Goal: Task Accomplishment & Management: Use online tool/utility

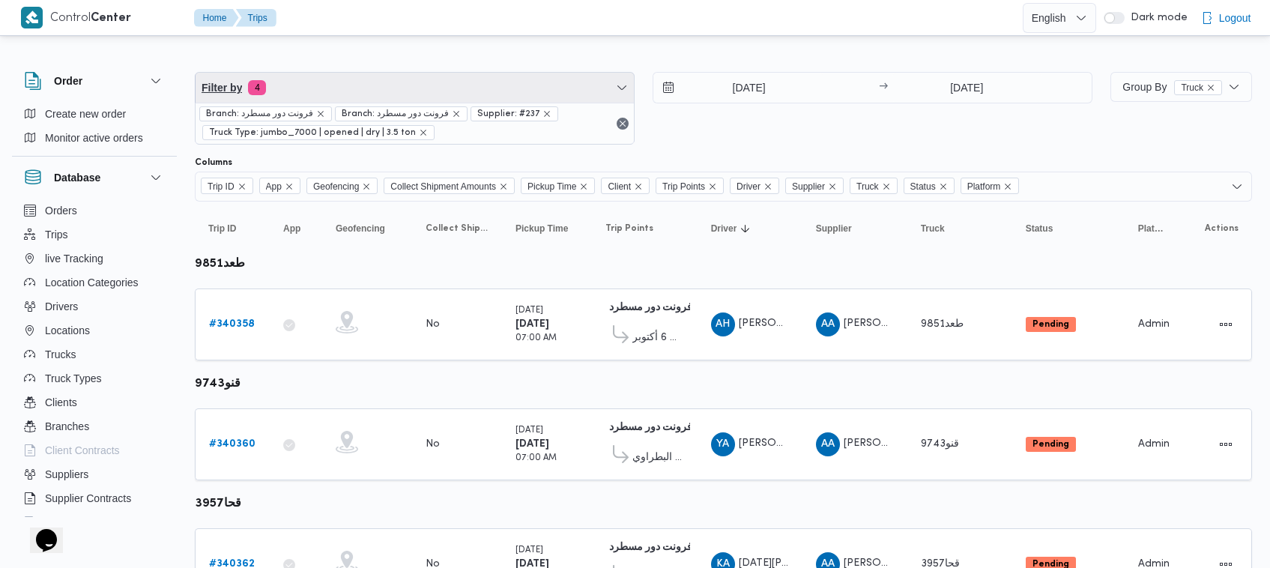
click at [384, 90] on span "Filter by 4" at bounding box center [415, 88] width 438 height 30
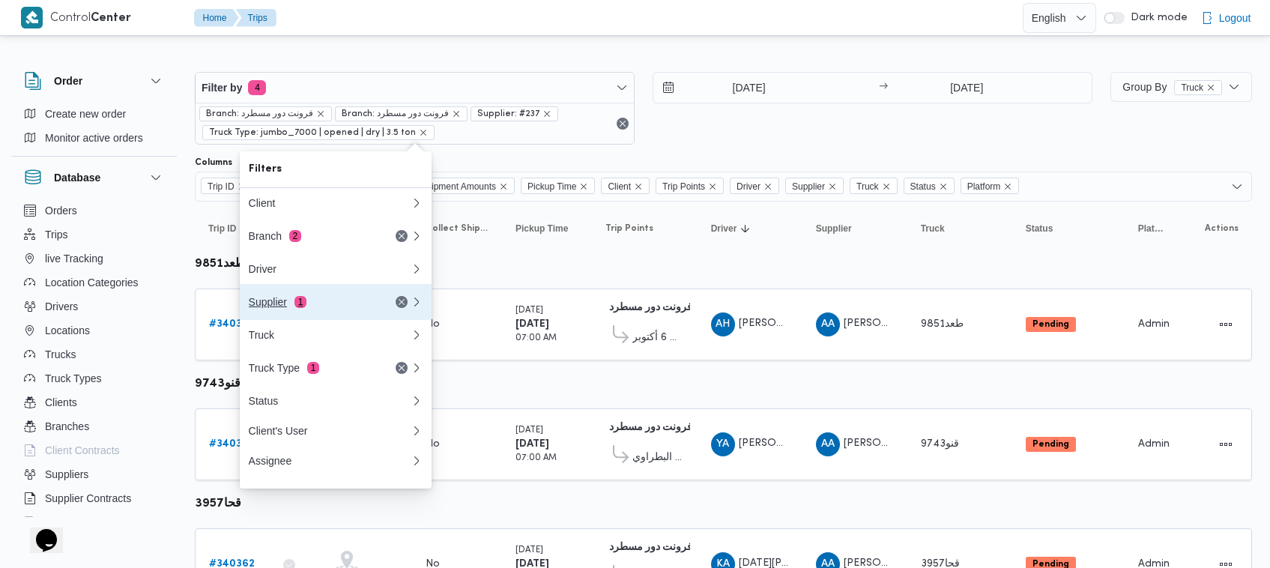
click at [296, 303] on span "1" at bounding box center [301, 302] width 12 height 12
click at [296, 303] on div "Filters Client Branch 2 Driver Supplier 1 Truck Truck Type 1 Status Client's Us…" at bounding box center [336, 319] width 192 height 337
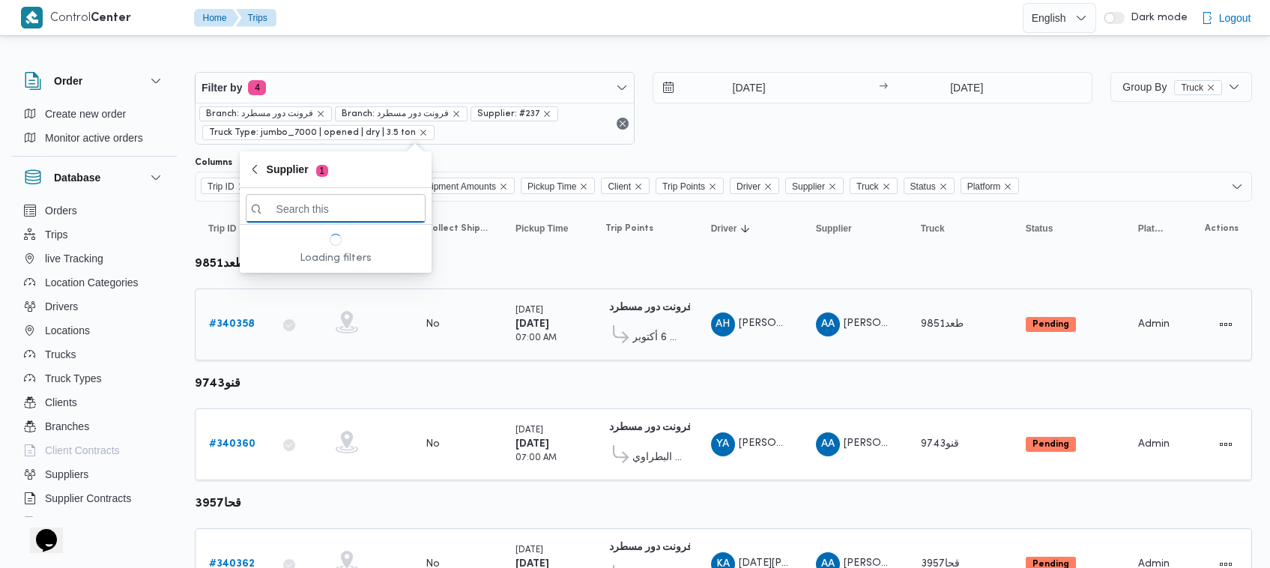
paste input "[PERSON_NAME]"
type input "[PERSON_NAME]"
click at [302, 255] on span "[PERSON_NAME]" at bounding box center [345, 262] width 156 height 18
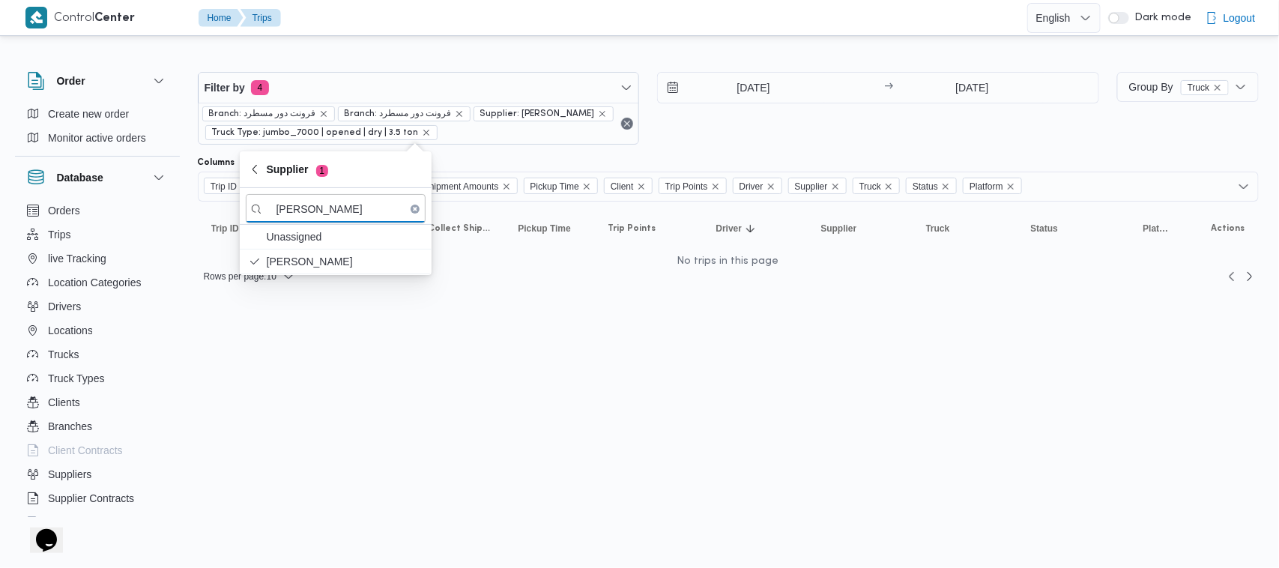
click at [803, 97] on input "2/10/2025" at bounding box center [743, 88] width 170 height 30
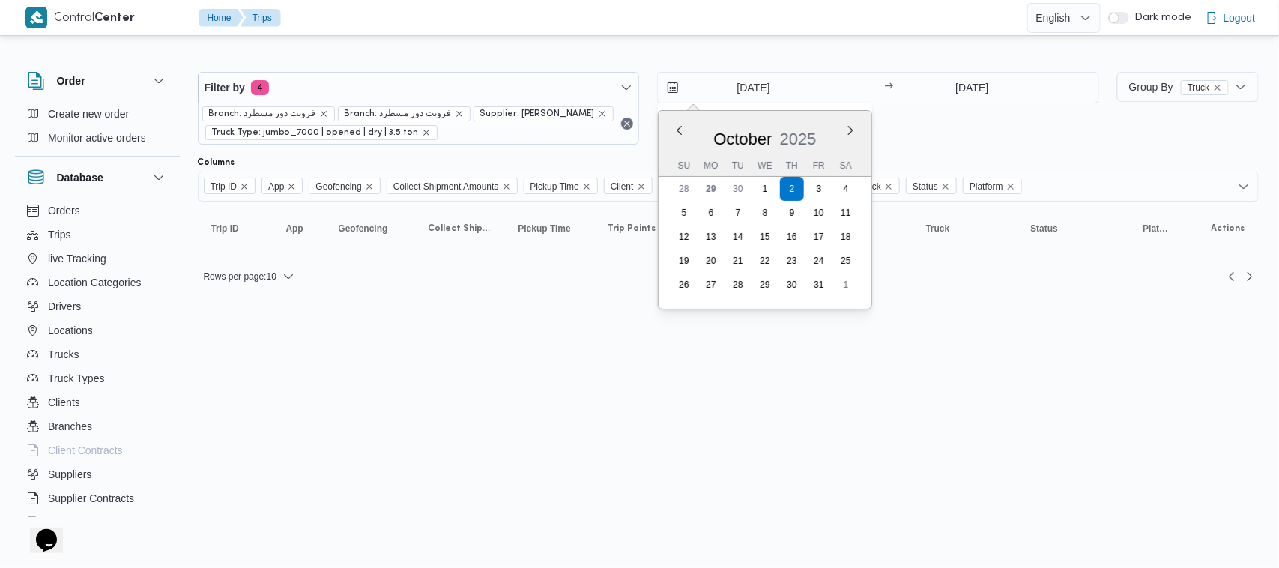
scroll to position [0, 4]
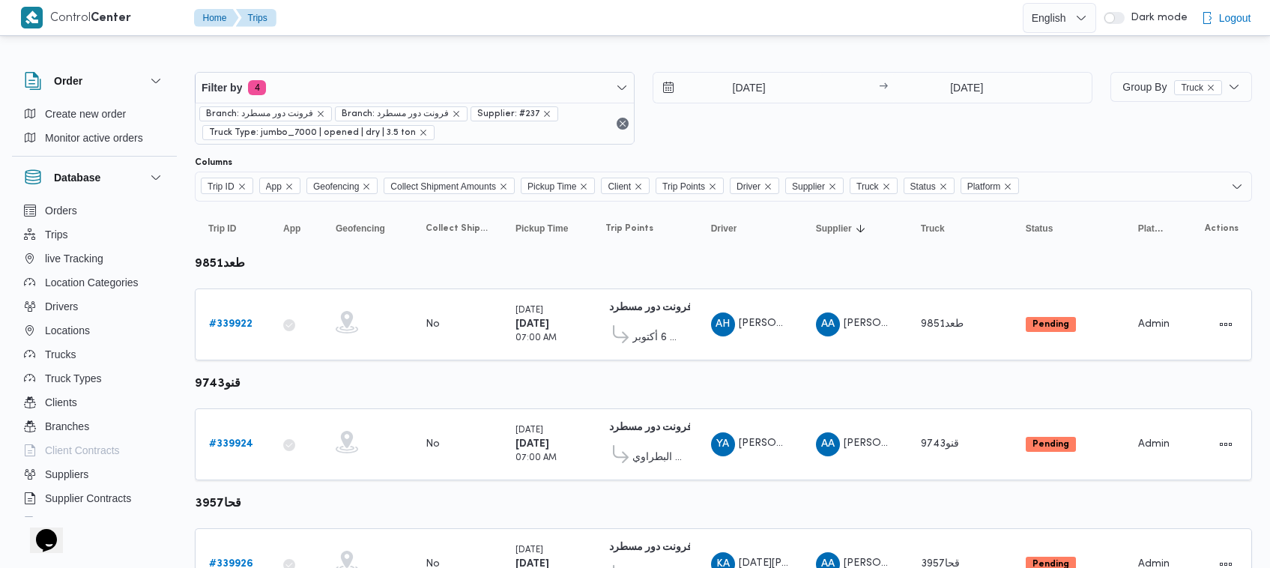
click at [426, 72] on div "Filter by 4 Branch: فرونت دور مسطرد Branch: فرونت دور مسطرد Supplier: #237 Truc…" at bounding box center [415, 108] width 440 height 73
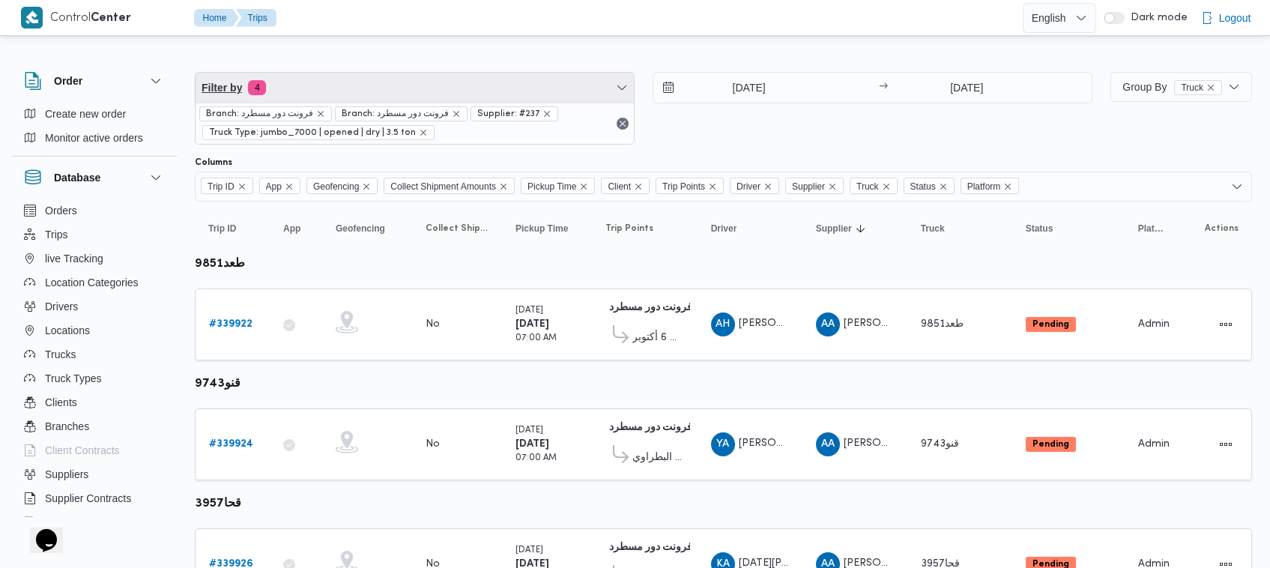
click at [422, 81] on span "Filter by 4" at bounding box center [415, 88] width 438 height 30
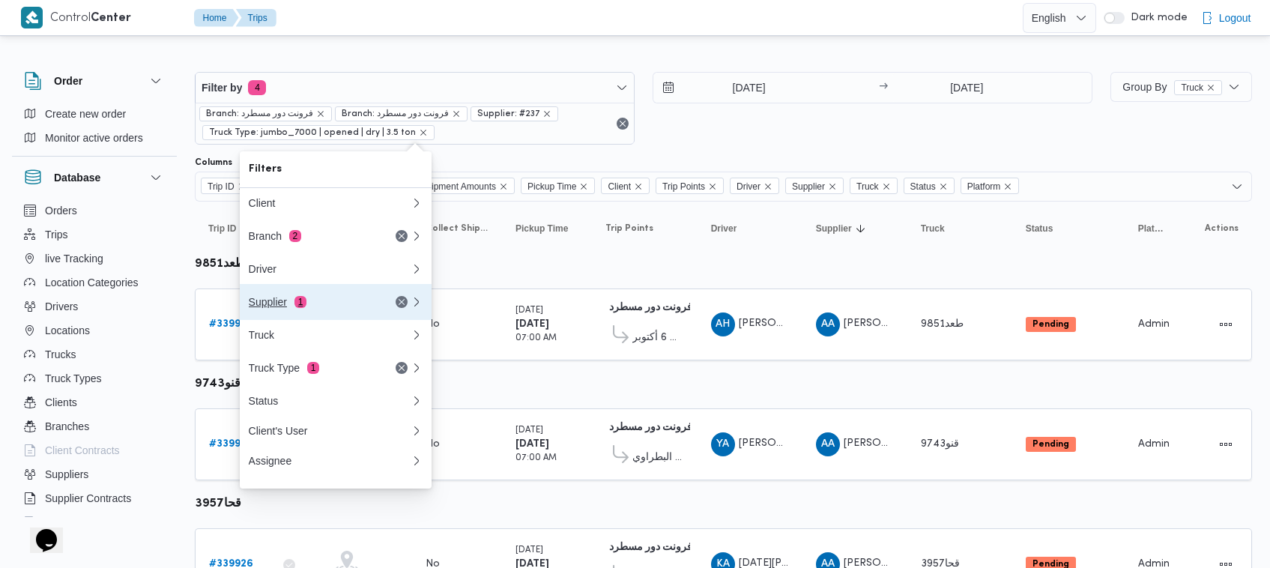
click at [305, 300] on div "Supplier 1" at bounding box center [312, 302] width 126 height 12
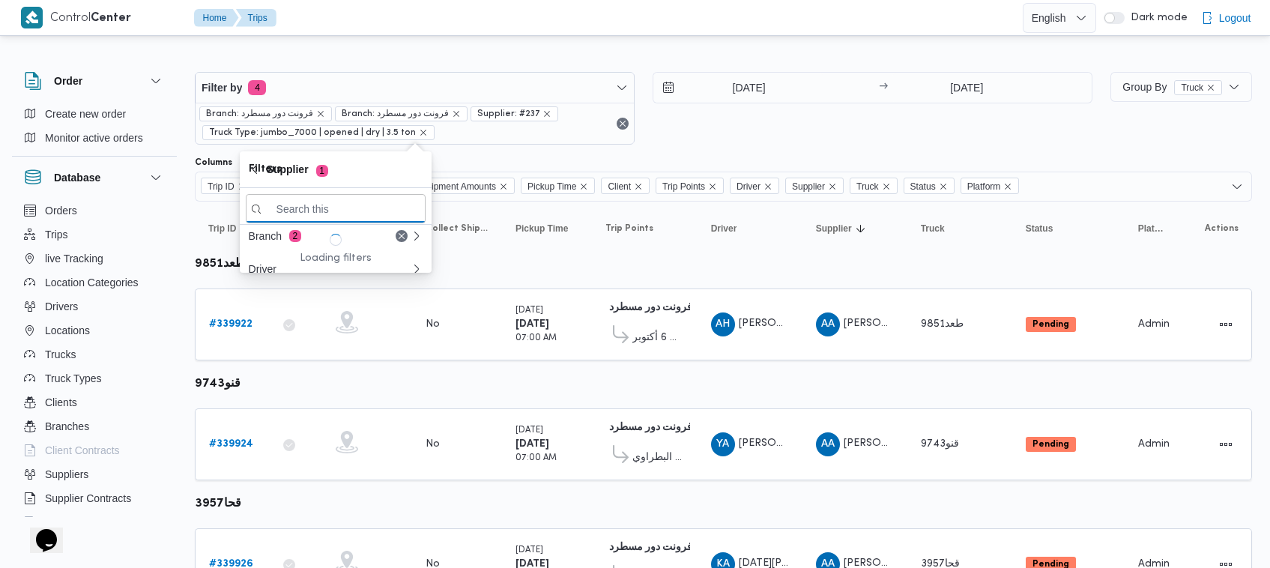
paste input "[PERSON_NAME]"
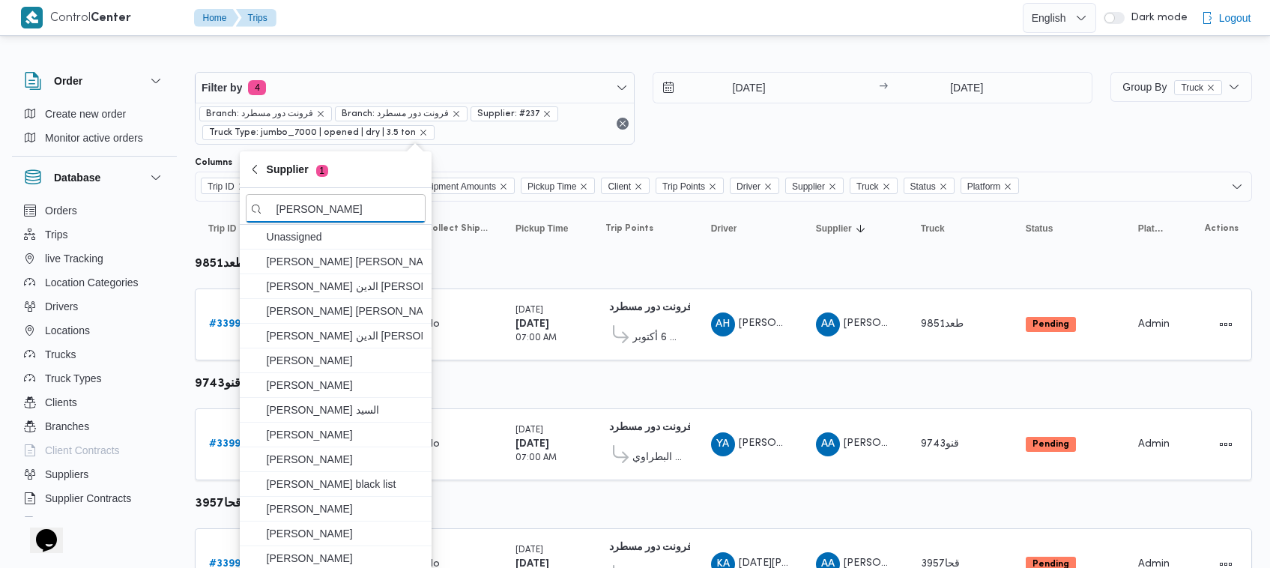
scroll to position [0, 4]
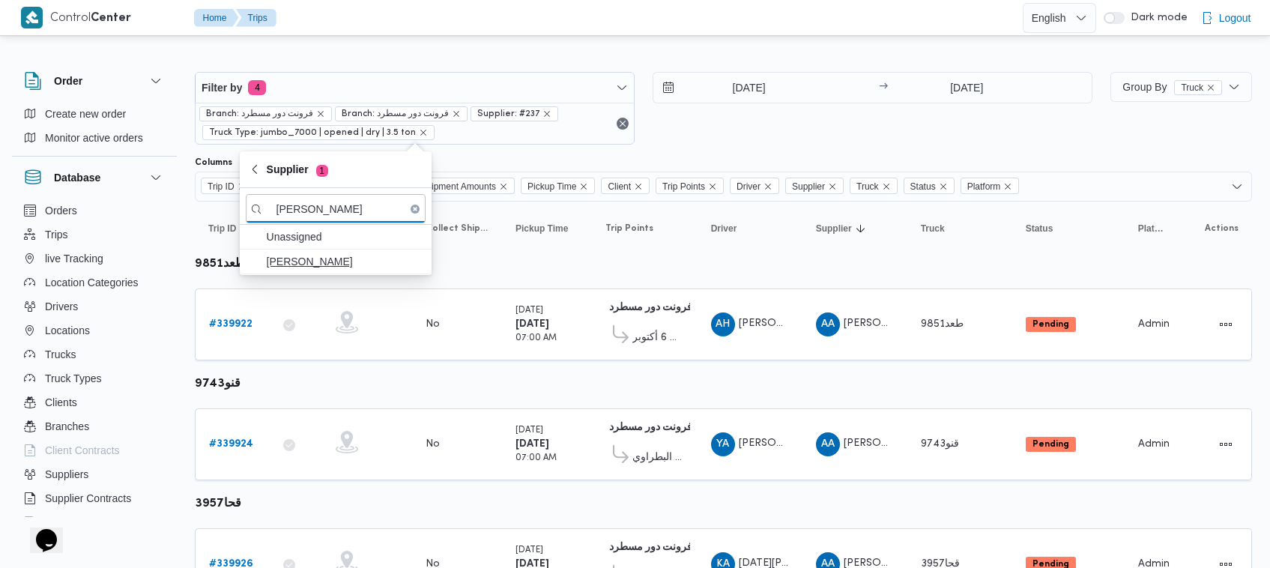
type input "[PERSON_NAME]"
click at [308, 271] on span "عبدالقادر عادل عبدالقادر الحسيني" at bounding box center [336, 262] width 180 height 24
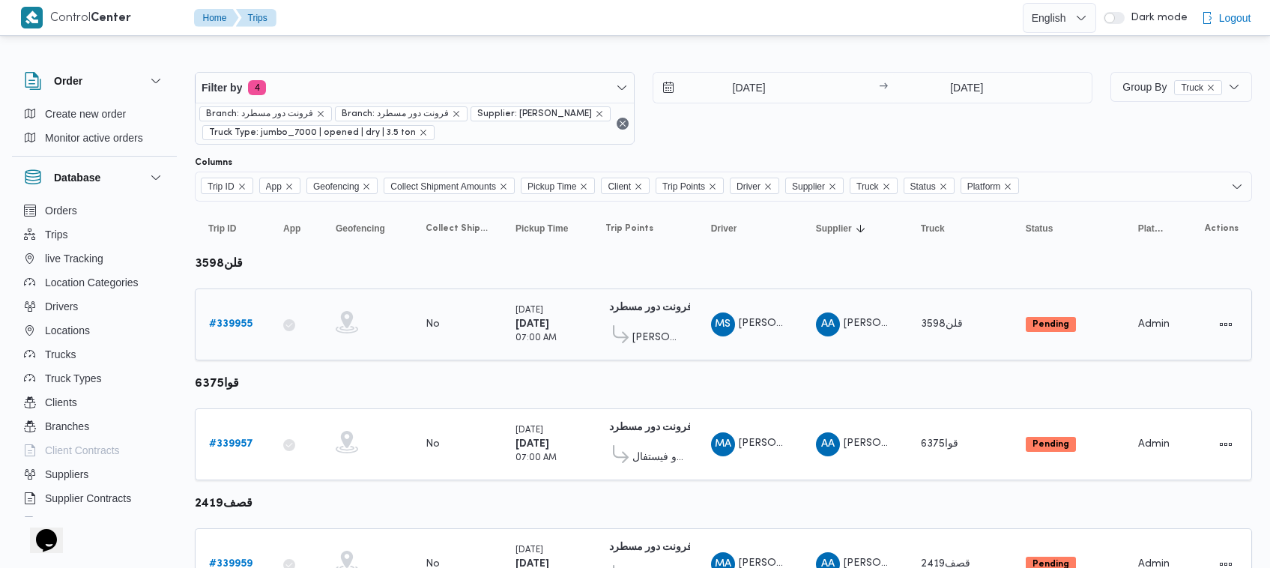
click at [203, 326] on div "# 339955" at bounding box center [232, 324] width 59 height 30
click at [223, 321] on b "# 339955" at bounding box center [230, 324] width 43 height 10
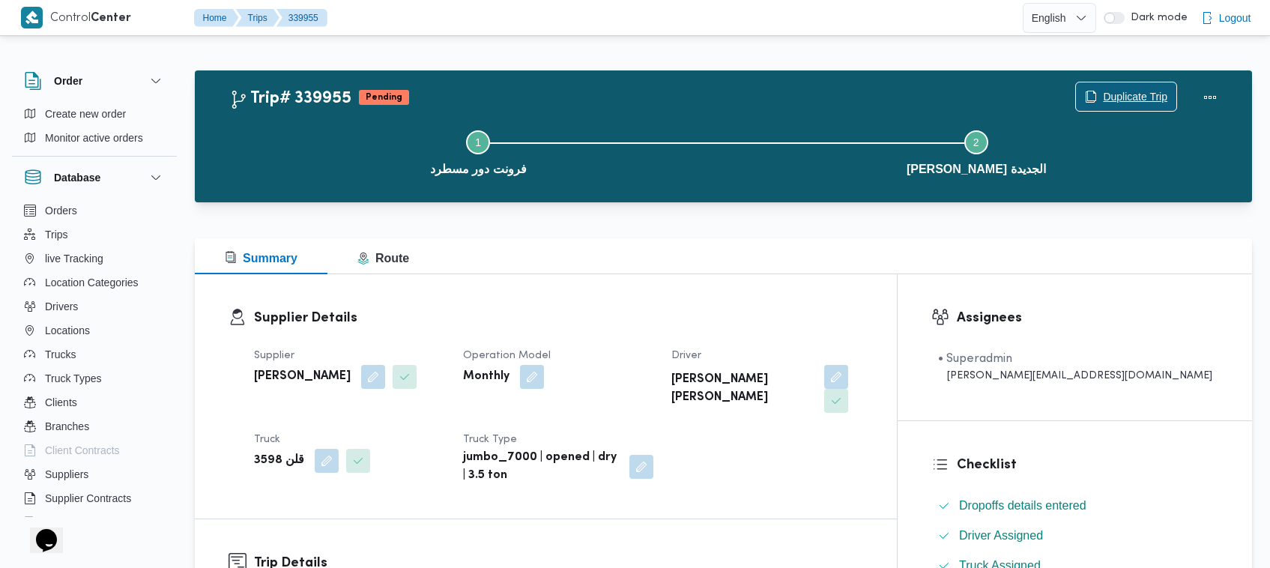
click at [1108, 83] on span "Duplicate Trip" at bounding box center [1126, 96] width 100 height 28
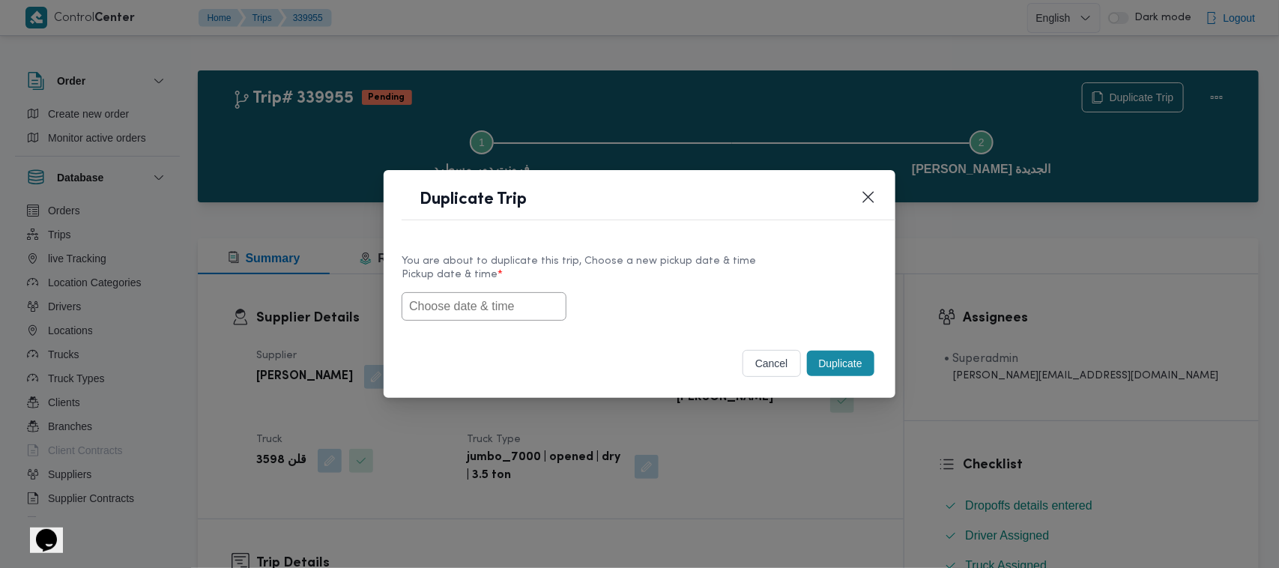
click at [477, 300] on input "text" at bounding box center [484, 306] width 165 height 28
paste input "01/10/2025 7:00AM"
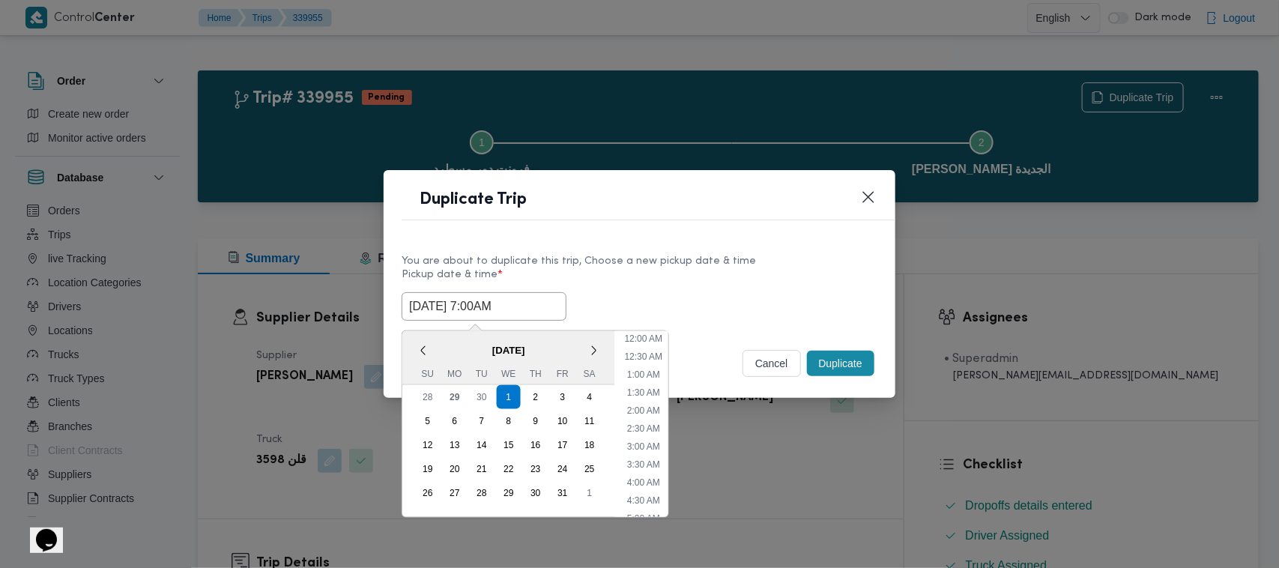
scroll to position [473, 0]
type input "01/10/2025 7:00AM"
click at [719, 270] on label "Pickup date & time *" at bounding box center [640, 280] width 476 height 23
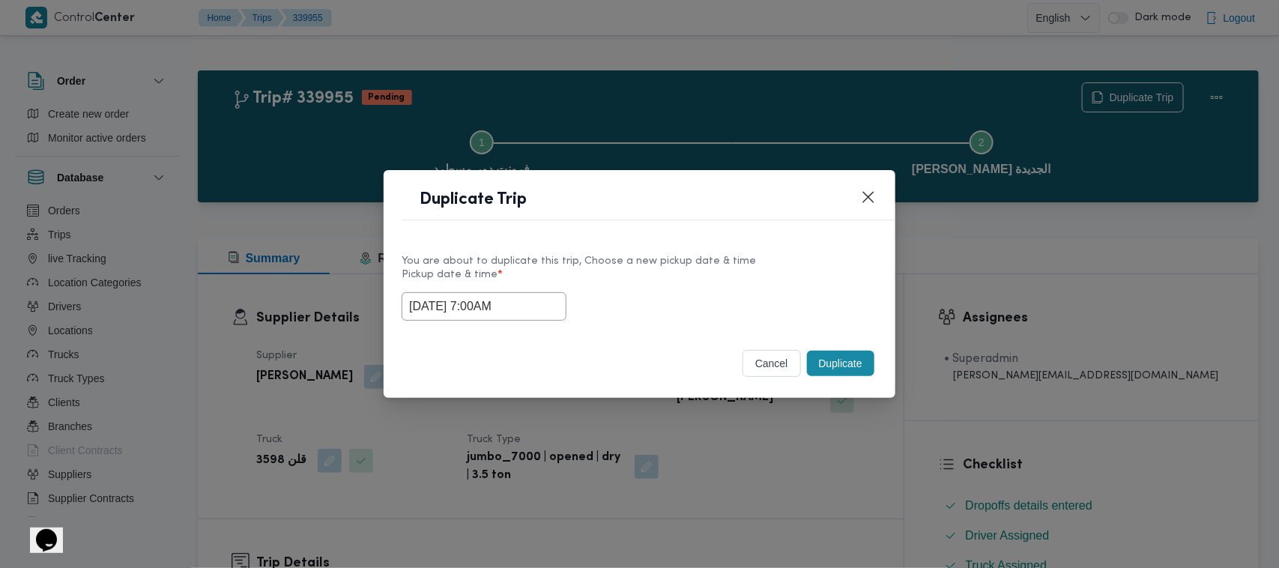
click at [848, 362] on button "Duplicate" at bounding box center [840, 363] width 67 height 25
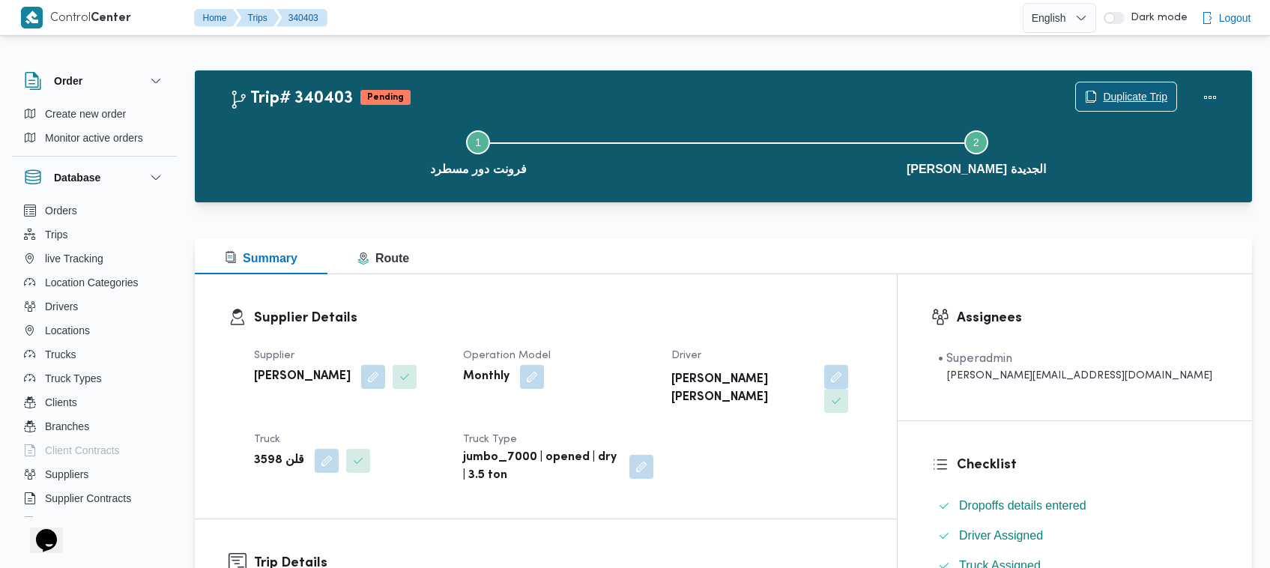
click at [1148, 86] on span "Duplicate Trip" at bounding box center [1126, 96] width 100 height 28
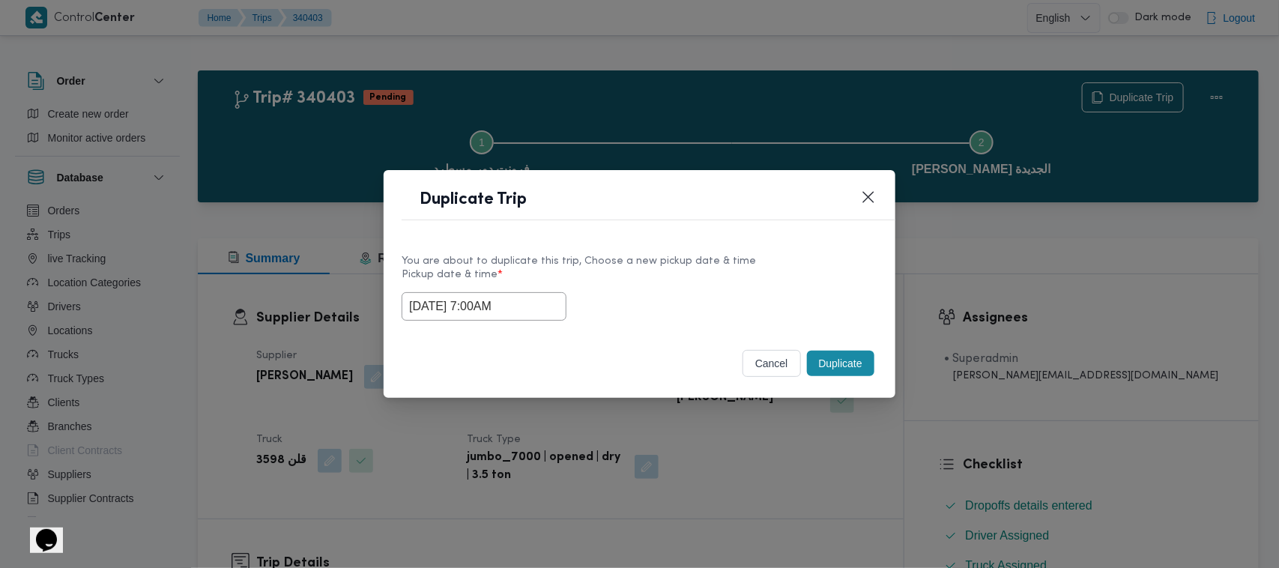
click at [526, 308] on input "01/10/2025 7:00AM" at bounding box center [484, 306] width 165 height 28
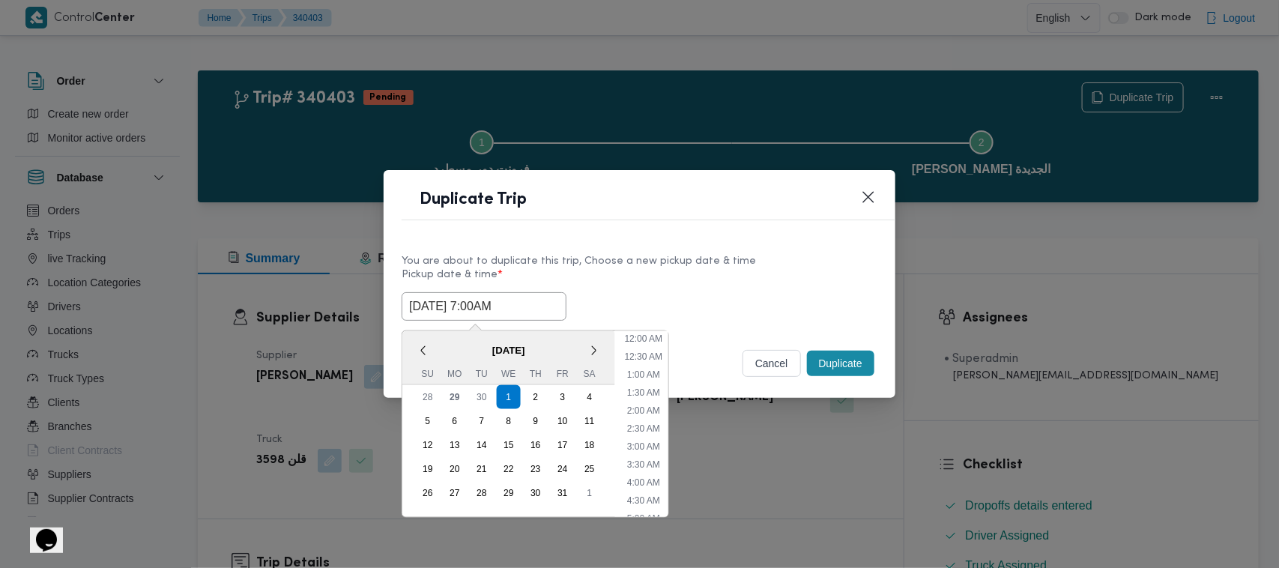
scroll to position [167, 0]
click at [531, 396] on div "2" at bounding box center [536, 397] width 28 height 28
type input "02/10/2025 7:00AM"
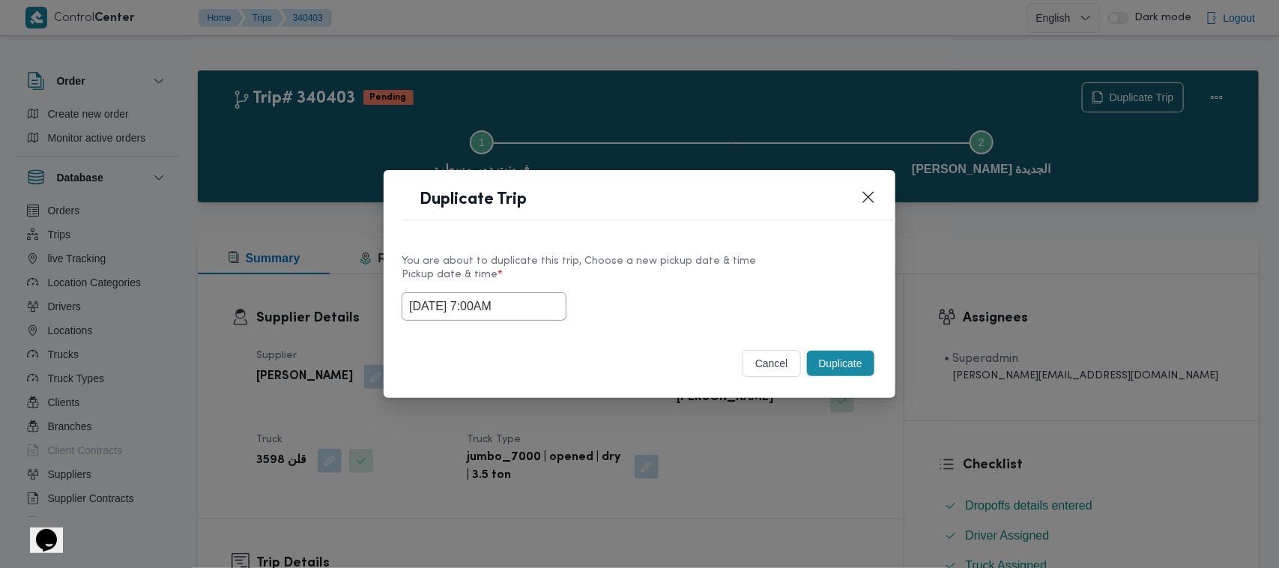
drag, startPoint x: 658, startPoint y: 277, endPoint x: 725, endPoint y: 274, distance: 67.5
click at [659, 277] on label "Pickup date & time *" at bounding box center [640, 280] width 476 height 23
click at [833, 360] on button "Duplicate" at bounding box center [840, 363] width 67 height 25
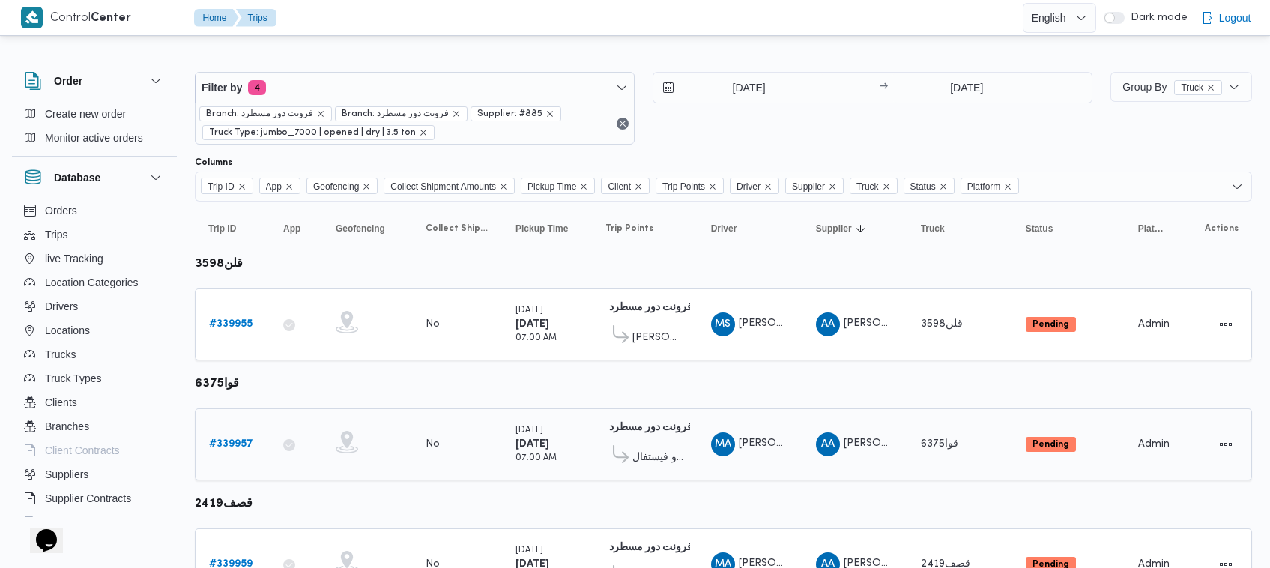
click at [236, 443] on b "# 339957" at bounding box center [231, 444] width 44 height 10
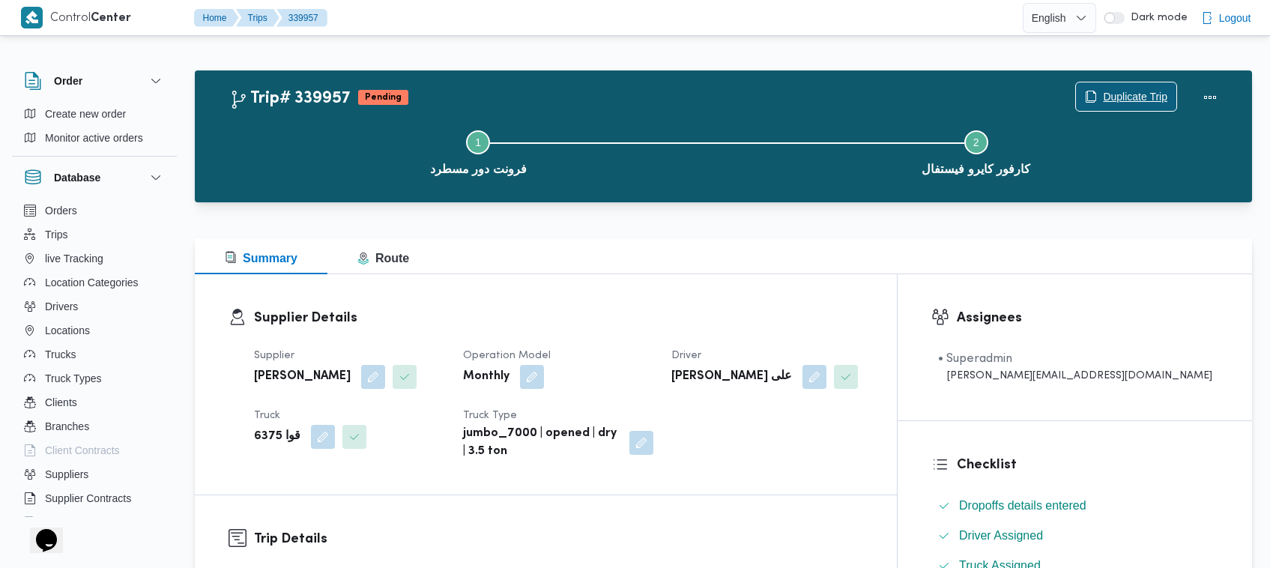
click at [1147, 94] on span "Duplicate Trip" at bounding box center [1135, 97] width 64 height 18
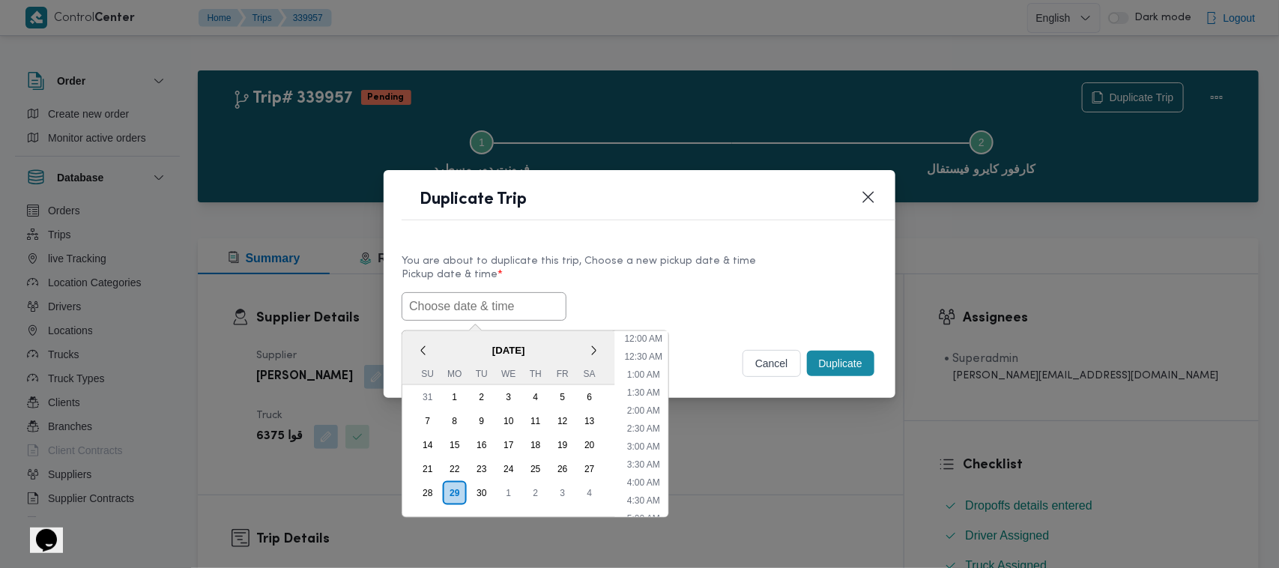
click at [429, 318] on input "text" at bounding box center [484, 306] width 165 height 28
paste input "01/10/2025 7:00AM"
type input "01/10/2025 7:00AM"
click at [658, 260] on div "You are about to duplicate this trip, Choose a new pickup date & time" at bounding box center [640, 261] width 476 height 16
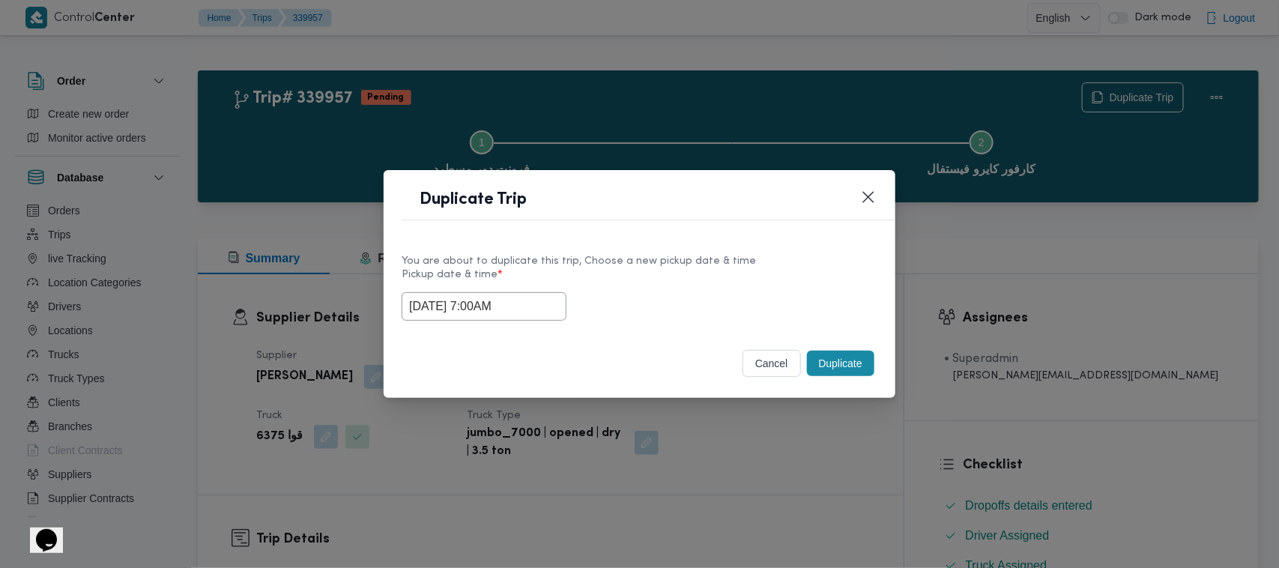
click at [844, 363] on button "Duplicate" at bounding box center [840, 363] width 67 height 25
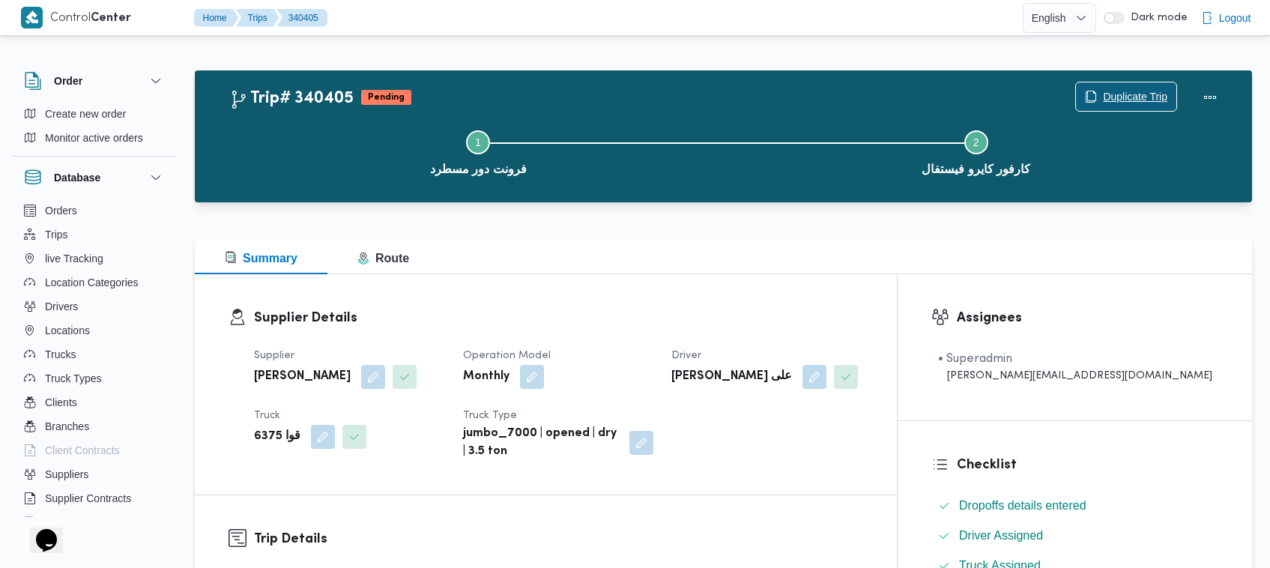
click at [1150, 97] on span "Duplicate Trip" at bounding box center [1135, 97] width 64 height 18
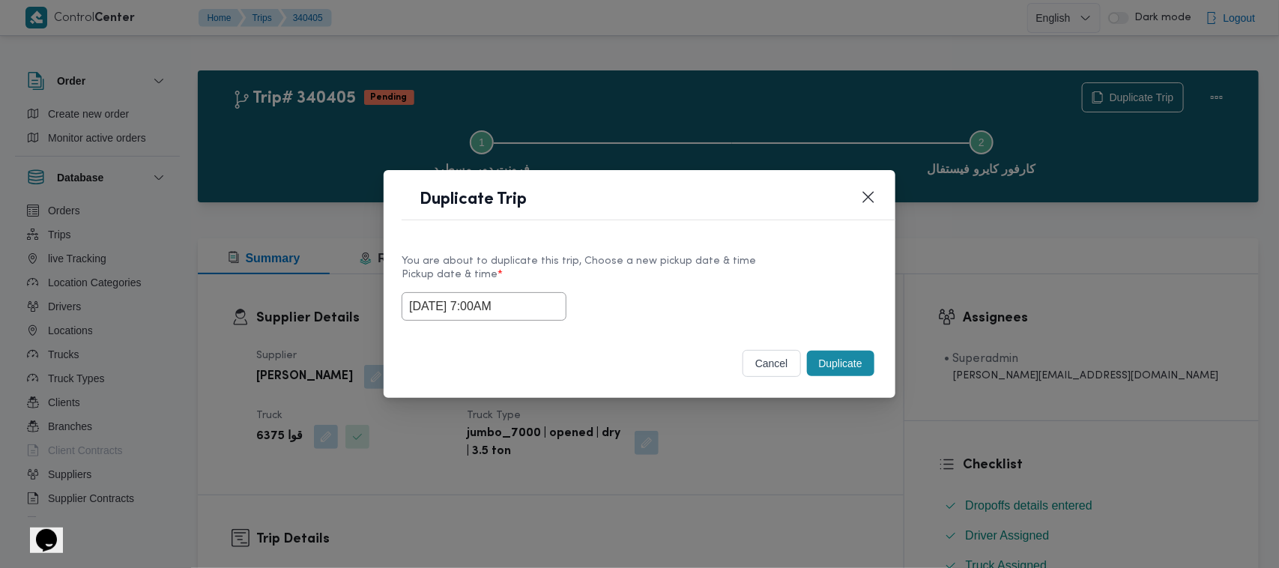
click at [537, 309] on input "01/10/2025 7:00AM" at bounding box center [484, 306] width 165 height 28
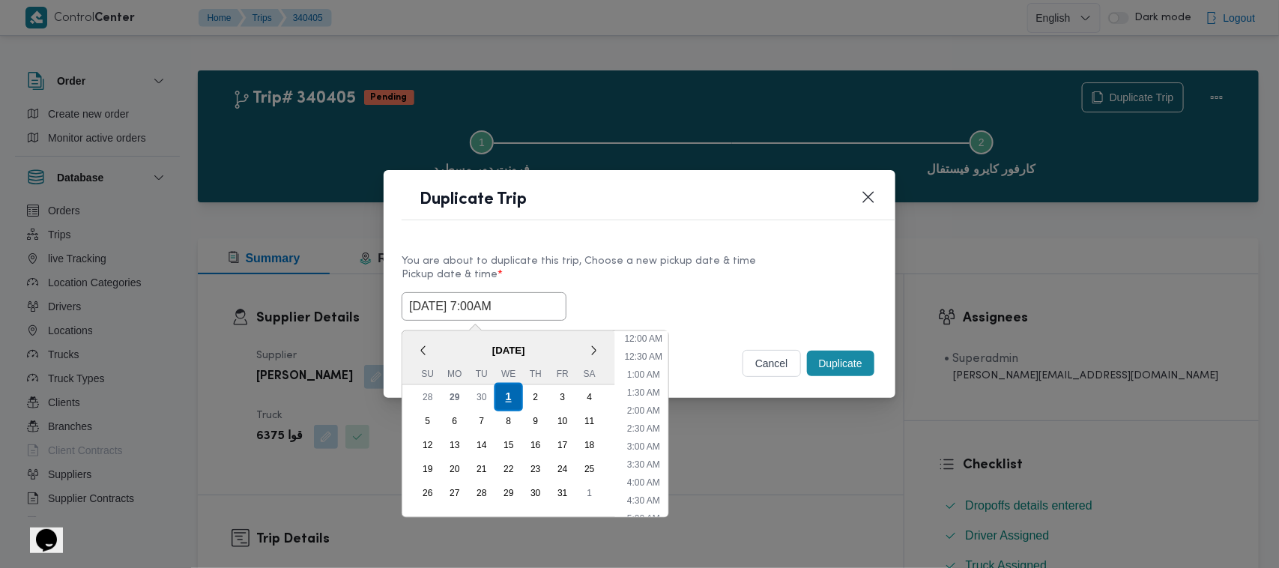
scroll to position [167, 0]
click at [536, 401] on div "2" at bounding box center [536, 397] width 28 height 28
type input "02/10/2025 7:00AM"
click at [701, 260] on div "You are about to duplicate this trip, Choose a new pickup date & time" at bounding box center [640, 261] width 476 height 16
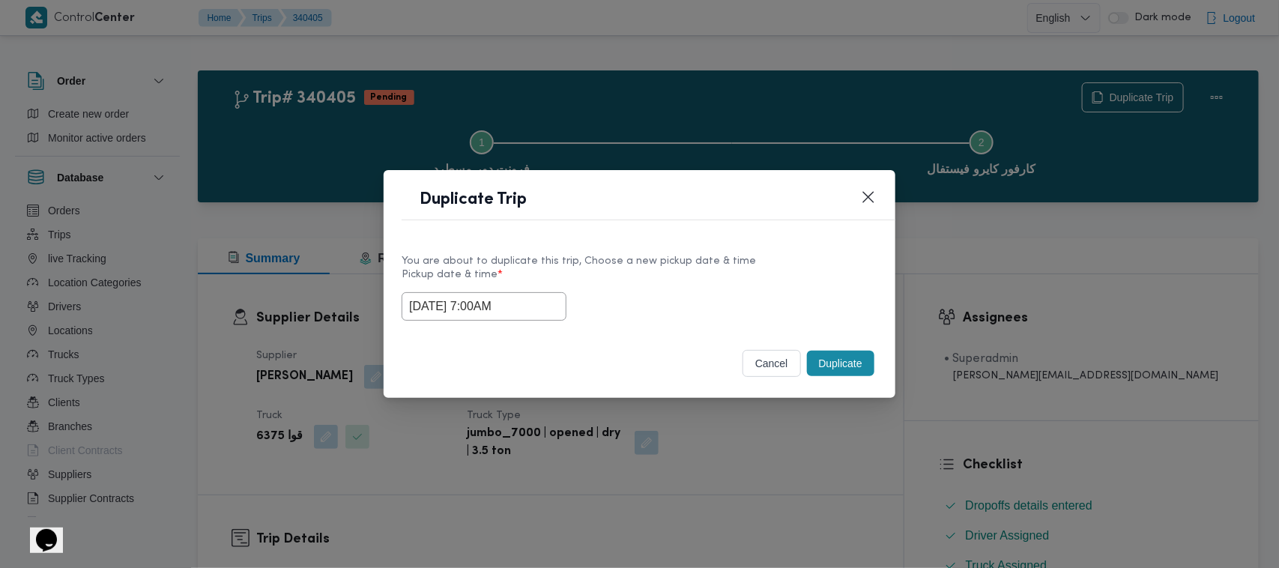
click at [858, 358] on button "Duplicate" at bounding box center [840, 363] width 67 height 25
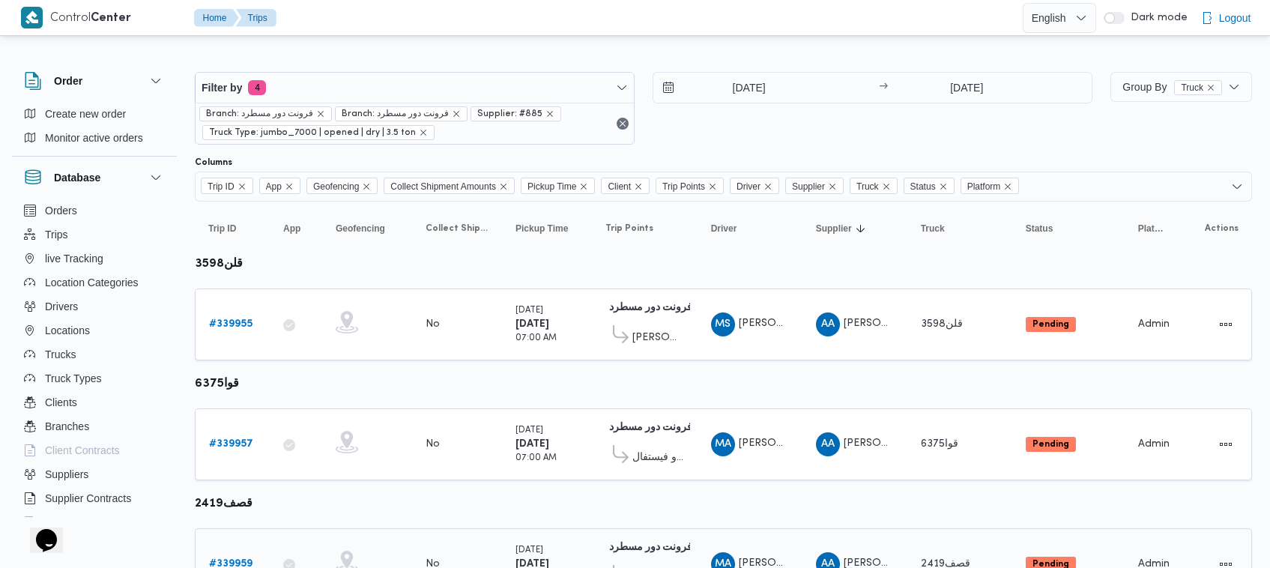
click at [236, 561] on b "# 339959" at bounding box center [230, 564] width 43 height 10
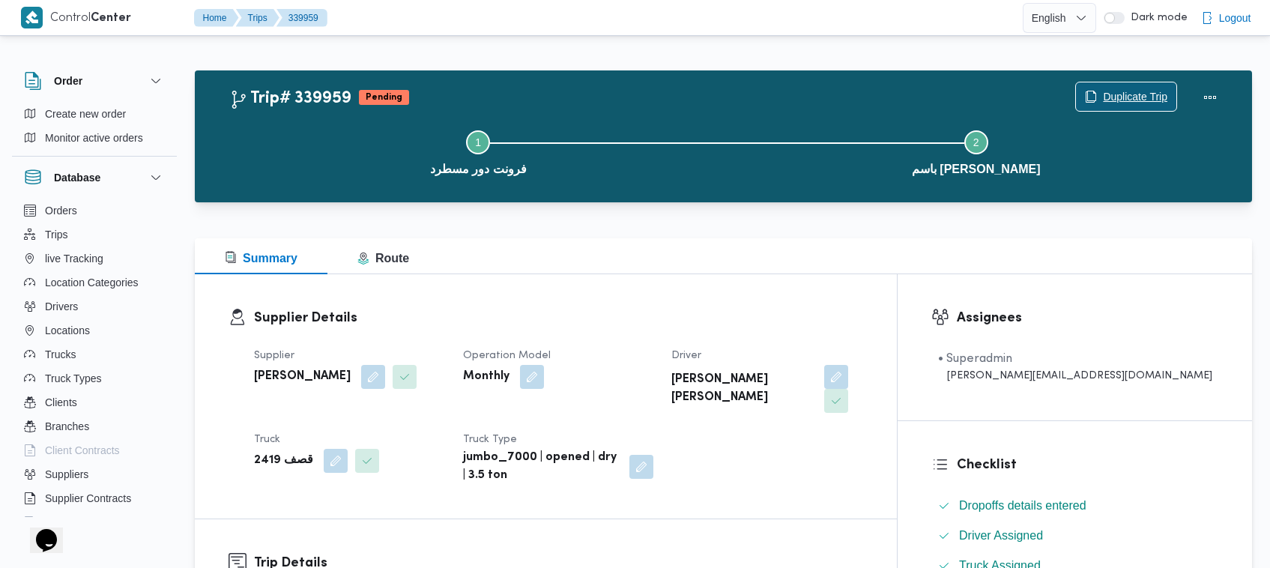
click at [1141, 96] on span "Duplicate Trip" at bounding box center [1135, 97] width 64 height 18
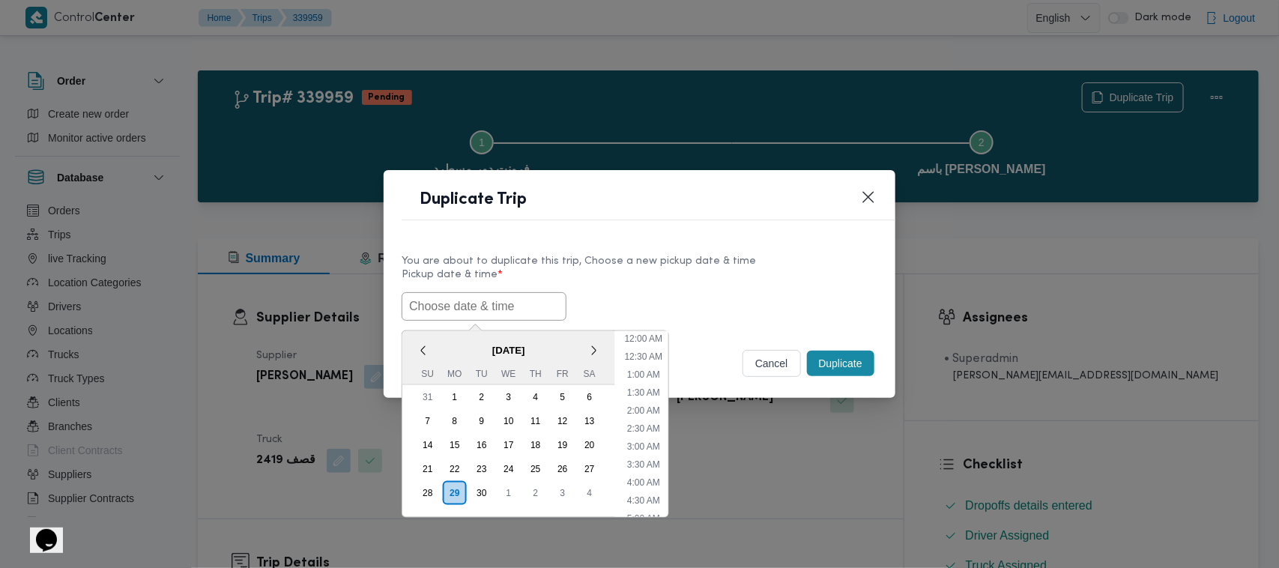
drag, startPoint x: 534, startPoint y: 312, endPoint x: 566, endPoint y: 300, distance: 34.4
click at [534, 312] on input "text" at bounding box center [484, 306] width 165 height 28
paste input "01/10/2025 7:00AM"
type input "01/10/2025 7:00AM"
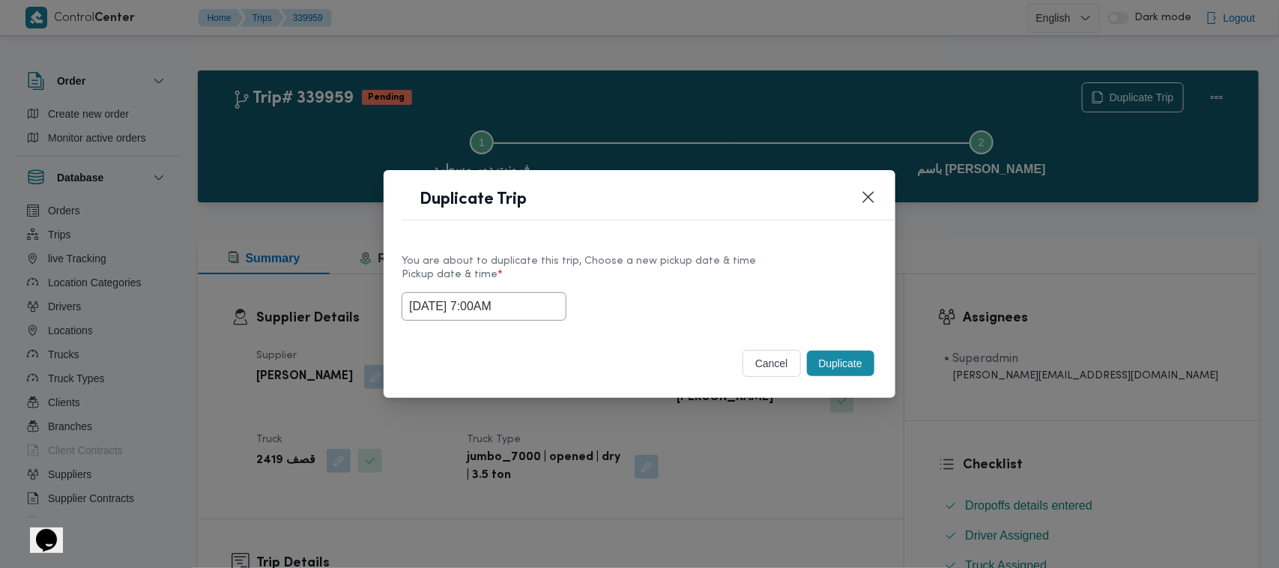
drag, startPoint x: 594, startPoint y: 293, endPoint x: 679, endPoint y: 300, distance: 85.0
click at [594, 293] on div "01/10/2025 7:00AM" at bounding box center [640, 306] width 476 height 28
click at [843, 365] on button "Duplicate" at bounding box center [840, 363] width 67 height 25
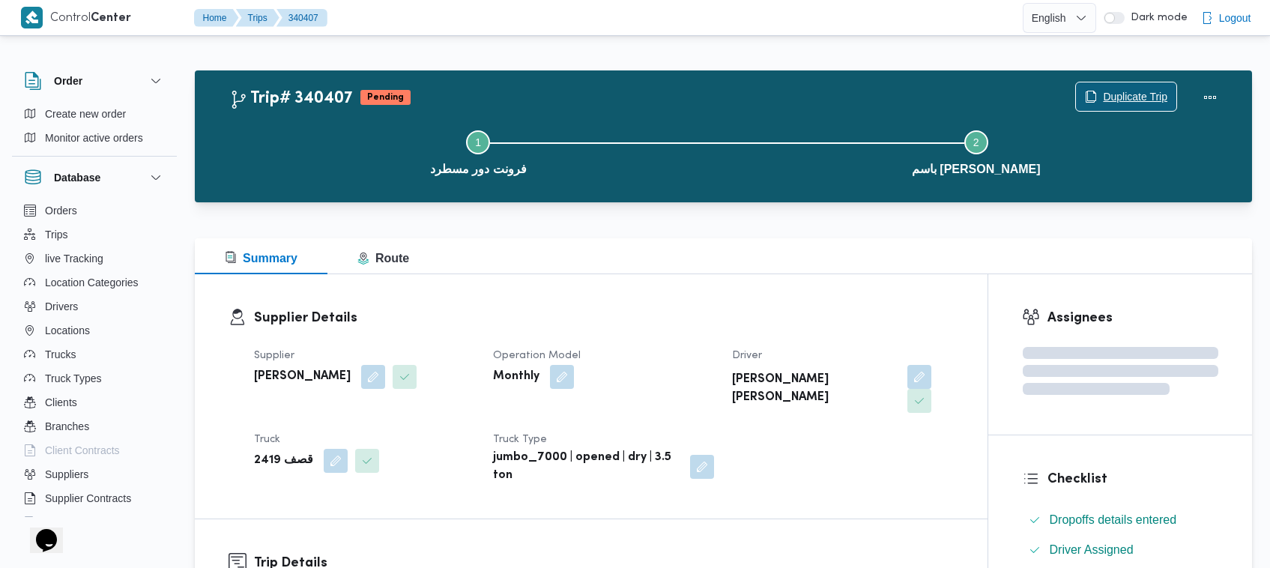
click at [1132, 87] on span "Duplicate Trip" at bounding box center [1126, 96] width 100 height 28
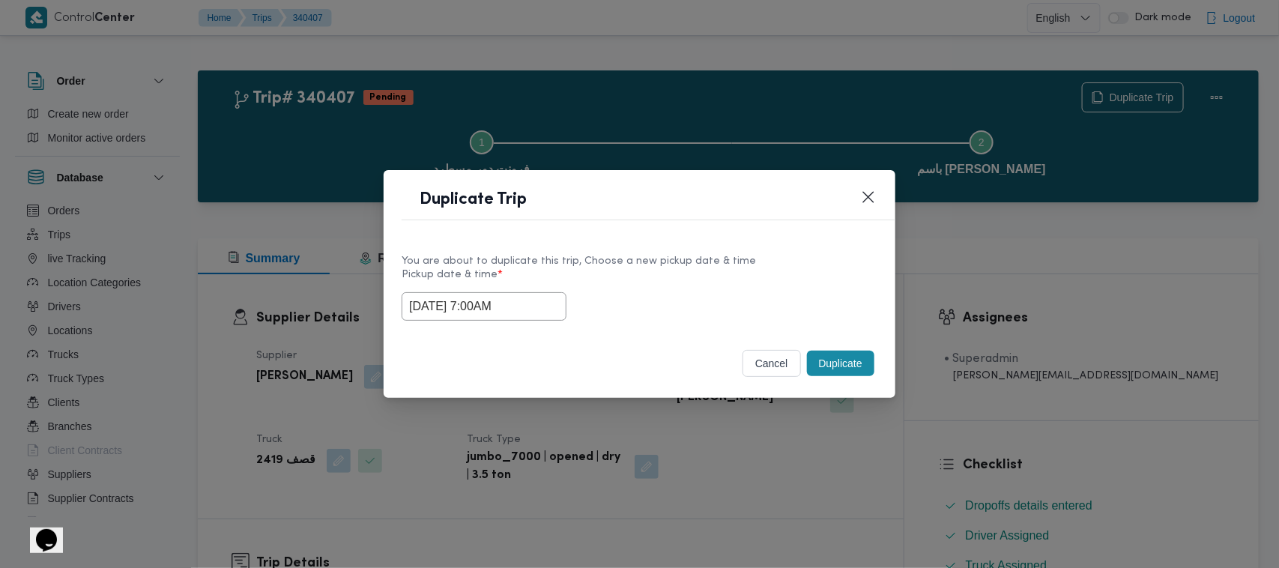
click at [546, 301] on input "01/10/2025 7:00AM" at bounding box center [484, 306] width 165 height 28
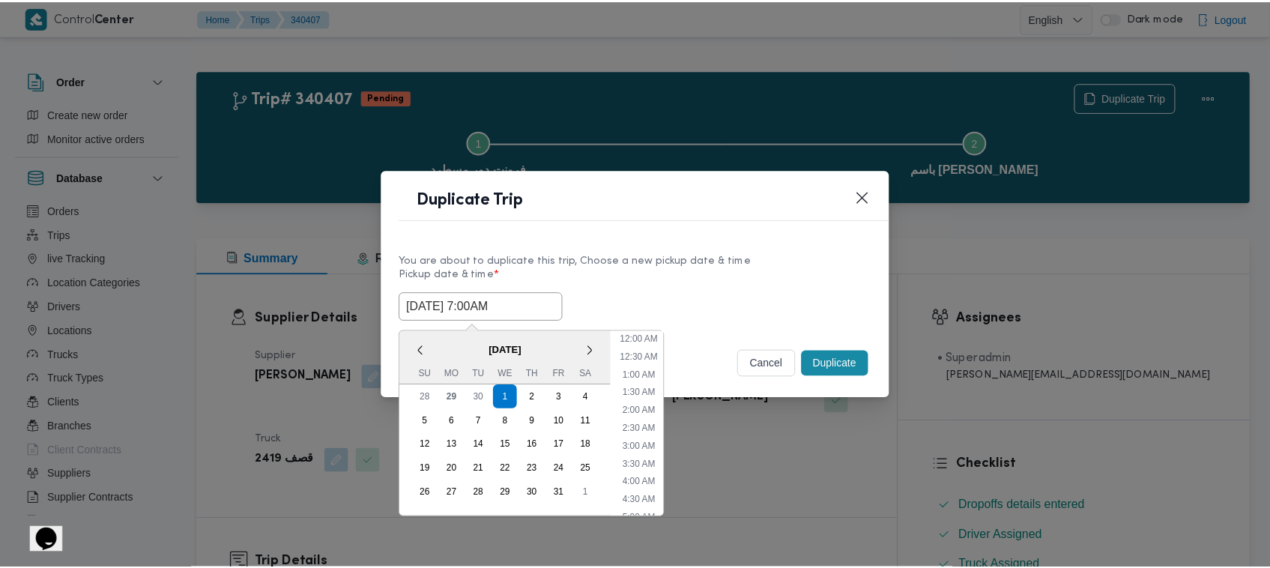
scroll to position [167, 0]
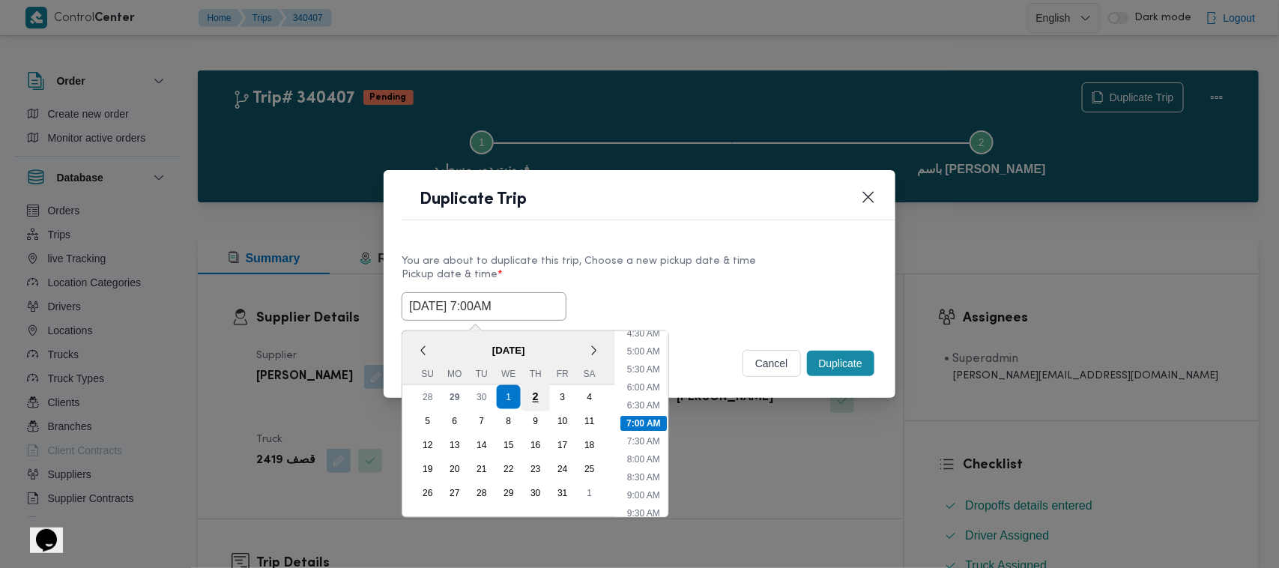
click at [536, 399] on div "2" at bounding box center [536, 397] width 28 height 28
type input "02/10/2025 7:00AM"
drag, startPoint x: 717, startPoint y: 238, endPoint x: 763, endPoint y: 274, distance: 58.2
click at [718, 238] on div "You are about to duplicate this trip, Choose a new pickup date & time Pickup da…" at bounding box center [640, 286] width 512 height 96
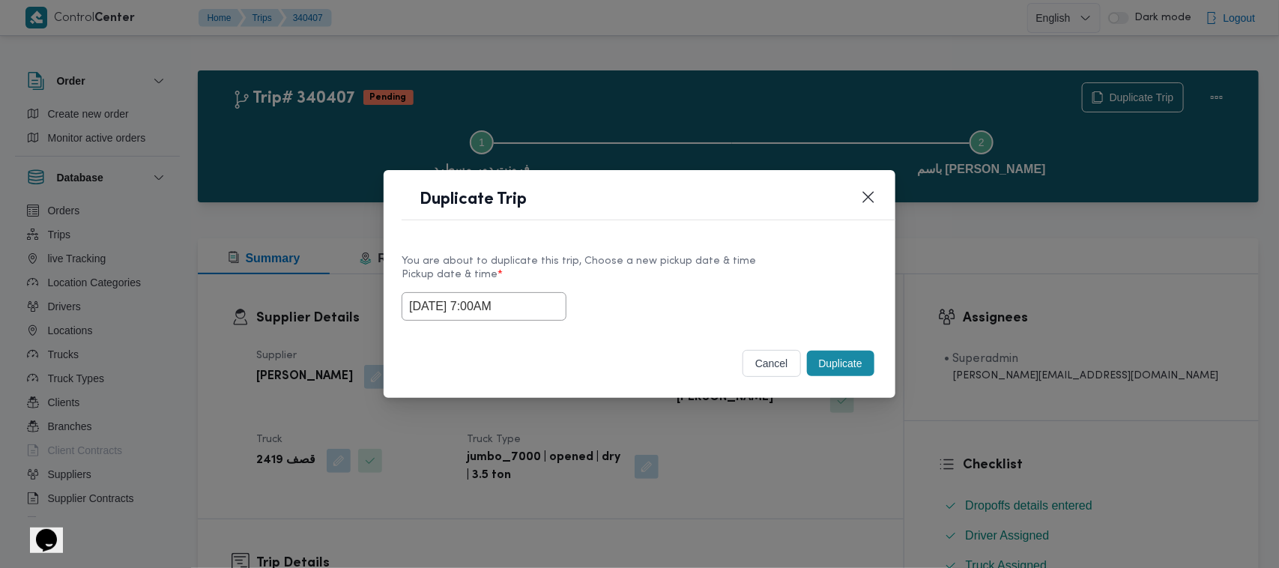
click at [860, 375] on button "Duplicate" at bounding box center [840, 363] width 67 height 25
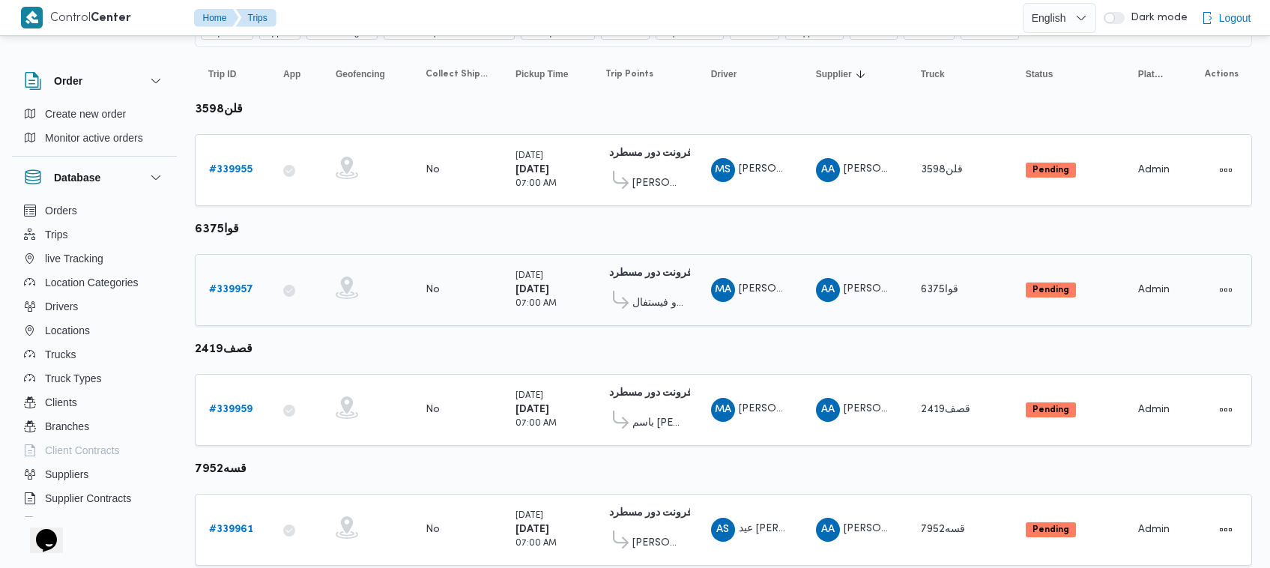
scroll to position [199, 0]
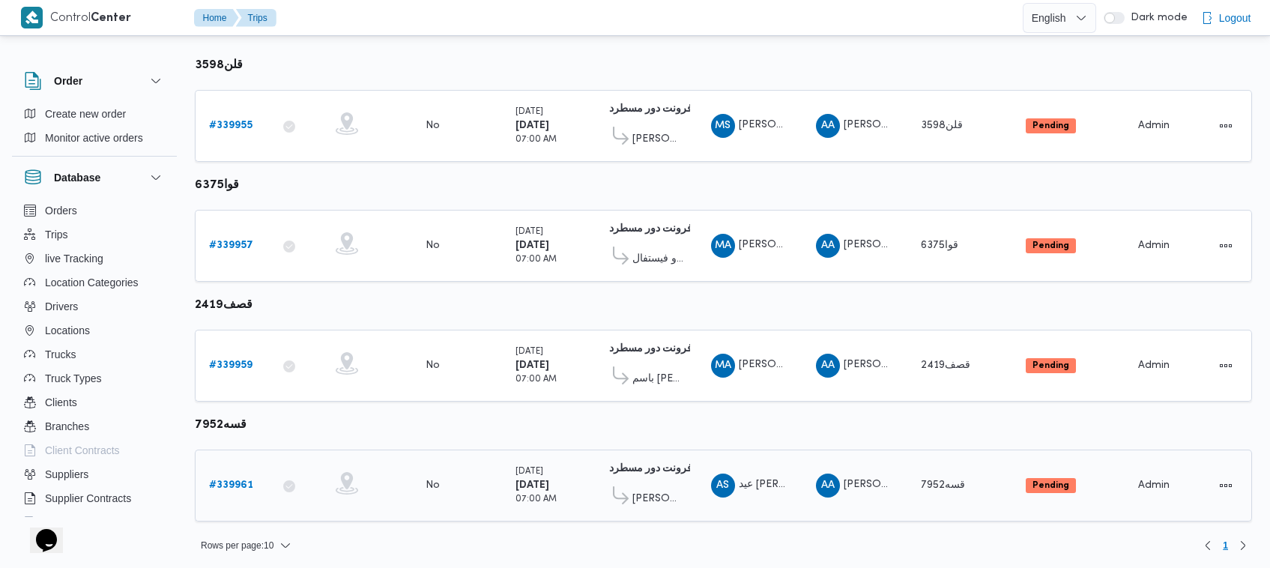
click at [231, 485] on b "# 339961" at bounding box center [231, 485] width 44 height 10
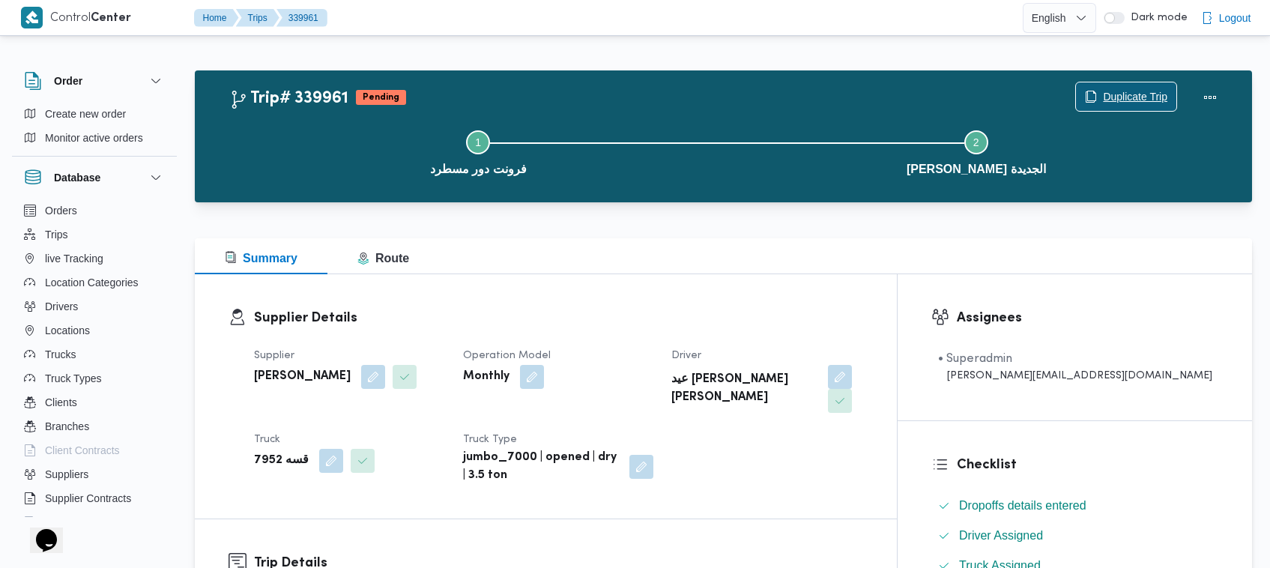
drag, startPoint x: 1107, startPoint y: 76, endPoint x: 1111, endPoint y: 96, distance: 20.6
click at [1107, 79] on div "Duplicate Trip" at bounding box center [1150, 97] width 168 height 48
click at [1114, 106] on span "Duplicate Trip" at bounding box center [1126, 96] width 100 height 28
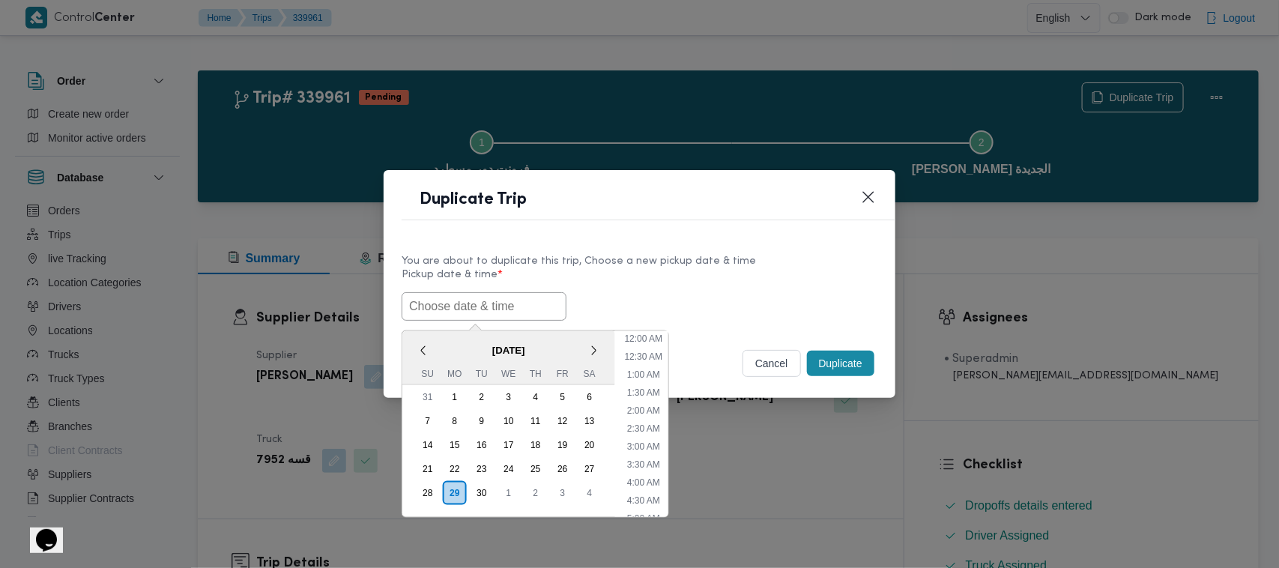
drag, startPoint x: 454, startPoint y: 290, endPoint x: 492, endPoint y: 289, distance: 37.5
click at [454, 292] on input "text" at bounding box center [484, 306] width 165 height 28
paste input "01/10/2025 7:00AM"
type input "01/10/2025 7:00AM"
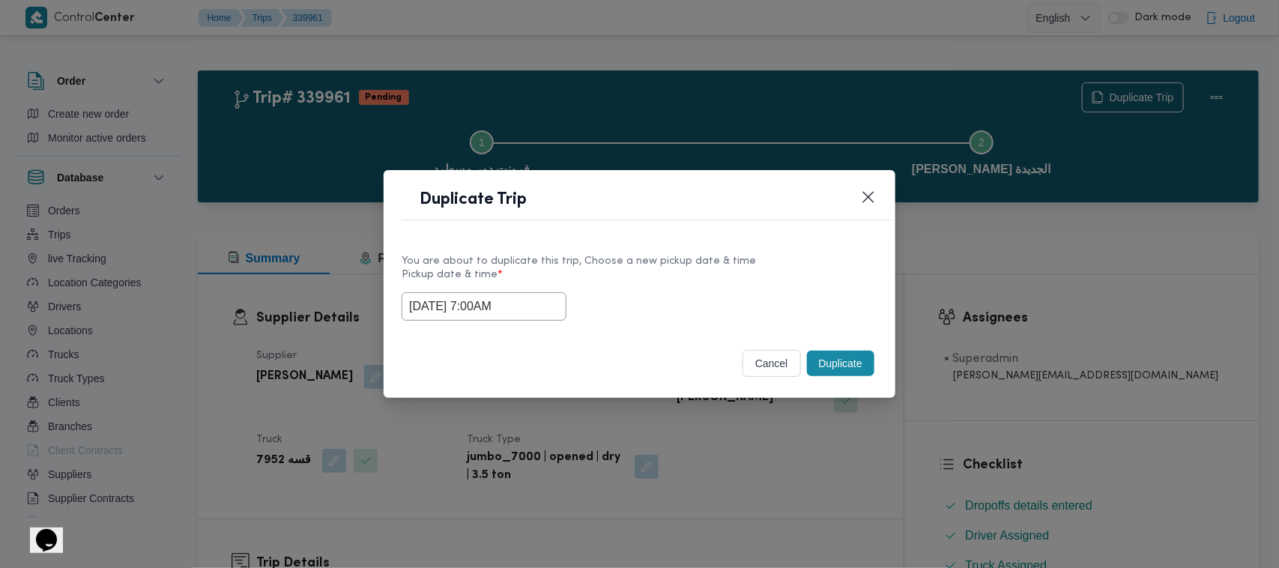
drag, startPoint x: 653, startPoint y: 279, endPoint x: 716, endPoint y: 283, distance: 62.3
click at [665, 283] on label "Pickup date & time *" at bounding box center [640, 280] width 476 height 23
click at [827, 362] on button "Duplicate" at bounding box center [840, 363] width 67 height 25
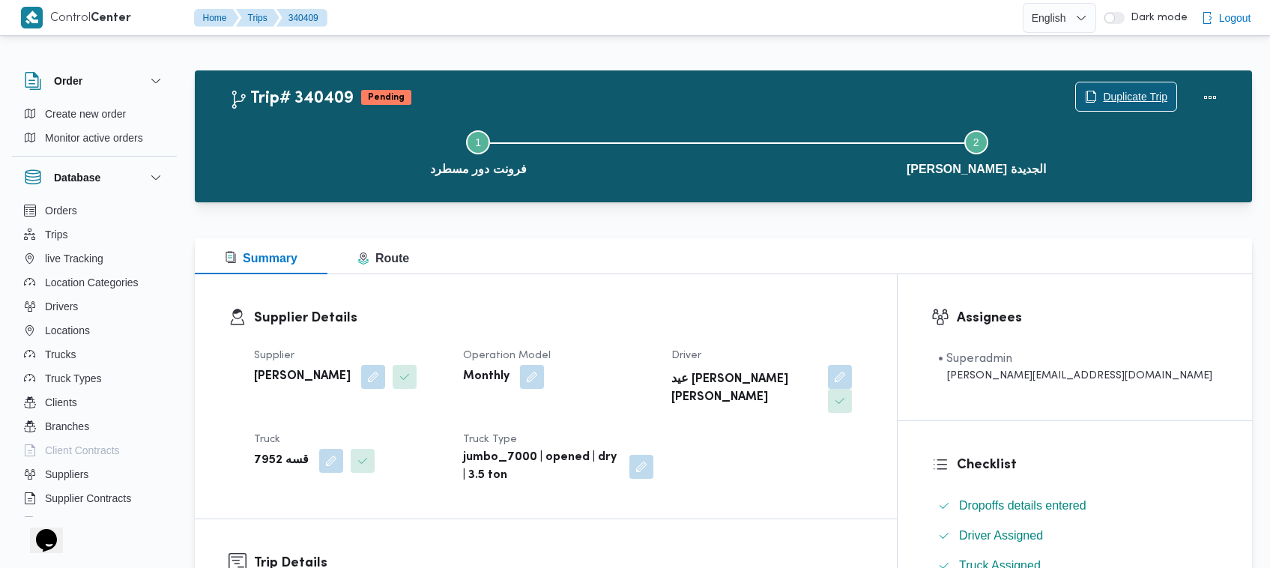
click at [1119, 88] on span "Duplicate Trip" at bounding box center [1135, 97] width 64 height 18
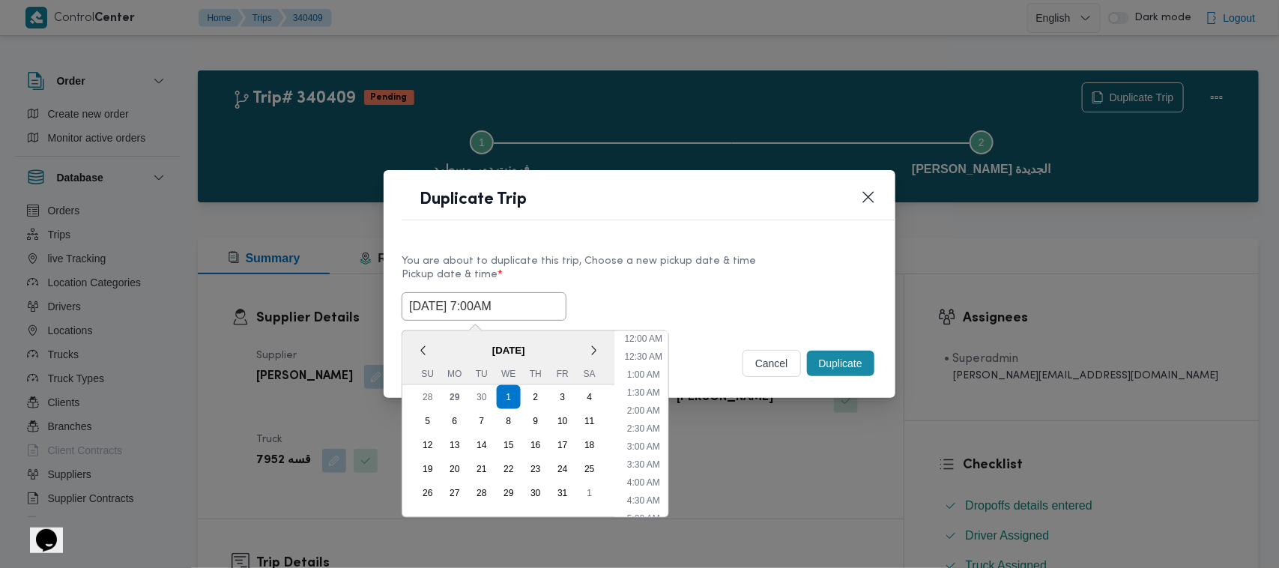
click at [546, 312] on input "01/10/2025 7:00AM" at bounding box center [484, 306] width 165 height 28
click at [538, 397] on div "2" at bounding box center [536, 397] width 28 height 28
type input "02/10/2025 7:00AM"
click at [658, 232] on div "Duplicate Trip" at bounding box center [640, 204] width 512 height 68
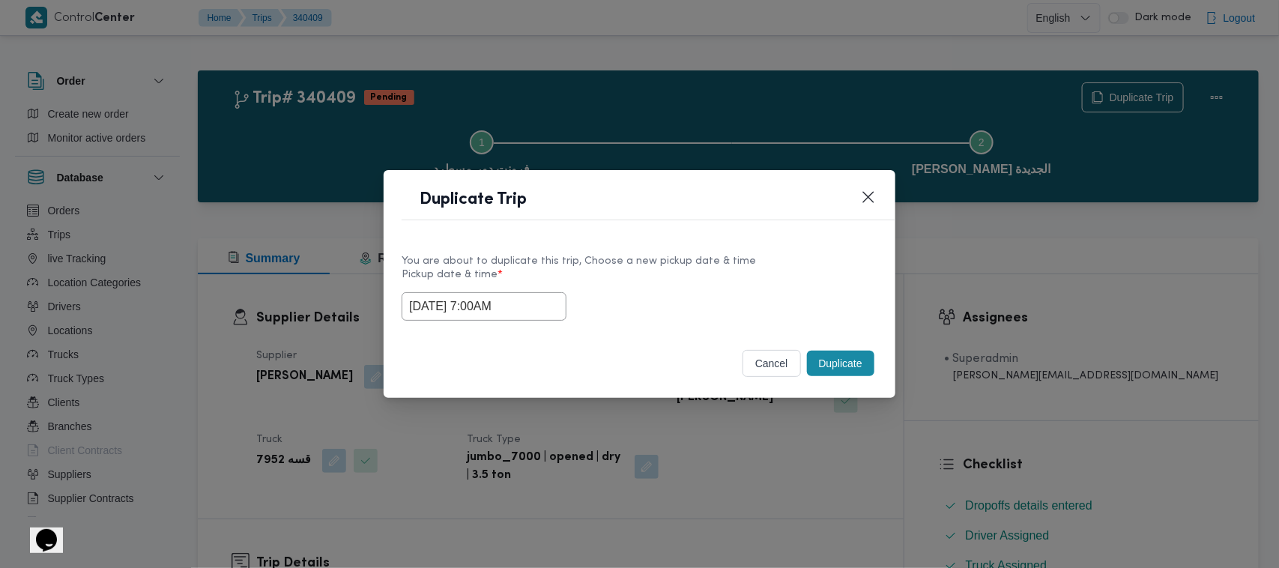
click at [873, 371] on button "Duplicate" at bounding box center [840, 363] width 67 height 25
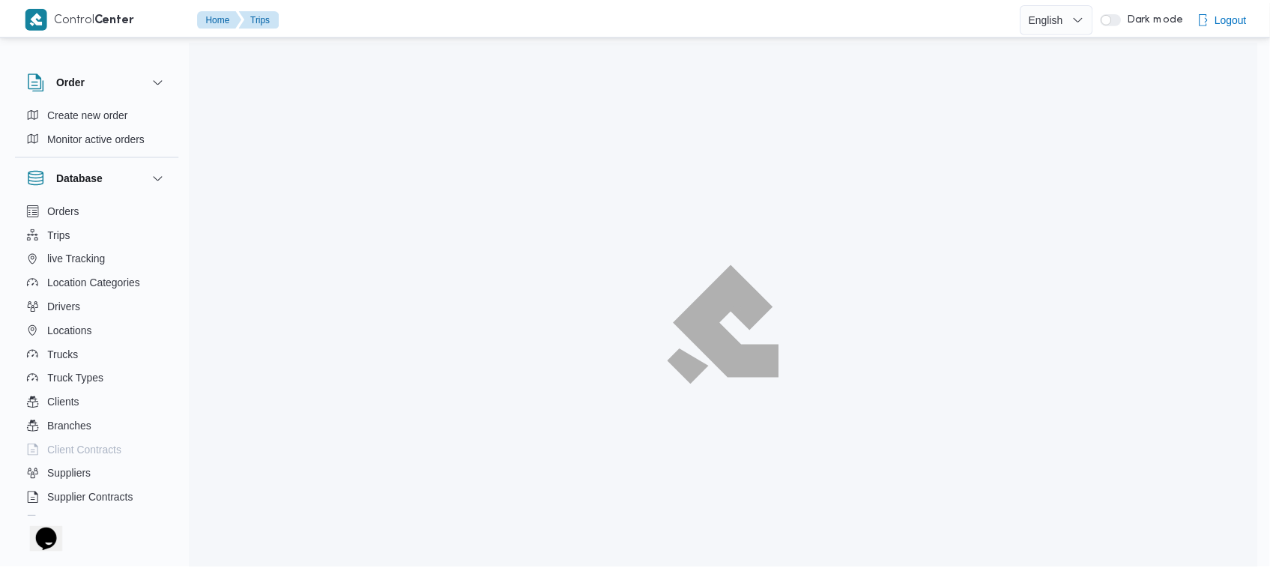
scroll to position [40, 0]
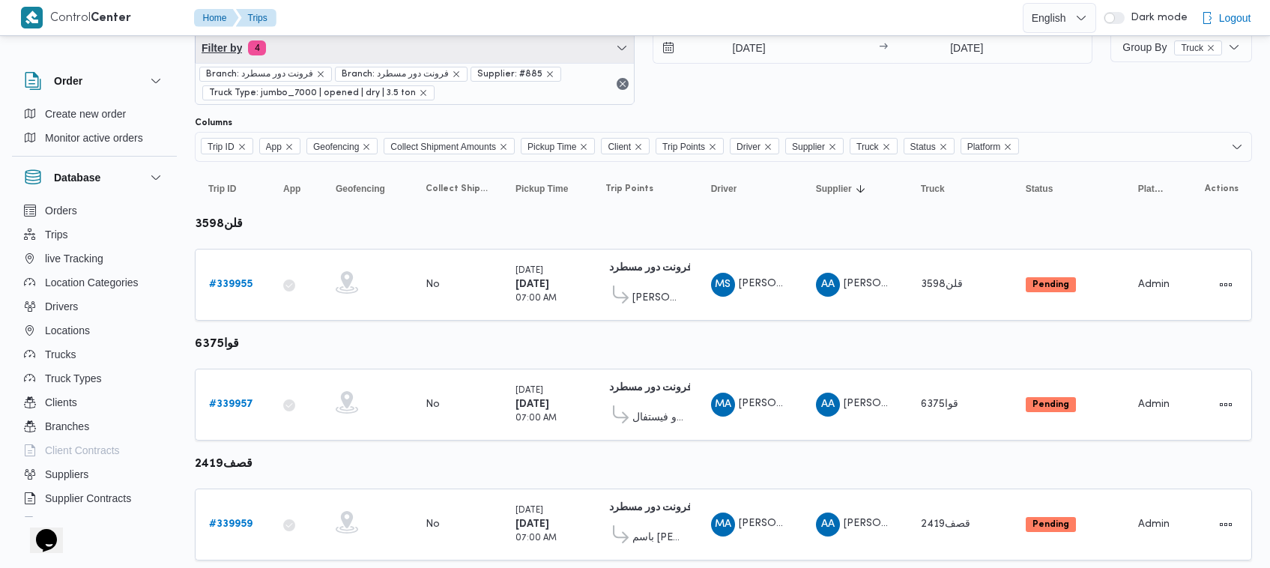
click at [366, 47] on span "Filter by 4" at bounding box center [415, 48] width 438 height 30
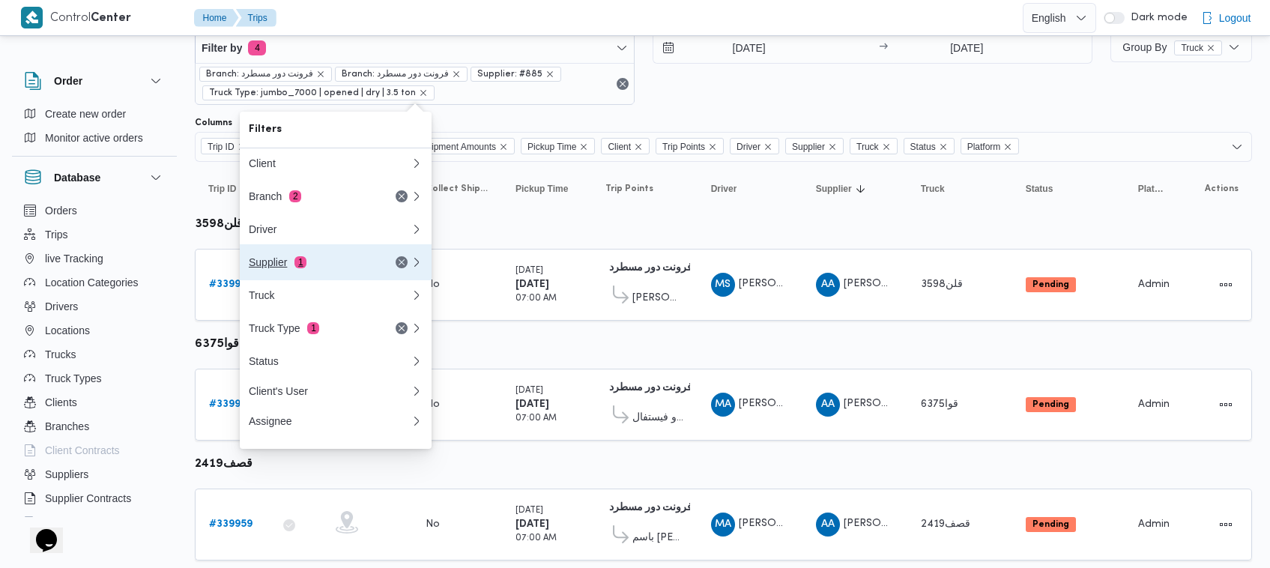
click at [323, 277] on button "Supplier 1" at bounding box center [336, 262] width 192 height 36
click at [323, 277] on div "Filters Client Branch 2 Driver Supplier 1 Truck Truck Type 1 Status Client's Us…" at bounding box center [336, 280] width 192 height 337
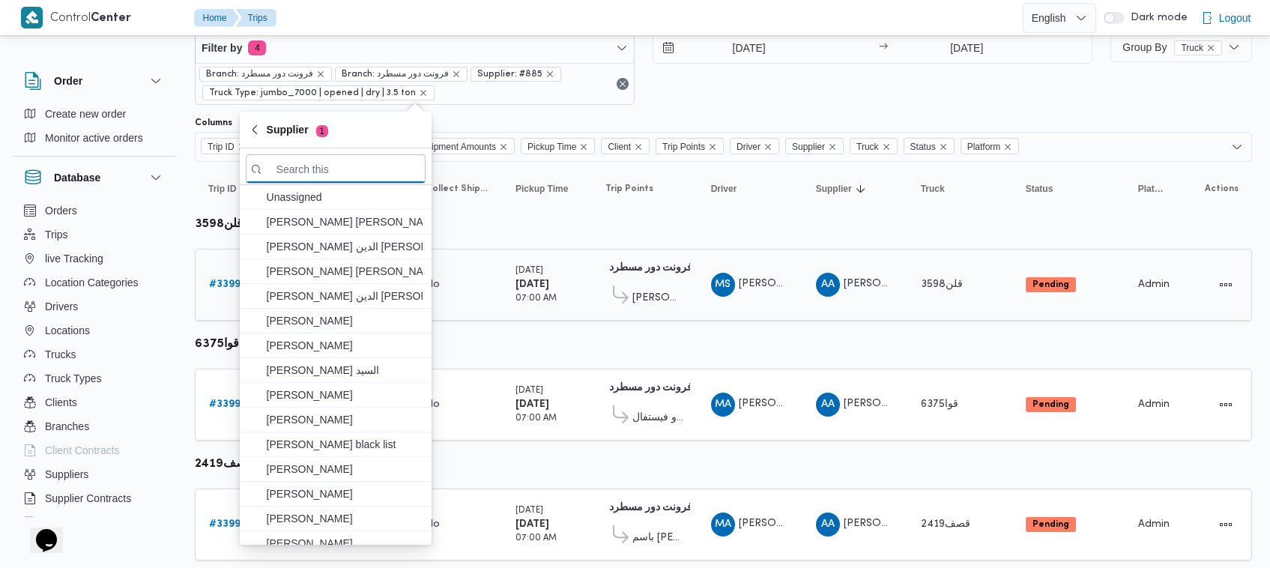
paste input "محمد صلاح عبداللطيف الشريف"
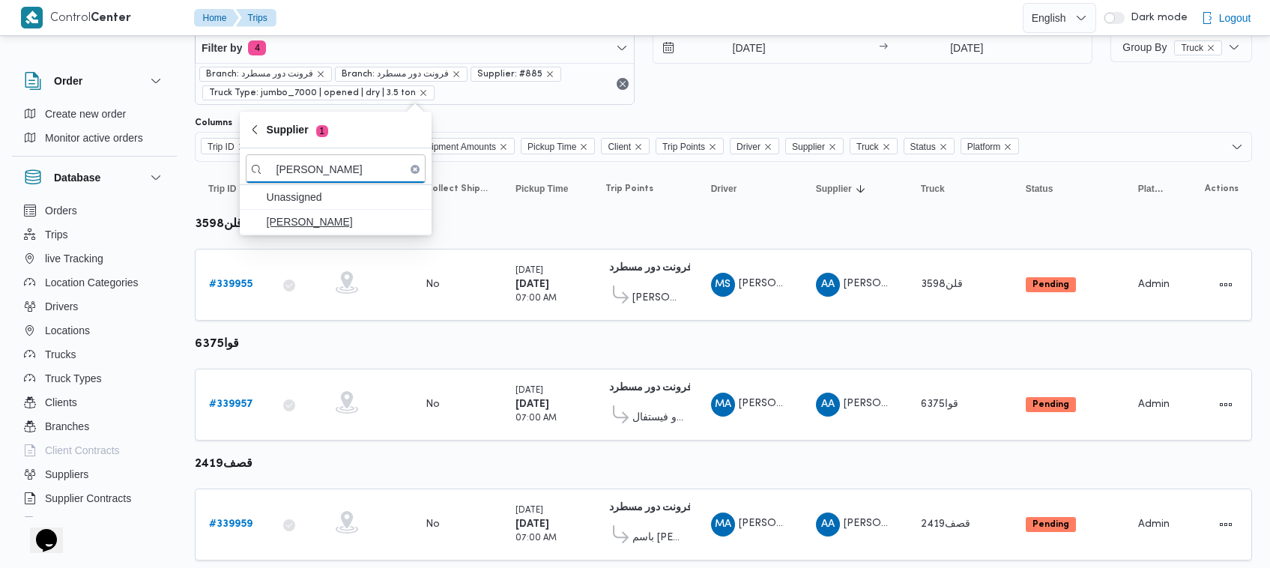
type input "محمد صلاح عبداللطيف الشريف"
click at [341, 220] on span "محمد صلاح عبداللطيف الشريف" at bounding box center [345, 222] width 156 height 18
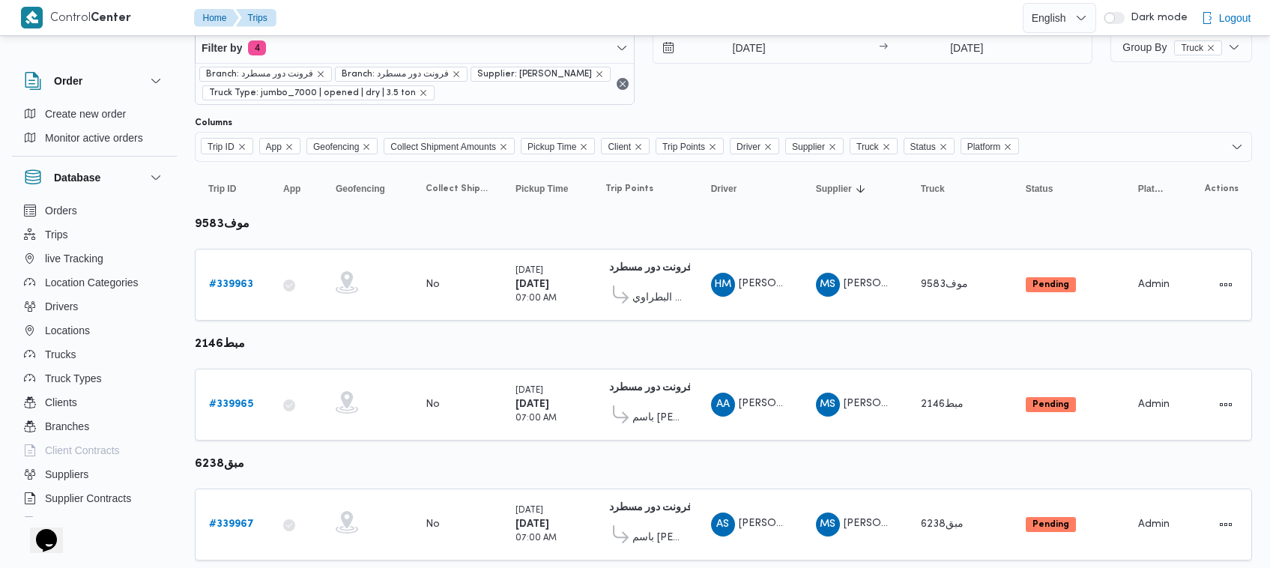
click at [845, 82] on div "30/9/2025 → 30/9/2025" at bounding box center [873, 68] width 440 height 73
click at [235, 289] on b "# 339963" at bounding box center [231, 285] width 44 height 10
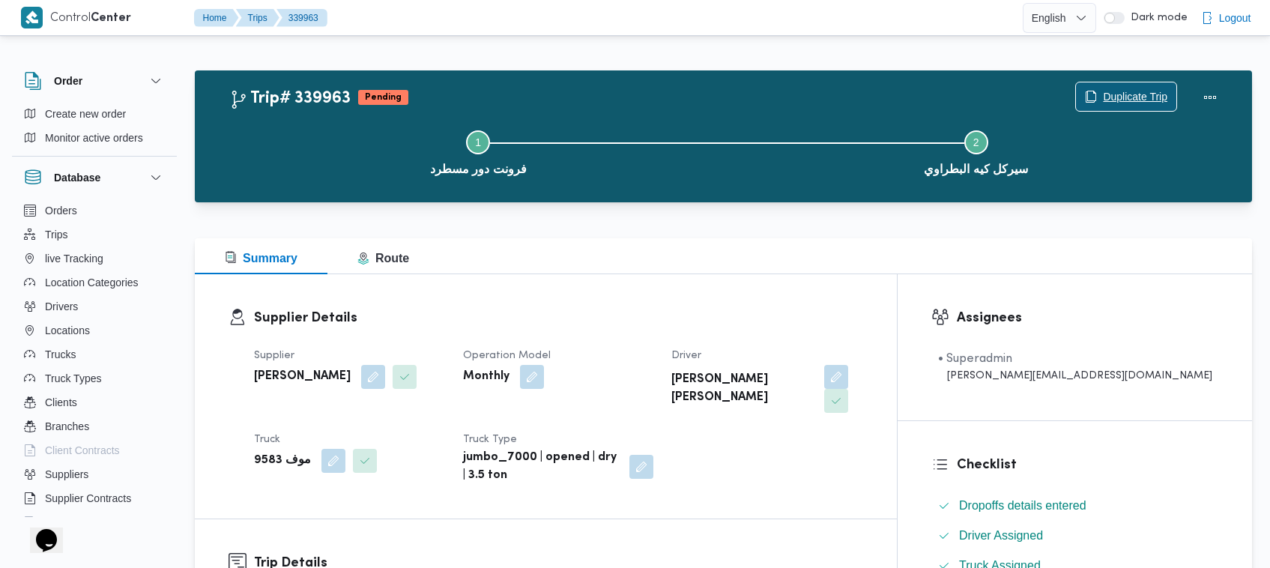
click at [1099, 91] on span "Duplicate Trip" at bounding box center [1126, 96] width 100 height 28
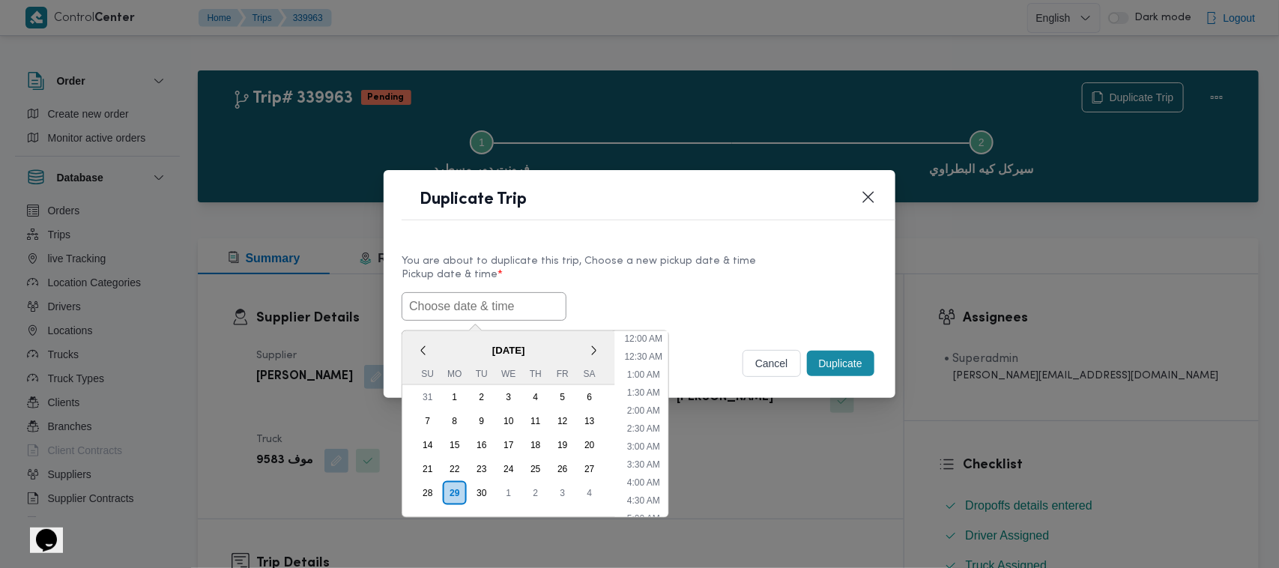
click at [481, 313] on input "text" at bounding box center [484, 306] width 165 height 28
paste input "01/10/2025 7:00AM"
type input "01/10/2025 7:00AM"
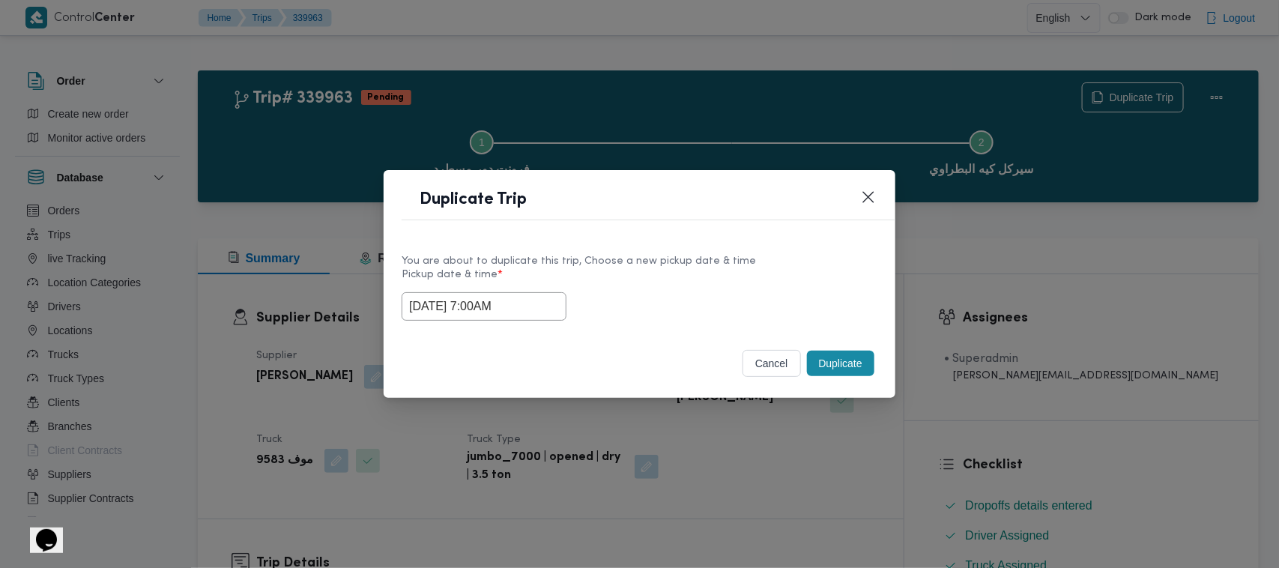
click at [714, 264] on div "You are about to duplicate this trip, Choose a new pickup date & time" at bounding box center [640, 261] width 476 height 16
click at [837, 369] on button "Duplicate" at bounding box center [840, 363] width 67 height 25
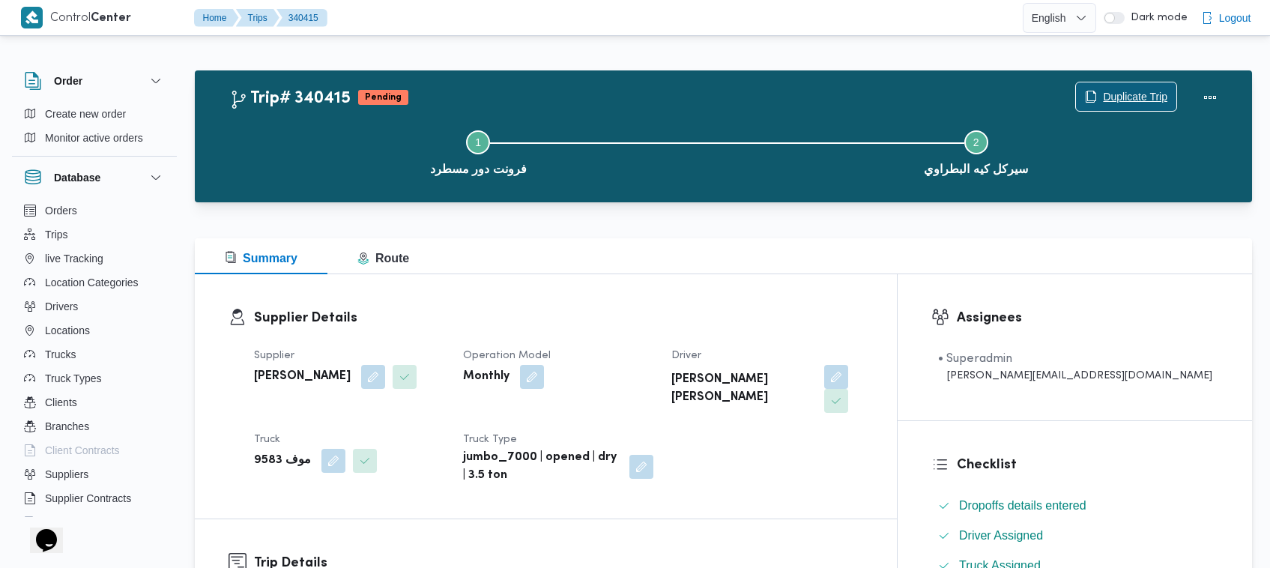
click at [1109, 91] on span "Duplicate Trip" at bounding box center [1135, 97] width 64 height 18
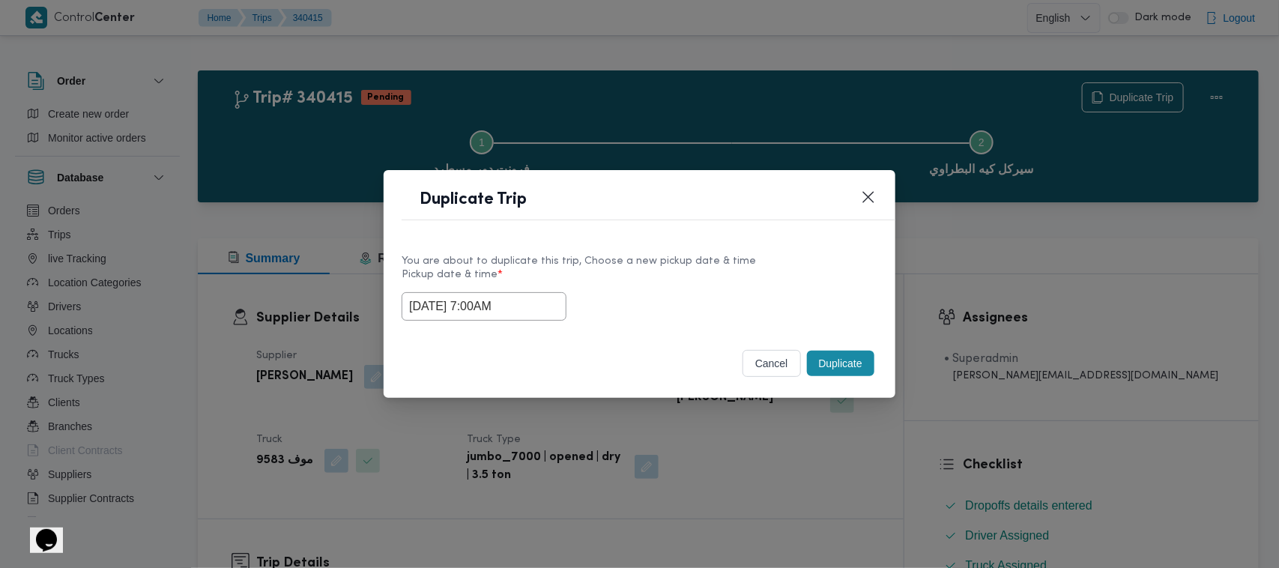
click at [533, 303] on input "01/10/2025 7:00AM" at bounding box center [484, 306] width 165 height 28
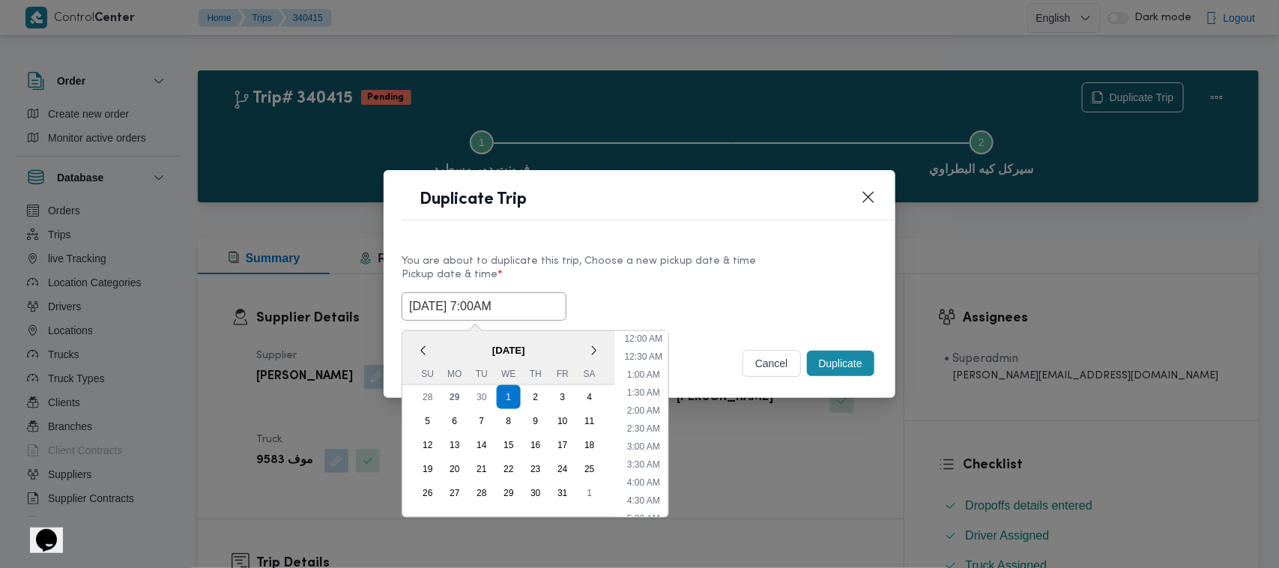
scroll to position [167, 0]
click at [525, 390] on div "2" at bounding box center [536, 397] width 28 height 28
type input "02/10/2025 7:00AM"
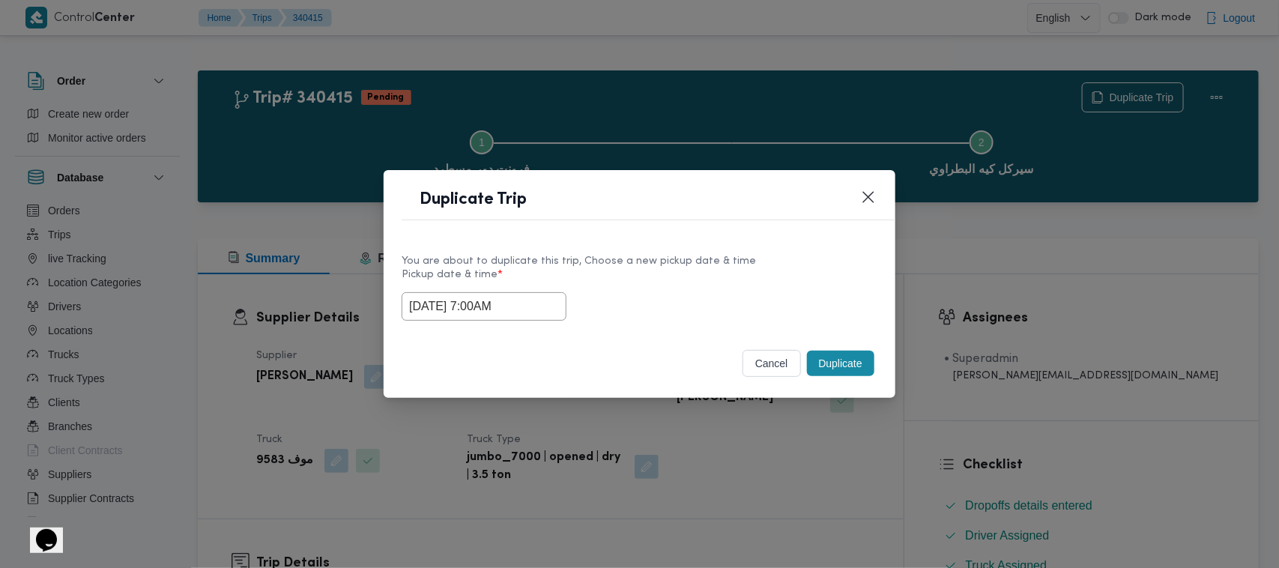
click at [660, 248] on div "You are about to duplicate this trip, Choose a new pickup date & time Pickup da…" at bounding box center [640, 286] width 512 height 96
click at [825, 357] on button "Duplicate" at bounding box center [840, 363] width 67 height 25
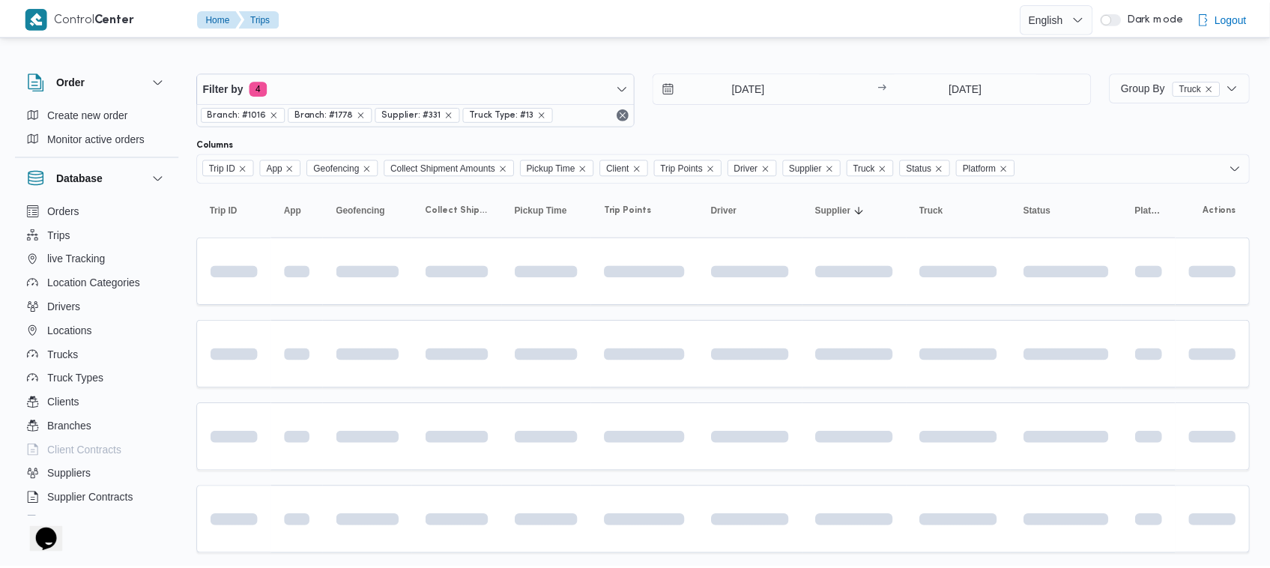
scroll to position [40, 0]
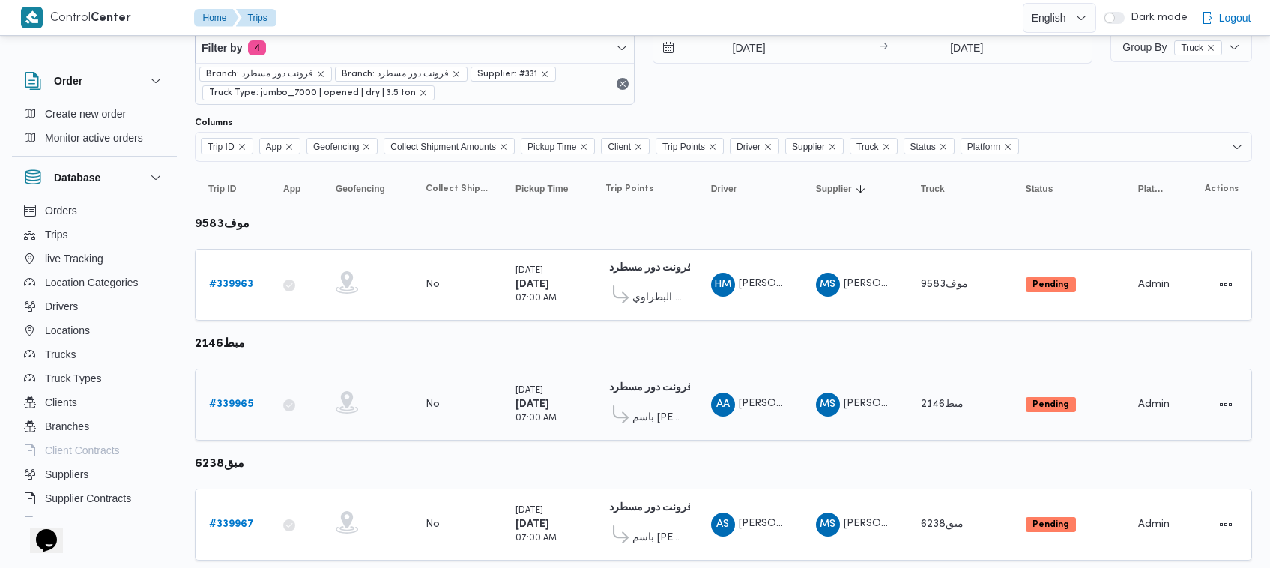
click at [229, 399] on b "# 339965" at bounding box center [231, 404] width 44 height 10
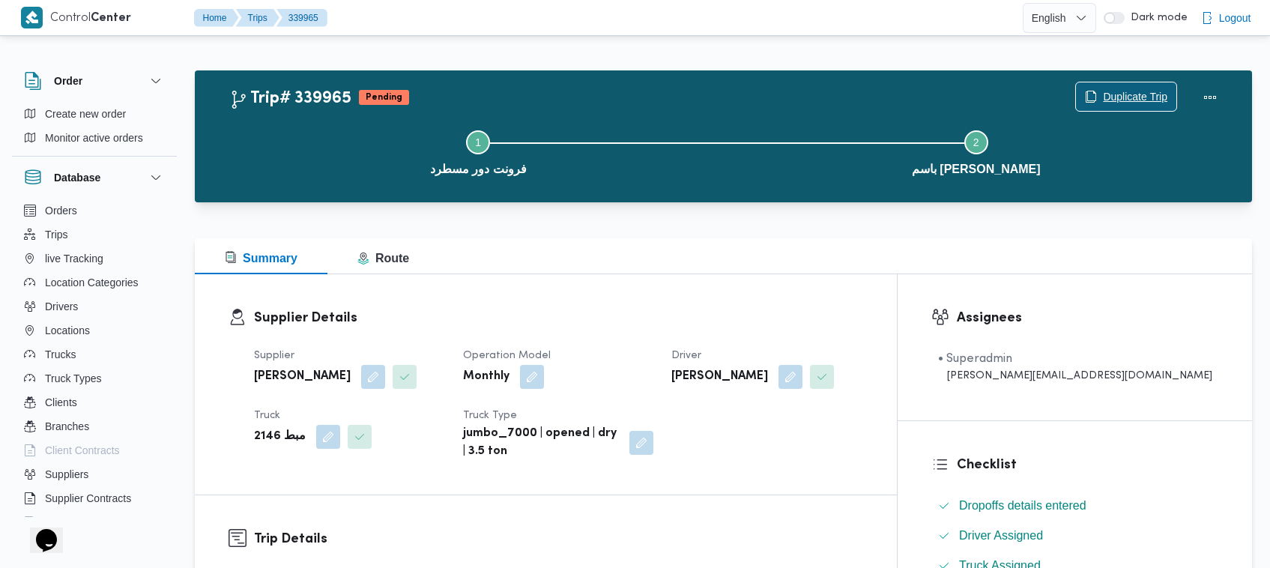
click at [1115, 83] on span "Duplicate Trip" at bounding box center [1126, 96] width 100 height 28
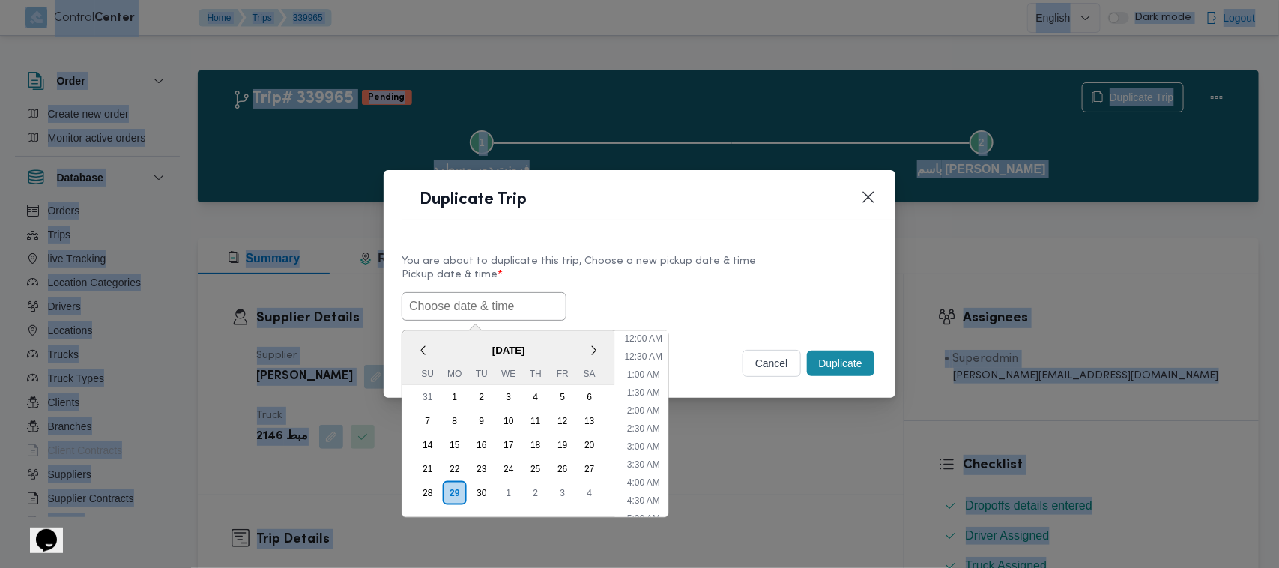
drag, startPoint x: 465, startPoint y: 315, endPoint x: 503, endPoint y: 300, distance: 40.8
click at [465, 315] on input "text" at bounding box center [484, 306] width 165 height 28
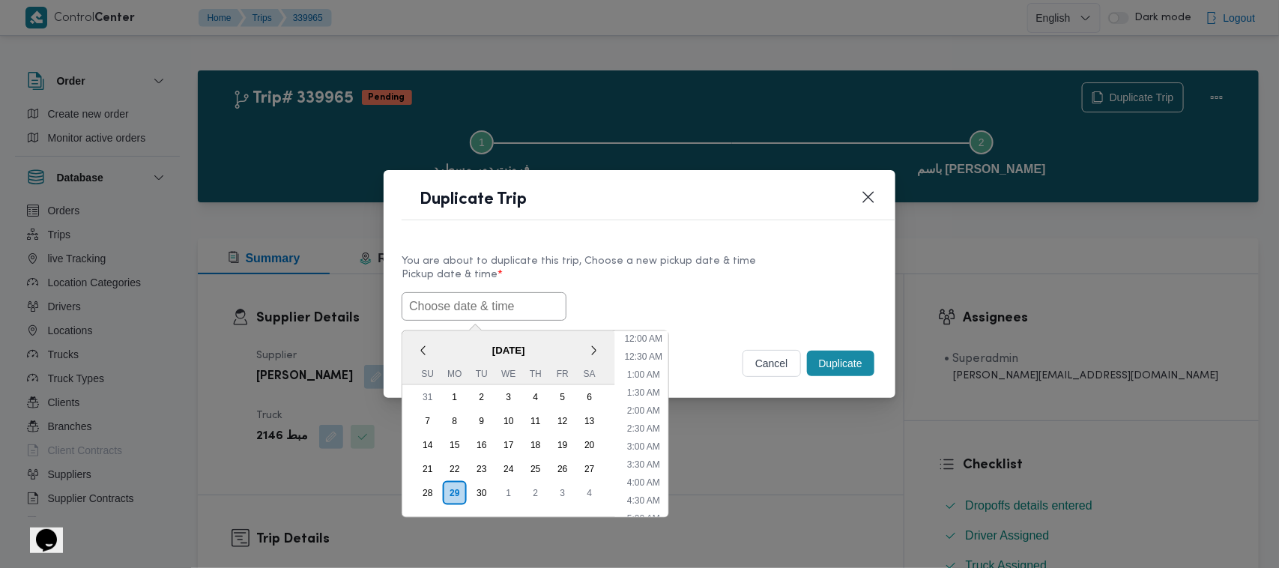
scroll to position [473, 0]
paste input "01/10/2025 7:00AM"
type input "01/10/2025 7:00AM"
click at [743, 257] on div "You are about to duplicate this trip, Choose a new pickup date & time" at bounding box center [640, 261] width 476 height 16
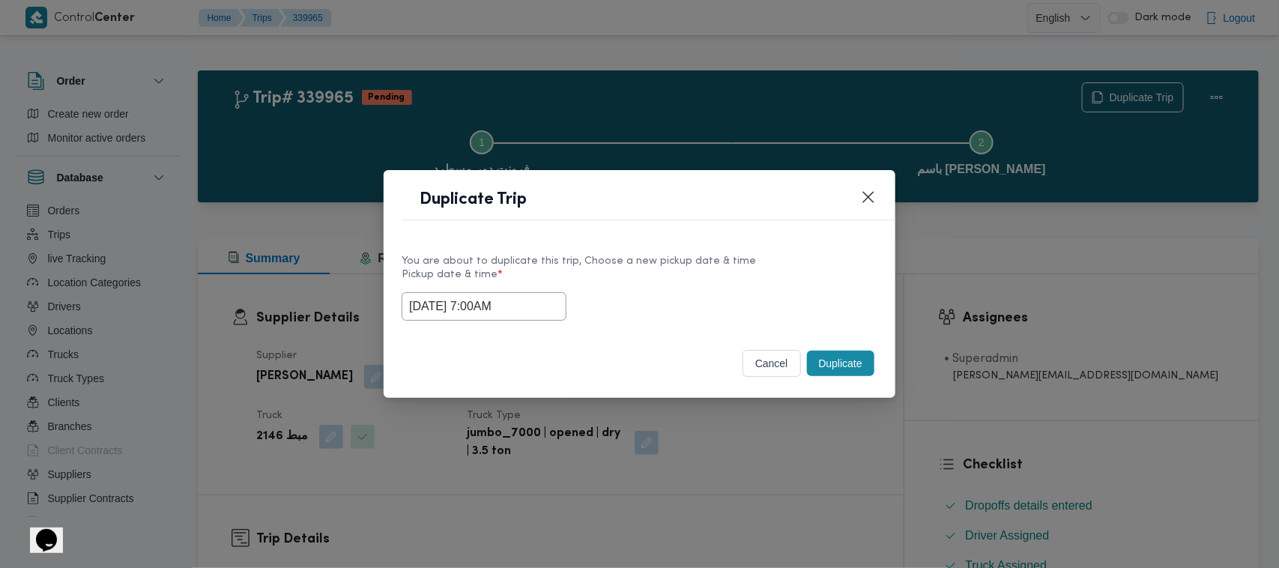
click at [869, 352] on button "Duplicate" at bounding box center [840, 363] width 67 height 25
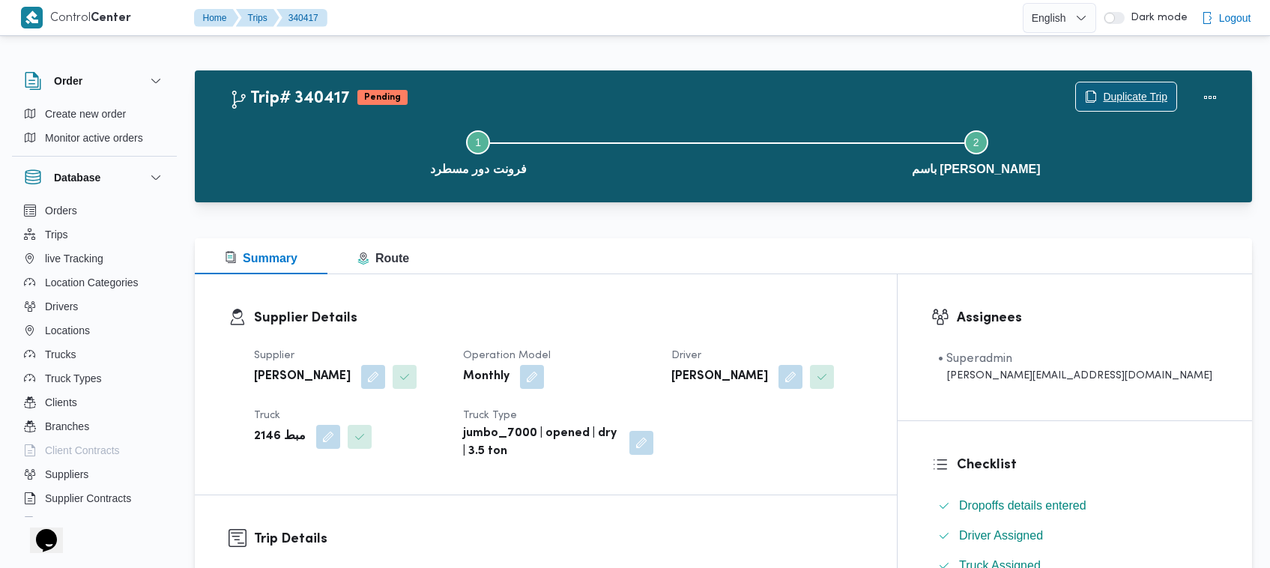
click at [1128, 97] on span "Duplicate Trip" at bounding box center [1135, 97] width 64 height 18
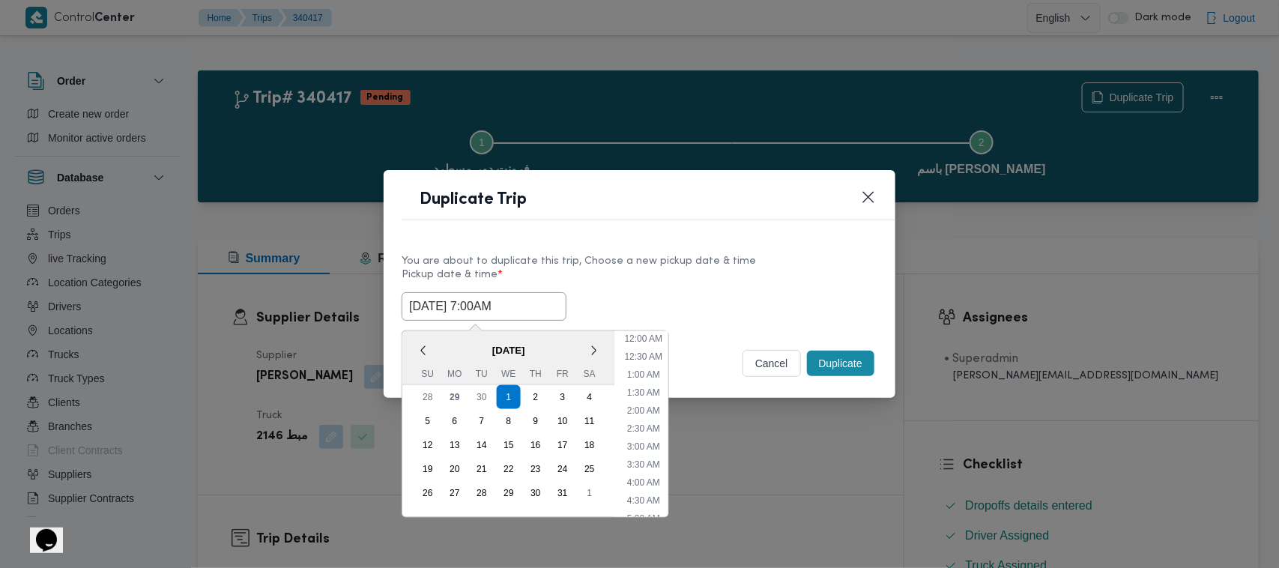
drag, startPoint x: 536, startPoint y: 304, endPoint x: 555, endPoint y: 341, distance: 41.6
click at [537, 304] on input "01/10/2025 7:00AM" at bounding box center [484, 306] width 165 height 28
click at [536, 399] on div "2" at bounding box center [536, 397] width 28 height 28
type input "02/10/2025 7:00AM"
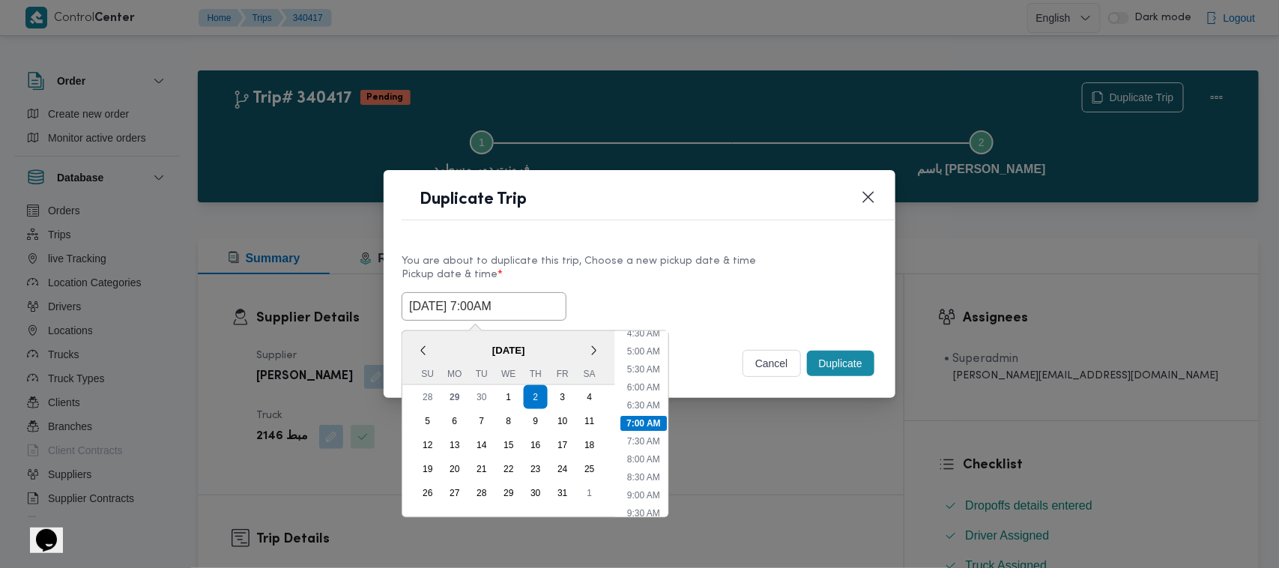
click at [727, 197] on header "Duplicate Trip" at bounding box center [658, 204] width 512 height 32
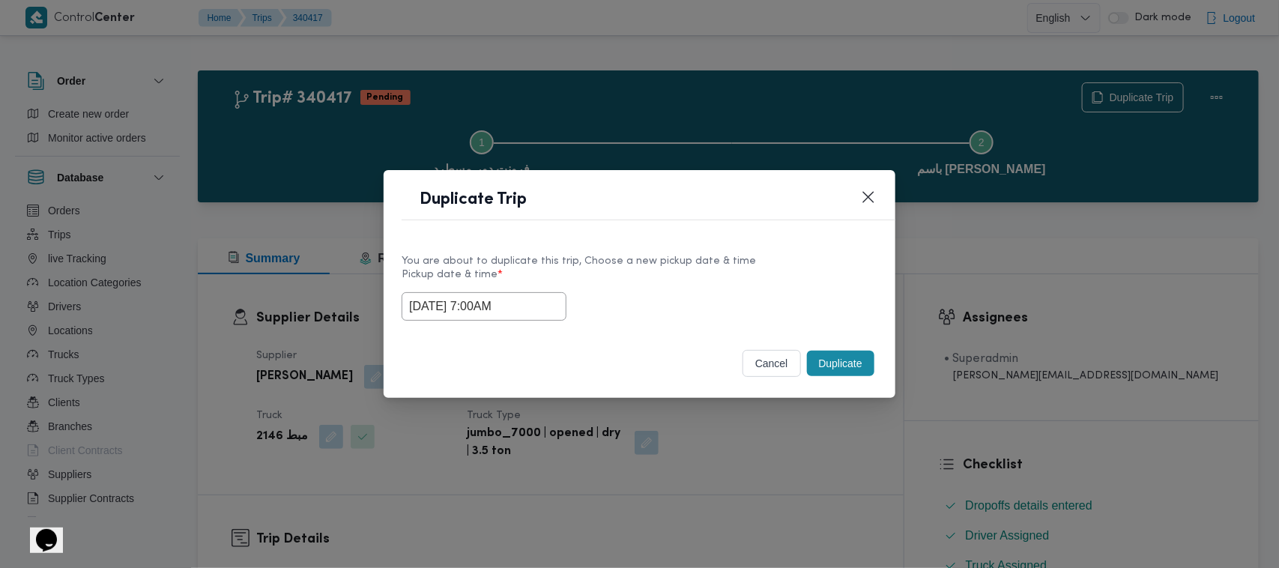
click at [838, 366] on button "Duplicate" at bounding box center [840, 363] width 67 height 25
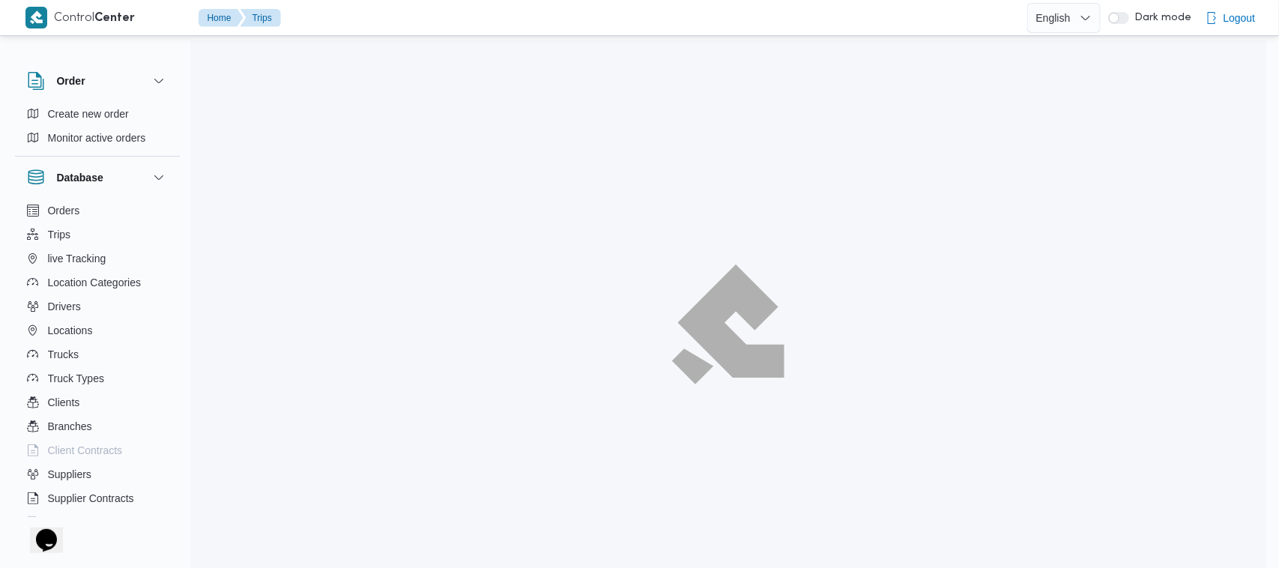
scroll to position [40, 0]
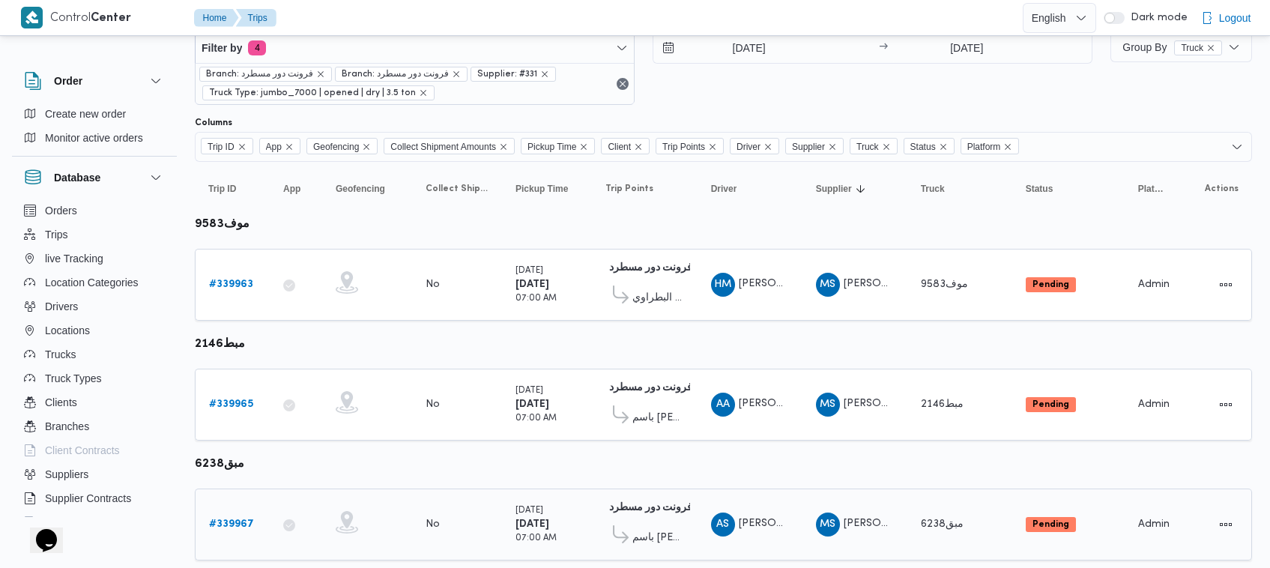
click at [230, 522] on b "# 339967" at bounding box center [231, 524] width 45 height 10
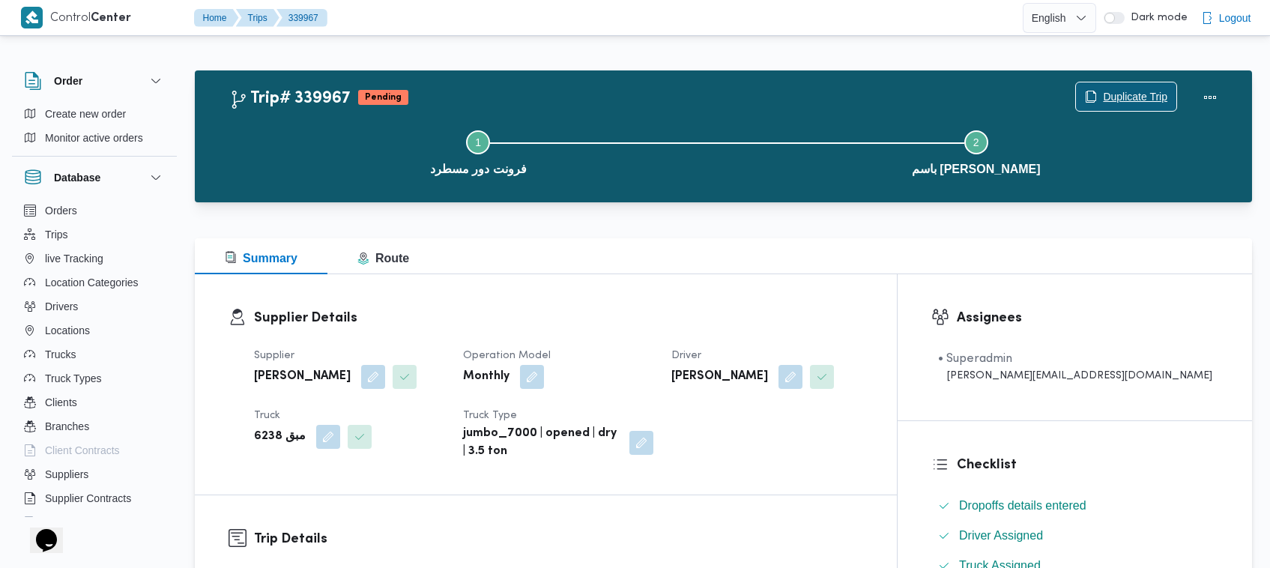
click at [1120, 86] on span "Duplicate Trip" at bounding box center [1126, 96] width 100 height 28
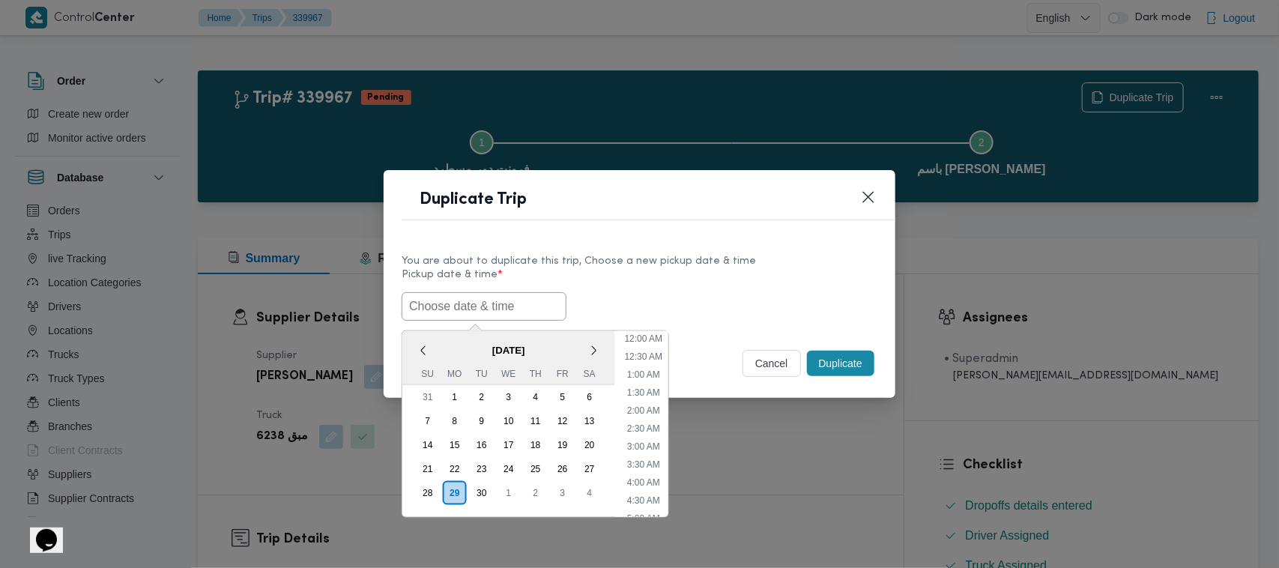
drag, startPoint x: 441, startPoint y: 293, endPoint x: 467, endPoint y: 286, distance: 27.3
click at [441, 293] on input "text" at bounding box center [484, 306] width 165 height 28
paste input "01/10/2025 7:00AM"
type input "01/10/2025 7:00AM"
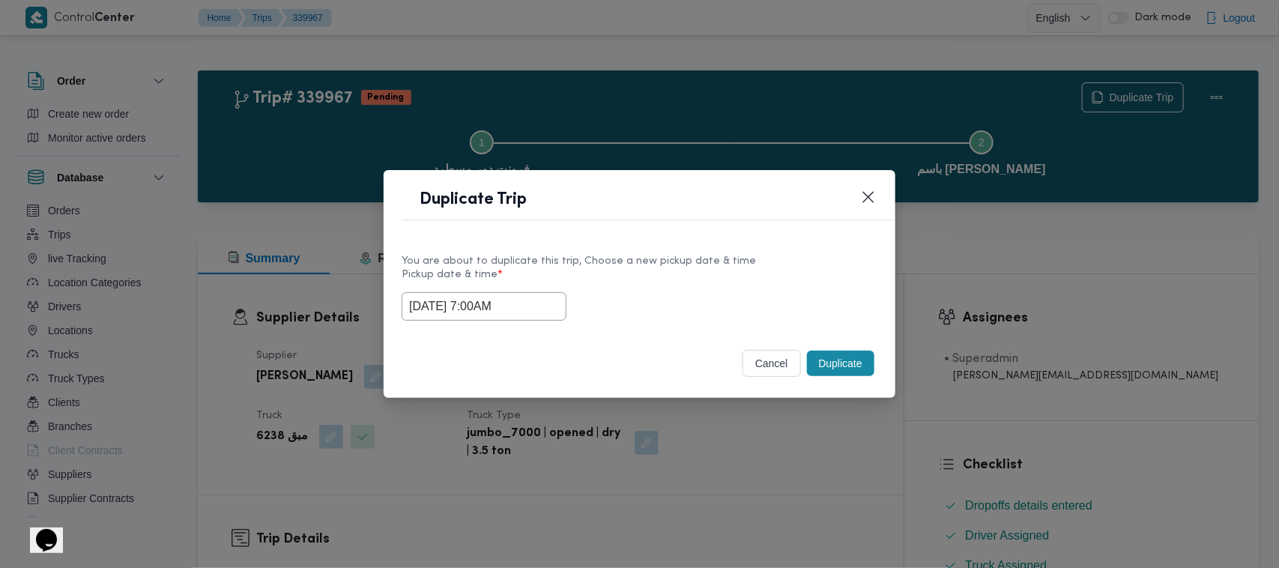
drag, startPoint x: 673, startPoint y: 255, endPoint x: 800, endPoint y: 315, distance: 140.1
click at [675, 255] on div "You are about to duplicate this trip, Choose a new pickup date & time" at bounding box center [640, 261] width 476 height 16
click at [863, 364] on button "Duplicate" at bounding box center [840, 363] width 67 height 25
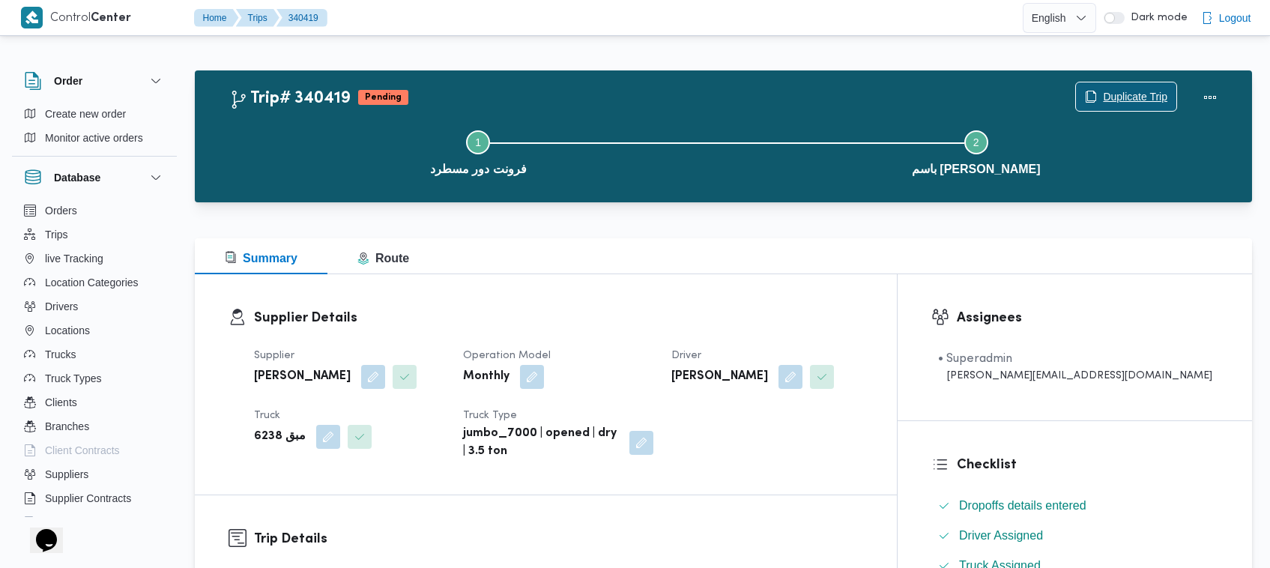
click at [1138, 92] on span "Duplicate Trip" at bounding box center [1135, 97] width 64 height 18
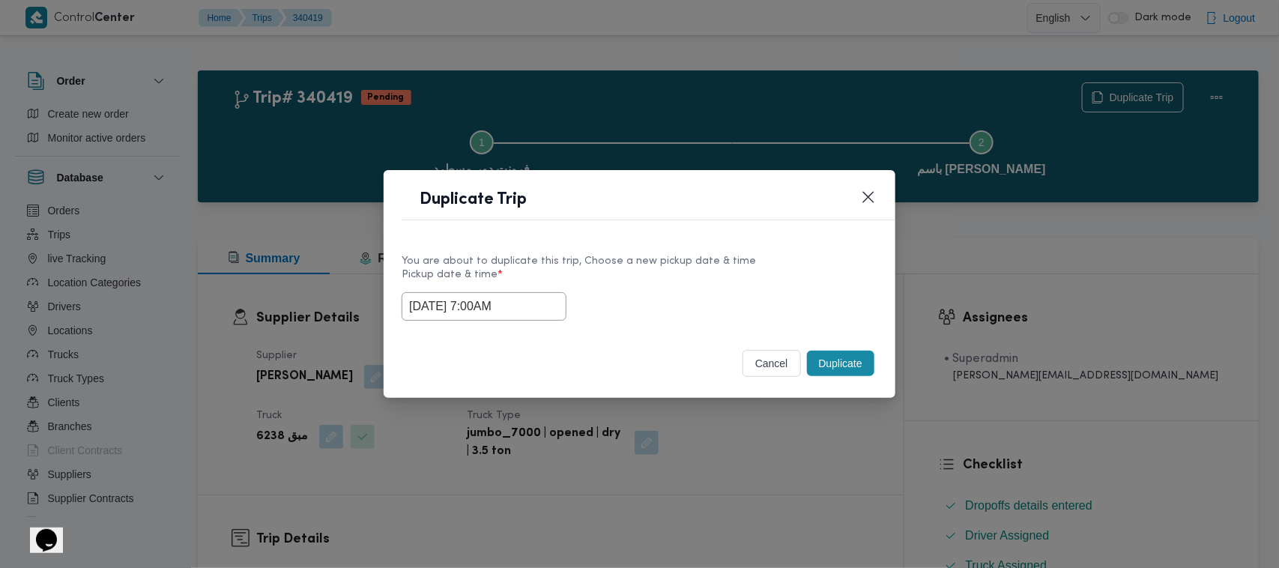
click at [531, 306] on input "01/10/2025 7:00AM" at bounding box center [484, 306] width 165 height 28
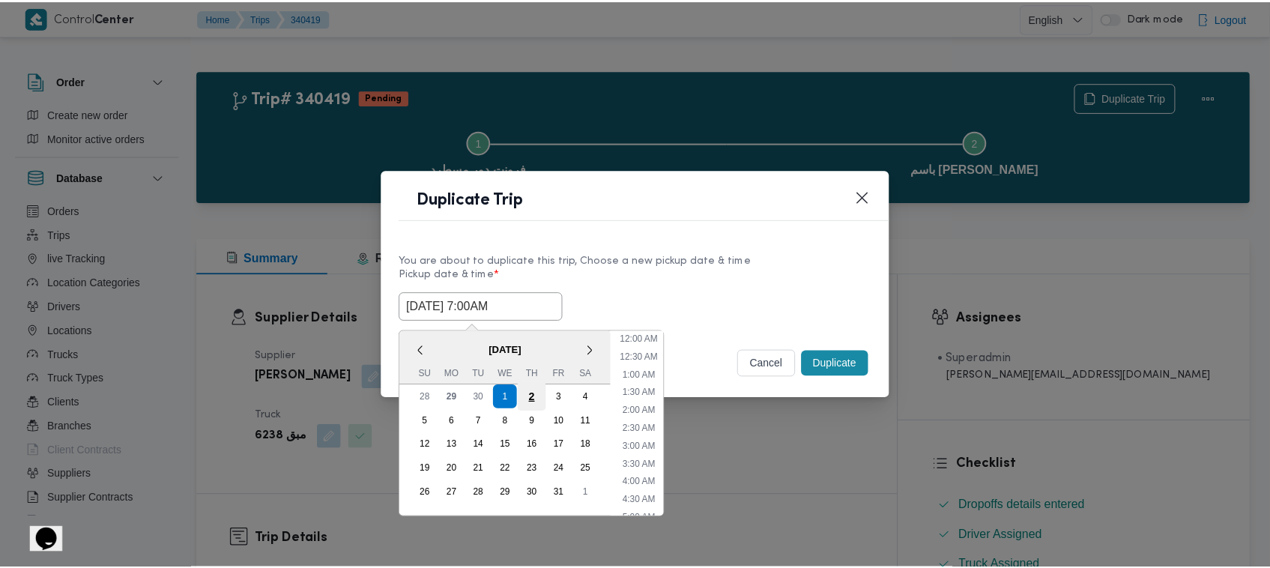
scroll to position [167, 0]
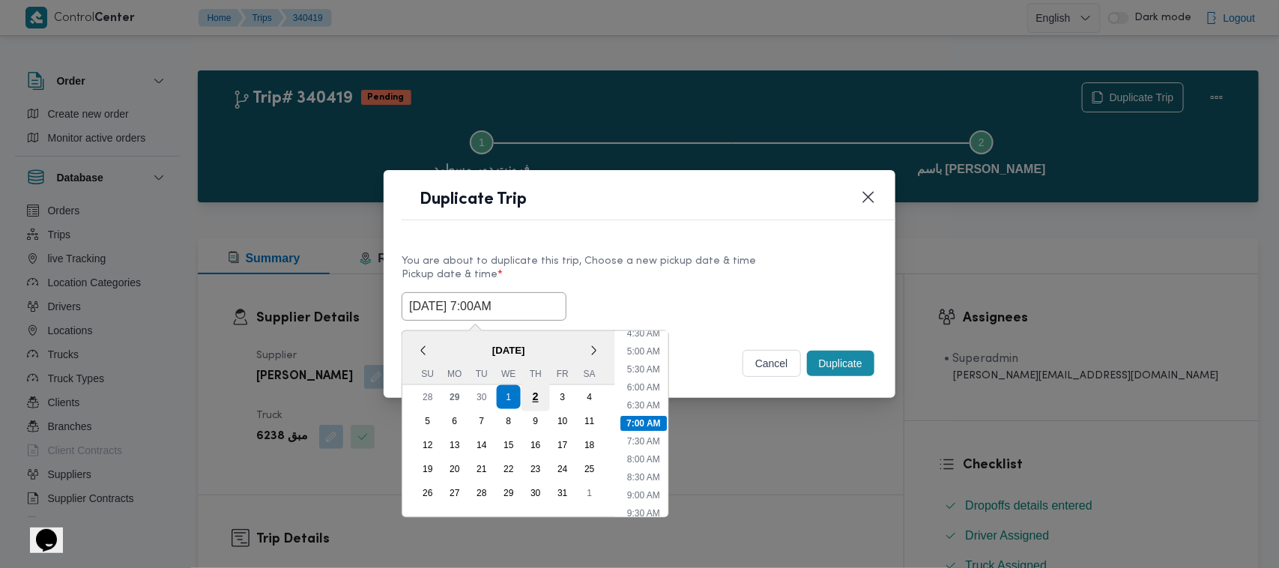
click at [530, 390] on div "2" at bounding box center [536, 397] width 28 height 28
type input "02/10/2025 7:00AM"
drag, startPoint x: 699, startPoint y: 231, endPoint x: 722, endPoint y: 233, distance: 22.6
click at [701, 231] on div "Duplicate Trip" at bounding box center [640, 204] width 512 height 68
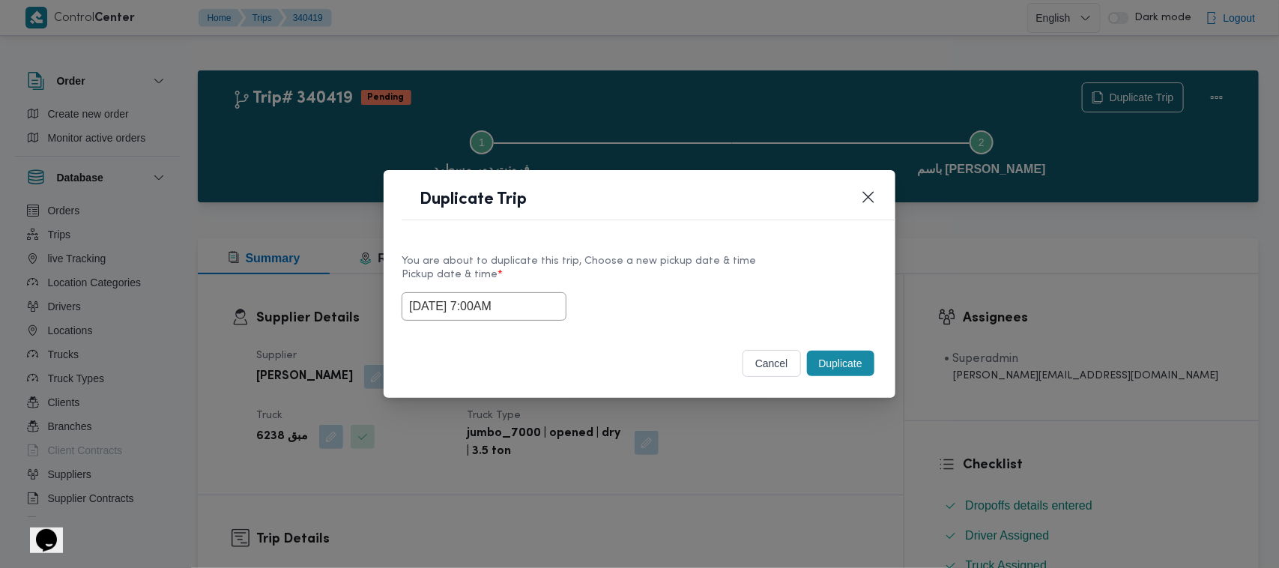
click at [833, 369] on button "Duplicate" at bounding box center [840, 363] width 67 height 25
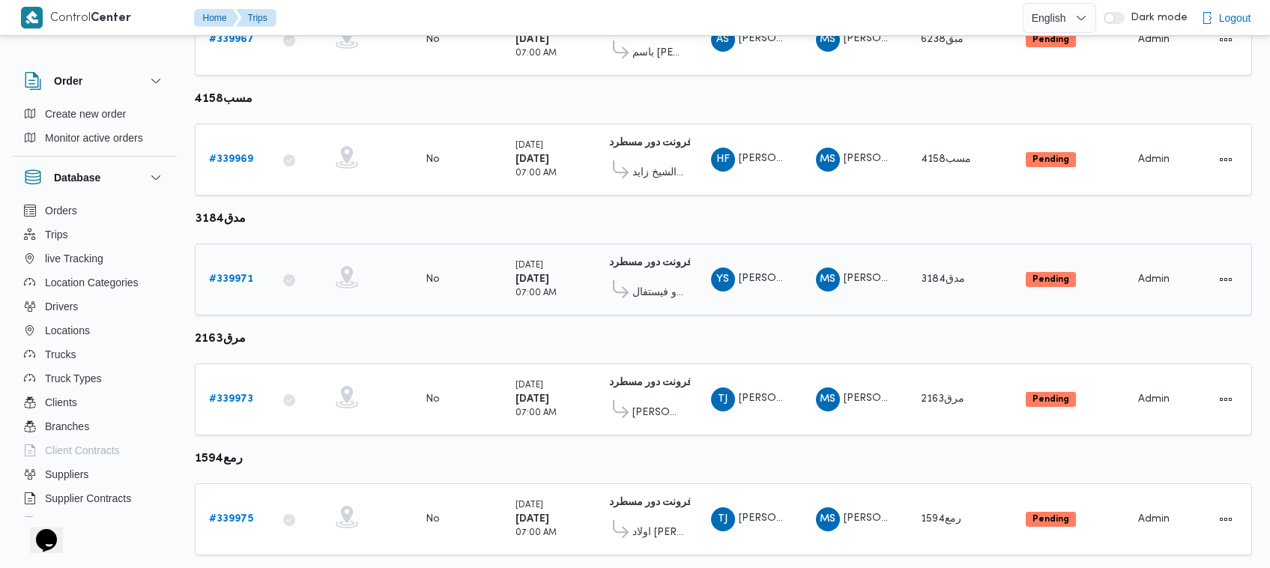
scroll to position [527, 0]
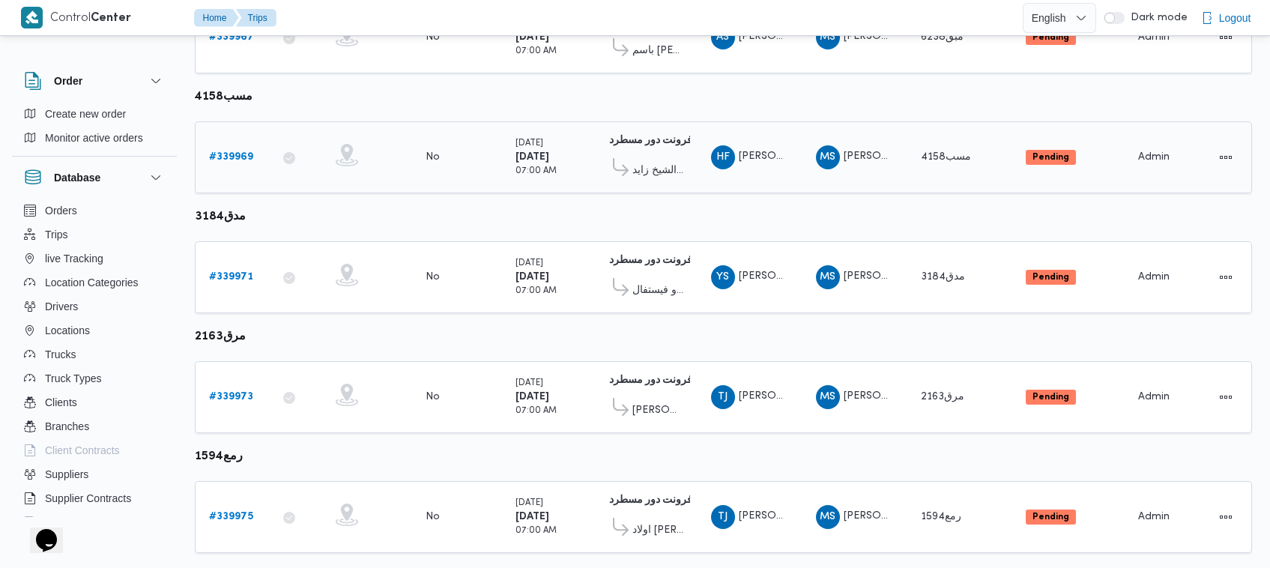
click at [226, 163] on div "# 339969" at bounding box center [232, 157] width 59 height 30
click at [226, 152] on b "# 339969" at bounding box center [231, 157] width 44 height 10
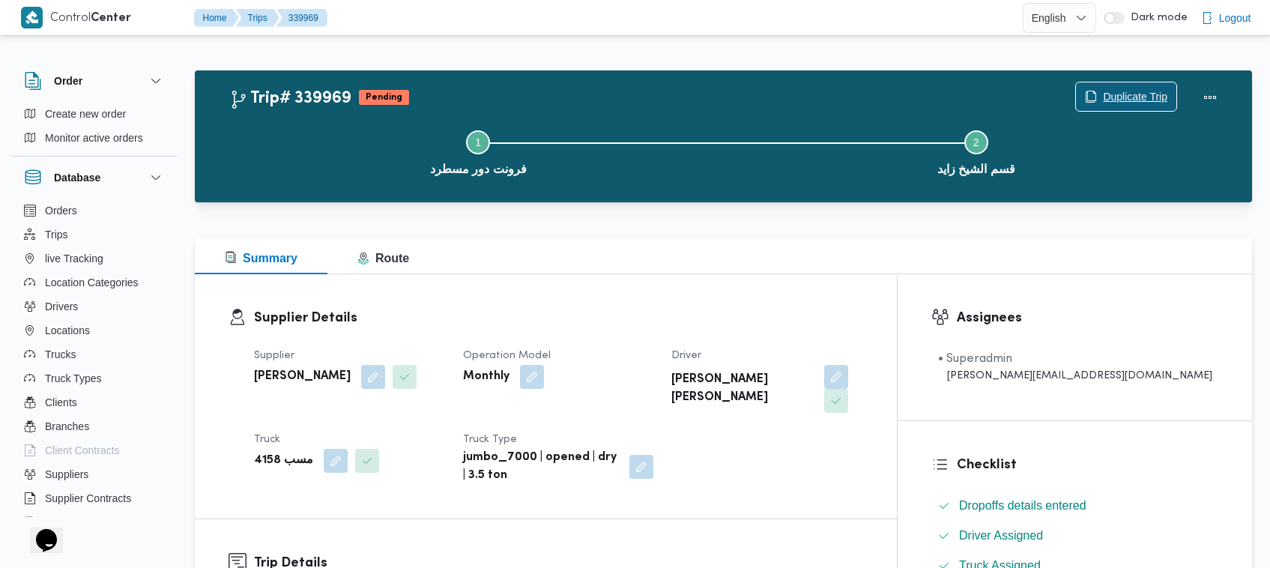
click at [1096, 91] on span "Duplicate Trip" at bounding box center [1126, 96] width 100 height 28
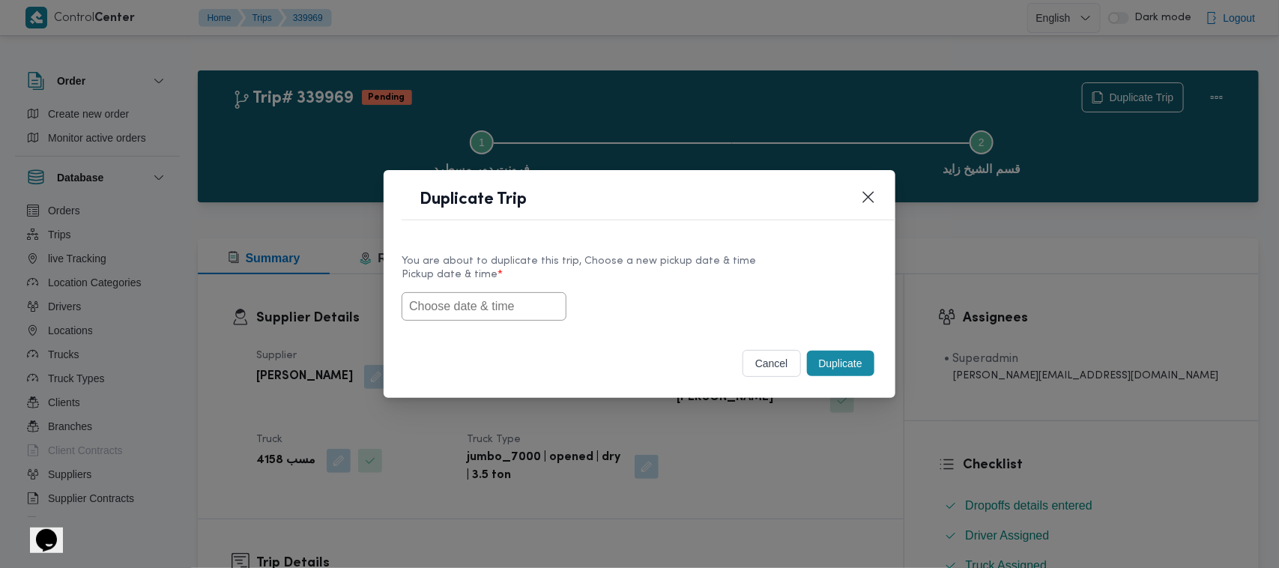
click at [474, 286] on label "Pickup date & time *" at bounding box center [640, 280] width 476 height 23
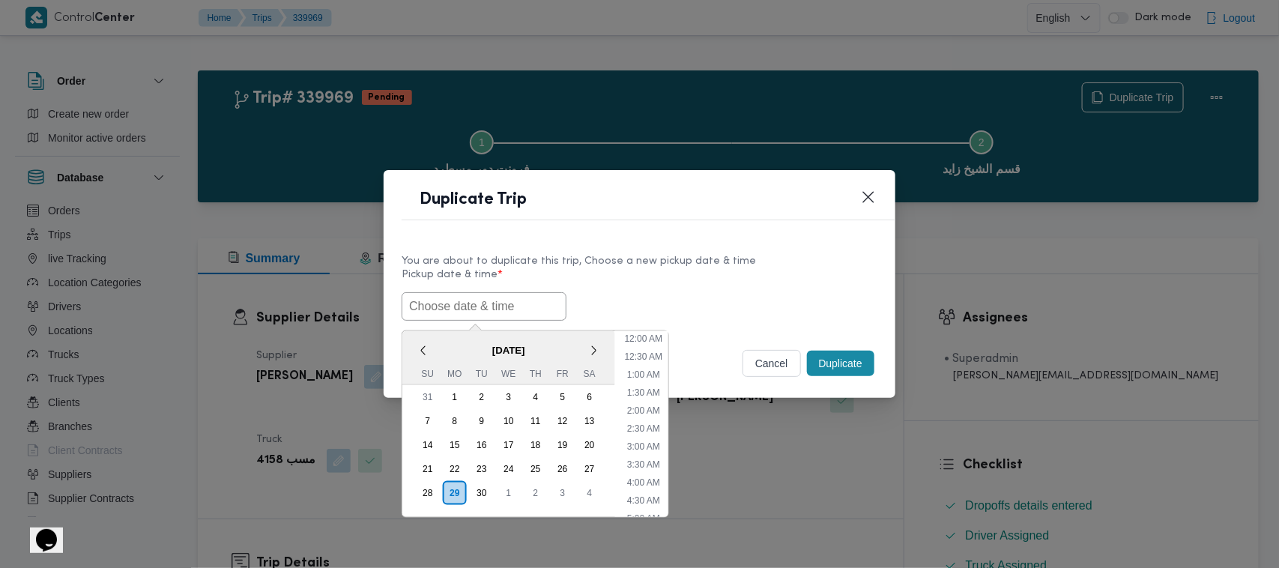
drag, startPoint x: 477, startPoint y: 303, endPoint x: 718, endPoint y: 286, distance: 241.9
click at [477, 303] on input "text" at bounding box center [484, 306] width 165 height 28
paste input "01/10/2025 7:00AM"
type input "01/10/2025 7:00AM"
click at [707, 256] on div "You are about to duplicate this trip, Choose a new pickup date & time" at bounding box center [640, 261] width 476 height 16
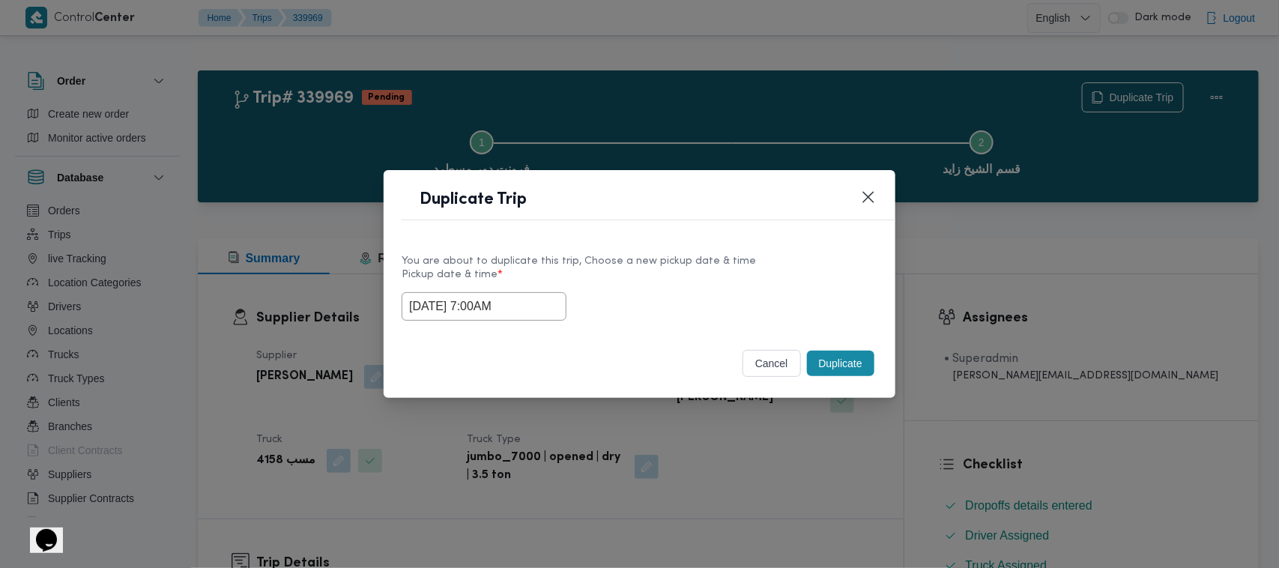
click at [866, 367] on button "Duplicate" at bounding box center [840, 363] width 67 height 25
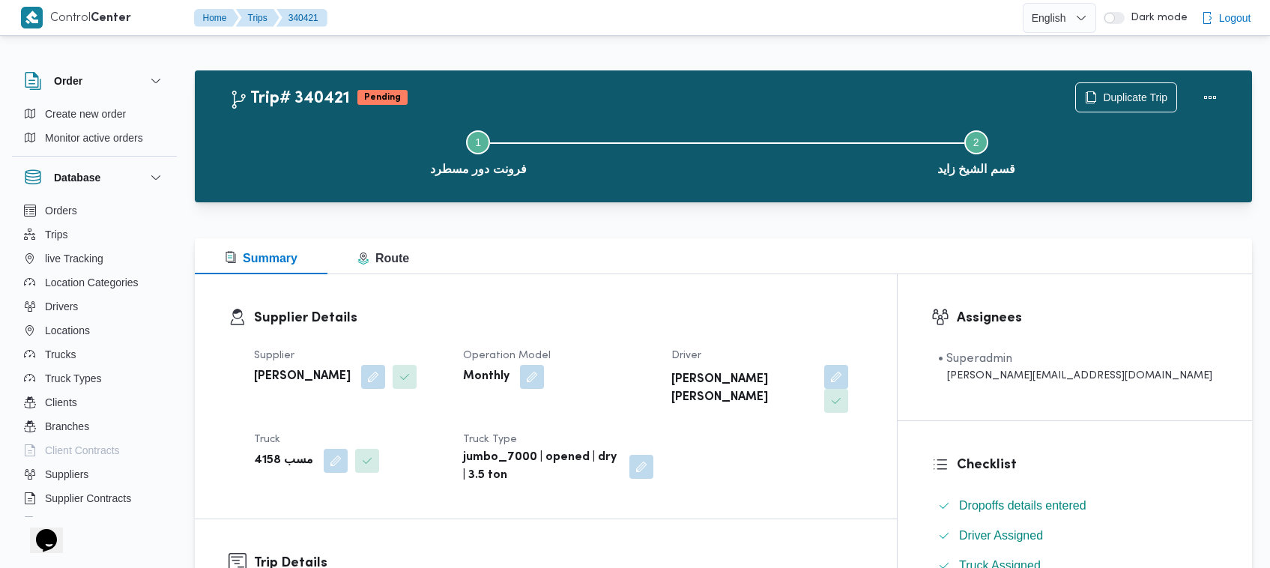
click at [1134, 79] on div "Duplicate Trip" at bounding box center [1150, 97] width 168 height 48
click at [1132, 94] on span "Duplicate Trip" at bounding box center [1135, 97] width 64 height 18
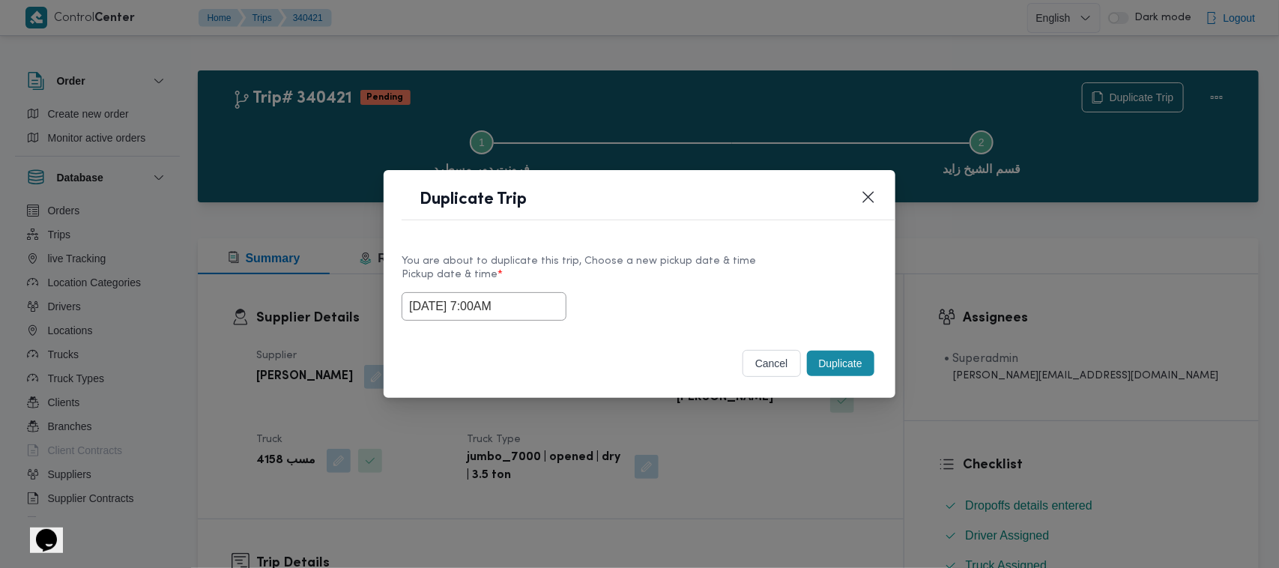
click at [544, 297] on input "01/10/2025 7:00AM" at bounding box center [484, 306] width 165 height 28
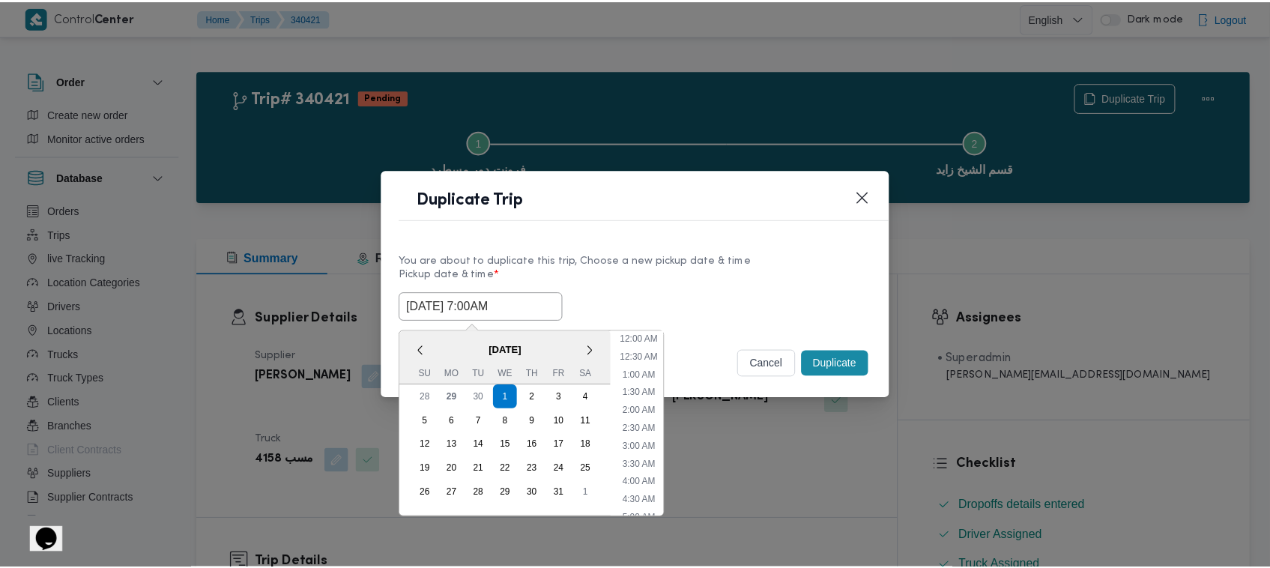
scroll to position [167, 0]
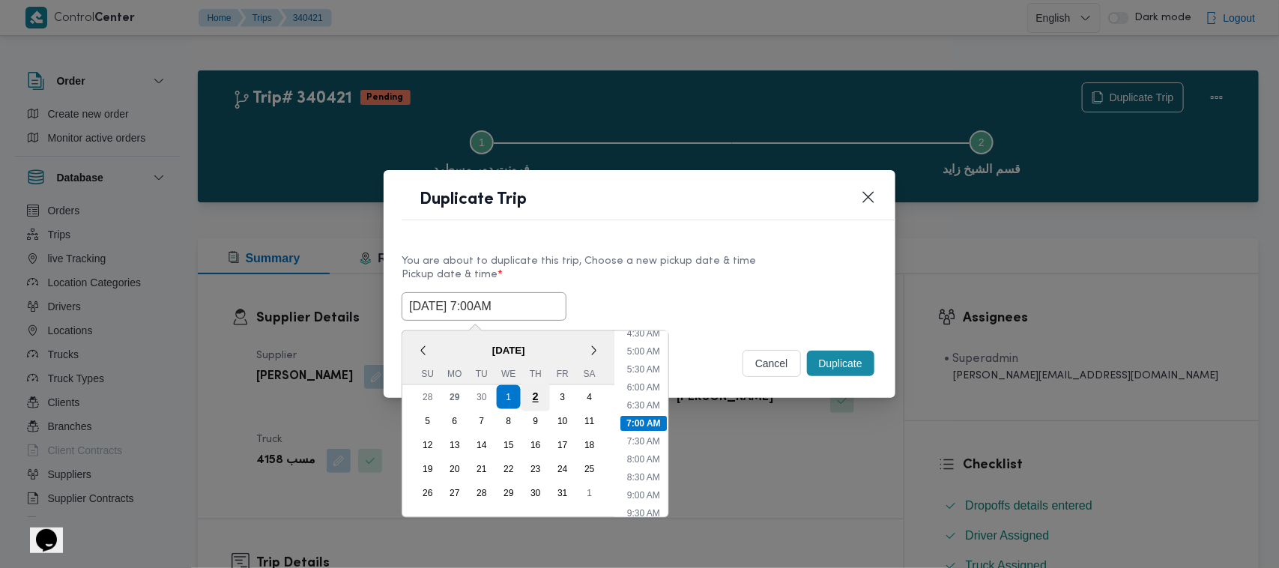
click at [544, 393] on div "2" at bounding box center [536, 397] width 28 height 28
type input "02/10/2025 7:00AM"
drag, startPoint x: 701, startPoint y: 262, endPoint x: 723, endPoint y: 268, distance: 23.3
click at [701, 262] on div "You are about to duplicate this trip, Choose a new pickup date & time" at bounding box center [640, 261] width 476 height 16
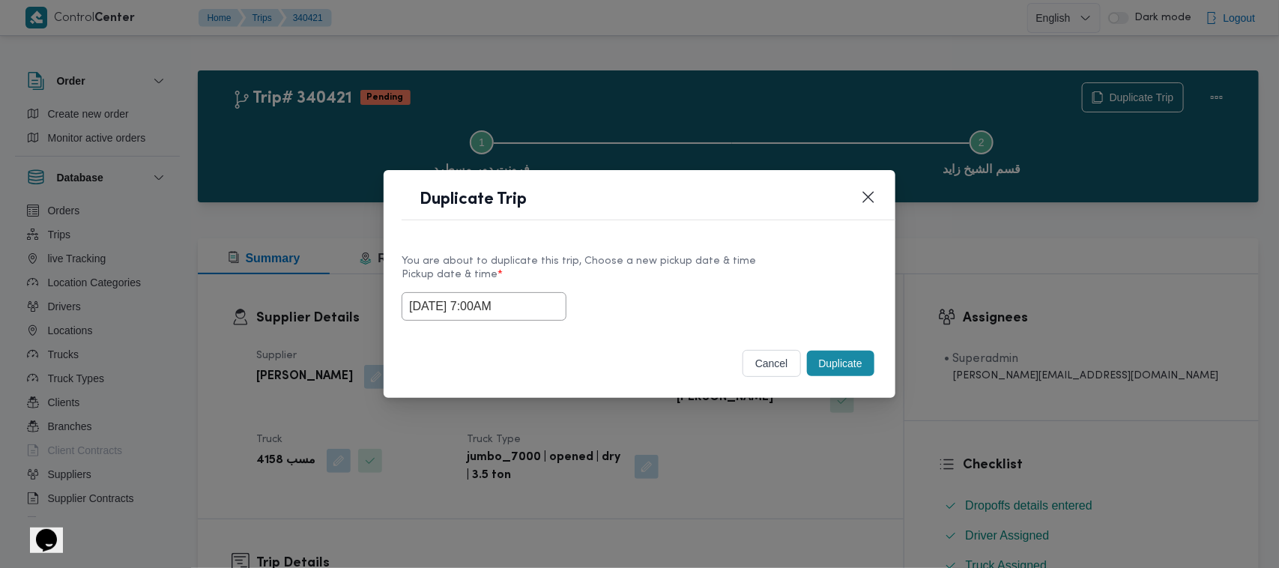
click at [856, 360] on button "Duplicate" at bounding box center [840, 363] width 67 height 25
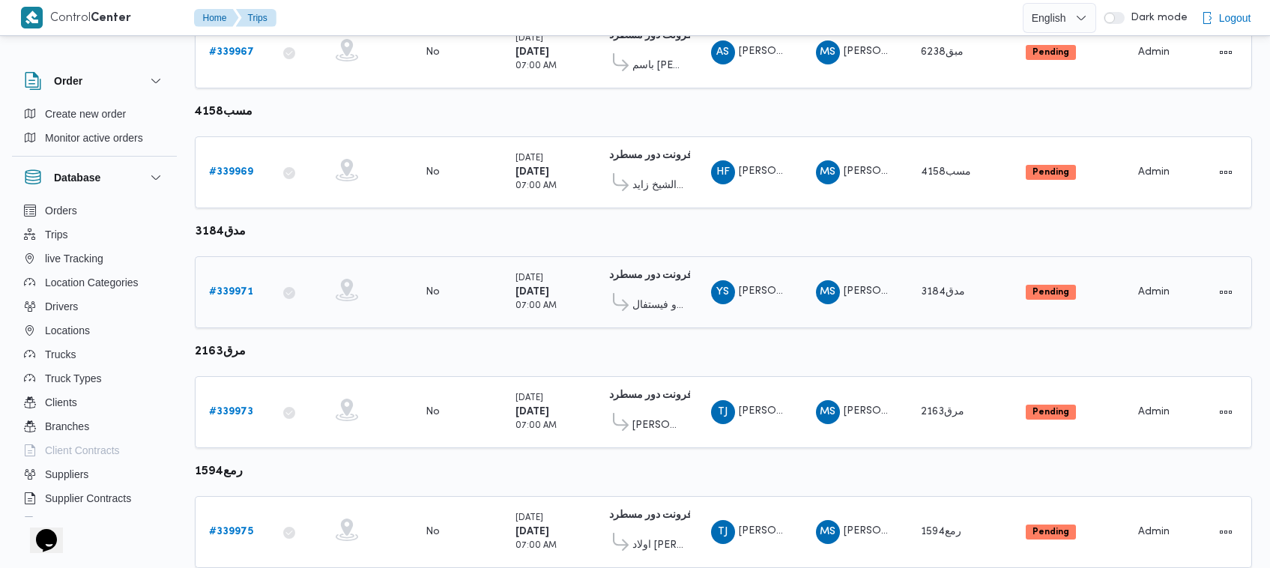
scroll to position [504, 0]
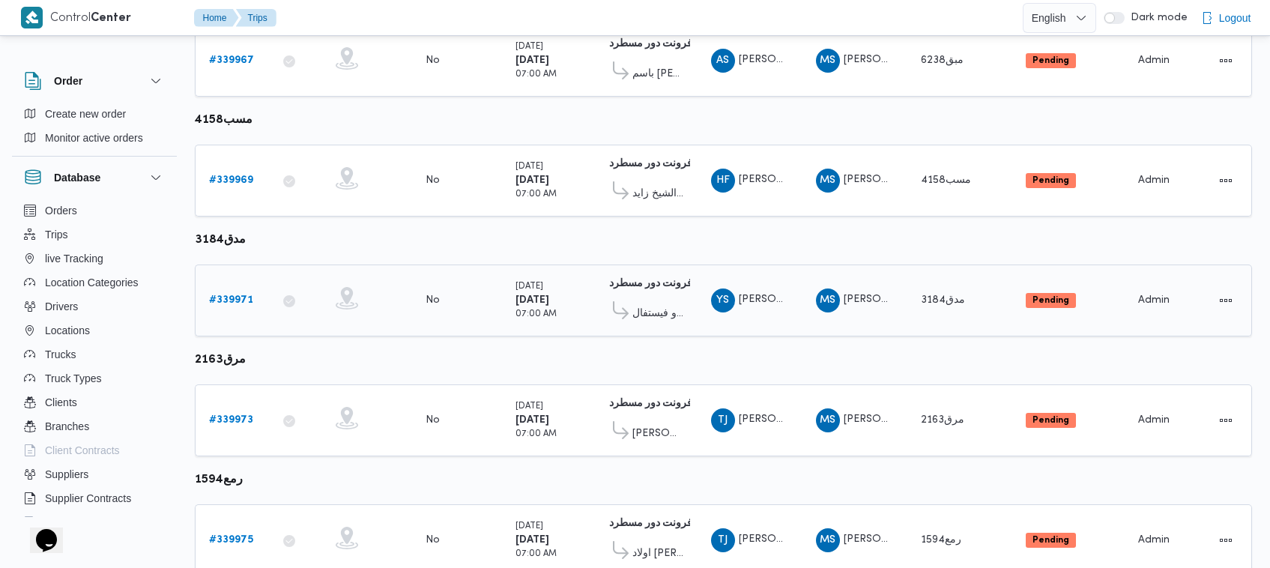
click at [242, 292] on link "# 339971" at bounding box center [231, 301] width 44 height 18
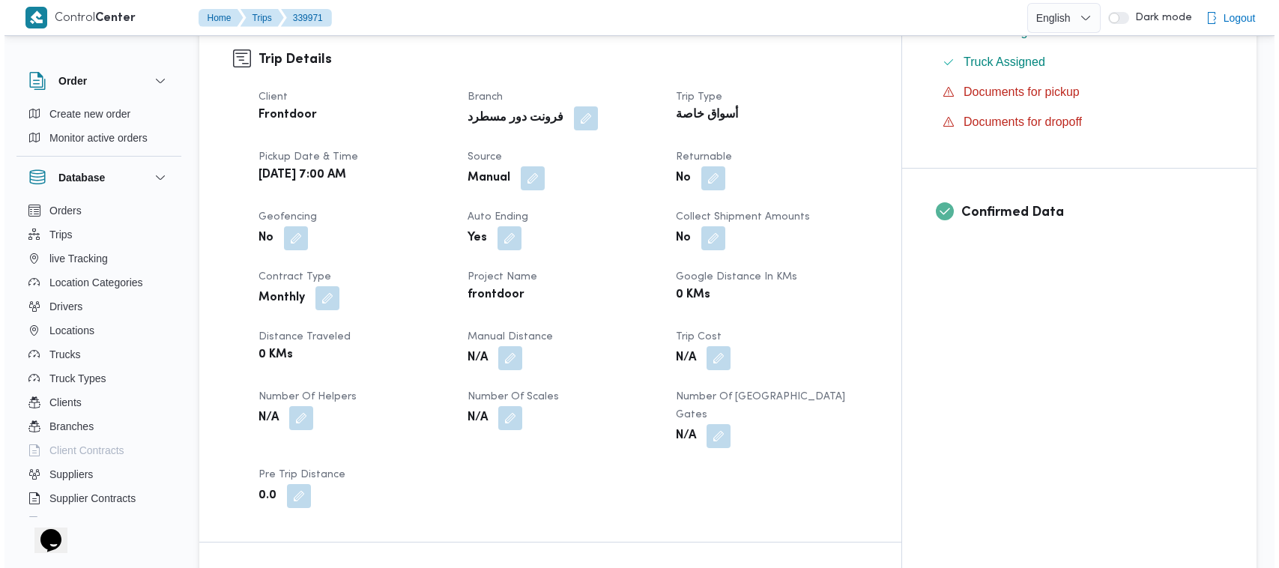
scroll to position [6, 0]
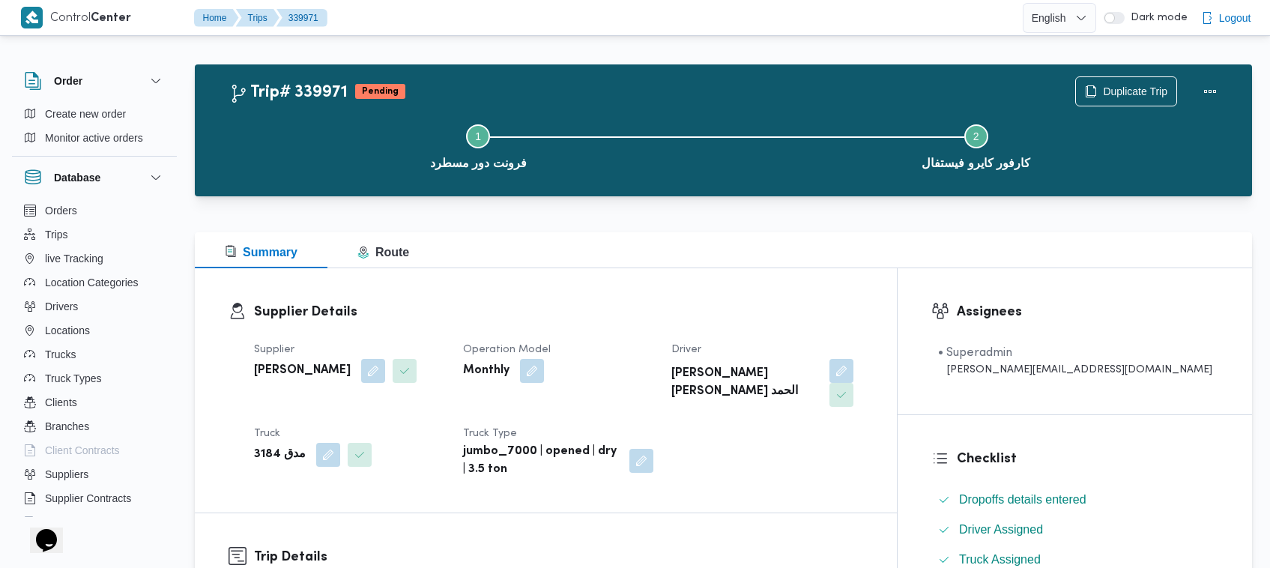
click at [1135, 73] on div "Duplicate Trip" at bounding box center [1150, 91] width 168 height 48
click at [1113, 97] on div "Step 1 is incomplete 1 فرونت دور مسطرد Step 2 is incomplete 2 كارفور كايرو فيست…" at bounding box center [727, 145] width 1014 height 96
click at [1113, 82] on span "Duplicate Trip" at bounding box center [1135, 91] width 64 height 18
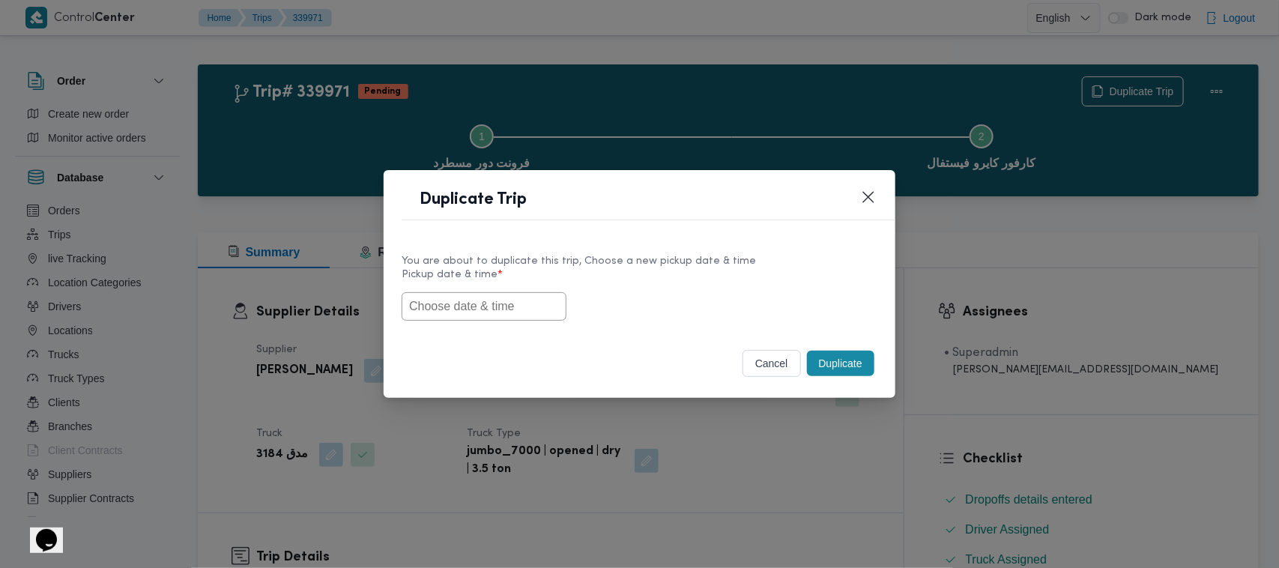
click at [483, 304] on input "text" at bounding box center [484, 306] width 165 height 28
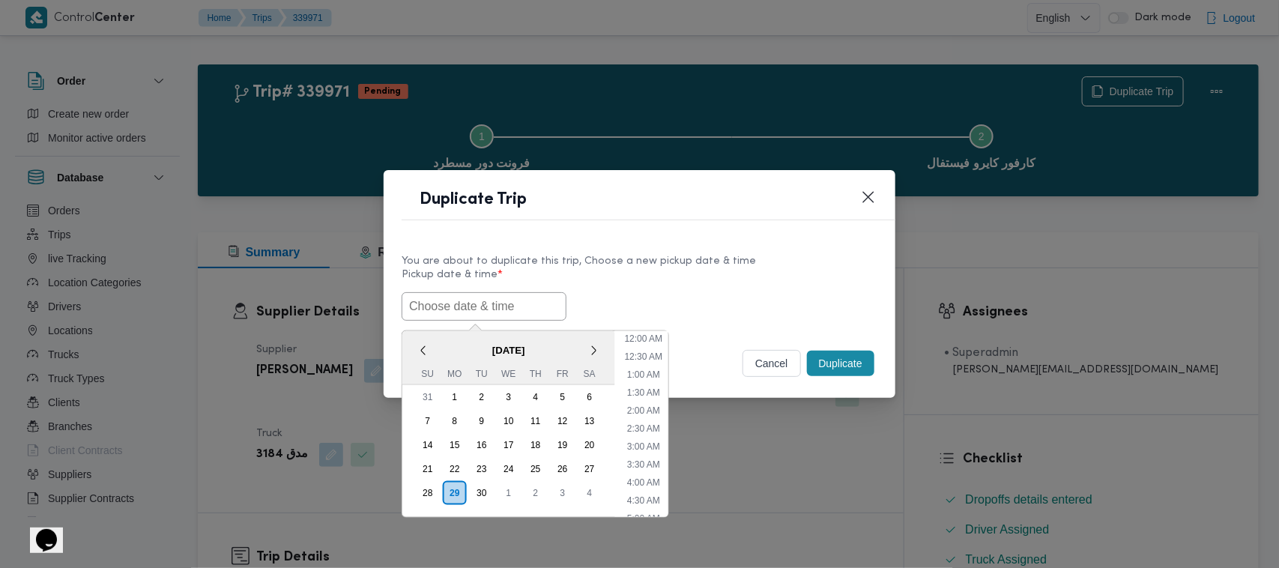
paste input "01/10/2025 7:00AM"
type input "01/10/2025 7:00AM"
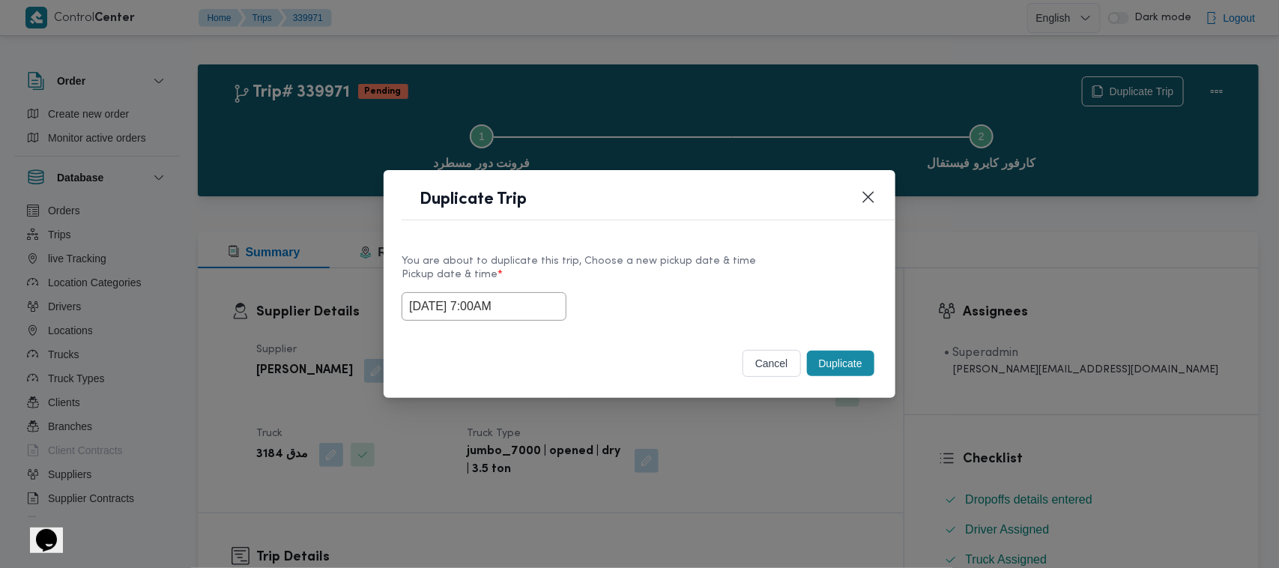
drag, startPoint x: 690, startPoint y: 265, endPoint x: 735, endPoint y: 271, distance: 45.5
click at [692, 265] on div "You are about to duplicate this trip, Choose a new pickup date & time" at bounding box center [640, 261] width 476 height 16
click at [872, 360] on button "Duplicate" at bounding box center [840, 363] width 67 height 25
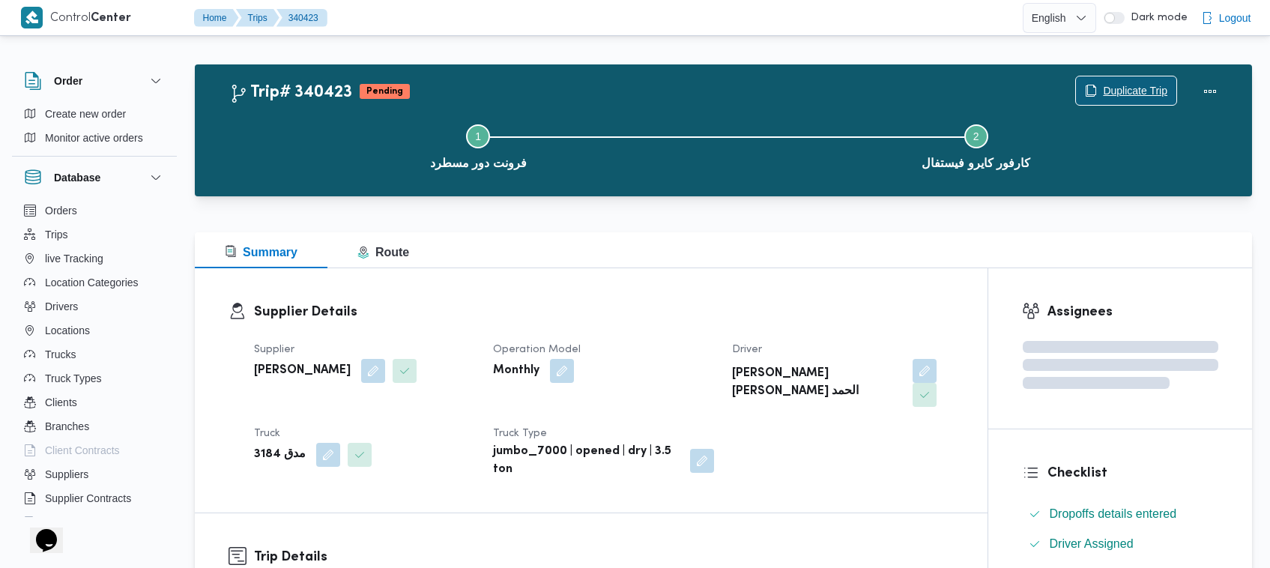
click at [1139, 88] on span "Duplicate Trip" at bounding box center [1135, 91] width 64 height 18
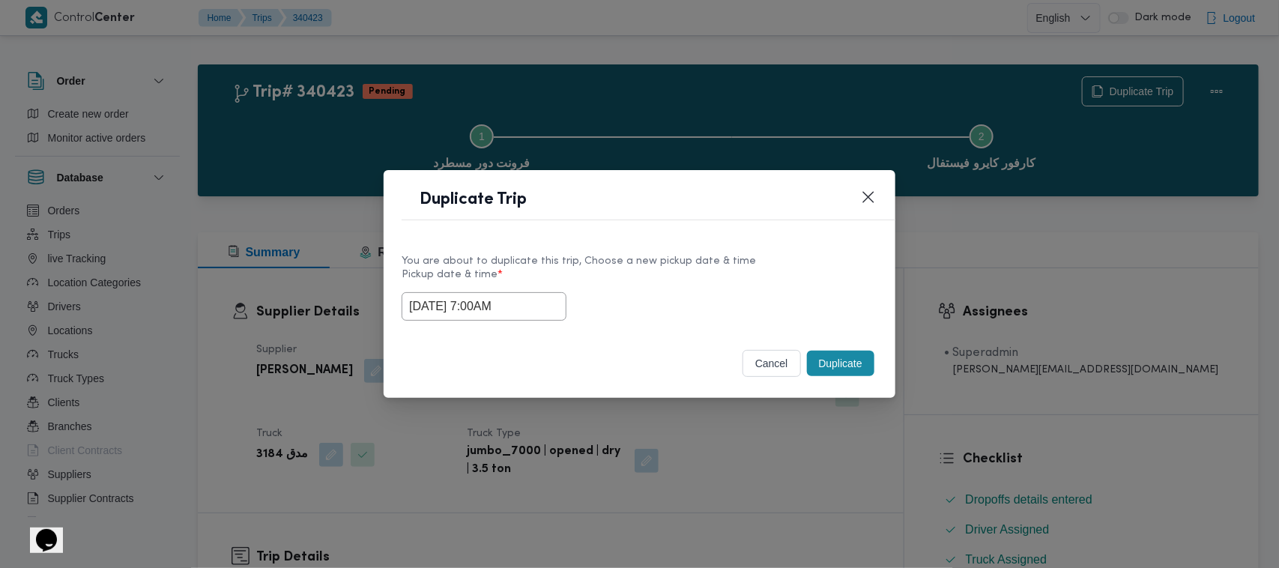
click at [540, 300] on input "01/10/2025 7:00AM" at bounding box center [484, 306] width 165 height 28
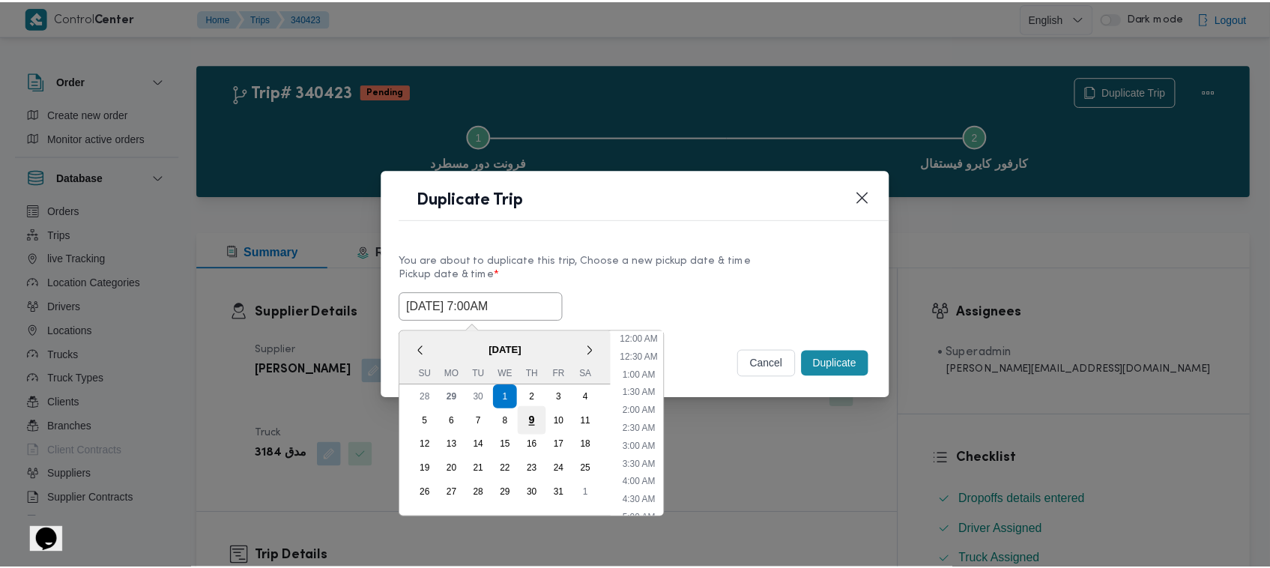
scroll to position [167, 0]
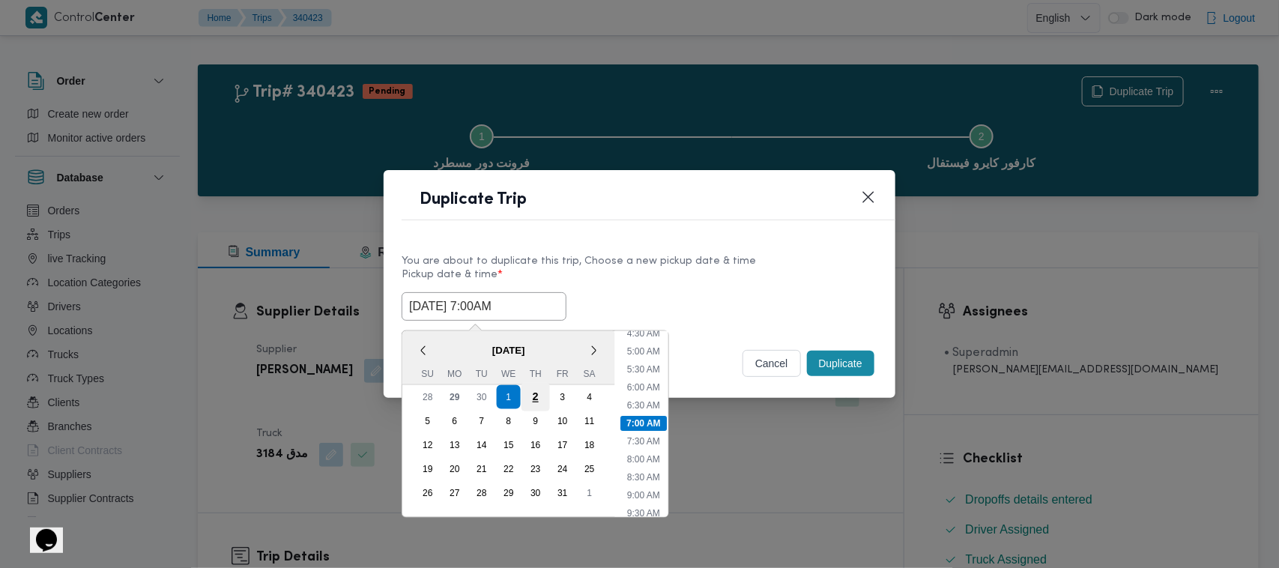
click at [533, 395] on div "2" at bounding box center [536, 397] width 28 height 28
type input "02/10/2025 7:00AM"
click at [680, 240] on div "You are about to duplicate this trip, Choose a new pickup date & time Pickup da…" at bounding box center [640, 286] width 512 height 96
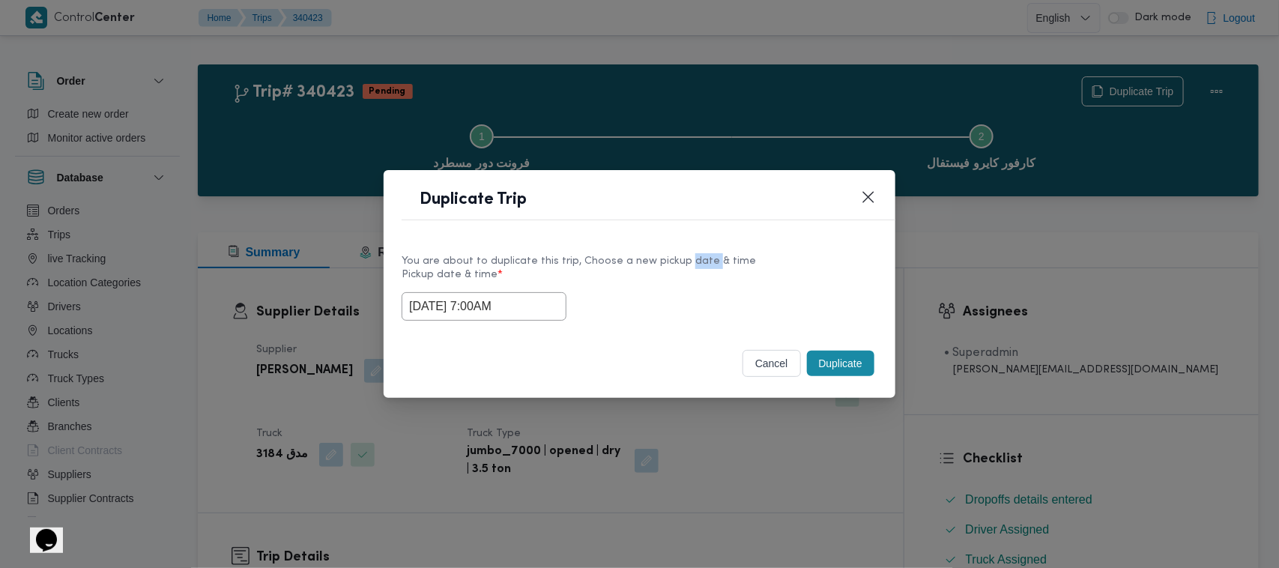
click at [837, 356] on button "Duplicate" at bounding box center [840, 363] width 67 height 25
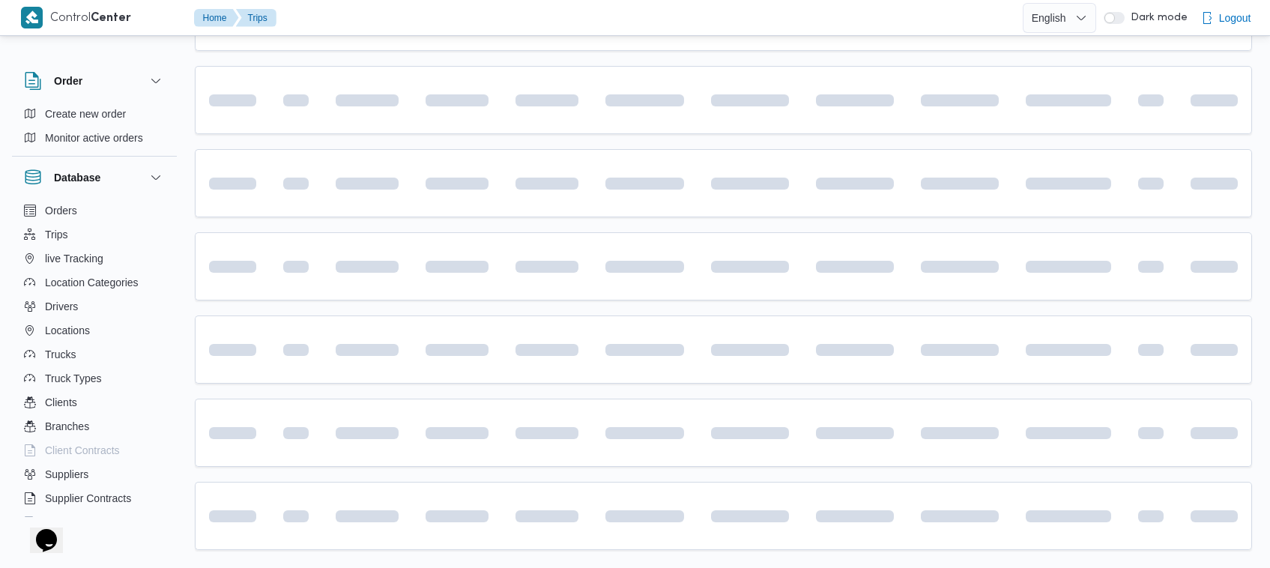
scroll to position [659, 0]
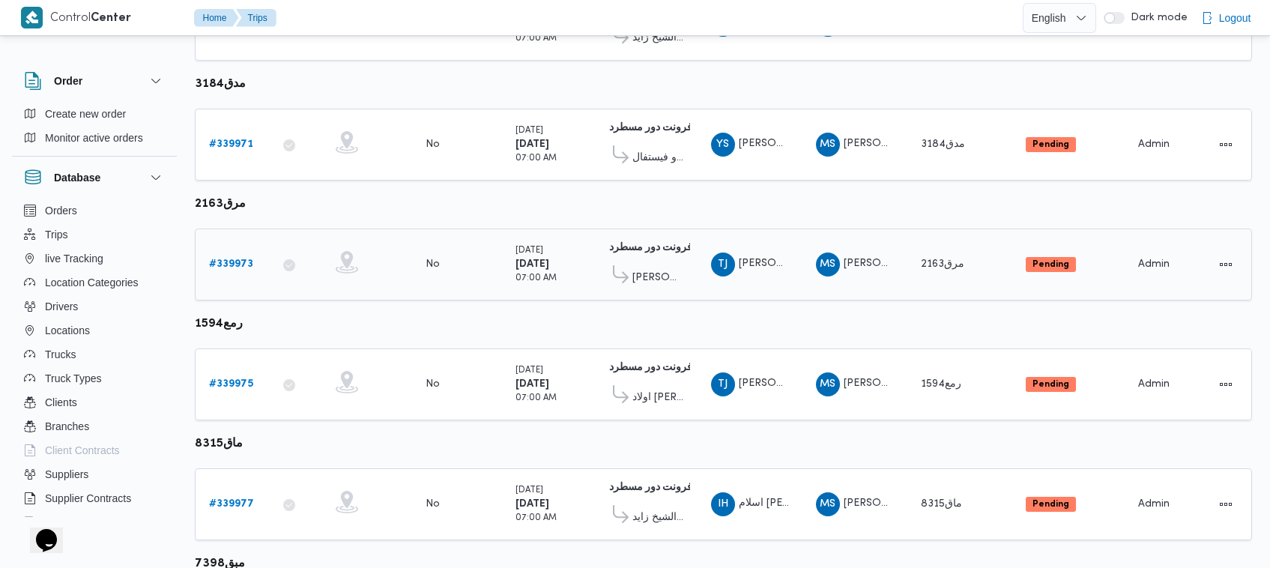
click at [253, 266] on link "# 339973" at bounding box center [231, 265] width 44 height 18
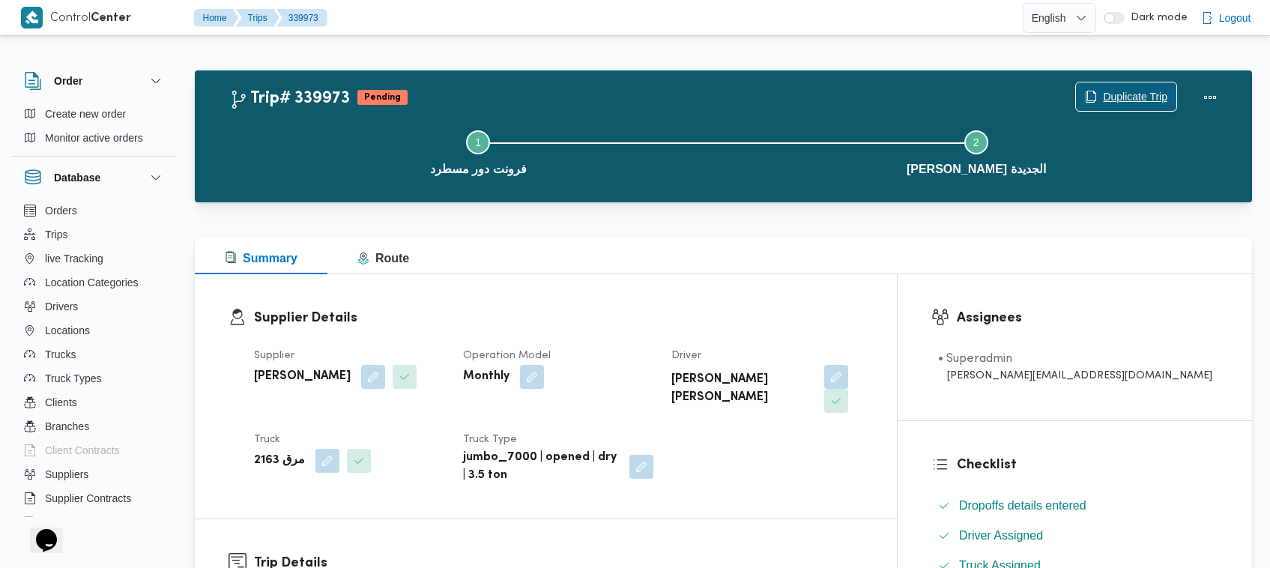
click at [1164, 87] on span "Duplicate Trip" at bounding box center [1126, 96] width 100 height 28
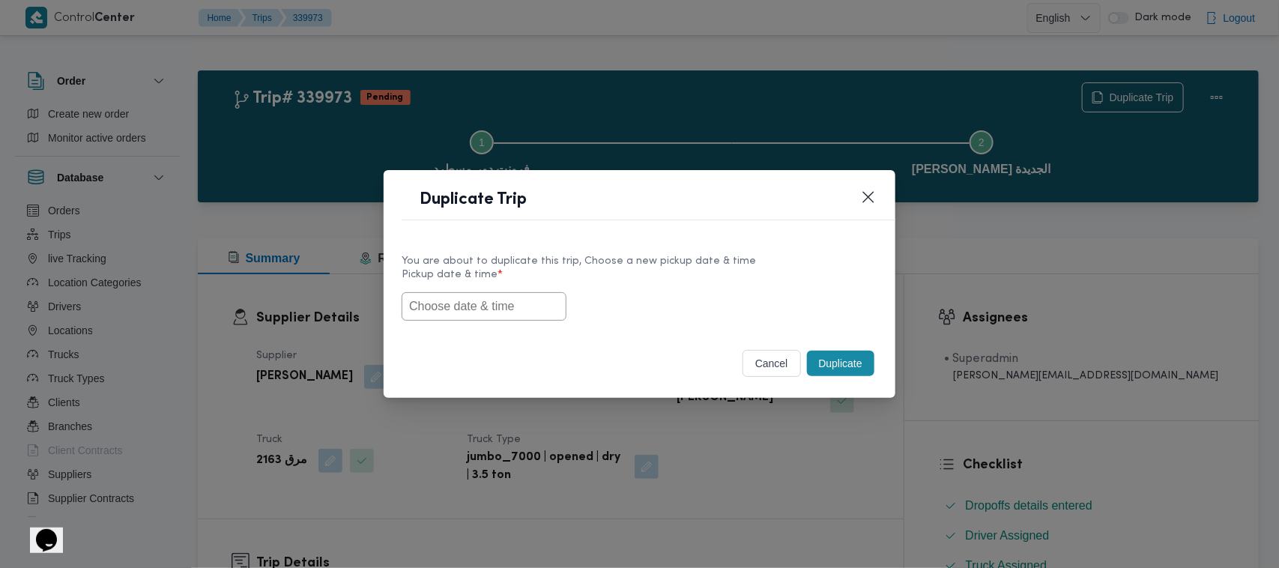
click at [532, 297] on input "text" at bounding box center [484, 306] width 165 height 28
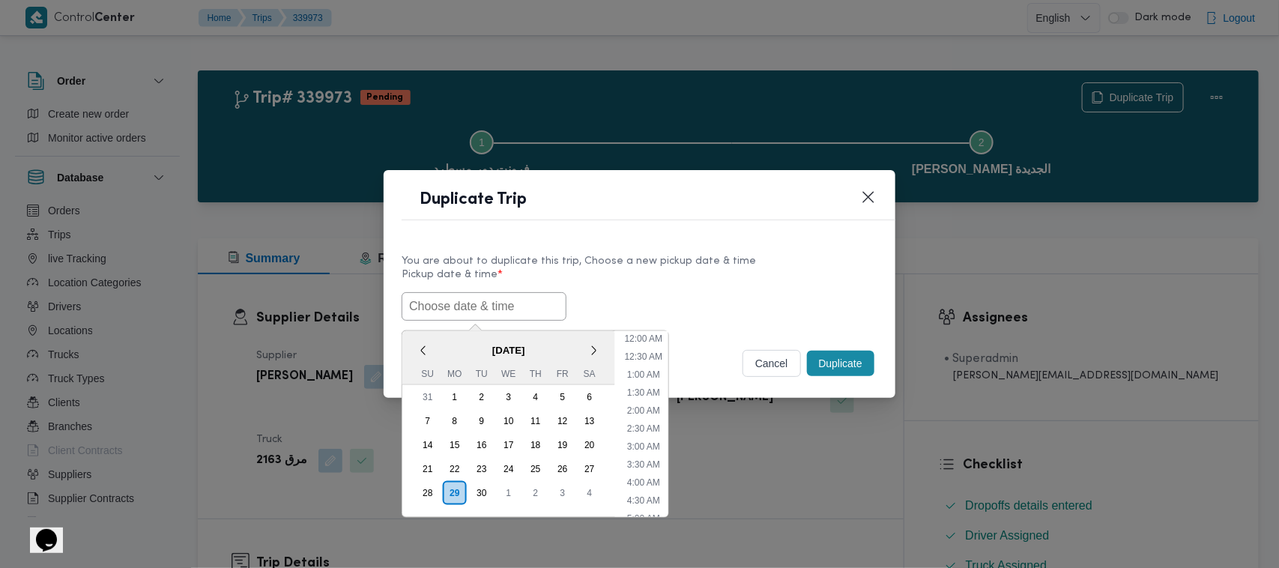
paste input "01/10/2025 7:00AM"
type input "01/10/2025 7:00AM"
click at [631, 280] on label "Pickup date & time *" at bounding box center [640, 280] width 476 height 23
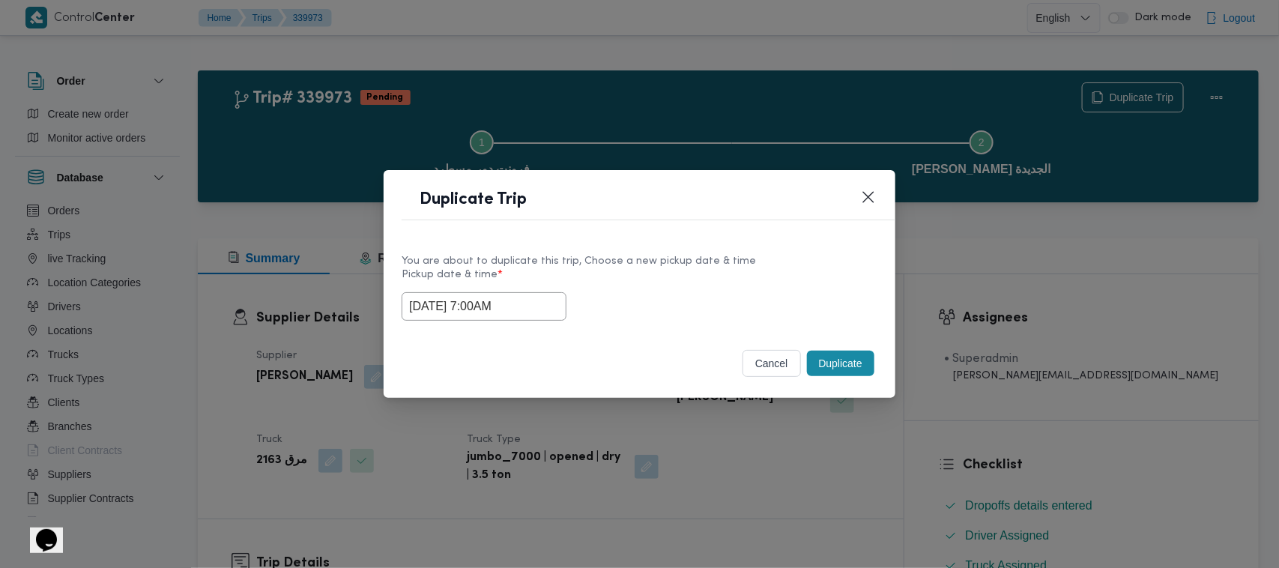
click at [862, 368] on button "Duplicate" at bounding box center [840, 363] width 67 height 25
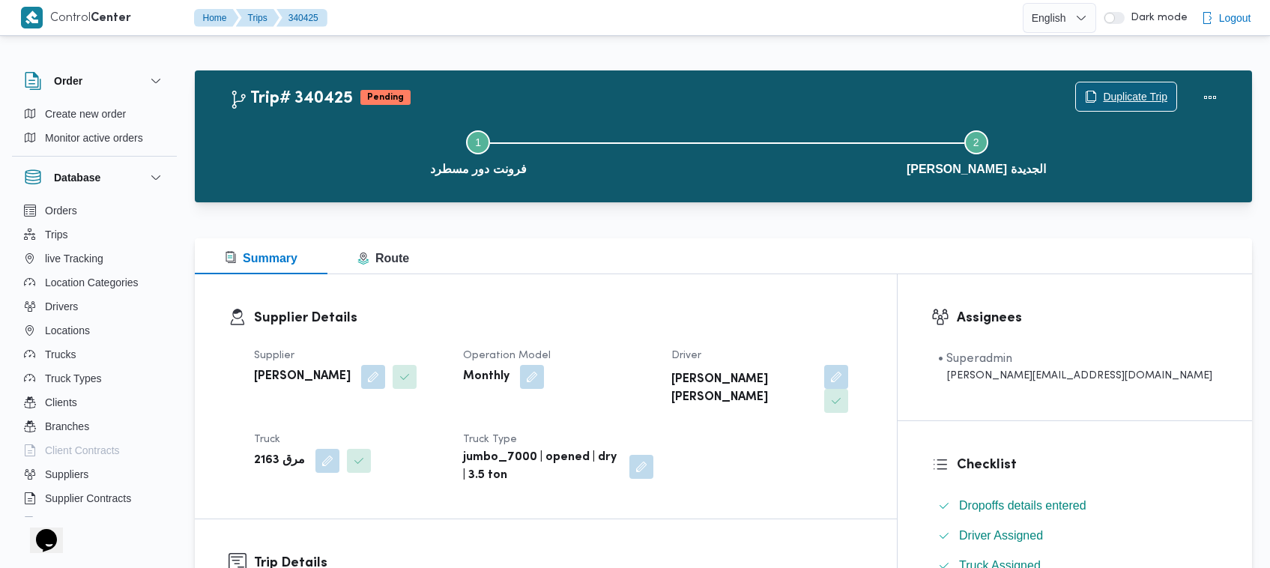
click at [1109, 82] on button "Duplicate Trip" at bounding box center [1126, 97] width 102 height 30
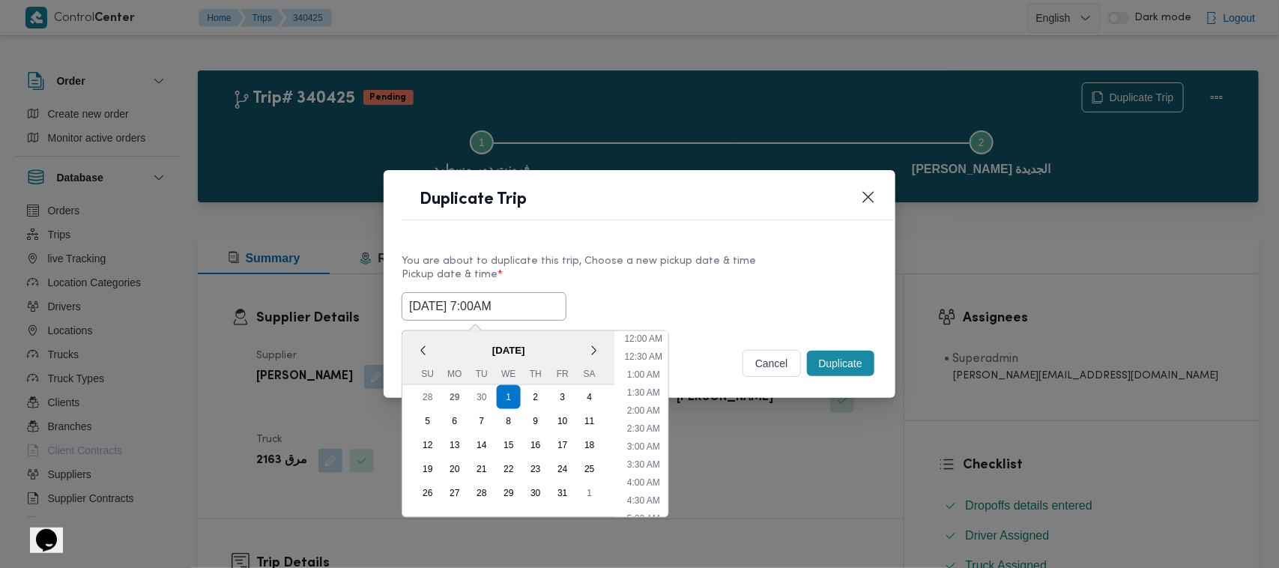
click at [552, 292] on input "01/10/2025 7:00AM" at bounding box center [484, 306] width 165 height 28
click at [540, 387] on div "2" at bounding box center [536, 397] width 28 height 28
type input "02/10/2025 7:00AM"
click at [709, 247] on div "You are about to duplicate this trip, Choose a new pickup date & time Pickup da…" at bounding box center [640, 286] width 512 height 96
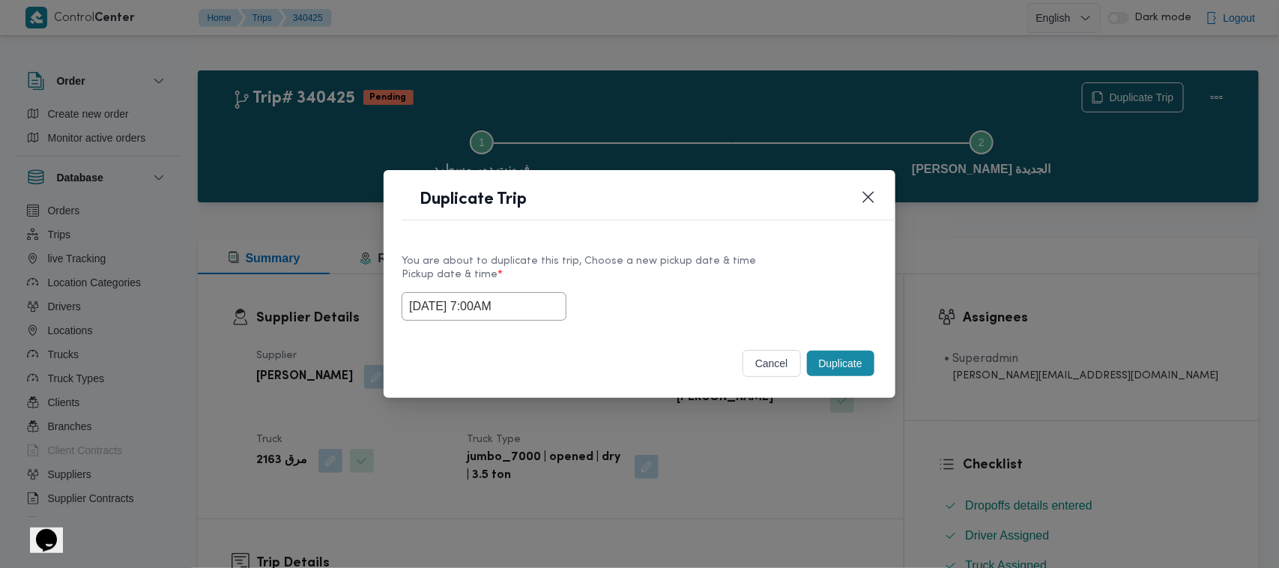
click at [853, 367] on button "Duplicate" at bounding box center [840, 363] width 67 height 25
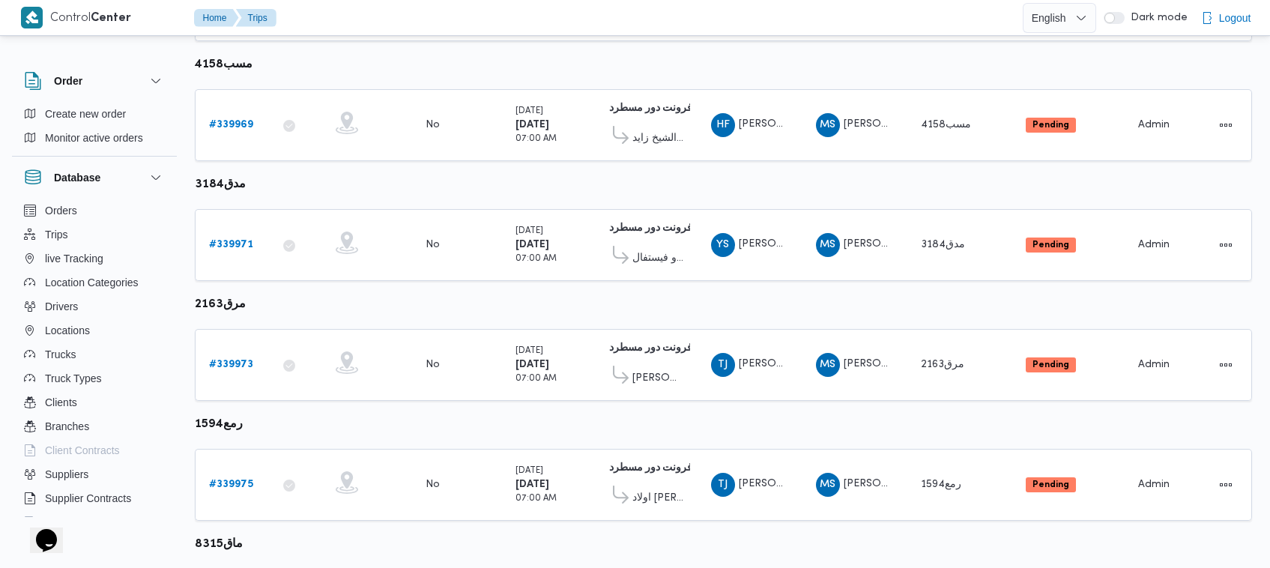
scroll to position [698, 0]
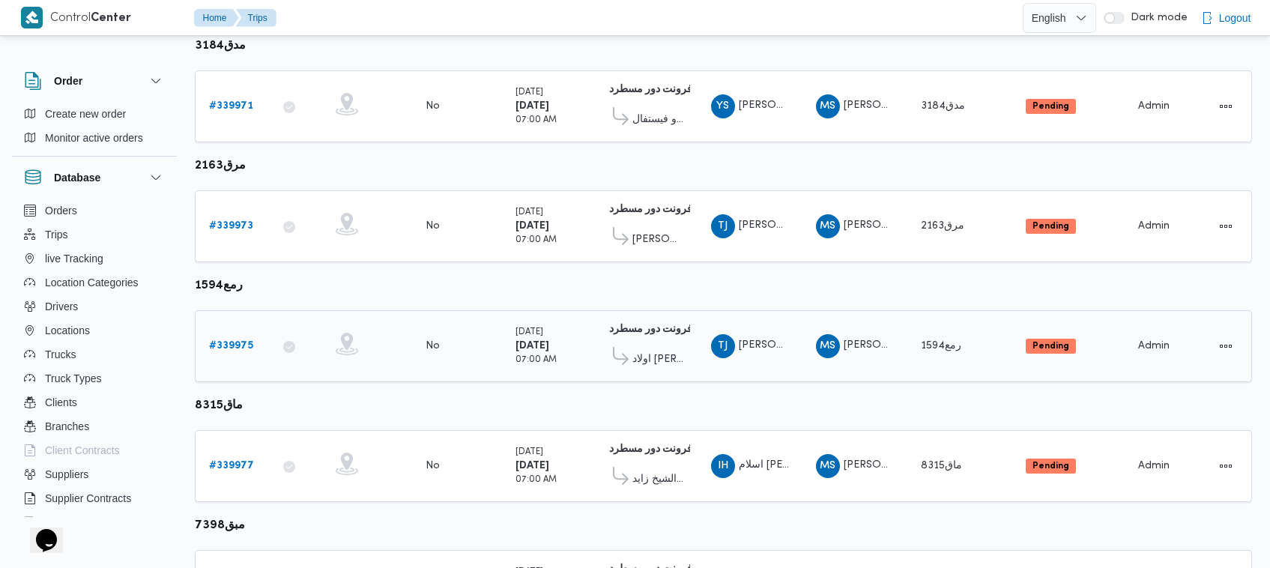
click at [230, 341] on b "# 339975" at bounding box center [231, 346] width 44 height 10
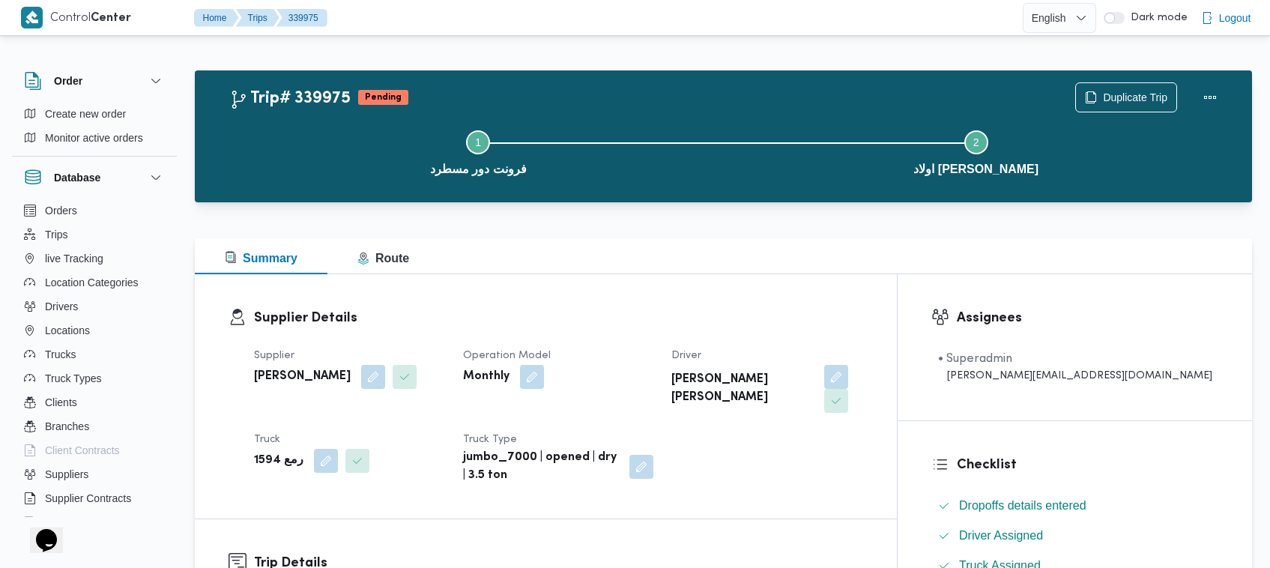
click at [1100, 105] on div "Step 1 is incomplete 1 فرونت دور مسطرد Step 2 is incomplete 2 اولاد المحلاوي مص…" at bounding box center [727, 151] width 1014 height 96
click at [1121, 88] on span "Duplicate Trip" at bounding box center [1126, 96] width 100 height 28
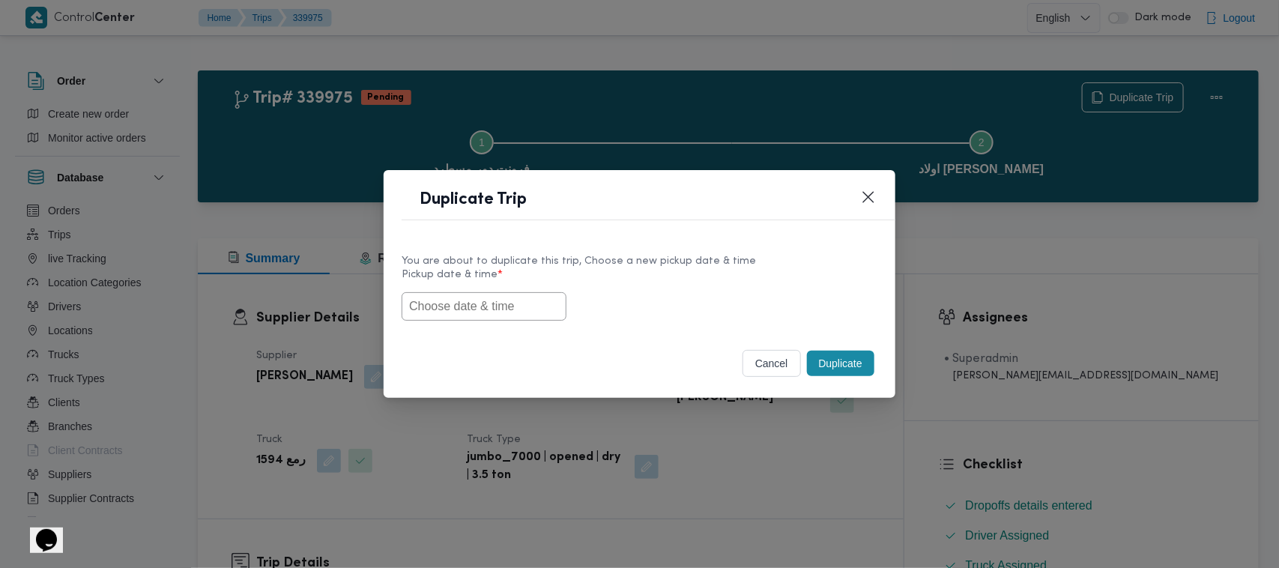
click at [492, 304] on input "text" at bounding box center [484, 306] width 165 height 28
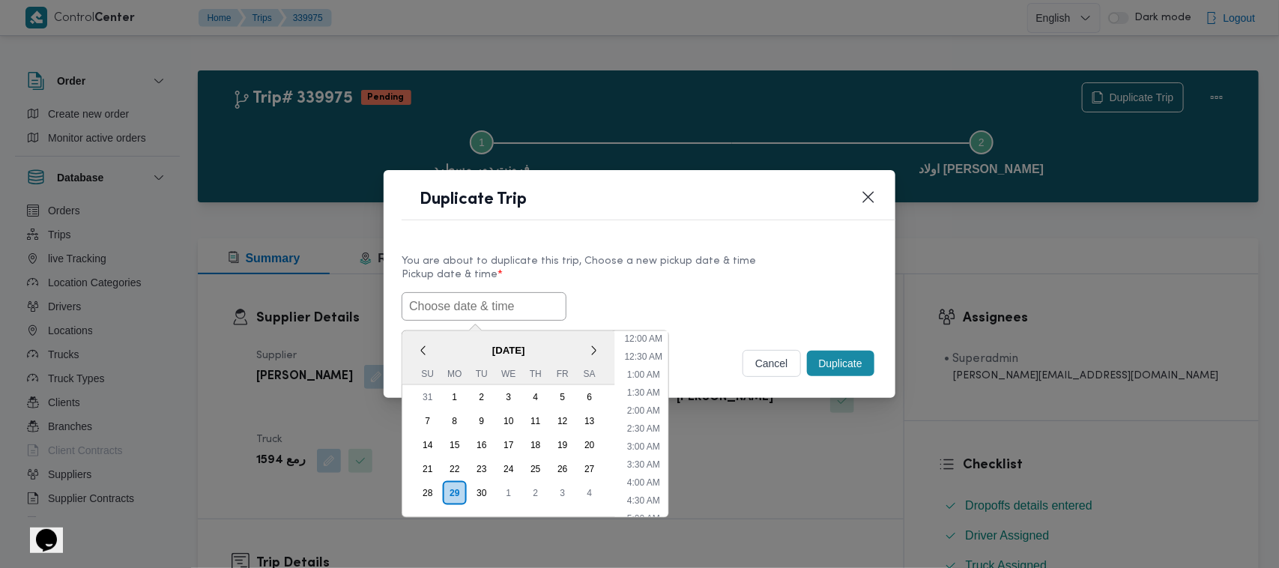
paste input "01/10/2025 7:00AM"
type input "01/10/2025 7:00AM"
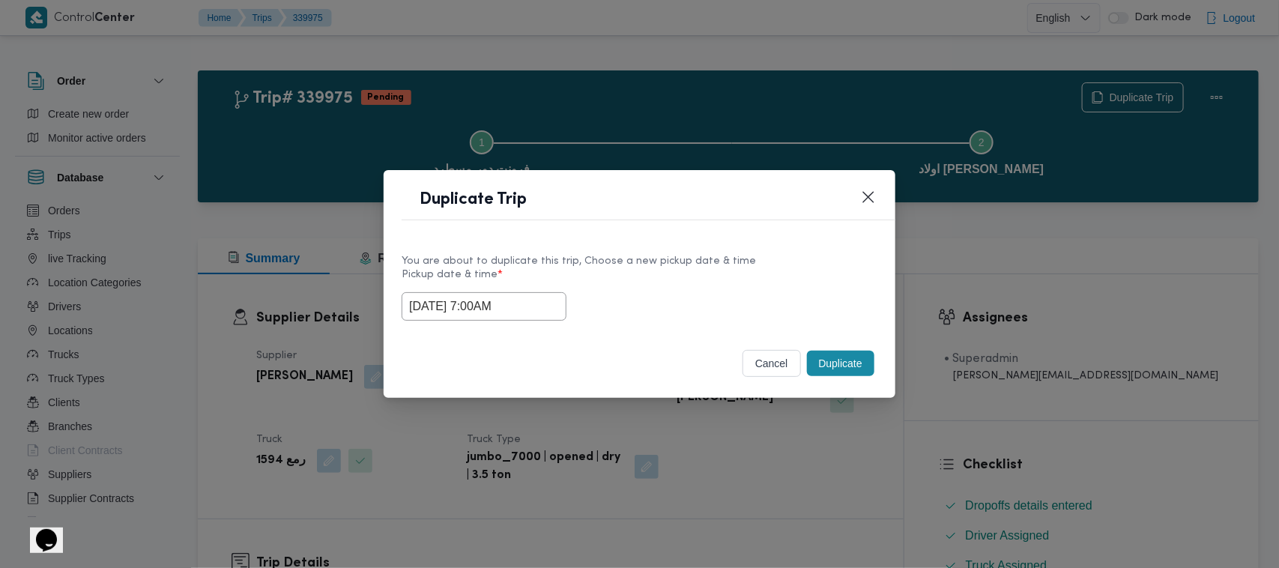
click at [616, 271] on label "Pickup date & time *" at bounding box center [640, 280] width 476 height 23
click at [870, 368] on button "Duplicate" at bounding box center [840, 363] width 67 height 25
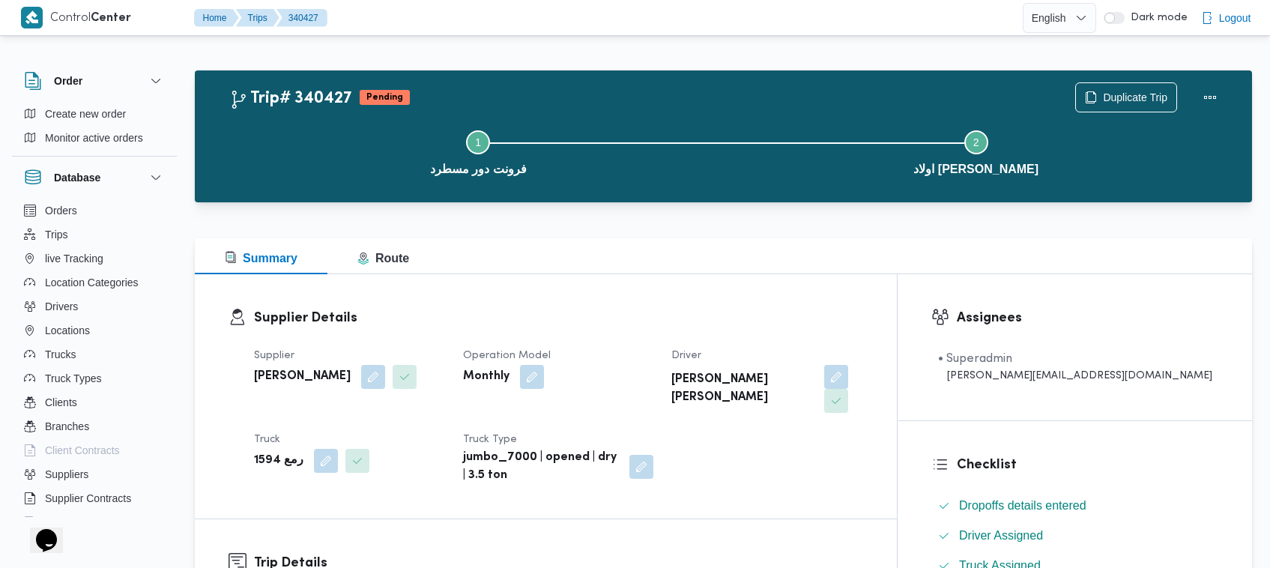
click at [1135, 105] on div "Step 1 is incomplete 1 فرونت دور مسطرد Step 2 is incomplete 2 اولاد المحلاوي مص…" at bounding box center [727, 151] width 1014 height 96
click at [1130, 87] on span "Duplicate Trip" at bounding box center [1126, 96] width 100 height 28
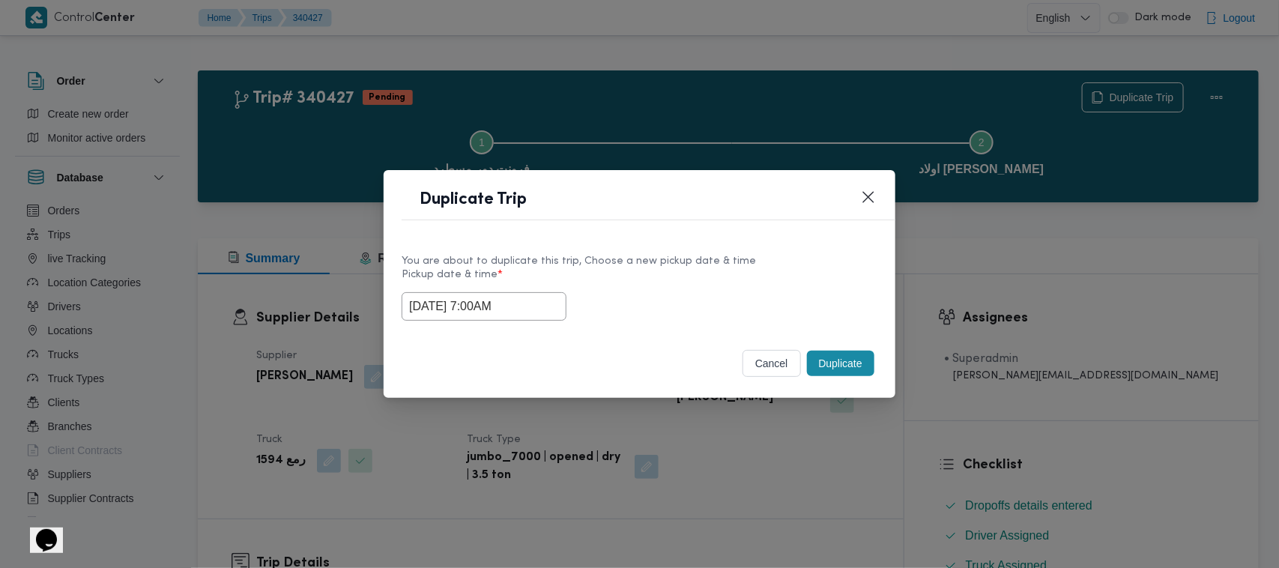
click at [543, 298] on input "01/10/2025 7:00AM" at bounding box center [484, 306] width 165 height 28
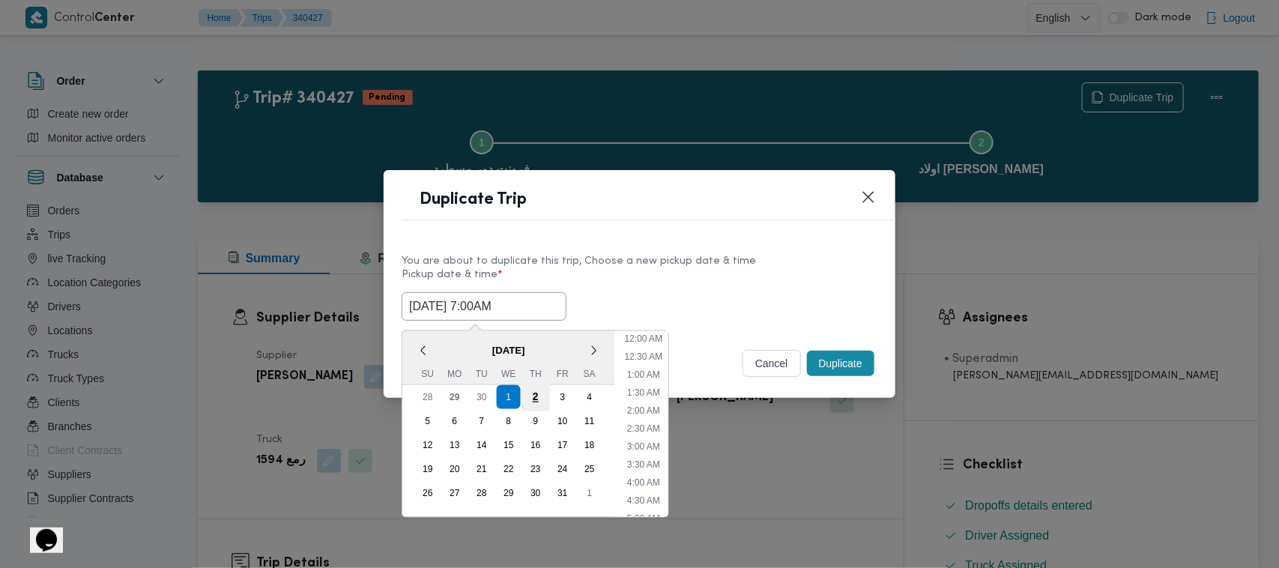
scroll to position [167, 0]
click at [538, 397] on div "2" at bounding box center [536, 397] width 28 height 28
type input "02/10/2025 7:00AM"
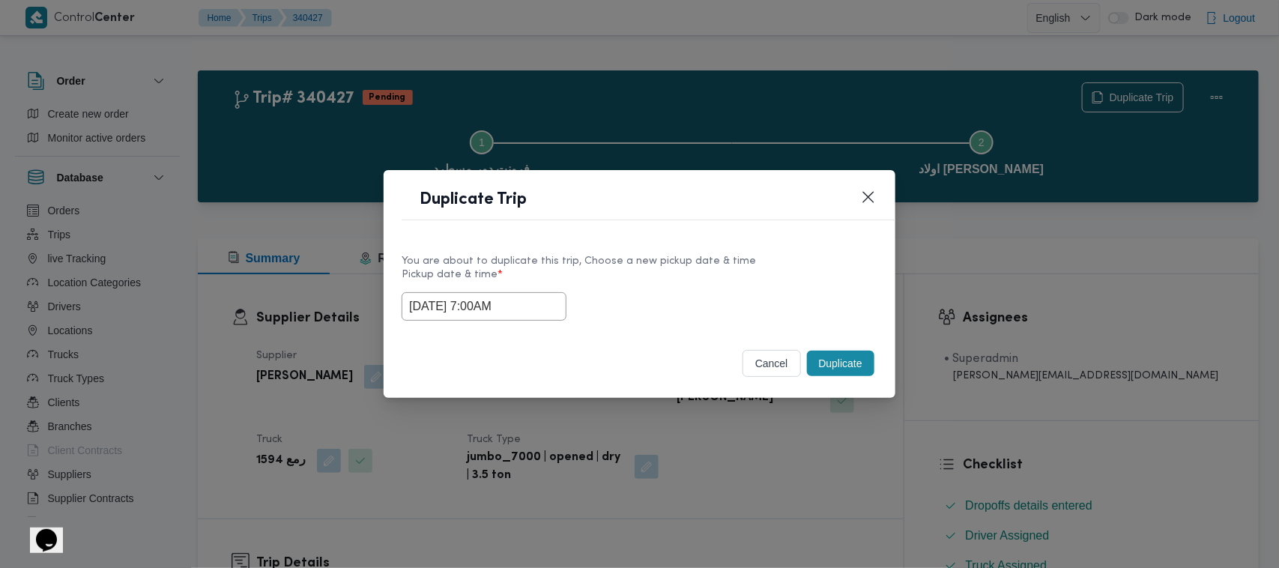
click at [781, 199] on header "Duplicate Trip" at bounding box center [658, 204] width 512 height 32
drag, startPoint x: 834, startPoint y: 360, endPoint x: 821, endPoint y: 363, distance: 13.3
click at [832, 363] on button "Duplicate" at bounding box center [840, 363] width 67 height 25
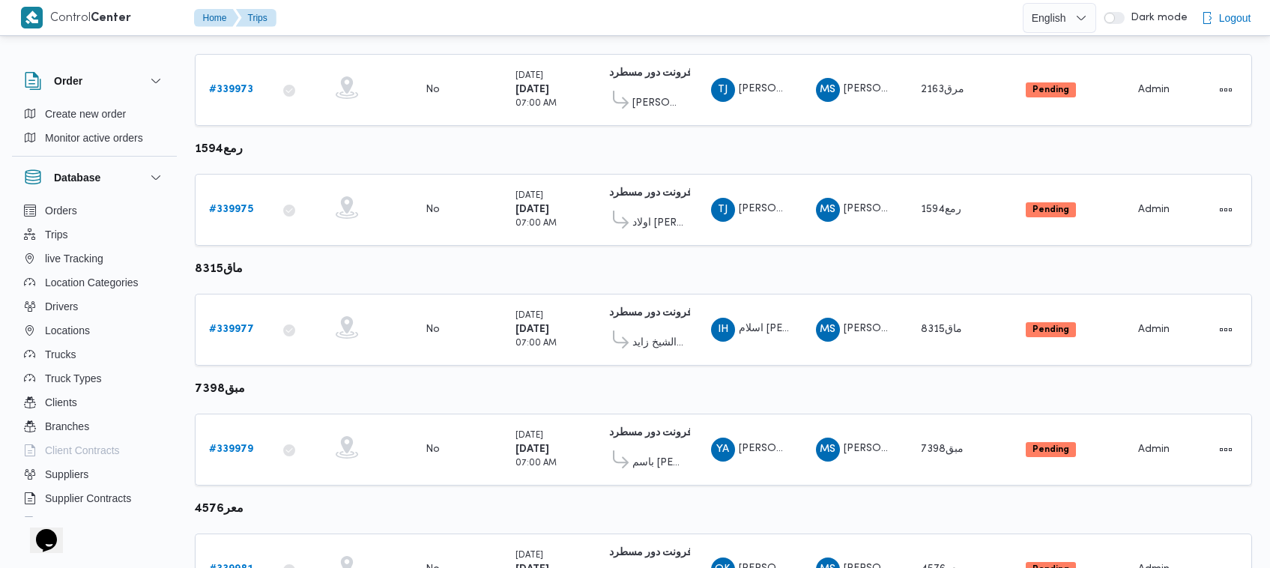
scroll to position [910, 0]
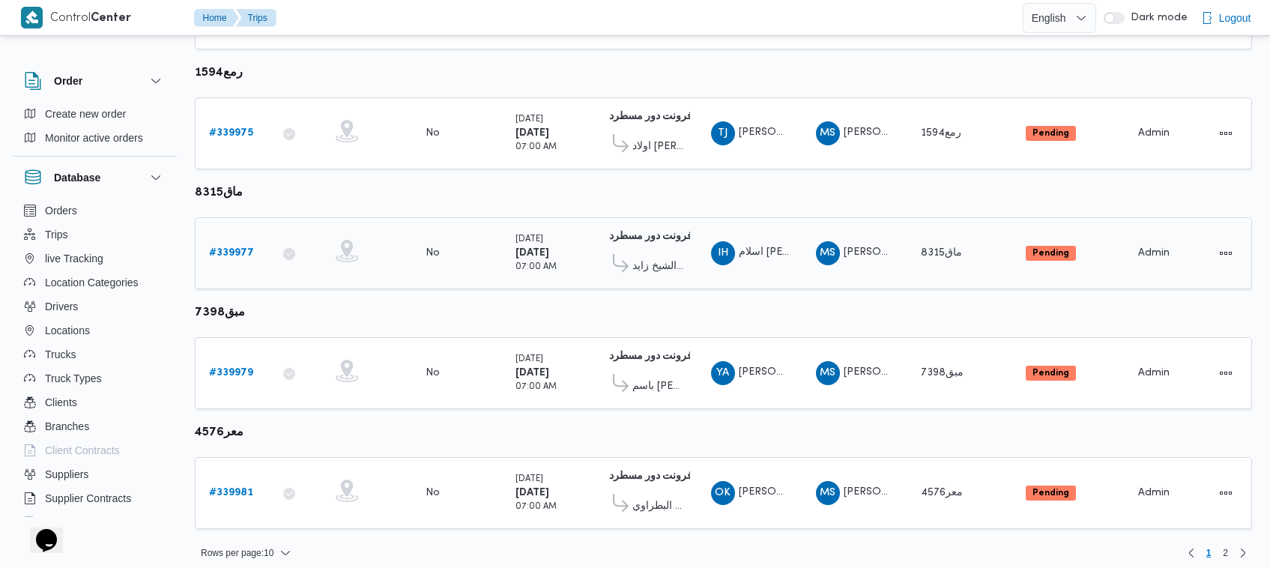
click at [214, 248] on b "# 339977" at bounding box center [231, 253] width 45 height 10
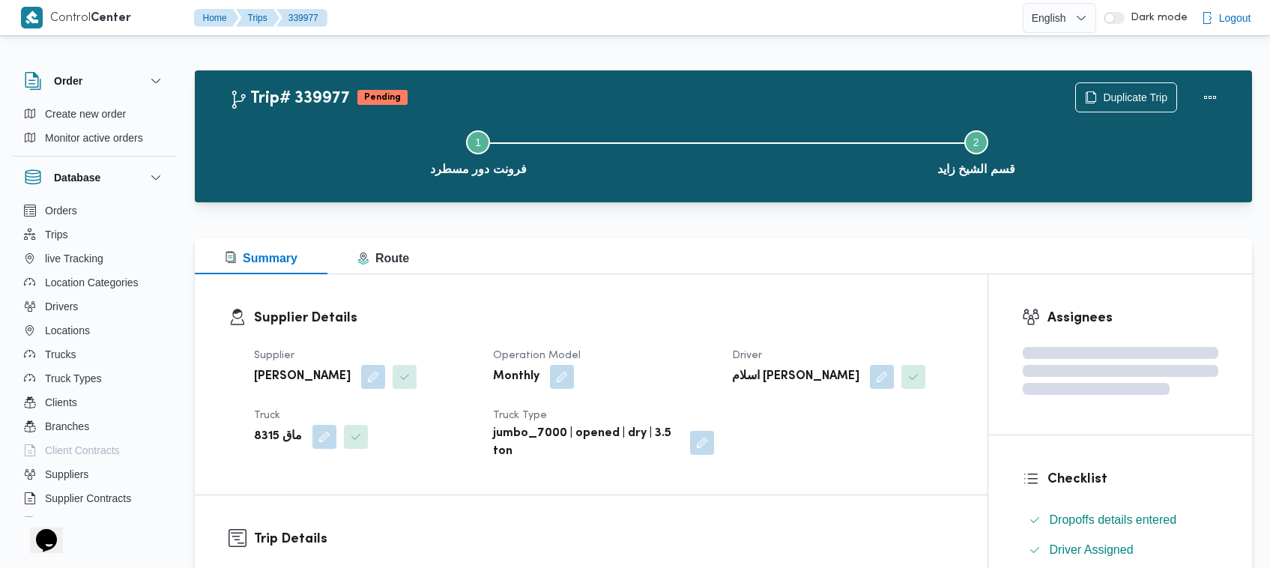
click at [1132, 79] on div "Duplicate Trip" at bounding box center [1150, 97] width 168 height 48
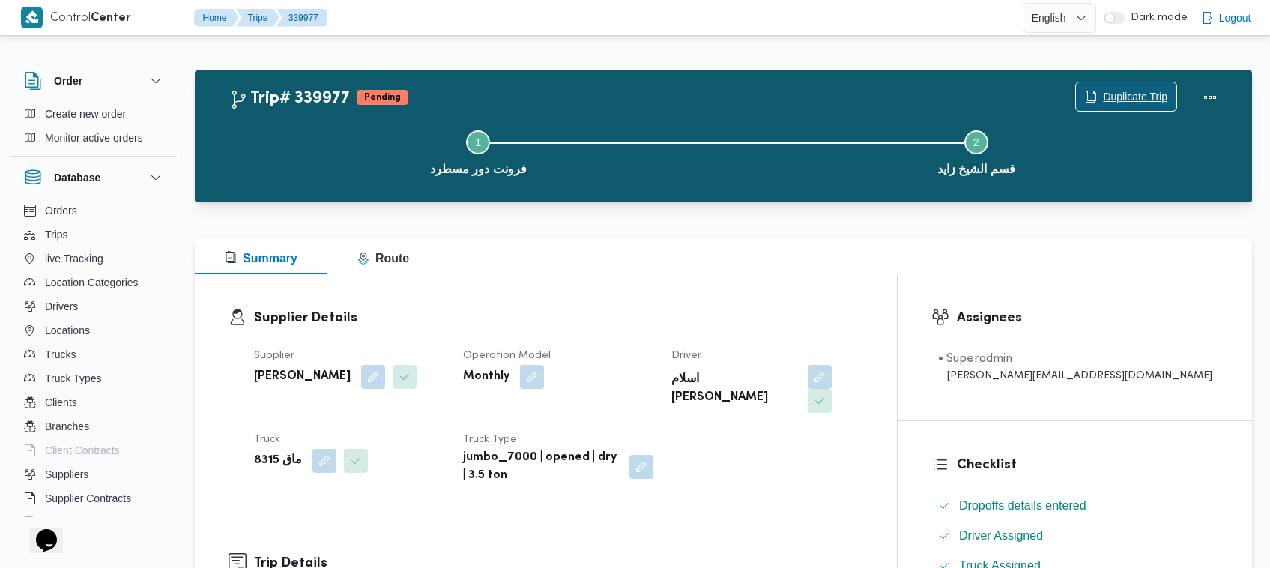
click at [1133, 103] on span "Duplicate Trip" at bounding box center [1135, 97] width 64 height 18
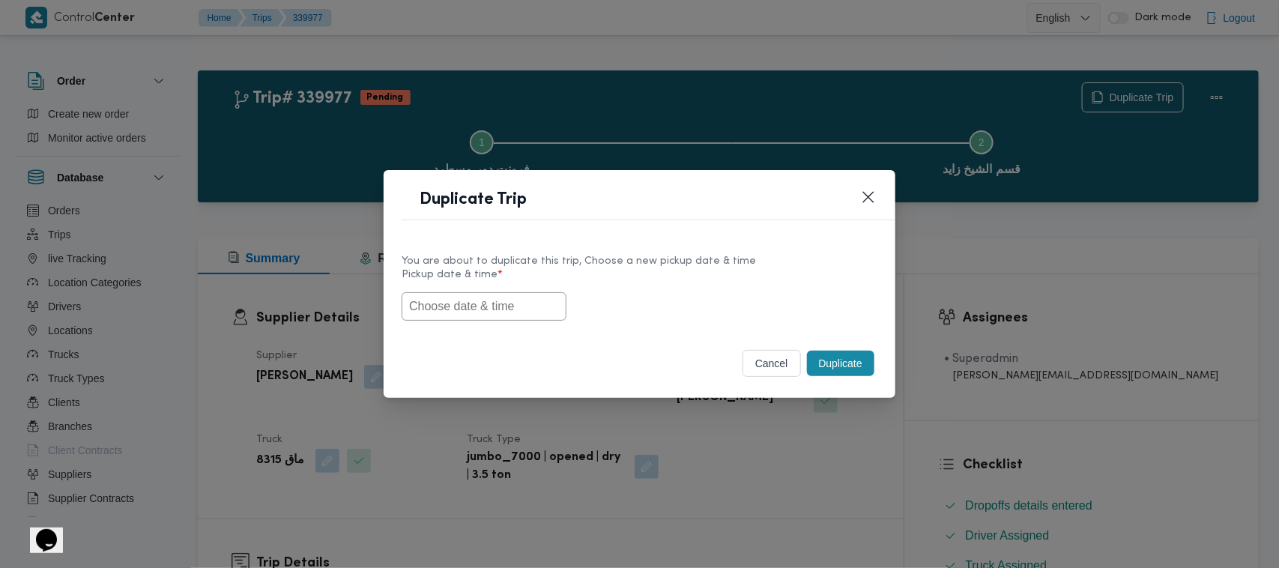
click at [474, 302] on input "text" at bounding box center [484, 306] width 165 height 28
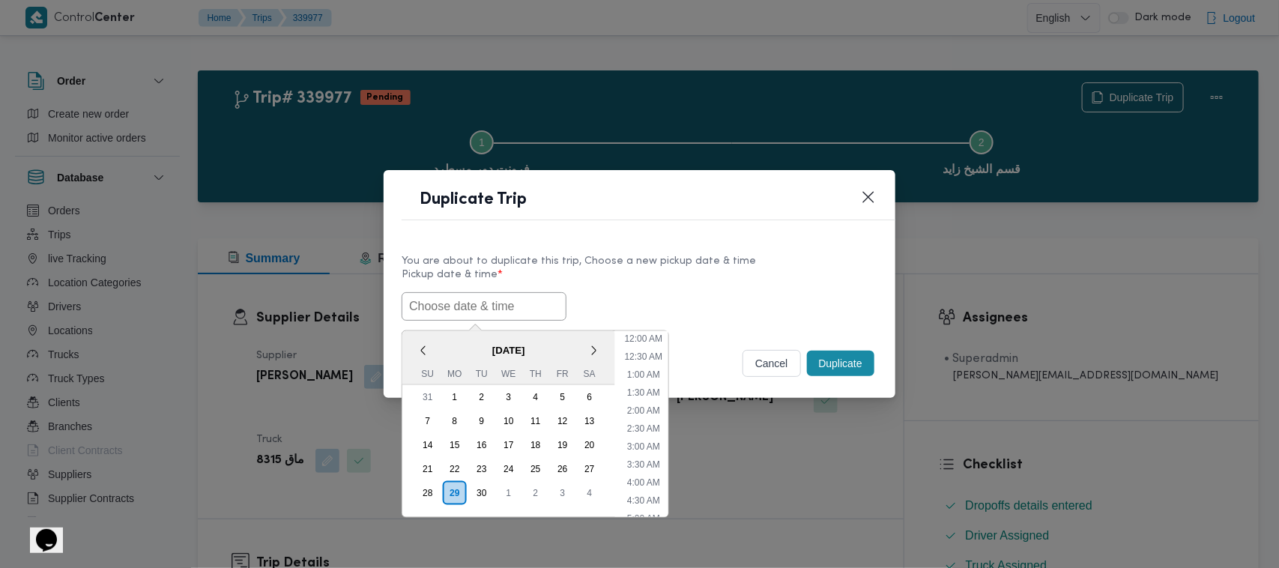
paste input "01/10/2025 7:00AM"
type input "01/10/2025 7:00AM"
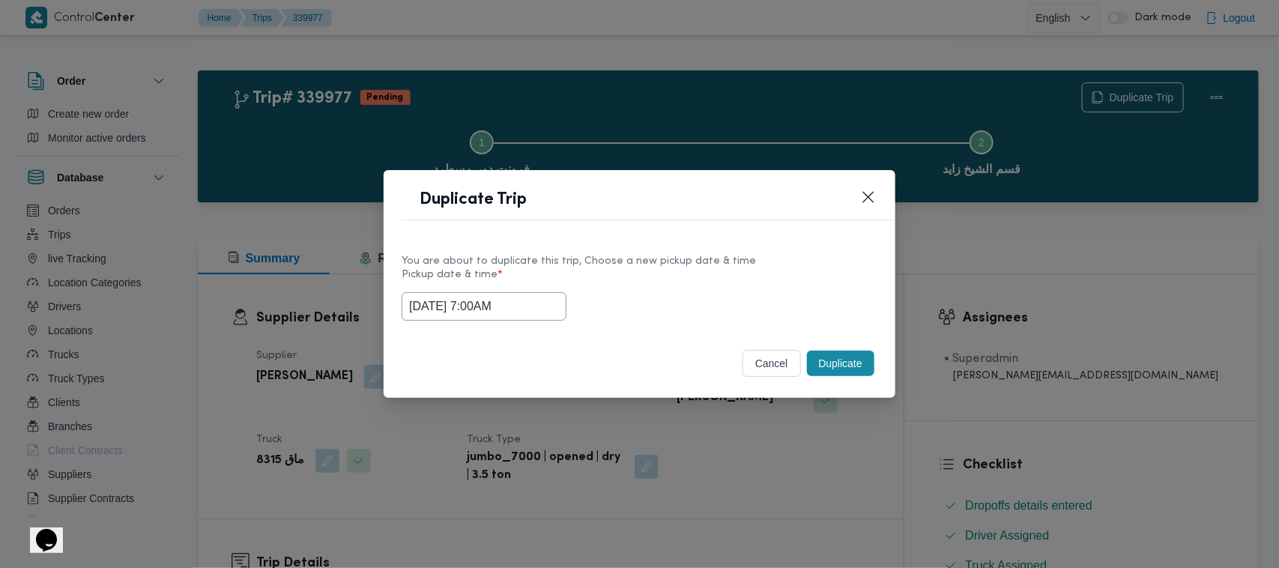
drag, startPoint x: 728, startPoint y: 283, endPoint x: 890, endPoint y: 334, distance: 169.7
click at [735, 283] on label "Pickup date & time *" at bounding box center [640, 280] width 476 height 23
click at [857, 360] on button "Duplicate" at bounding box center [840, 363] width 67 height 25
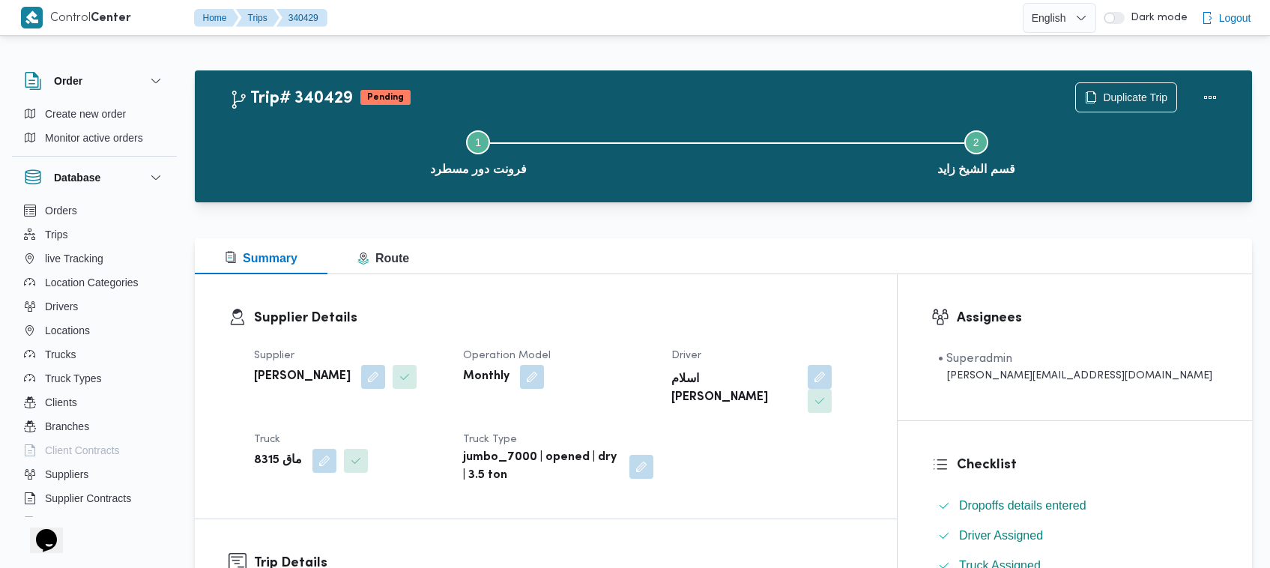
click at [1115, 103] on div "Step 1 is incomplete 1 فرونت دور مسطرد Step 2 is incomplete 2 قسم الشيخ زايد" at bounding box center [727, 151] width 1014 height 96
click at [1117, 94] on span "Duplicate Trip" at bounding box center [1135, 97] width 64 height 18
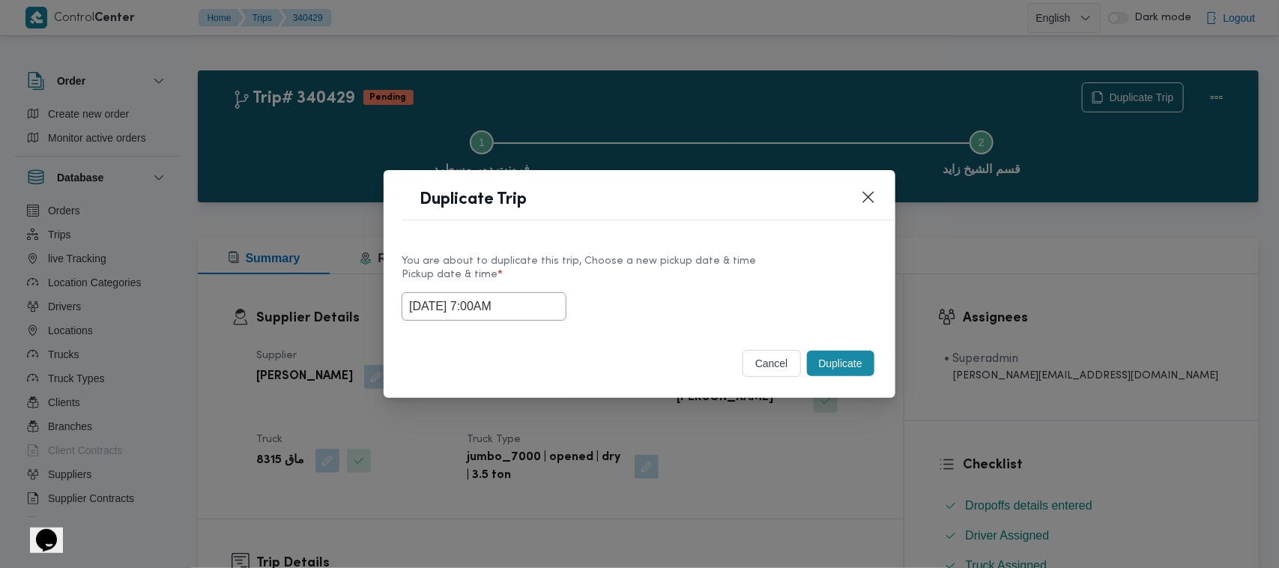
click at [543, 312] on input "01/10/2025 7:00AM" at bounding box center [484, 306] width 165 height 28
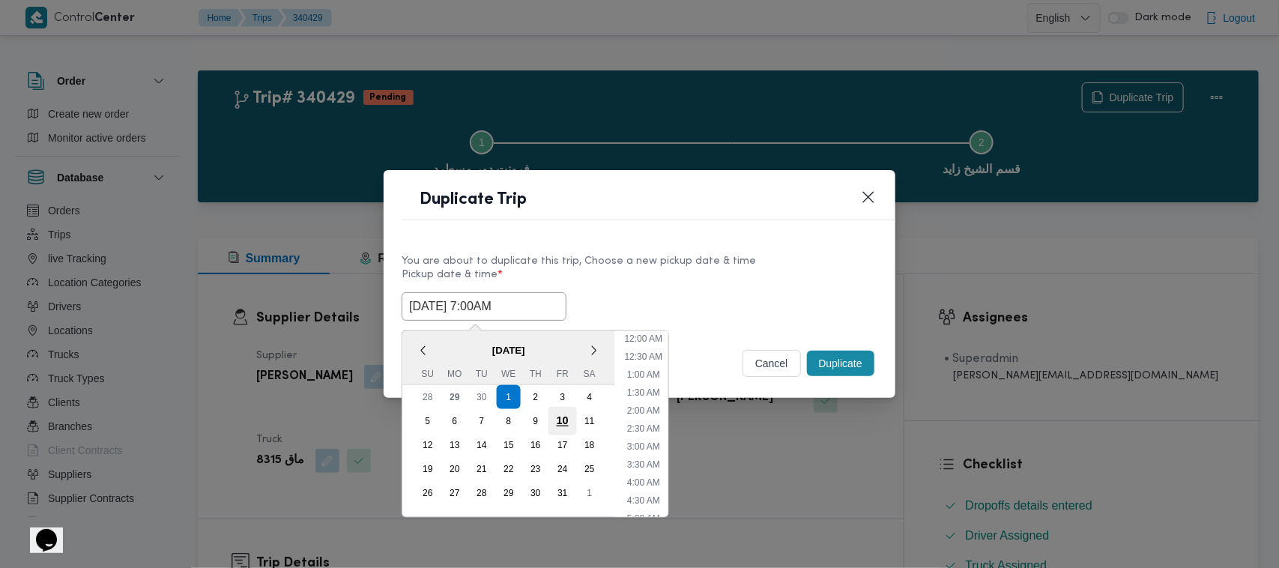
scroll to position [167, 0]
click at [534, 394] on div "2" at bounding box center [536, 397] width 28 height 28
type input "02/10/2025 7:00AM"
click at [769, 244] on div "You are about to duplicate this trip, Choose a new pickup date & time Pickup da…" at bounding box center [640, 286] width 512 height 96
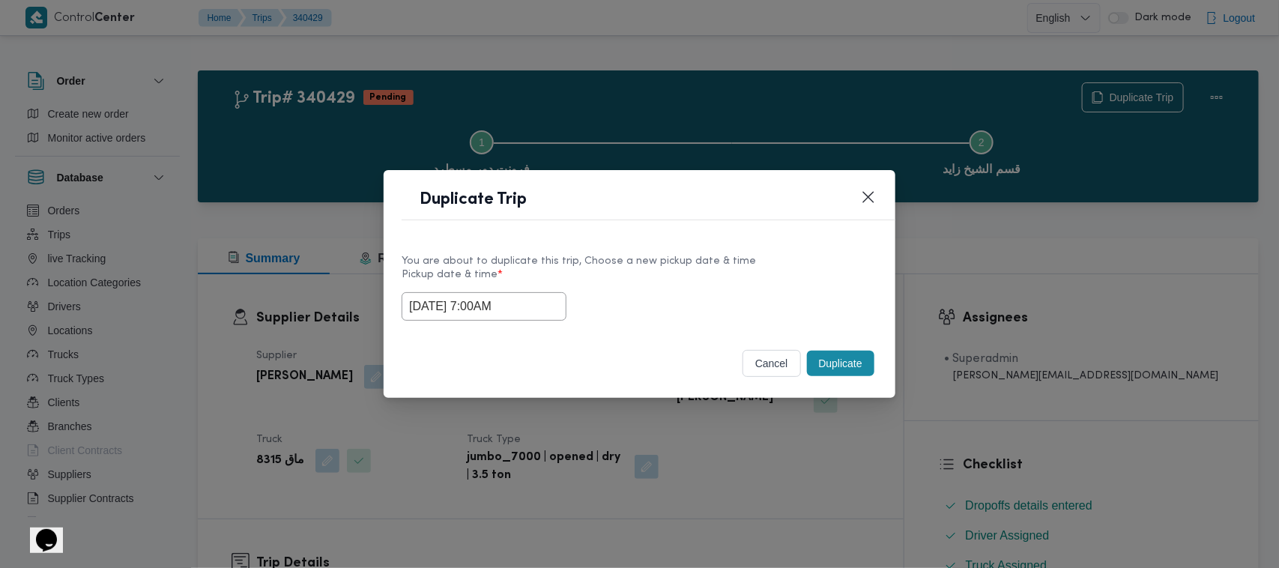
click at [838, 356] on button "Duplicate" at bounding box center [840, 363] width 67 height 25
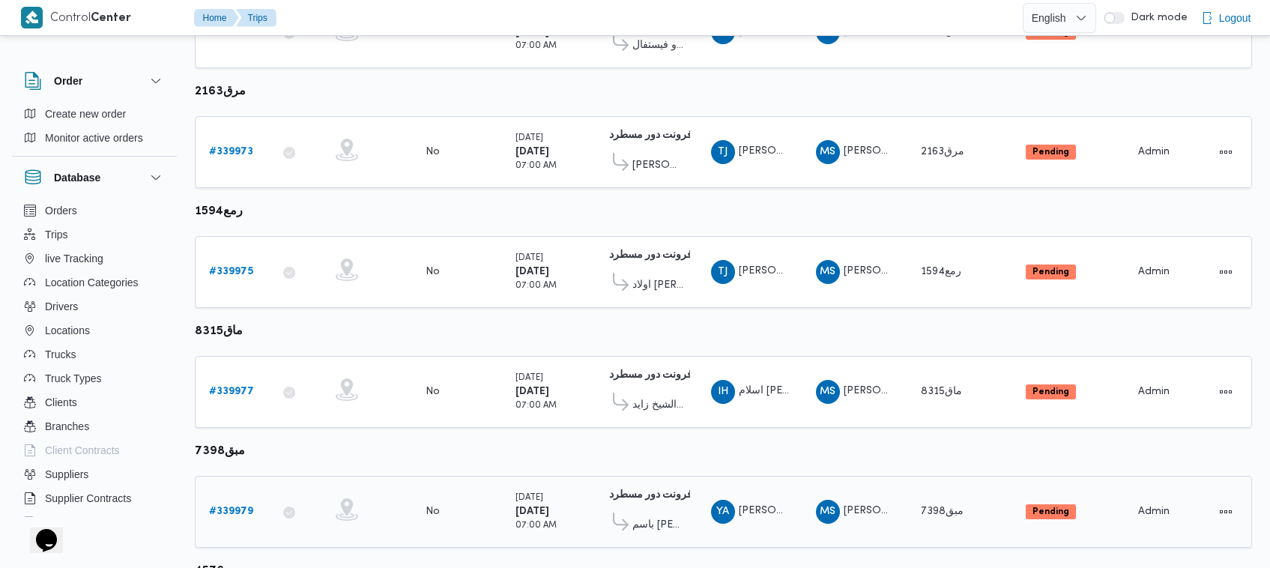
scroll to position [910, 0]
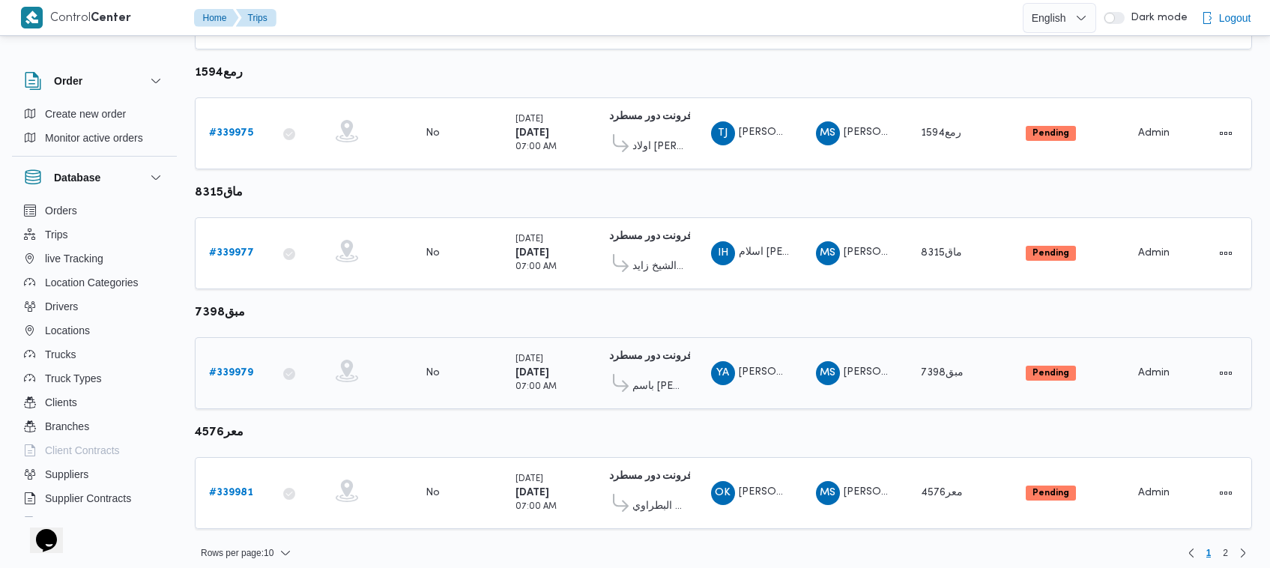
click at [240, 368] on b "# 339979" at bounding box center [231, 373] width 44 height 10
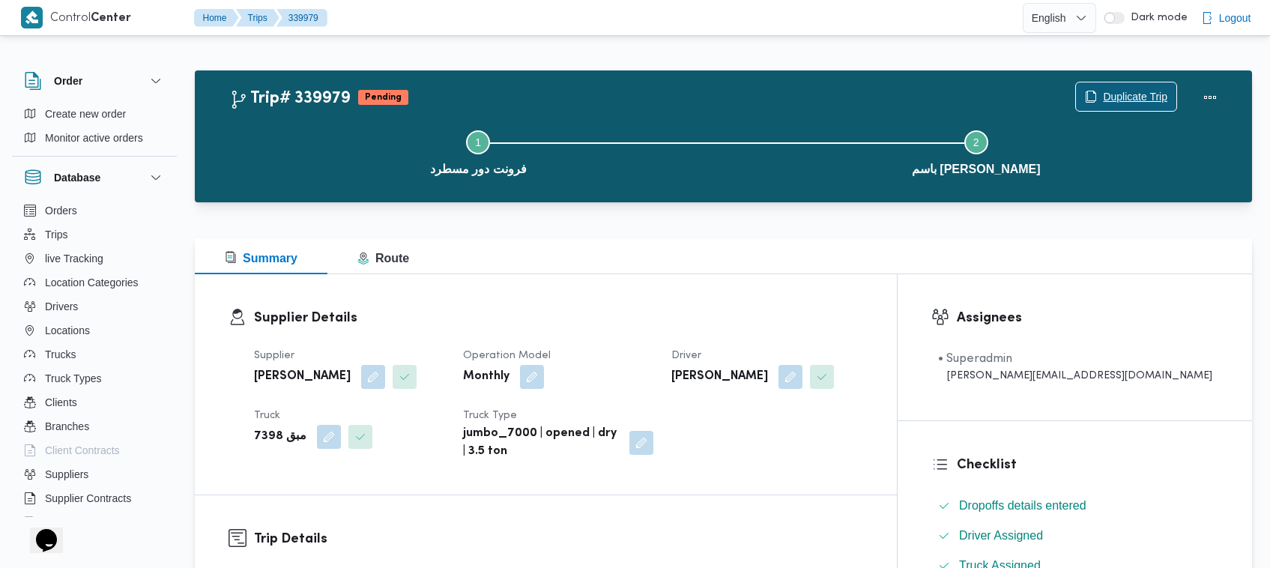
click at [1121, 87] on span "Duplicate Trip" at bounding box center [1126, 96] width 100 height 28
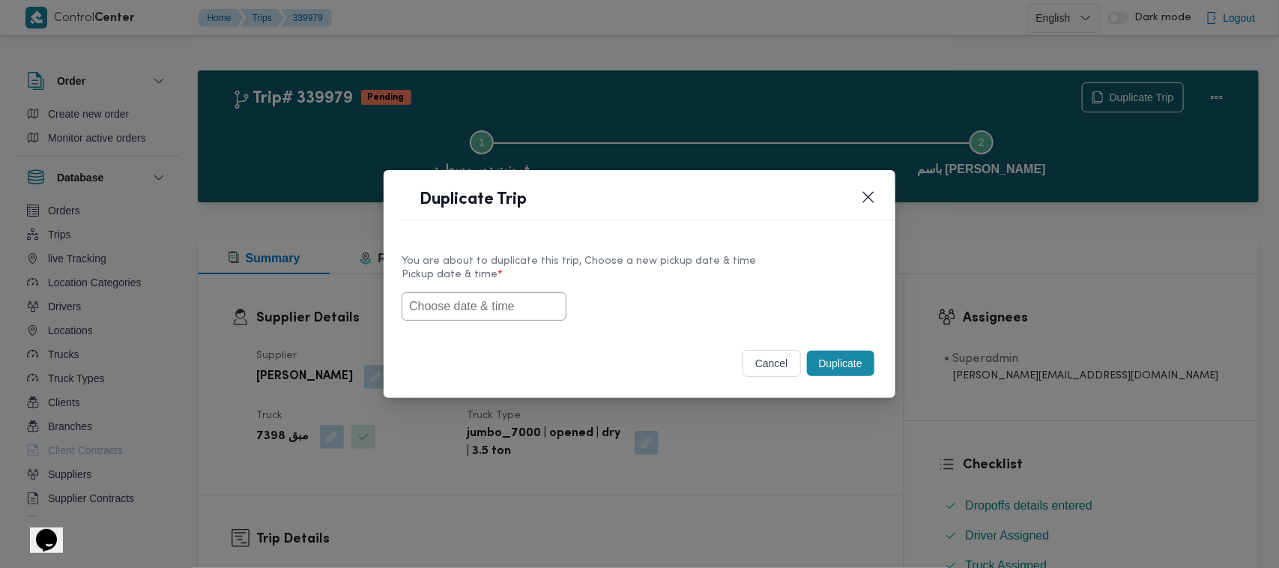
click at [487, 312] on input "text" at bounding box center [484, 306] width 165 height 28
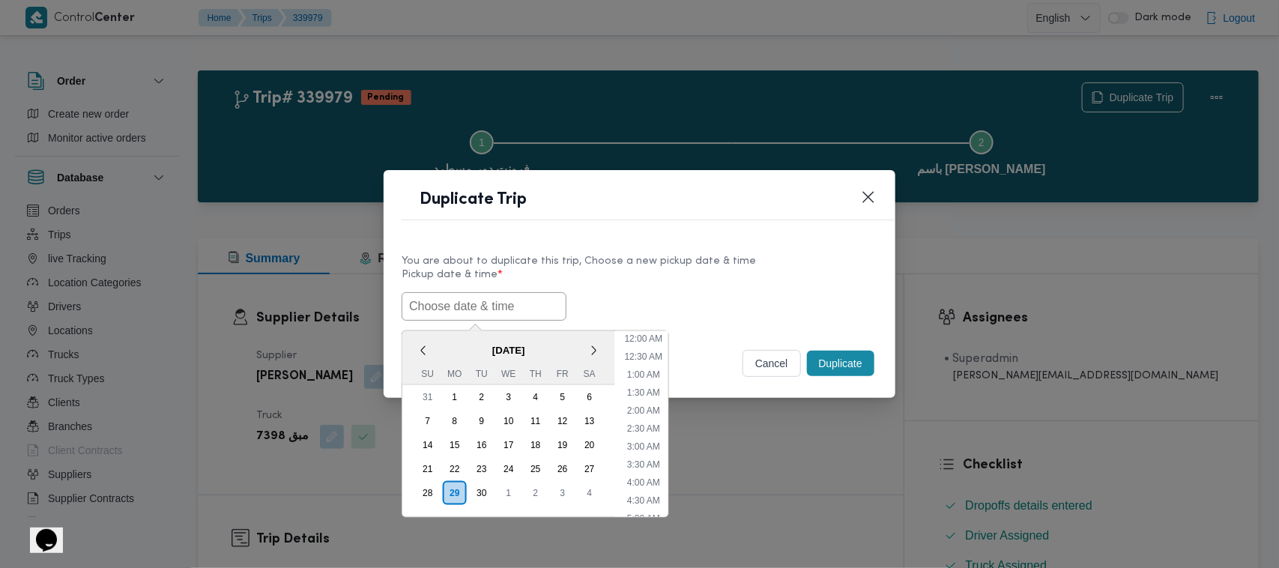
paste input "01/10/2025 7:00AM"
type input "01/10/2025 7:00AM"
click at [717, 297] on div "01/10/2025 7:00AM October 2025 < October 2025 > Su Mo Tu We Th Fr Sa 28 29 30 1…" at bounding box center [640, 306] width 476 height 28
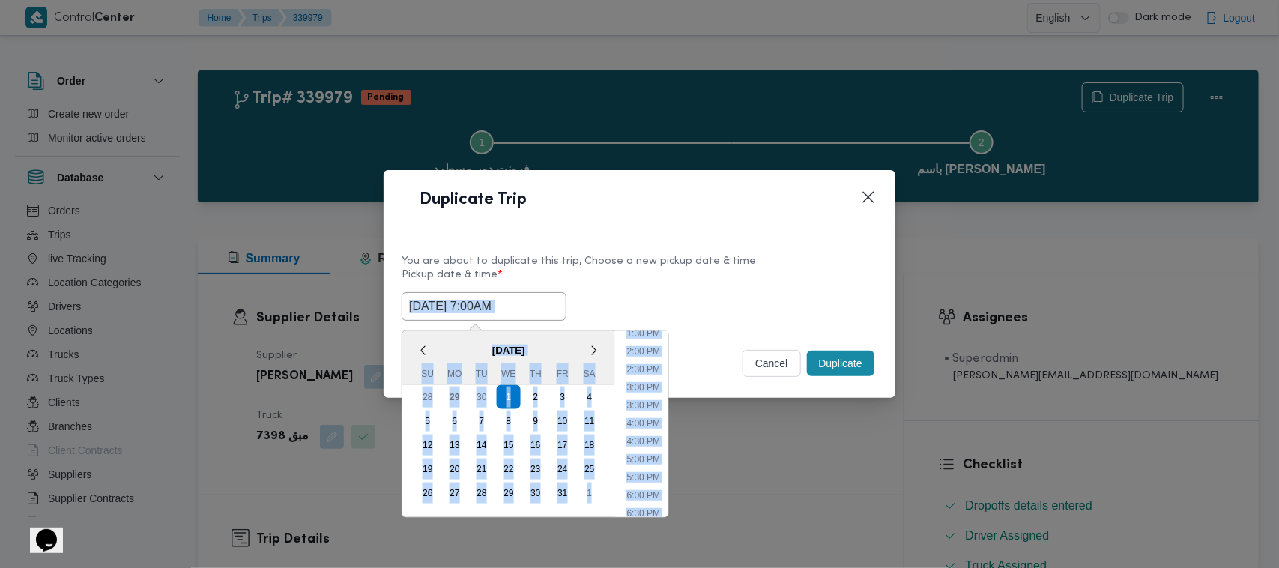
click at [718, 297] on div "01/10/2025 7:00AM October 2025 < October 2025 > Su Mo Tu We Th Fr Sa 28 29 30 1…" at bounding box center [640, 306] width 476 height 28
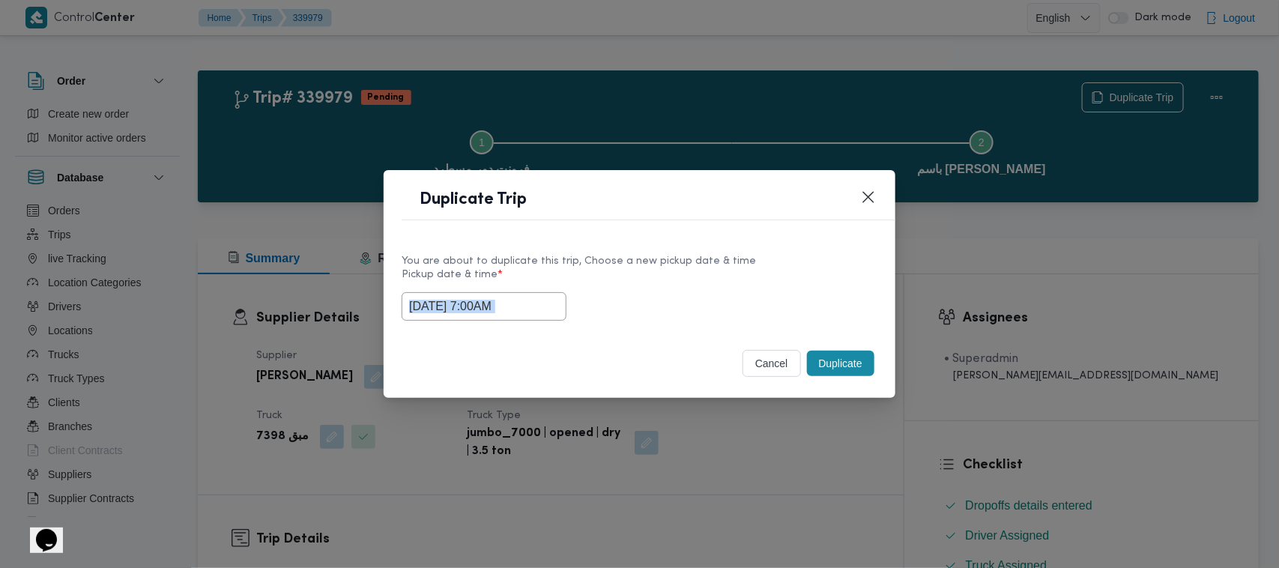
click at [823, 363] on button "Duplicate" at bounding box center [840, 363] width 67 height 25
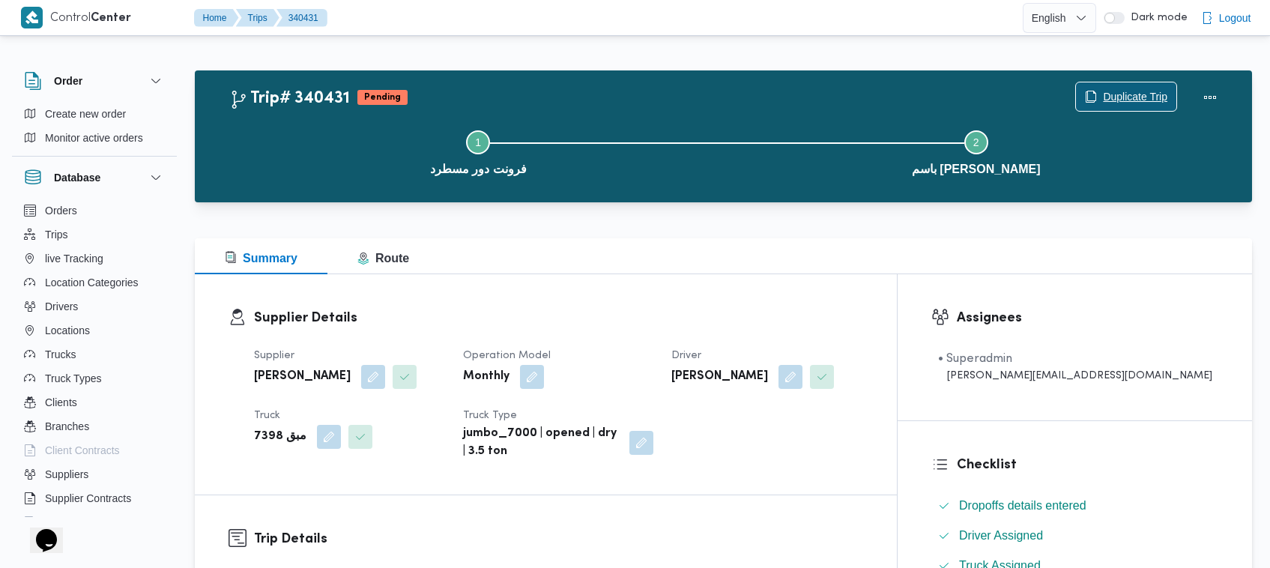
click at [1095, 84] on span "Duplicate Trip" at bounding box center [1126, 96] width 100 height 28
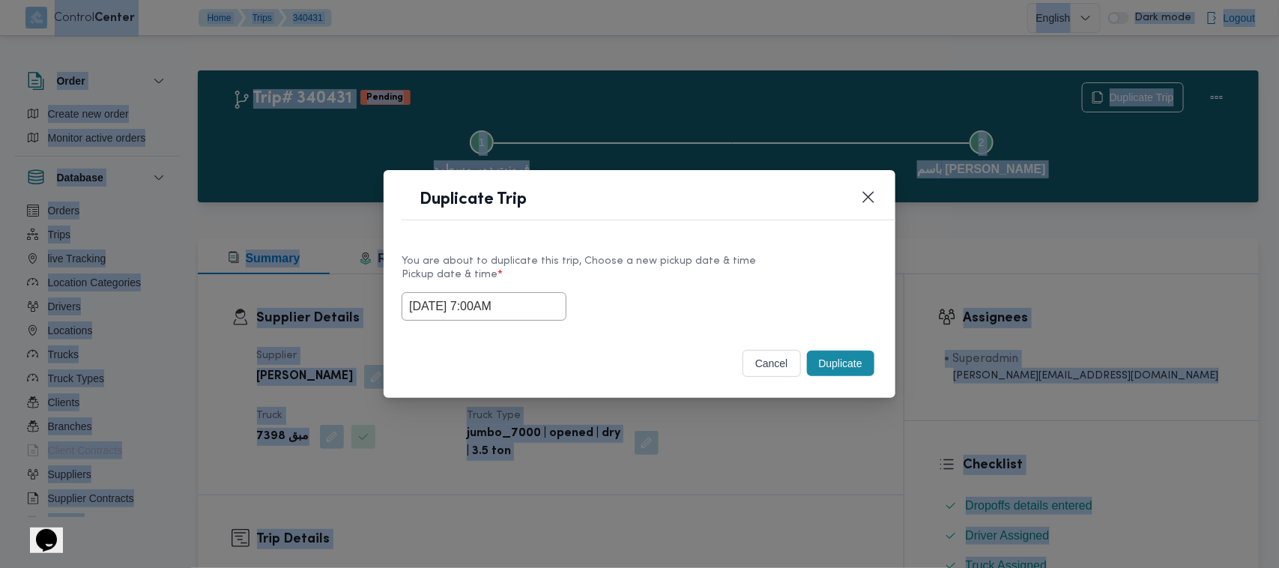
click at [552, 294] on input "01/10/2025 7:00AM" at bounding box center [484, 306] width 165 height 28
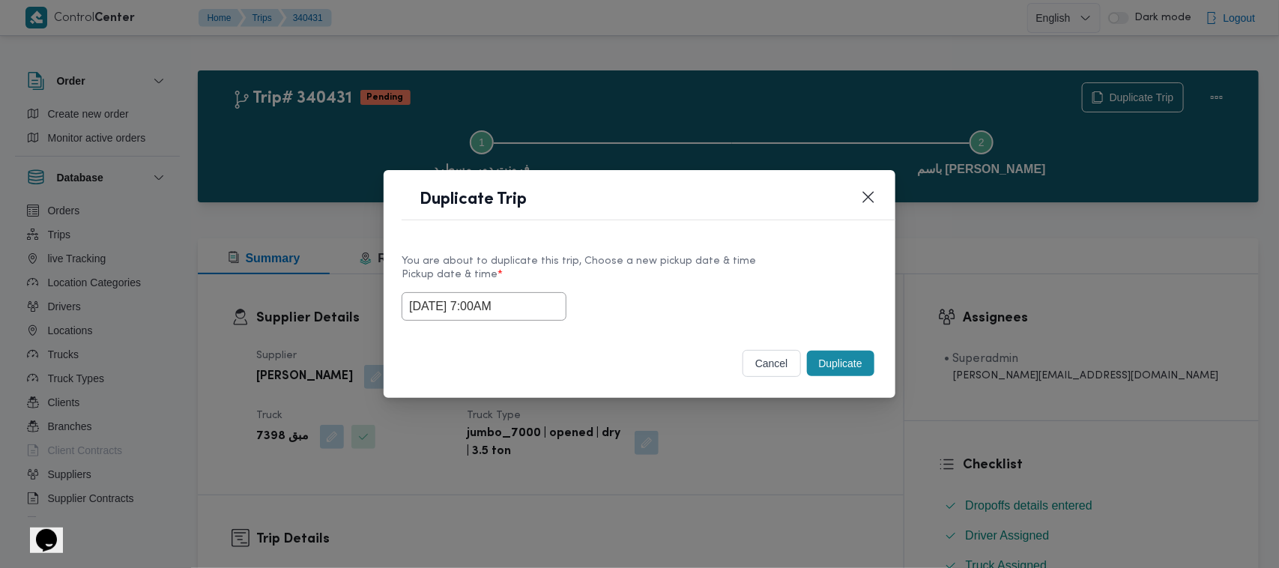
click at [552, 294] on input "01/10/2025 7:00AM" at bounding box center [484, 306] width 165 height 28
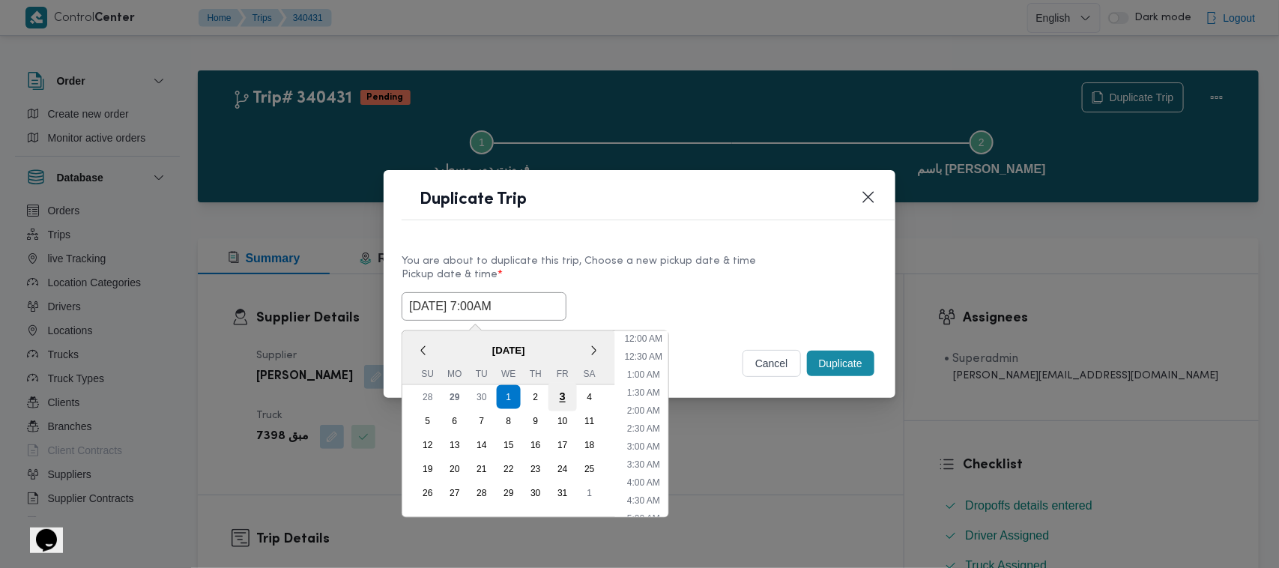
scroll to position [167, 0]
drag, startPoint x: 534, startPoint y: 390, endPoint x: 545, endPoint y: 387, distance: 10.9
click at [534, 390] on div "2" at bounding box center [536, 397] width 28 height 28
type input "02/10/2025 7:00AM"
click at [788, 305] on div "02/10/2025 7:00AM < October 2025 > Su Mo Tu We Th Fr Sa 28 29 30 1 2 3 4 5 6 7 …" at bounding box center [640, 306] width 476 height 28
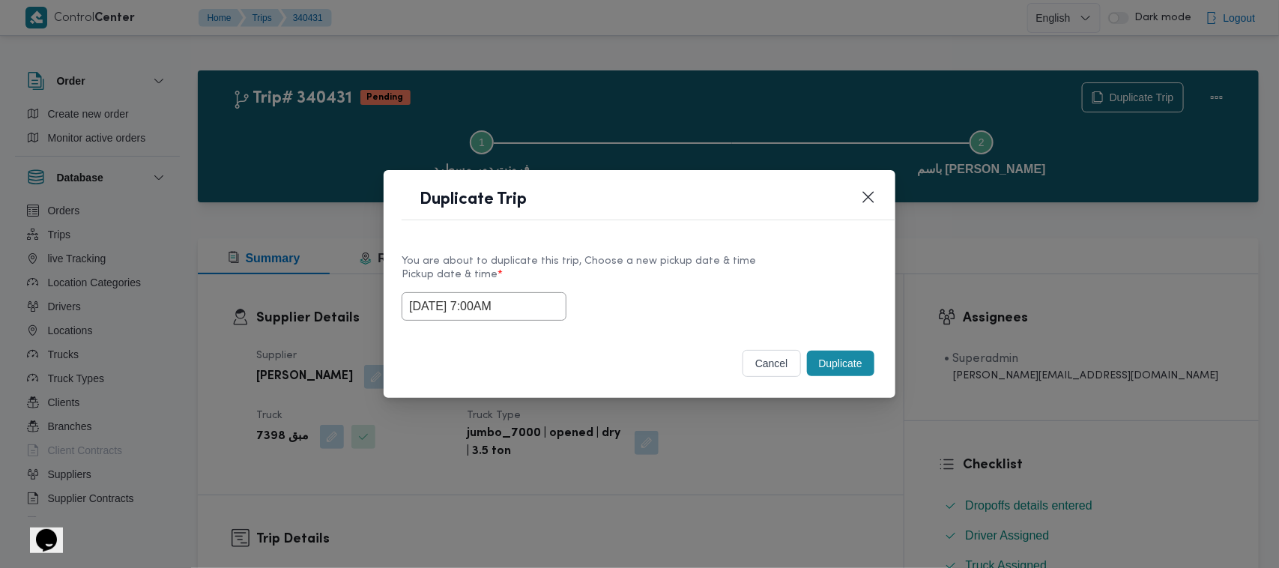
click at [848, 357] on button "Duplicate" at bounding box center [840, 363] width 67 height 25
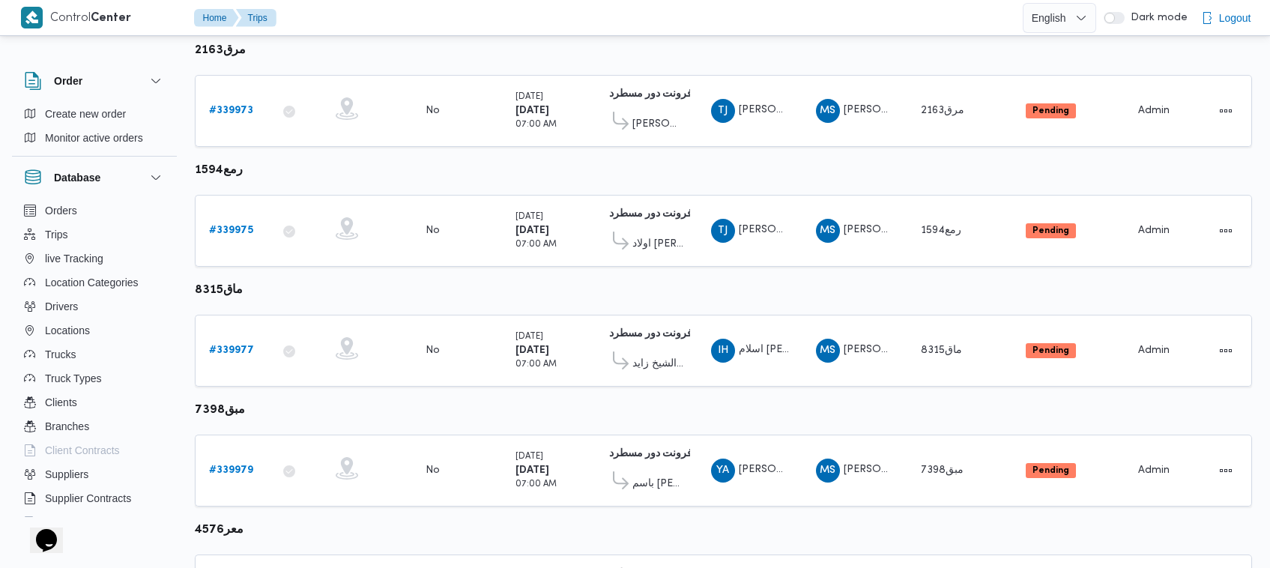
scroll to position [910, 0]
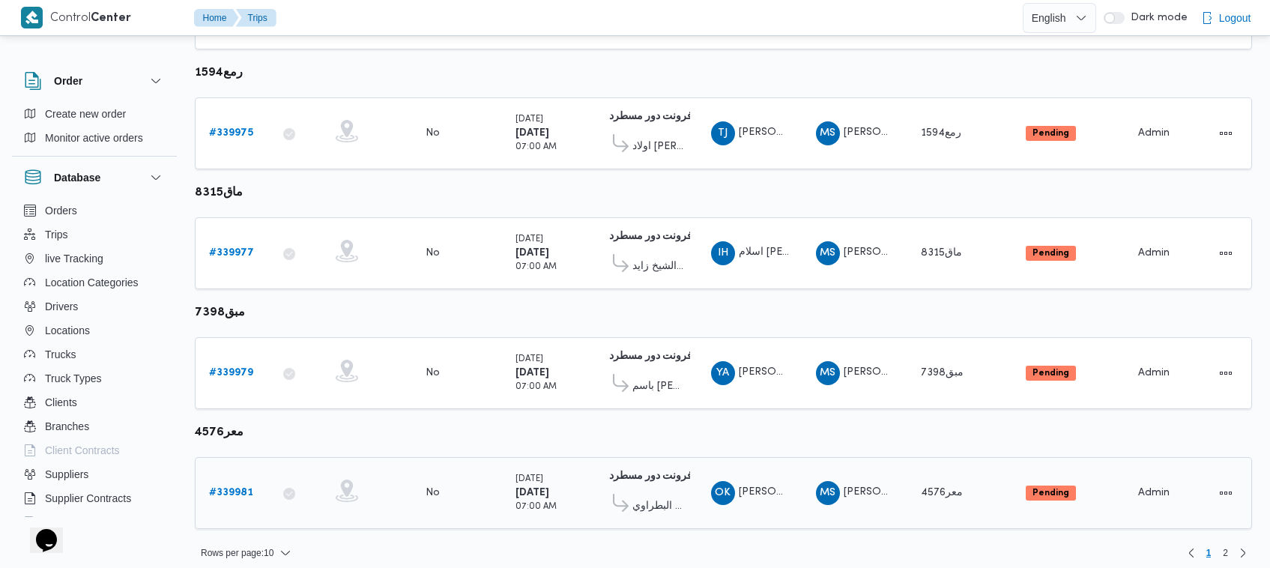
click at [229, 492] on div "# 339981" at bounding box center [232, 493] width 59 height 30
click at [227, 488] on b "# 339981" at bounding box center [231, 493] width 44 height 10
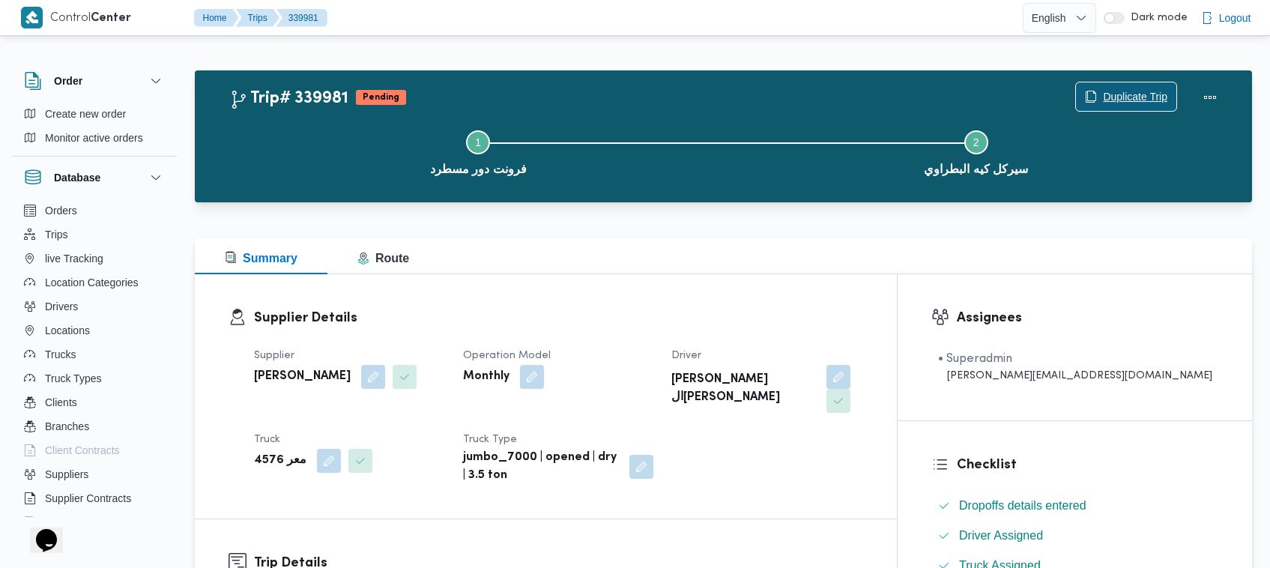
click at [1139, 95] on span "Duplicate Trip" at bounding box center [1135, 97] width 64 height 18
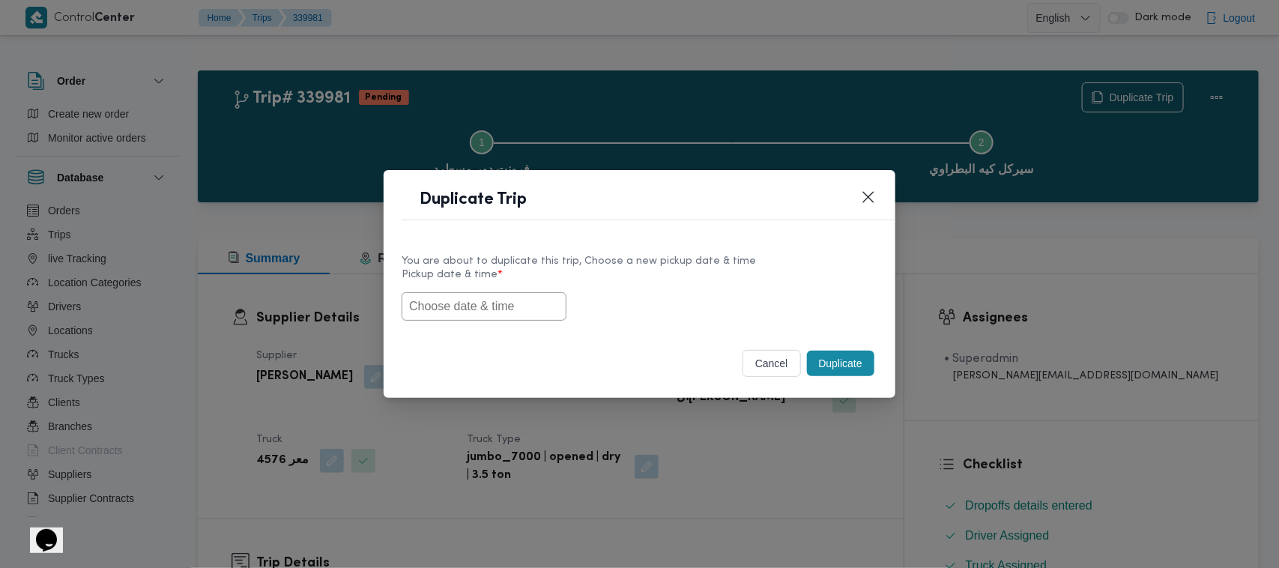
click at [476, 306] on input "text" at bounding box center [484, 306] width 165 height 28
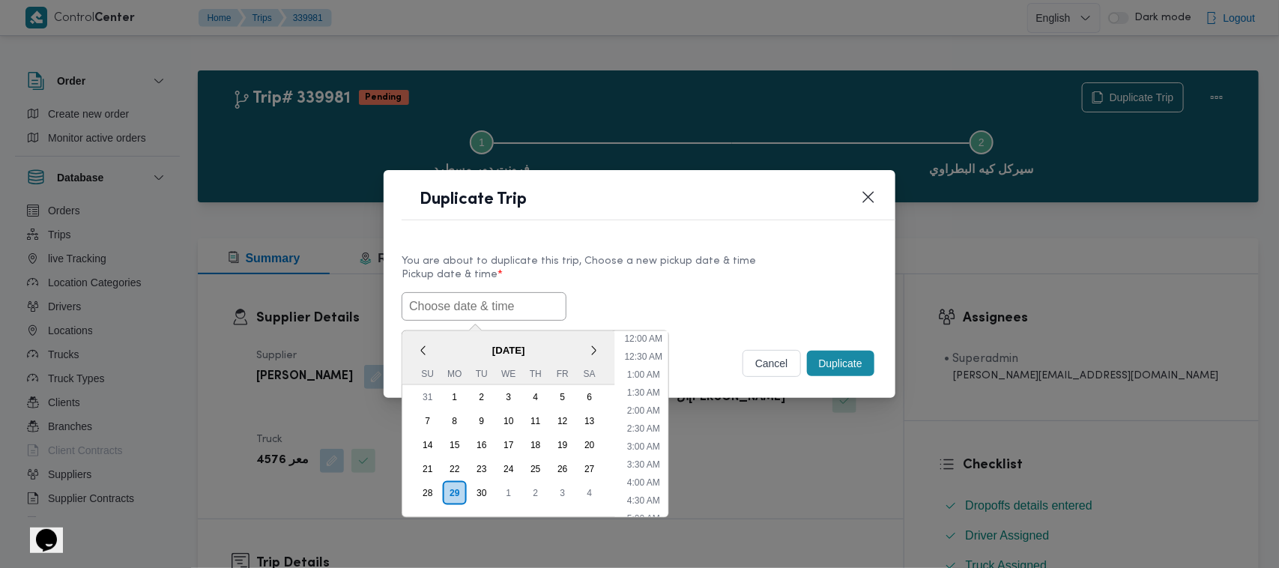
paste input "01/10/2025 7:00AM"
type input "01/10/2025 7:00AM"
click at [738, 311] on div "01/10/2025 7:00AM October 2025 < October 2025 > Su Mo Tu We Th Fr Sa 28 29 30 1…" at bounding box center [640, 306] width 476 height 28
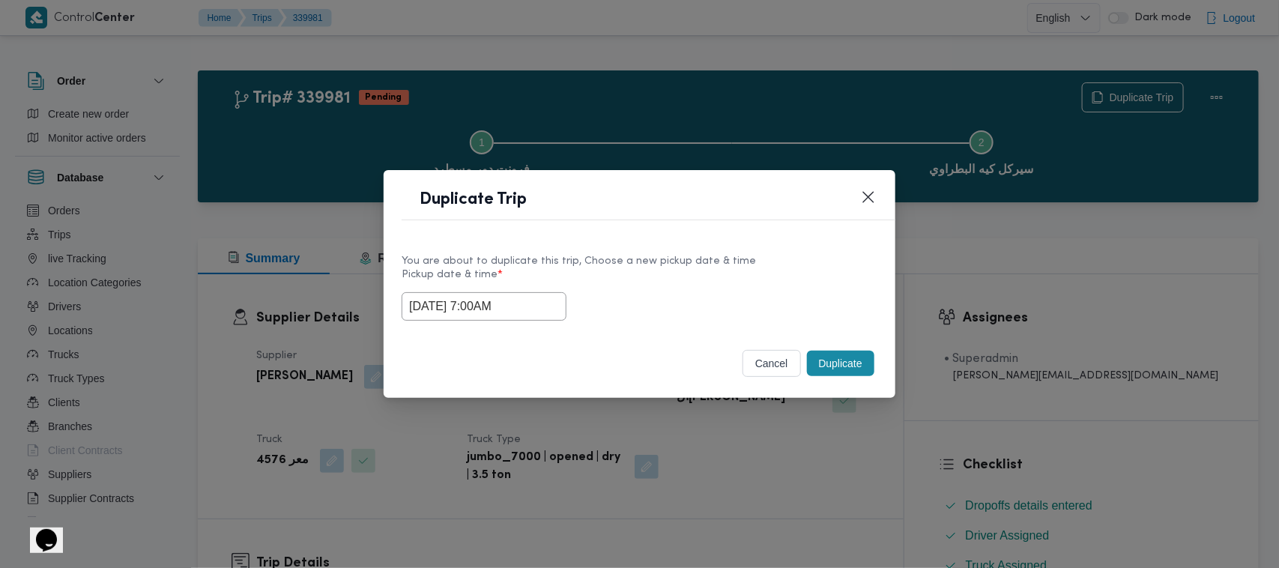
click at [839, 363] on button "Duplicate" at bounding box center [840, 363] width 67 height 25
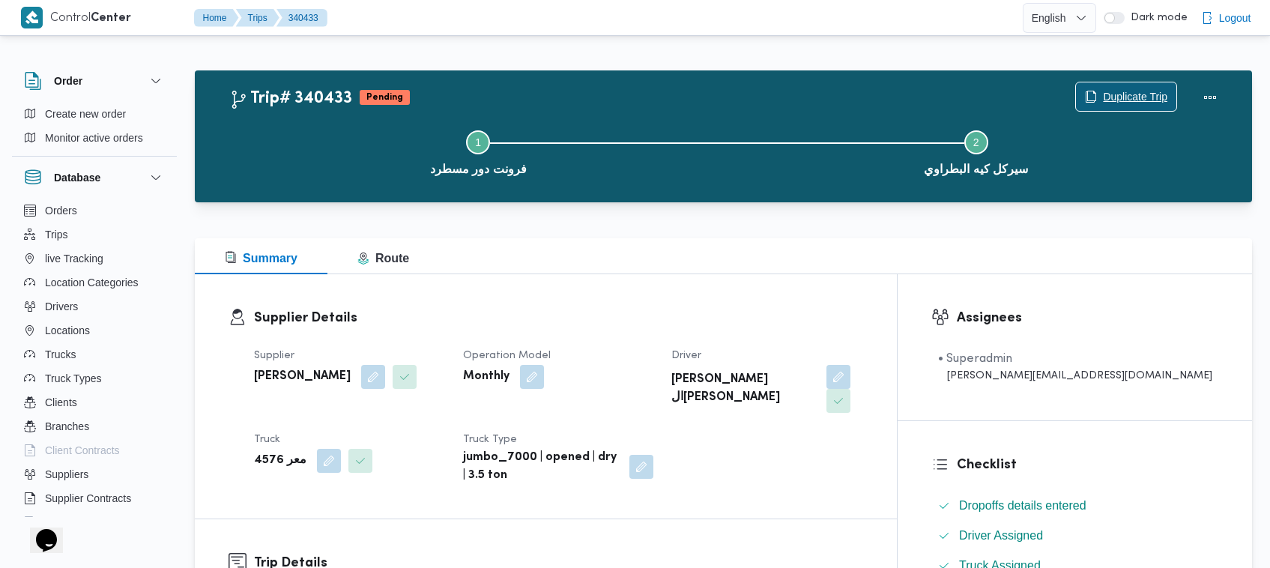
click at [1104, 88] on span "Duplicate Trip" at bounding box center [1135, 97] width 64 height 18
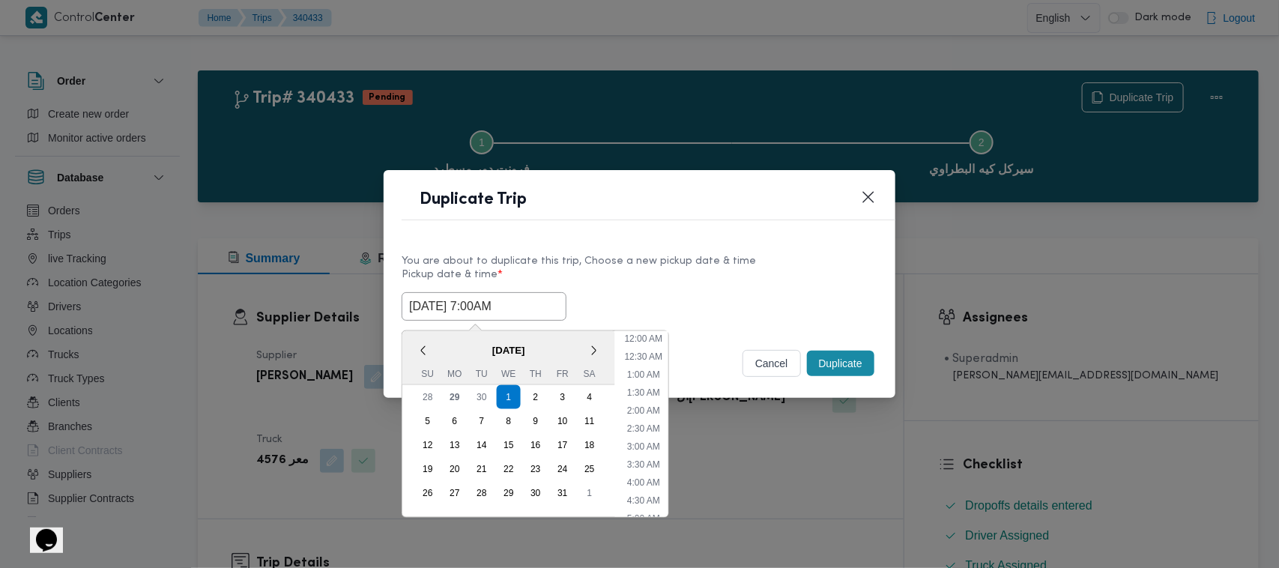
click at [537, 316] on input "01/10/2025 7:00AM" at bounding box center [484, 306] width 165 height 28
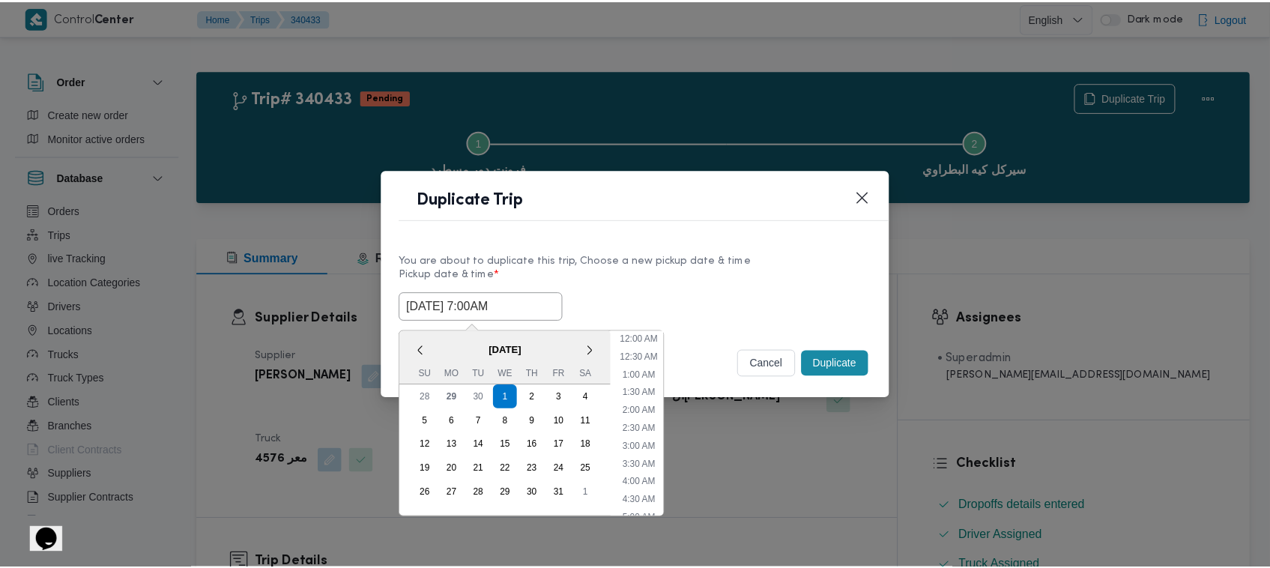
scroll to position [167, 0]
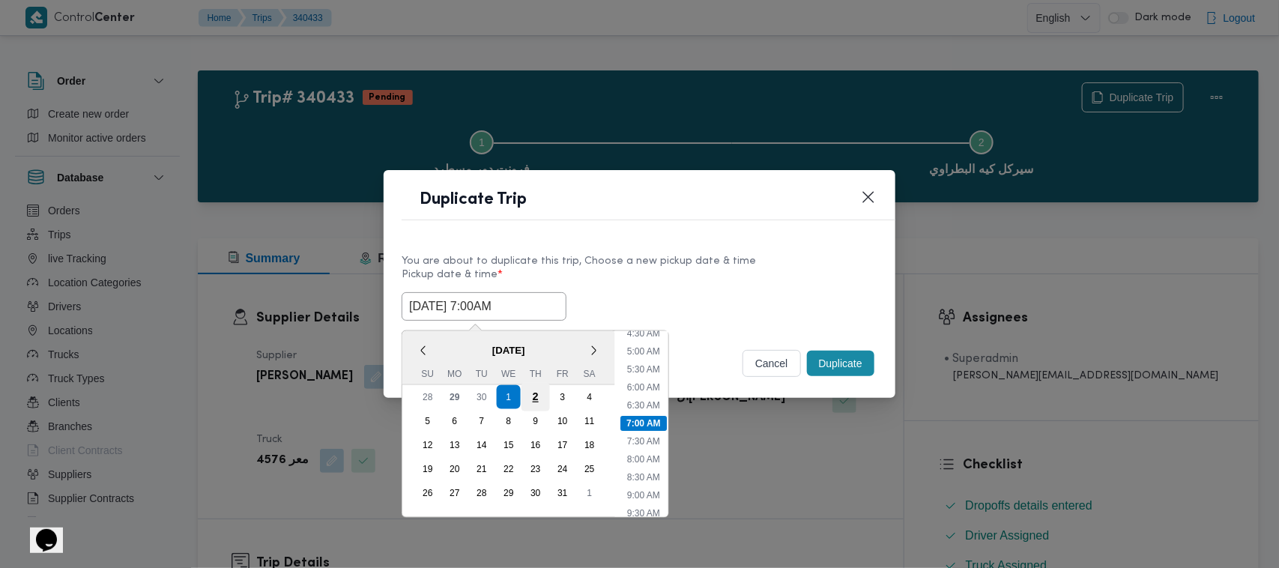
click at [534, 402] on div "2" at bounding box center [536, 397] width 28 height 28
type input "02/10/2025 7:00AM"
click at [660, 279] on label "Pickup date & time *" at bounding box center [640, 280] width 476 height 23
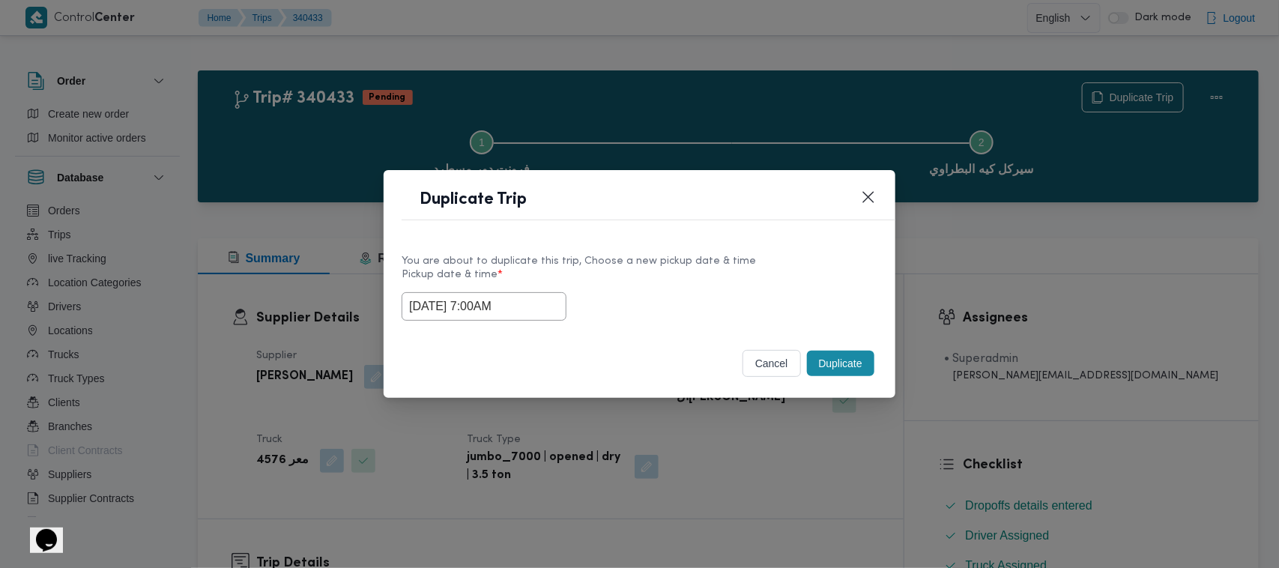
click at [837, 362] on button "Duplicate" at bounding box center [840, 363] width 67 height 25
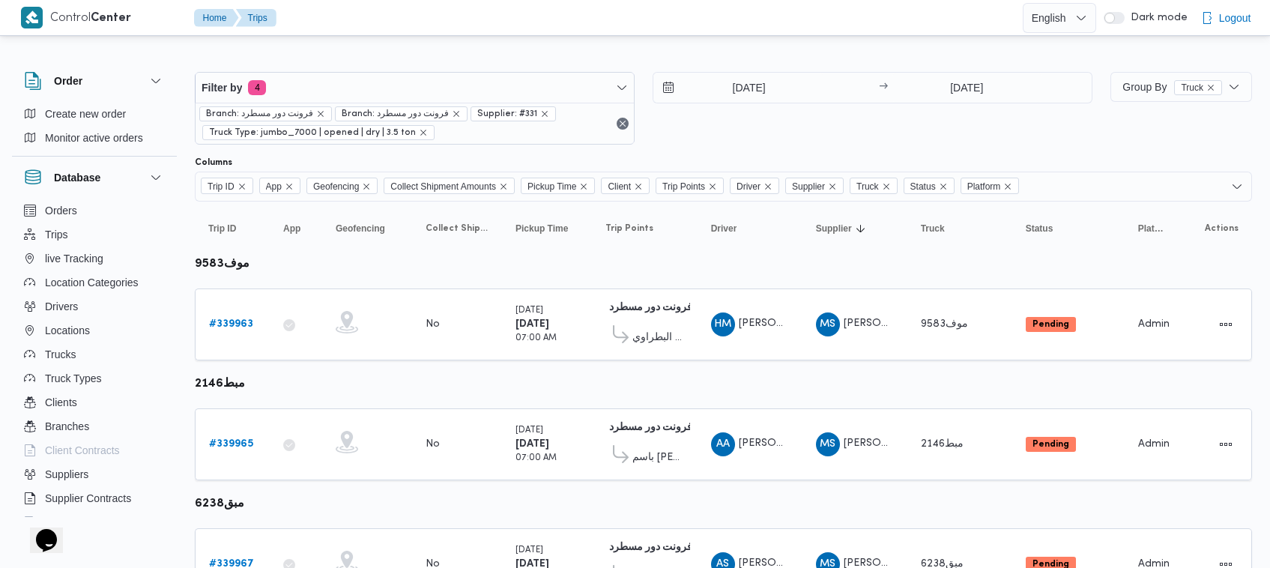
scroll to position [910, 0]
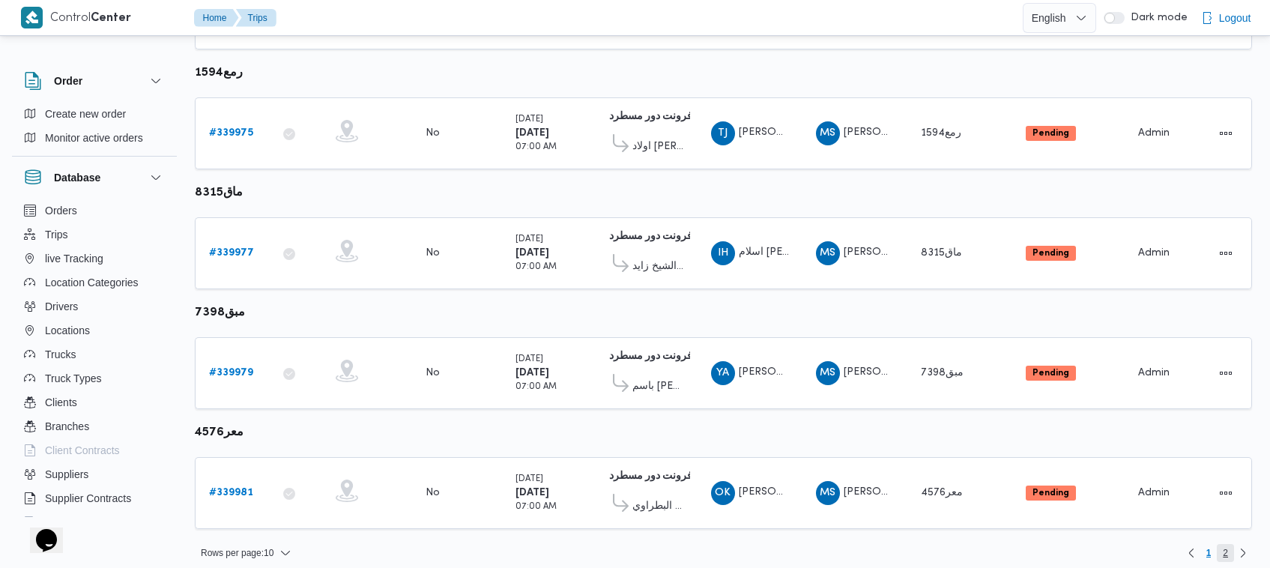
click at [1230, 544] on span "2" at bounding box center [1225, 553] width 17 height 18
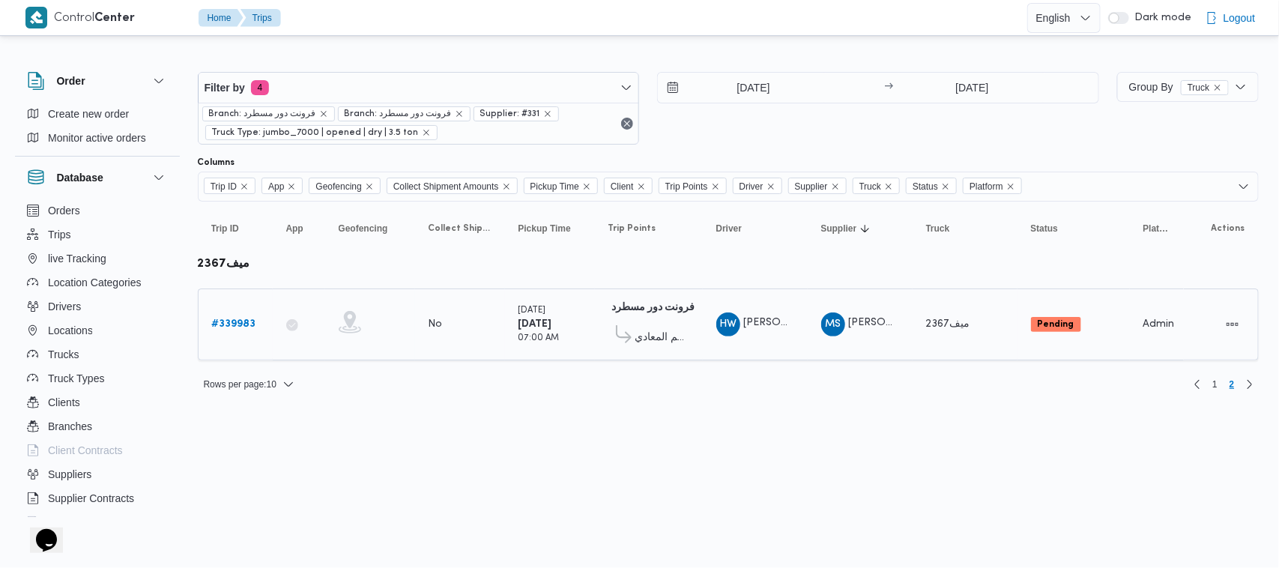
click at [219, 315] on div "# 339983" at bounding box center [235, 324] width 59 height 30
click at [220, 316] on link "# 339983" at bounding box center [234, 324] width 44 height 18
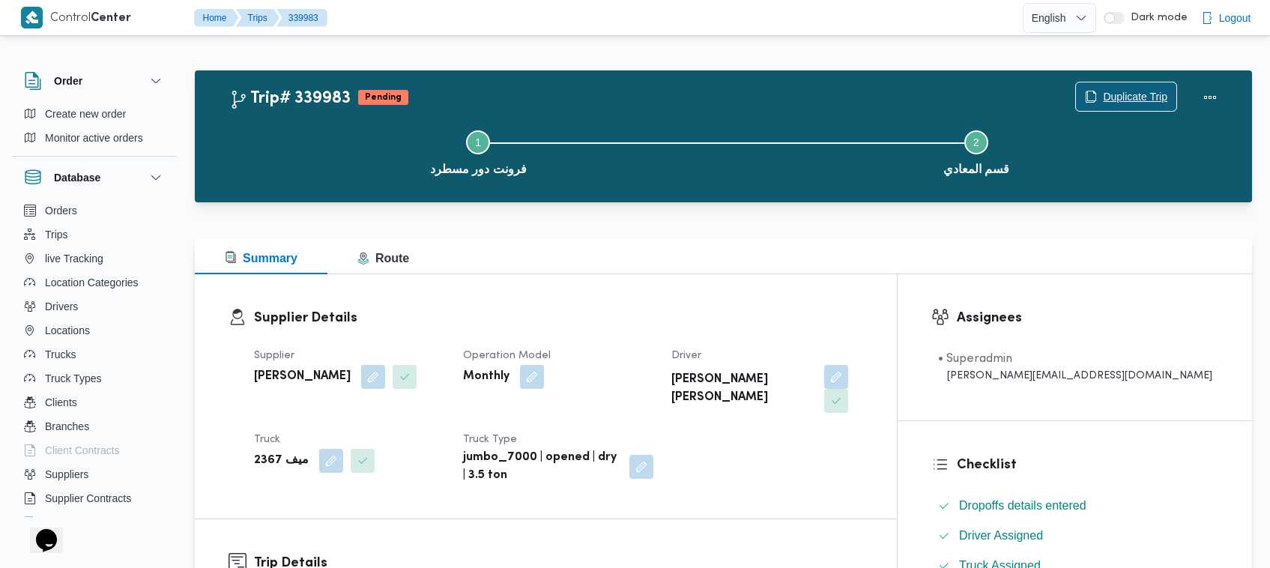
click at [1137, 90] on span "Duplicate Trip" at bounding box center [1135, 97] width 64 height 18
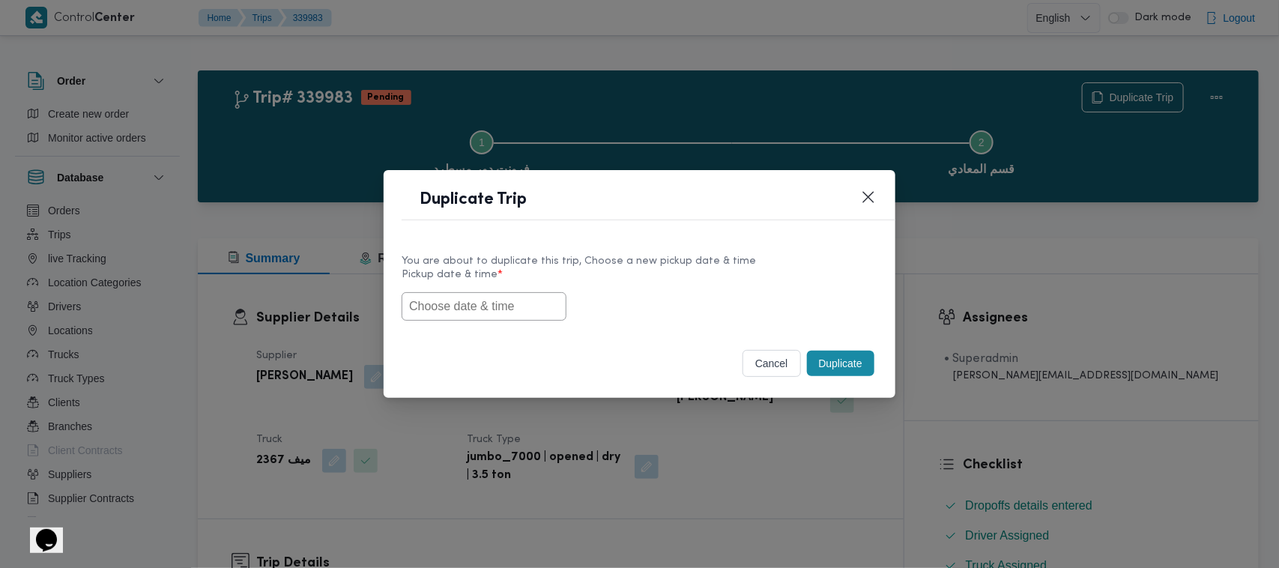
click at [500, 317] on input "text" at bounding box center [484, 306] width 165 height 28
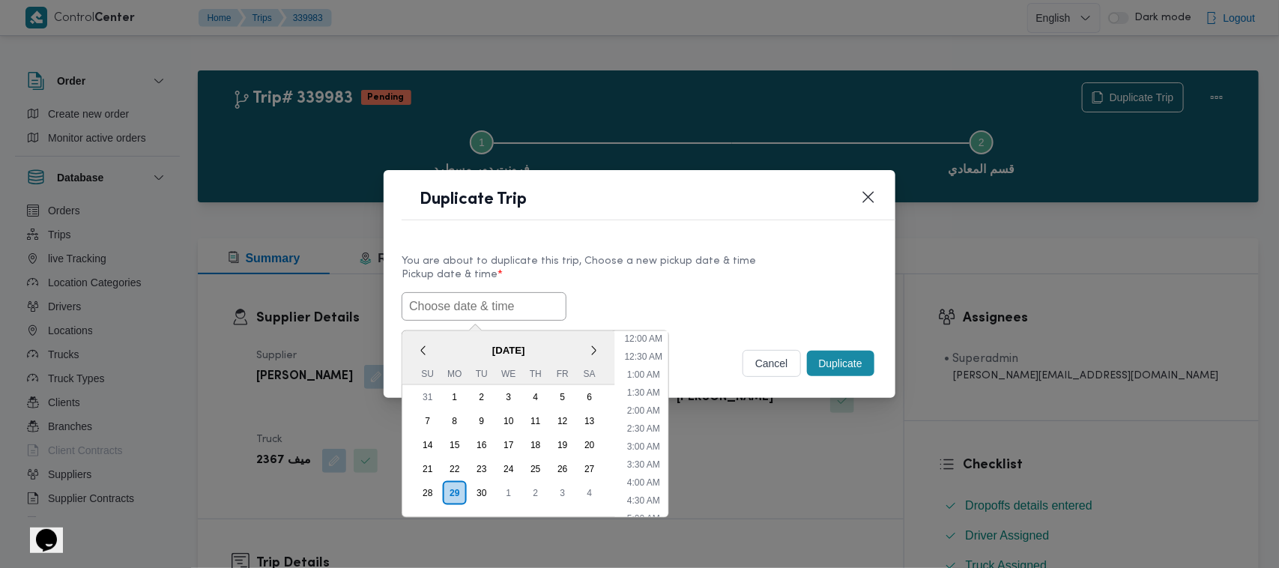
paste input "01/10/2025 7:00AM"
type input "01/10/2025 7:00AM"
click at [739, 317] on div "01/10/2025 7:00AM October 2025 < October 2025 > Su Mo Tu We Th Fr Sa 28 29 30 1…" at bounding box center [640, 306] width 476 height 28
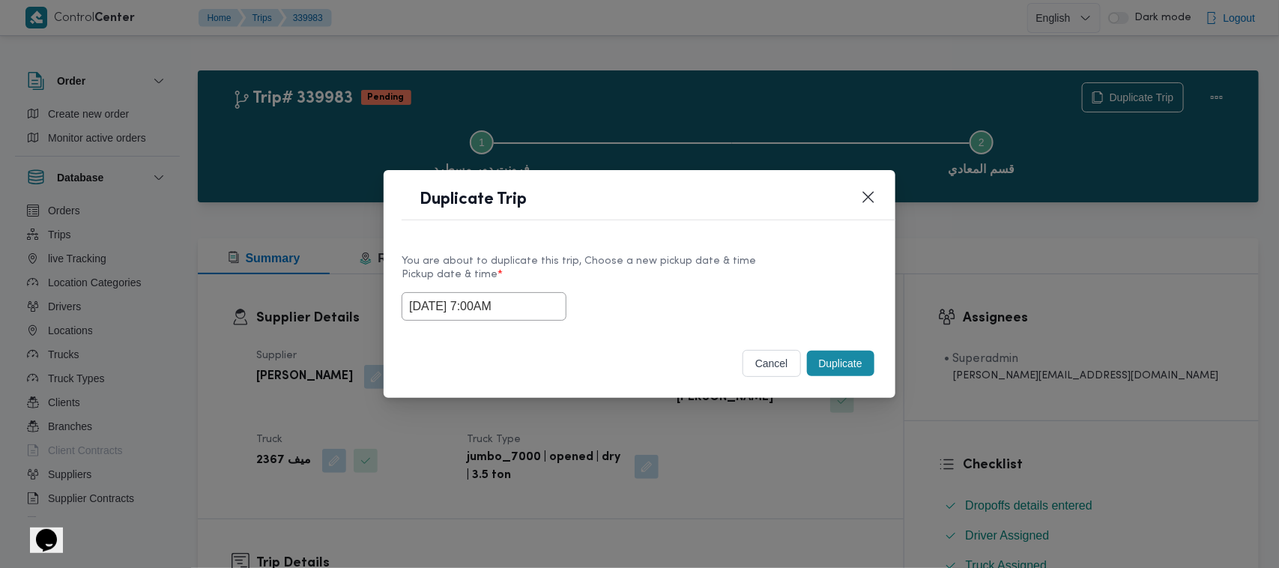
click at [841, 356] on button "Duplicate" at bounding box center [840, 363] width 67 height 25
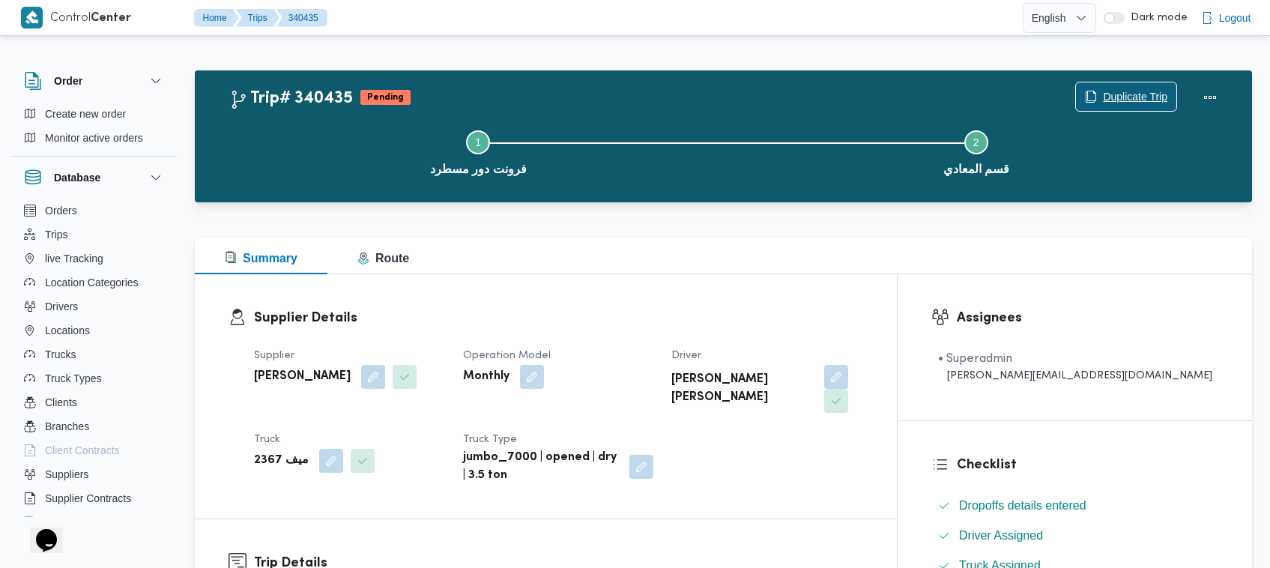
click at [1135, 91] on span "Duplicate Trip" at bounding box center [1135, 97] width 64 height 18
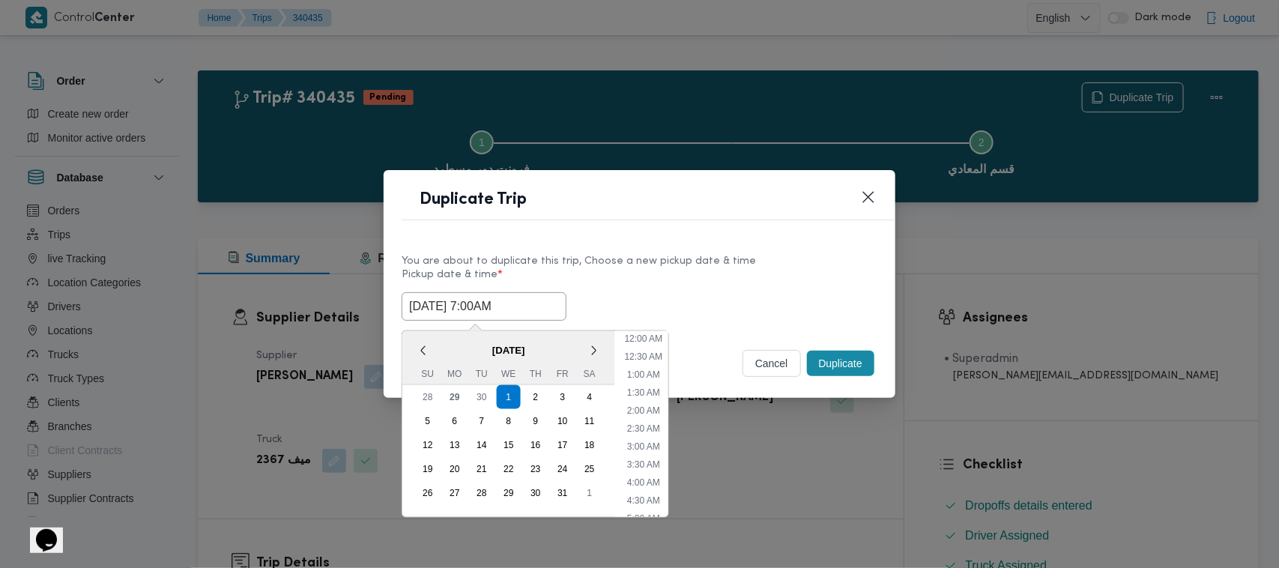
click at [543, 296] on input "01/10/2025 7:00AM" at bounding box center [484, 306] width 165 height 28
click at [531, 398] on div "2" at bounding box center [536, 397] width 28 height 28
type input "02/10/2025 7:00AM"
click at [695, 261] on div "You are about to duplicate this trip, Choose a new pickup date & time" at bounding box center [640, 261] width 476 height 16
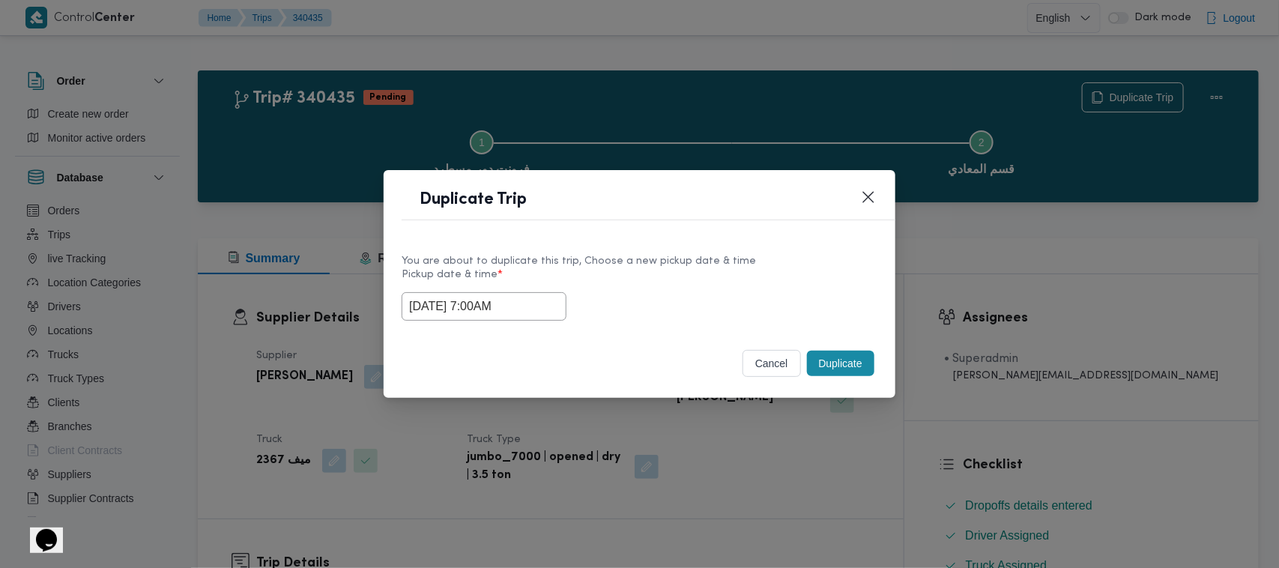
click at [821, 361] on button "Duplicate" at bounding box center [840, 363] width 67 height 25
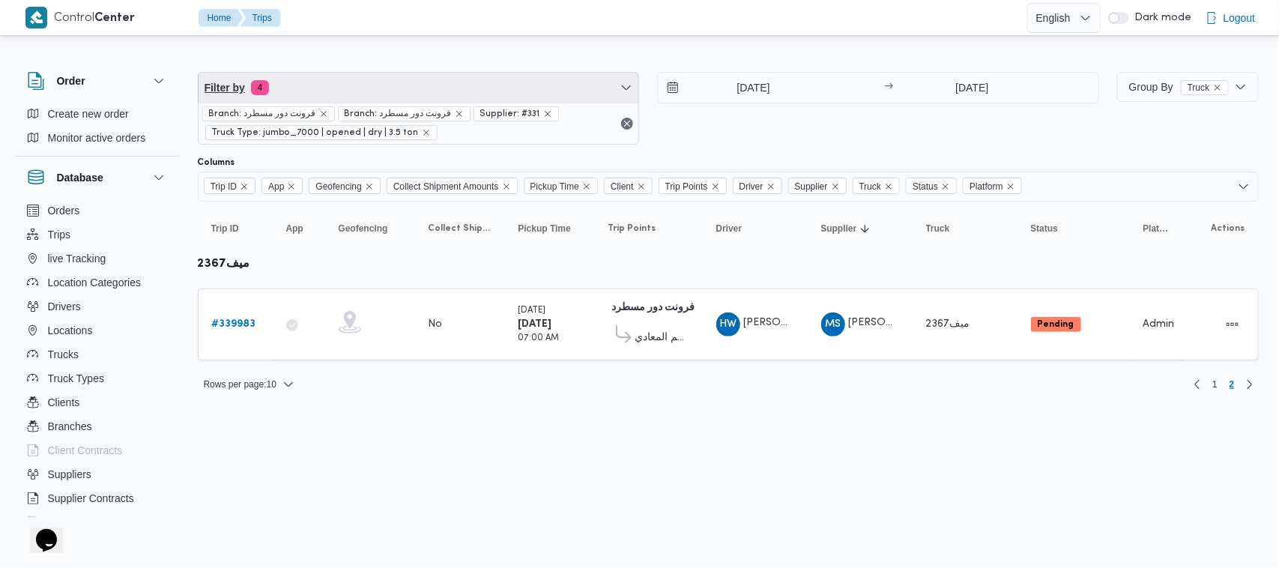
click at [407, 99] on span "Filter by 4" at bounding box center [419, 88] width 441 height 30
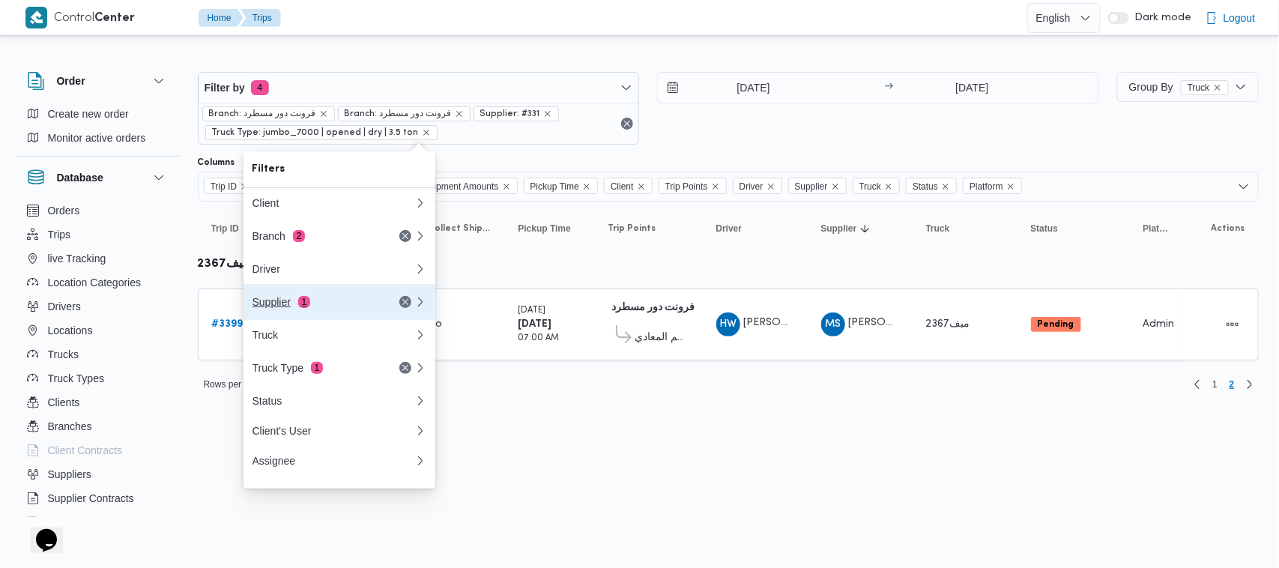
click at [303, 304] on span "1" at bounding box center [304, 302] width 12 height 12
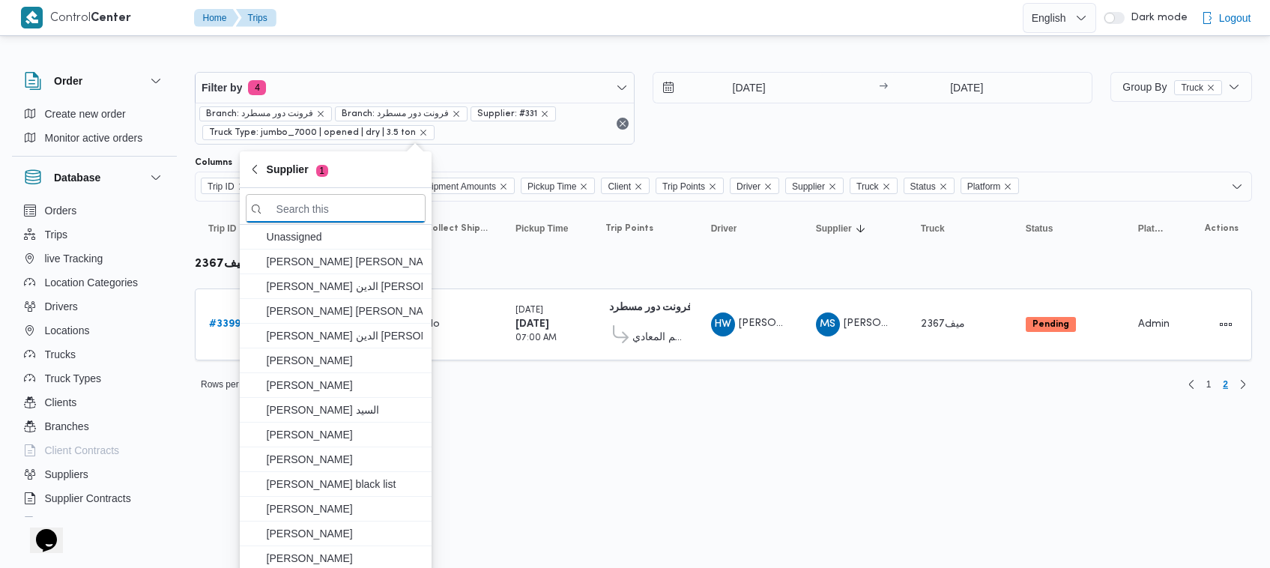
paste input "[PERSON_NAME] [PERSON_NAME]"
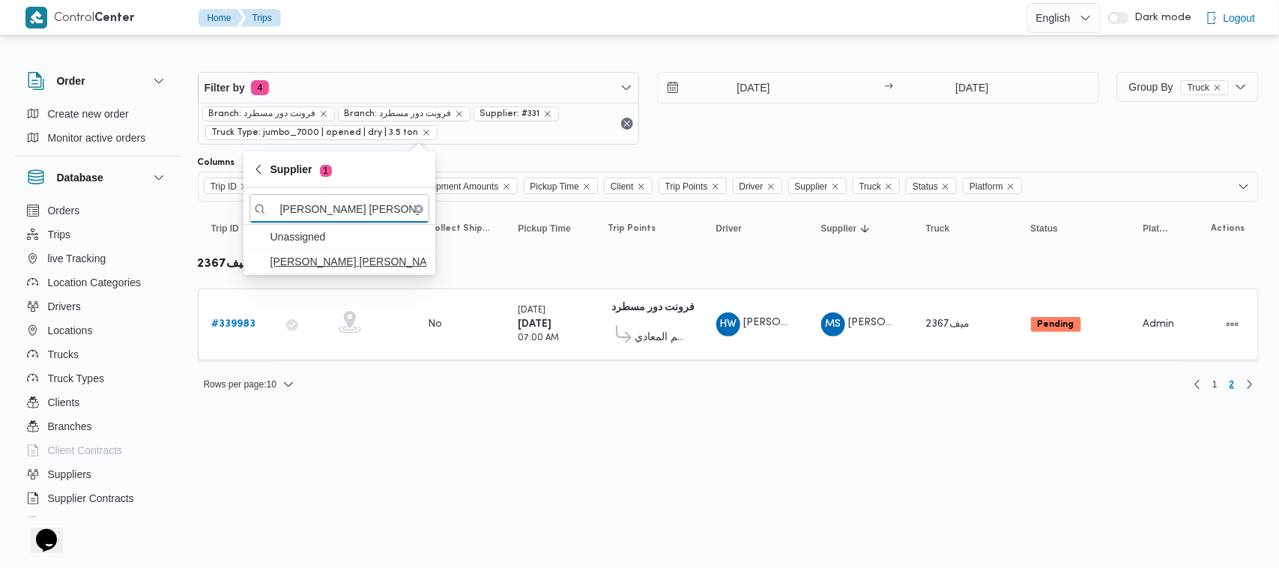
type input "[PERSON_NAME] [PERSON_NAME]"
click at [315, 271] on span "[PERSON_NAME] [PERSON_NAME]" at bounding box center [349, 262] width 156 height 18
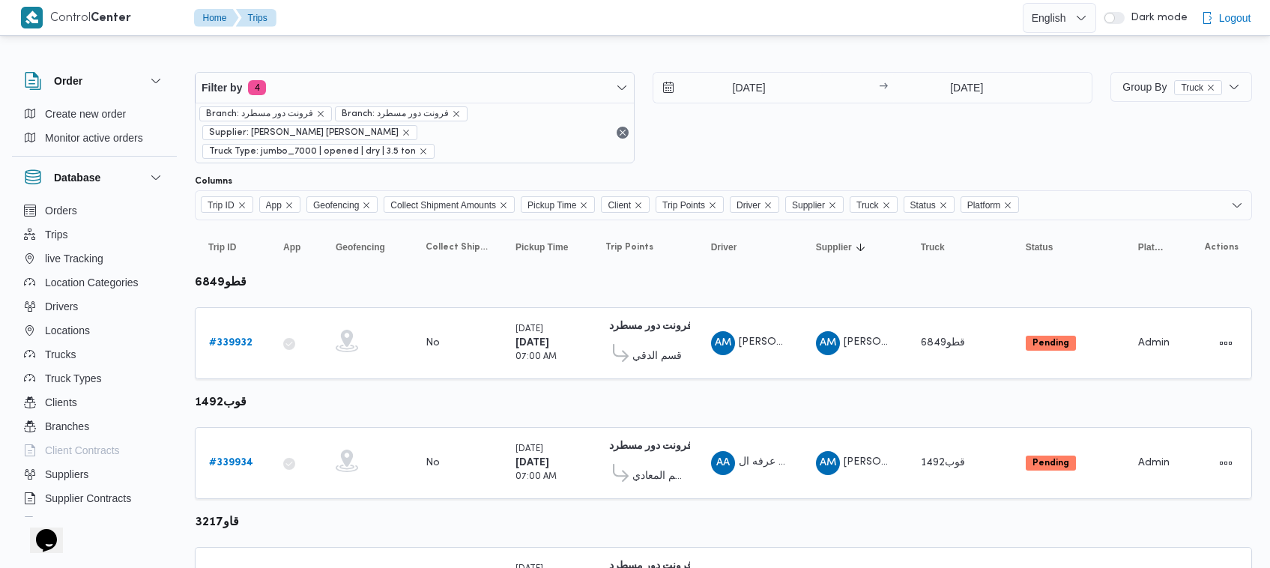
click at [644, 144] on div "Filter by 4 Branch: فرونت دور مسطرد Branch: فرونت دور مسطرد Supplier: عبدالمنعم…" at bounding box center [644, 117] width 916 height 109
drag, startPoint x: 256, startPoint y: 339, endPoint x: 244, endPoint y: 323, distance: 20.2
click at [256, 337] on div "# 339932" at bounding box center [232, 343] width 59 height 30
click at [244, 338] on b "# 339932" at bounding box center [230, 343] width 43 height 10
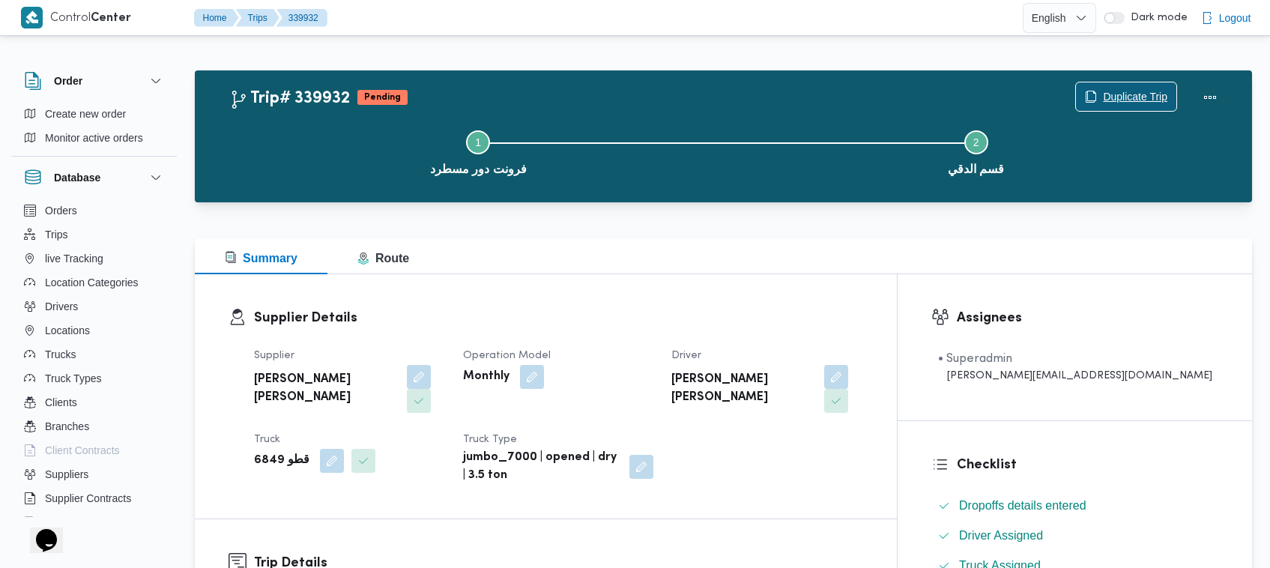
click at [1174, 91] on span "Duplicate Trip" at bounding box center [1126, 96] width 100 height 28
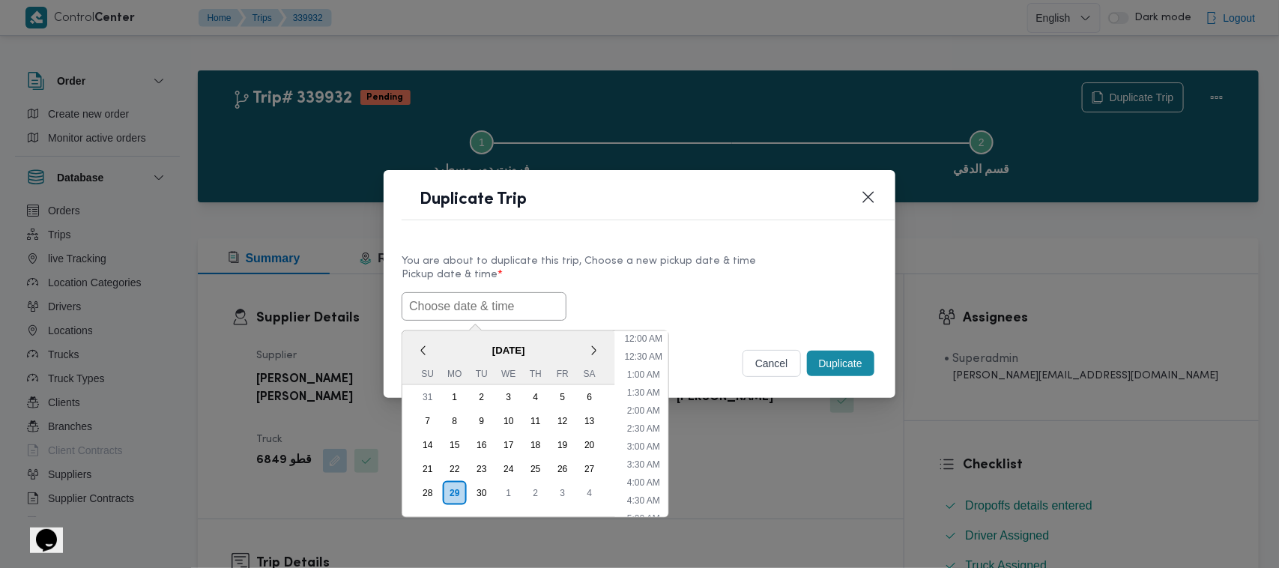
click at [519, 313] on input "text" at bounding box center [484, 306] width 165 height 28
paste input "01/10/2025 7:00AM"
type input "01/10/2025 7:00AM"
drag, startPoint x: 739, startPoint y: 295, endPoint x: 751, endPoint y: 295, distance: 12.0
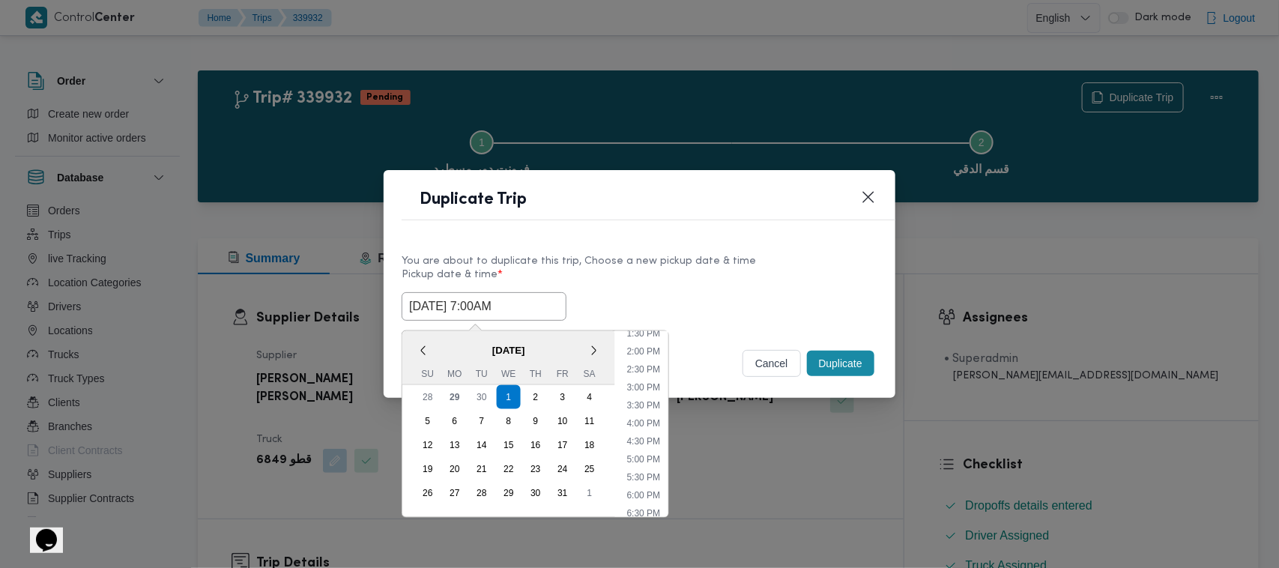
click at [742, 295] on div "01/10/2025 7:00AM October 2025 < October 2025 > Su Mo Tu We Th Fr Sa 28 29 30 1…" at bounding box center [640, 306] width 476 height 28
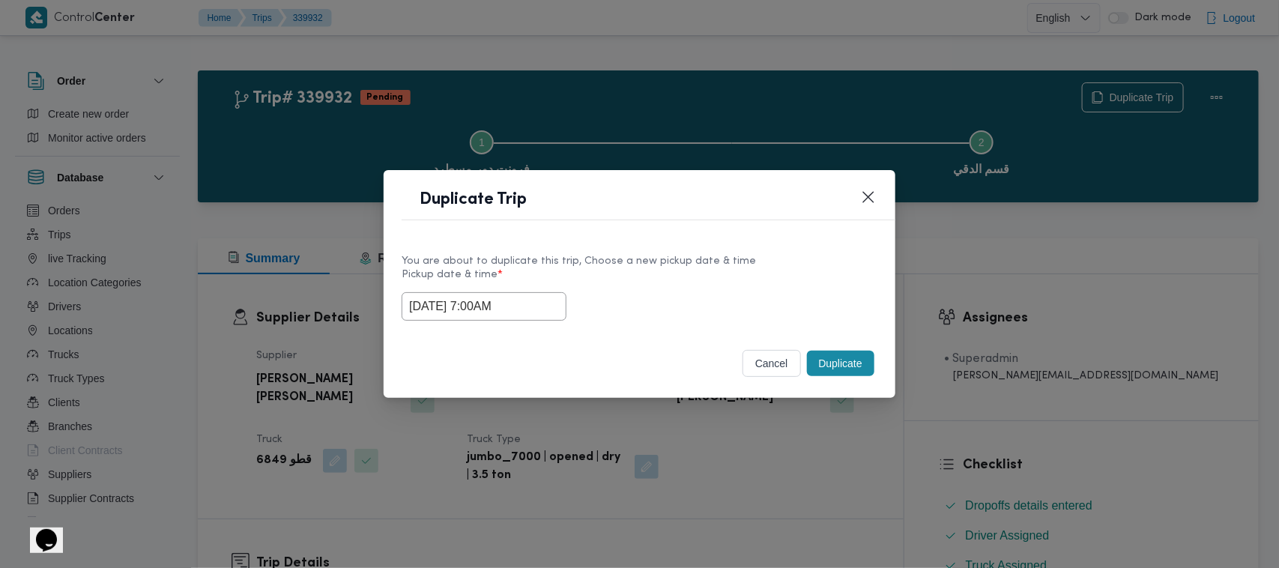
click at [827, 365] on button "Duplicate" at bounding box center [840, 363] width 67 height 25
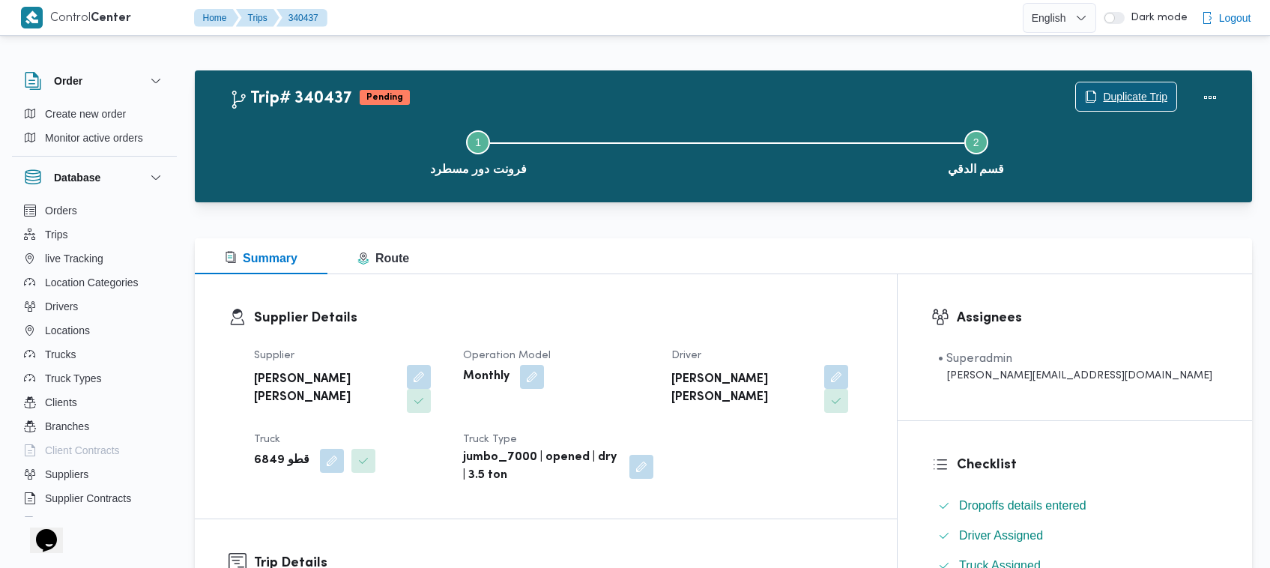
click at [1110, 92] on span "Duplicate Trip" at bounding box center [1135, 97] width 64 height 18
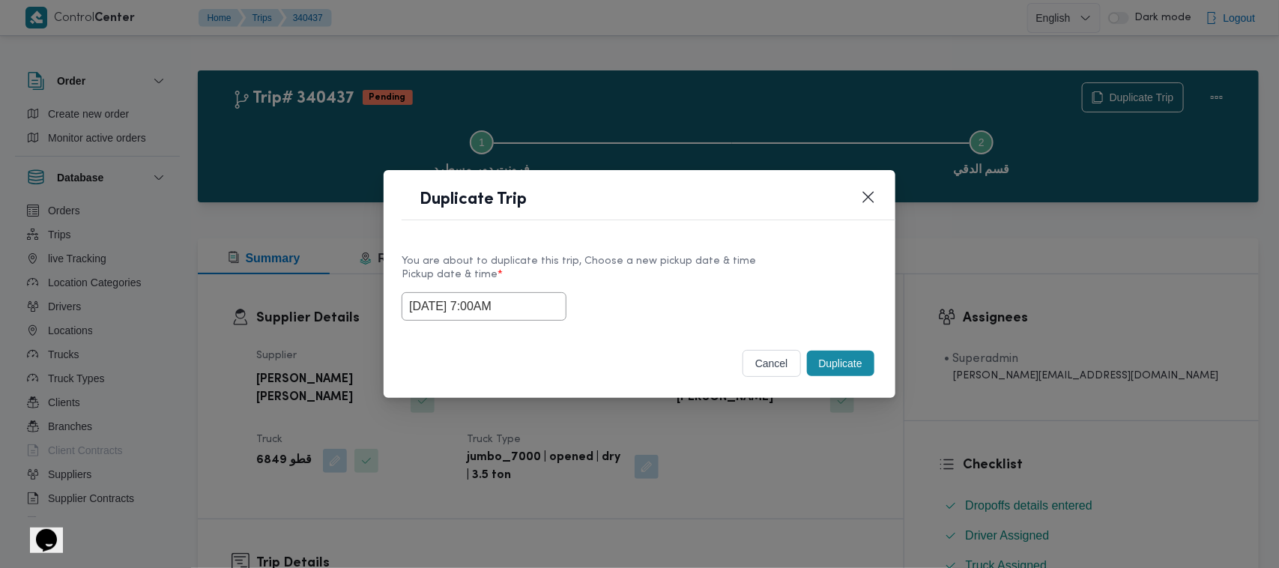
click at [537, 304] on input "01/10/2025 7:00AM" at bounding box center [484, 306] width 165 height 28
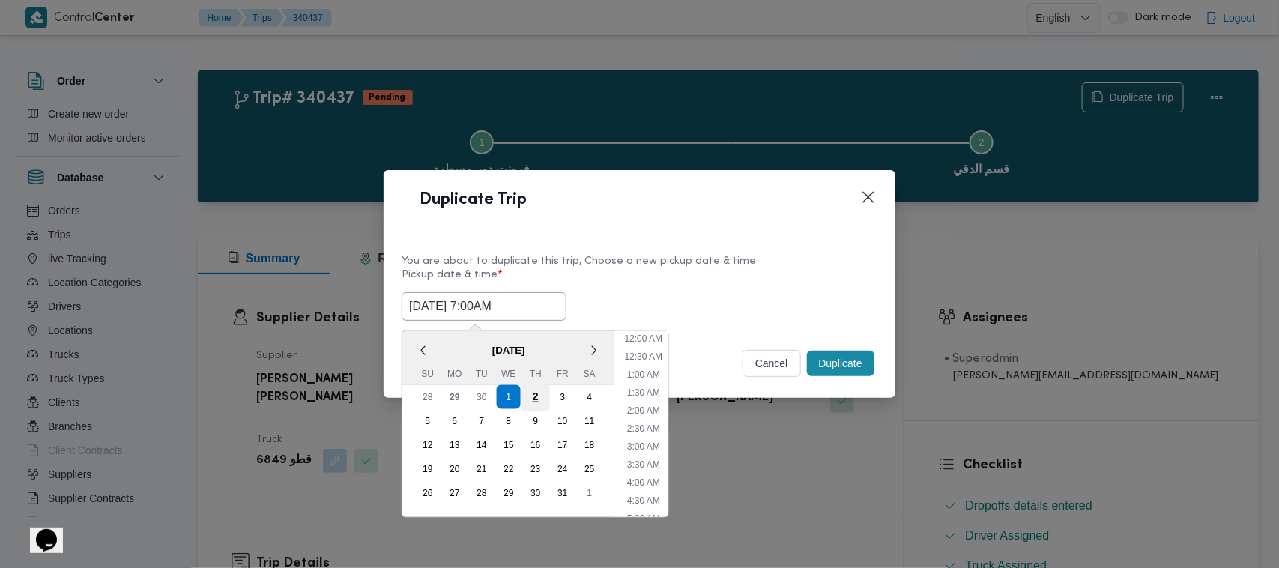
scroll to position [167, 0]
click at [525, 399] on div "2" at bounding box center [536, 397] width 28 height 28
type input "02/10/2025 7:00AM"
click at [773, 269] on label "Pickup date & time *" at bounding box center [640, 280] width 476 height 23
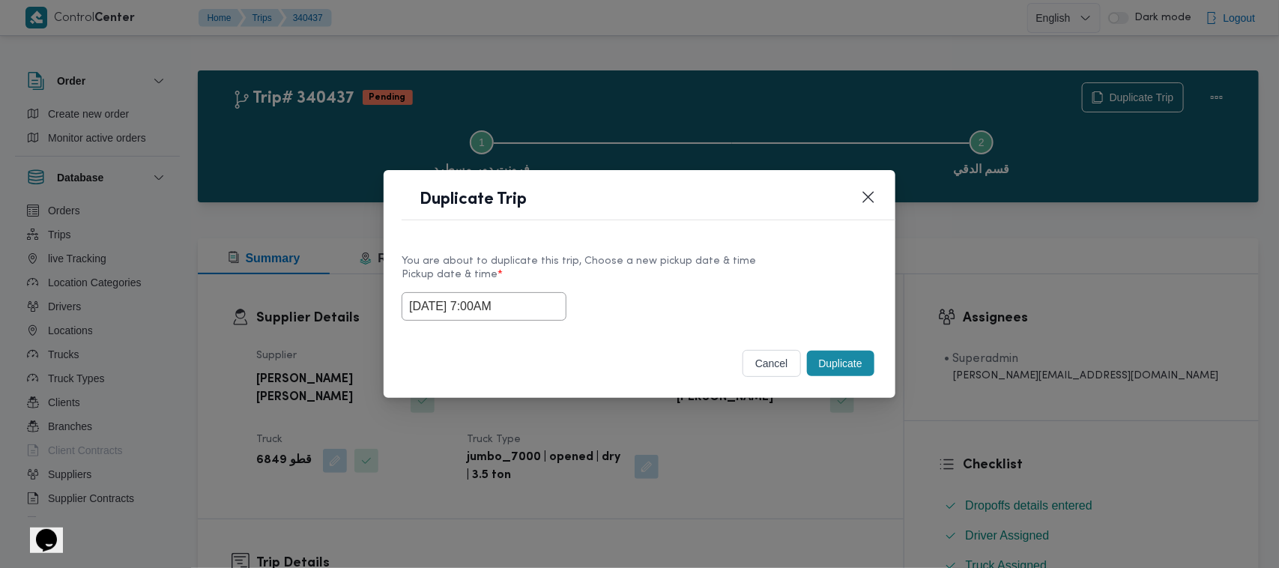
click at [856, 360] on button "Duplicate" at bounding box center [840, 363] width 67 height 25
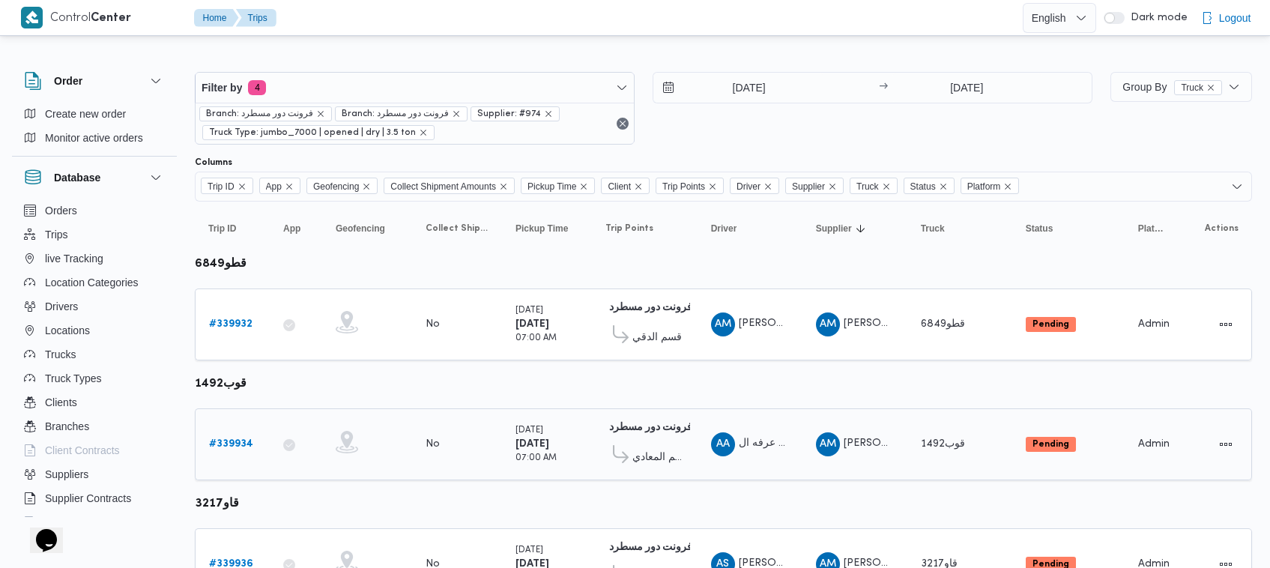
click at [231, 444] on b "# 339934" at bounding box center [231, 444] width 44 height 10
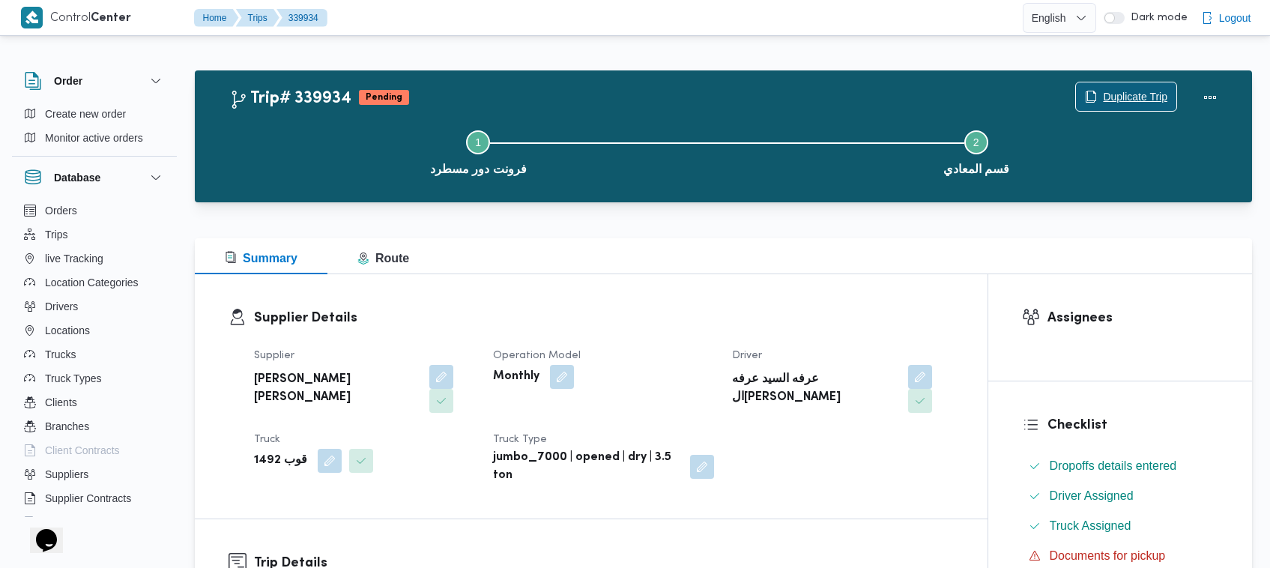
click at [1087, 106] on span "Duplicate Trip" at bounding box center [1126, 96] width 100 height 28
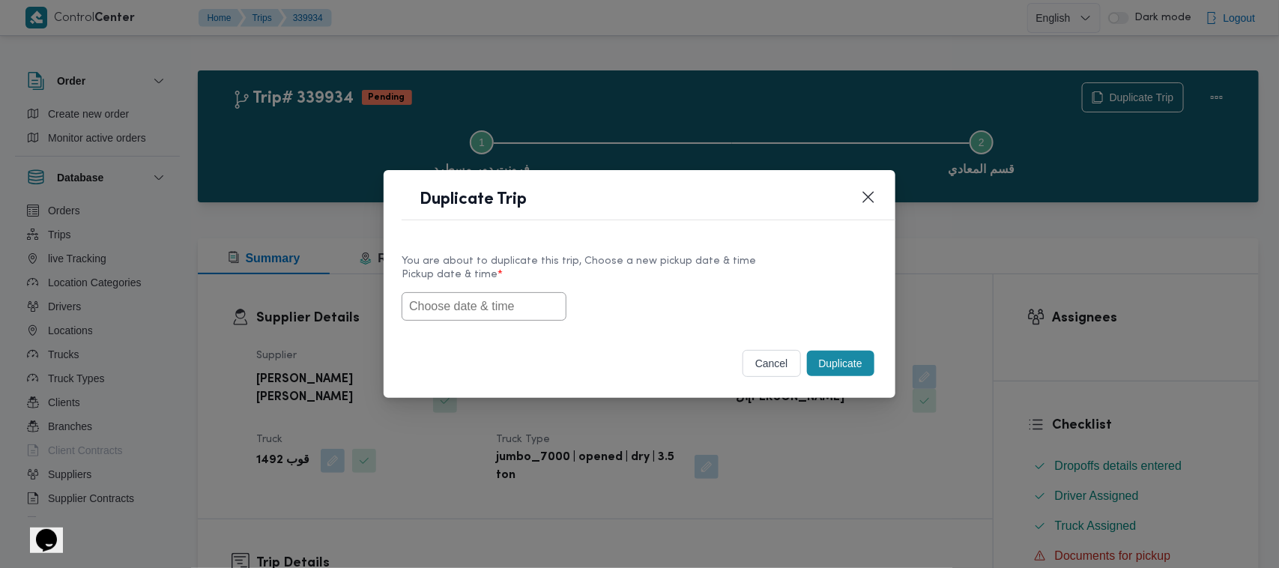
click at [482, 303] on input "text" at bounding box center [484, 306] width 165 height 28
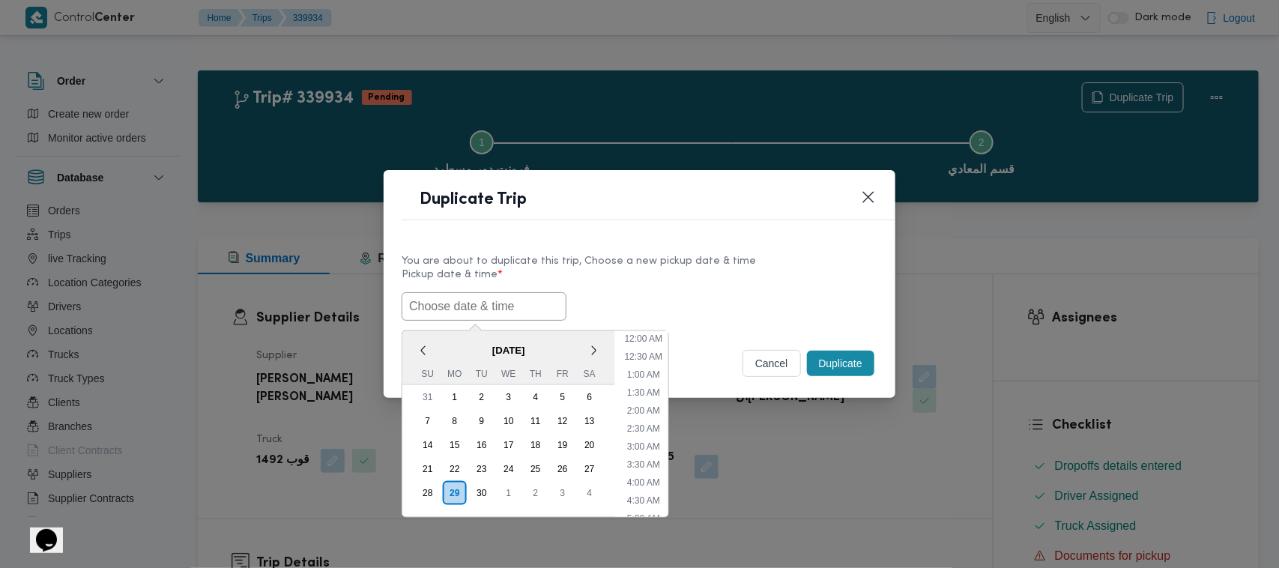
scroll to position [491, 0]
paste input "01/10/2025 7:00AM"
type input "01/10/2025 7:00AM"
click at [716, 294] on div "01/10/2025 7:00AM October 2025 < October 2025 > Su Mo Tu We Th Fr Sa 28 29 30 1…" at bounding box center [640, 306] width 476 height 28
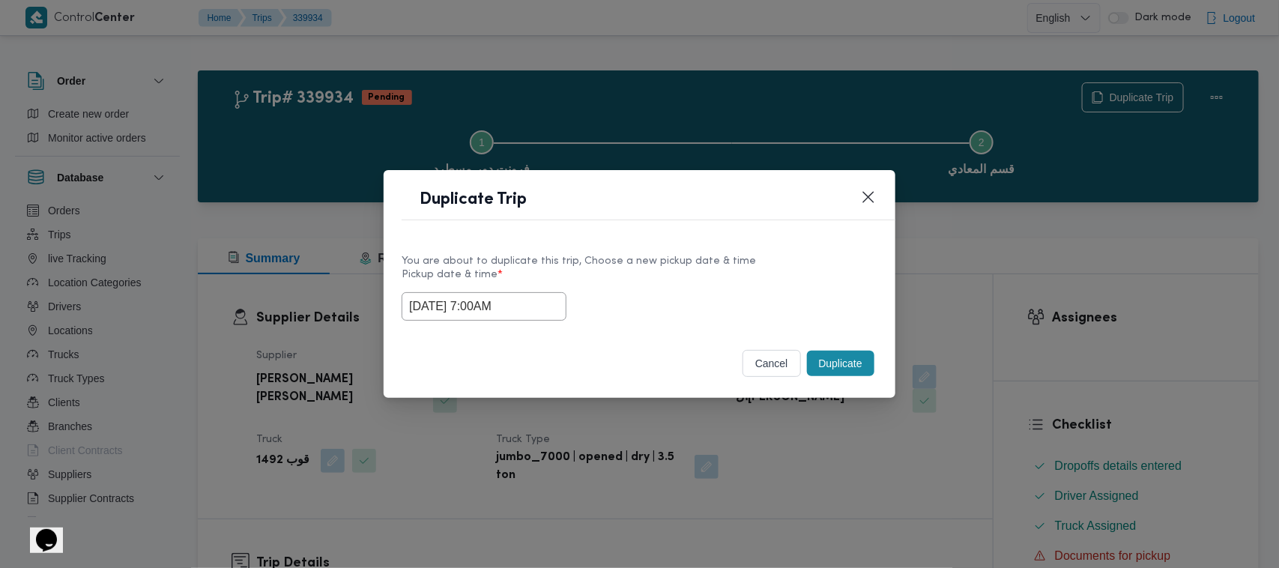
click at [817, 358] on button "Duplicate" at bounding box center [840, 363] width 67 height 25
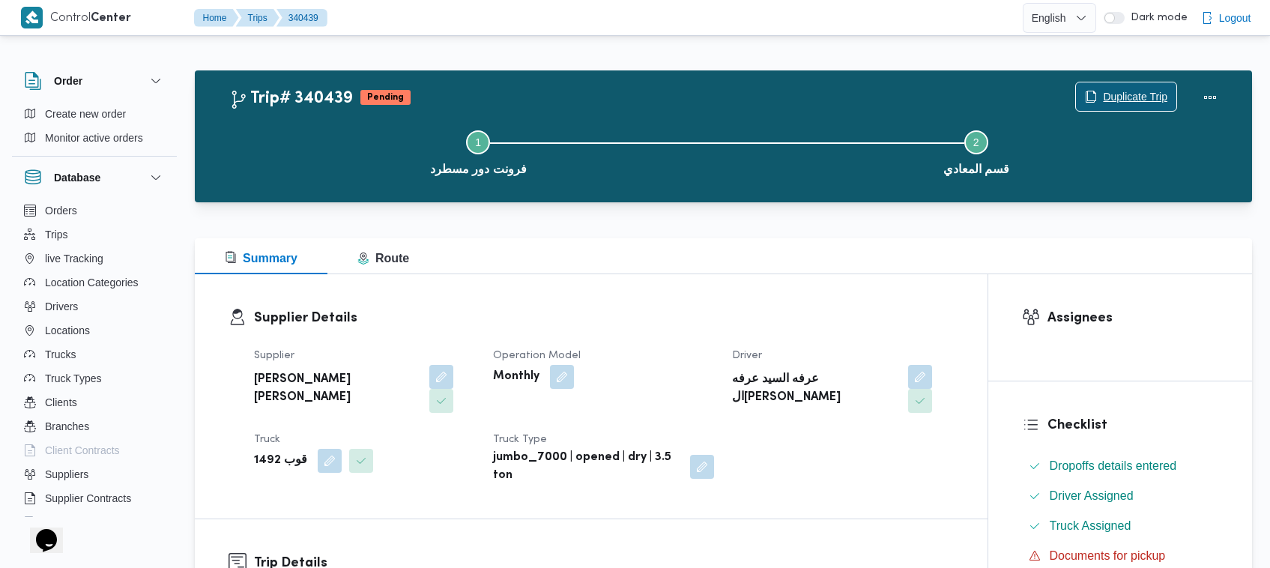
click at [1113, 91] on span "Duplicate Trip" at bounding box center [1135, 97] width 64 height 18
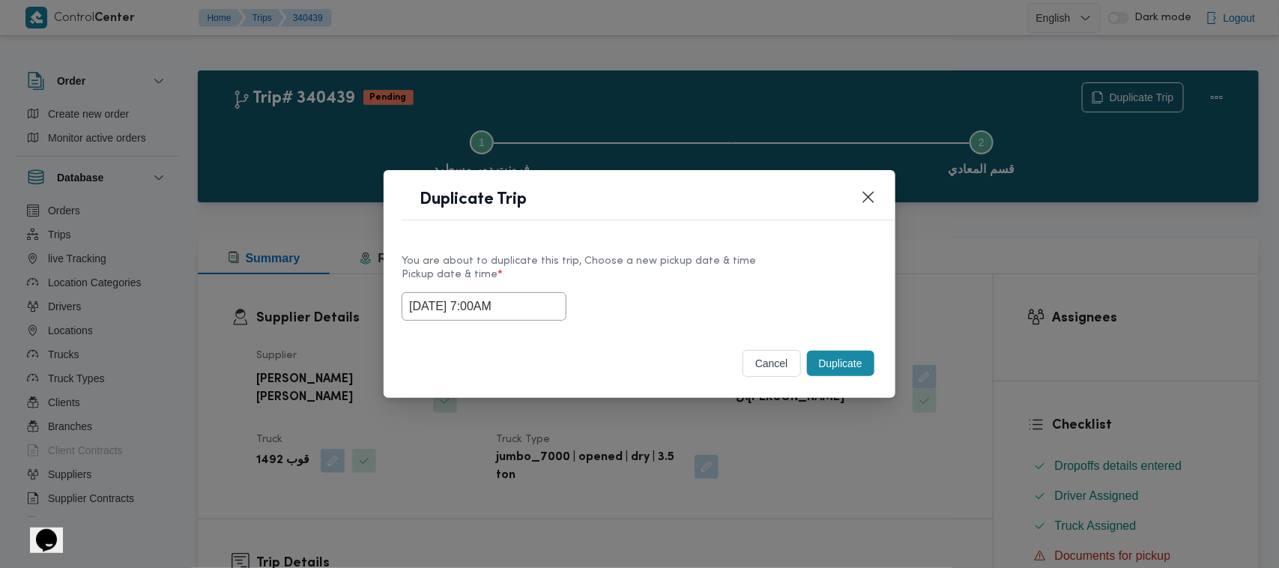
click at [543, 300] on input "01/10/2025 7:00AM" at bounding box center [484, 306] width 165 height 28
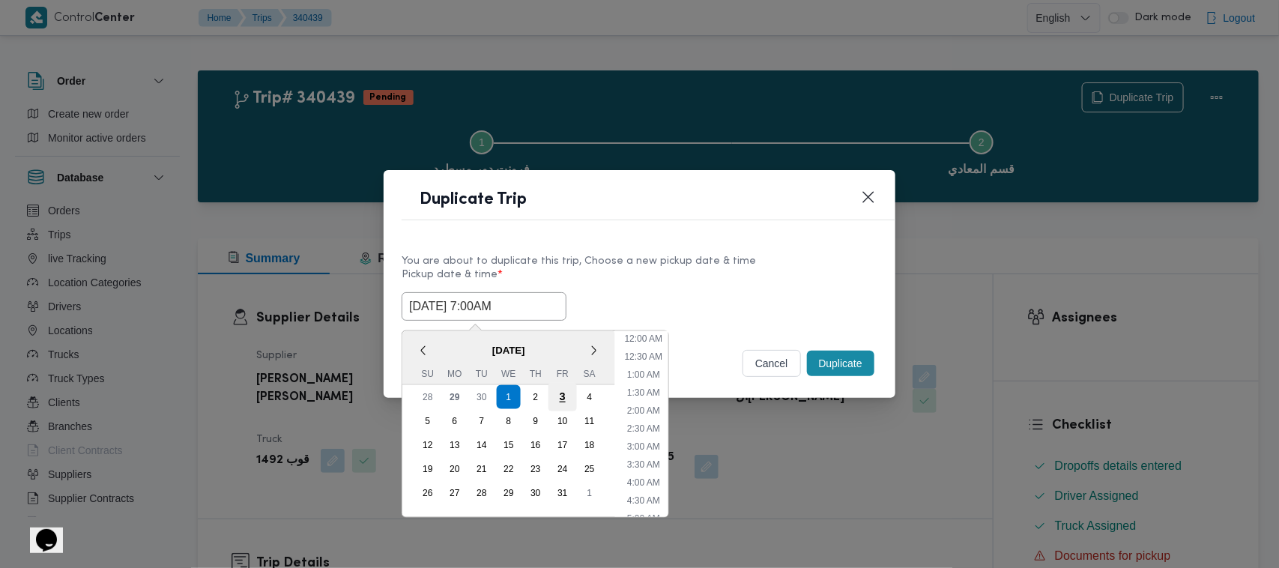
scroll to position [167, 0]
click at [537, 391] on div "2" at bounding box center [536, 397] width 28 height 28
type input "02/10/2025 7:00AM"
click at [728, 285] on label "Pickup date & time *" at bounding box center [640, 280] width 476 height 23
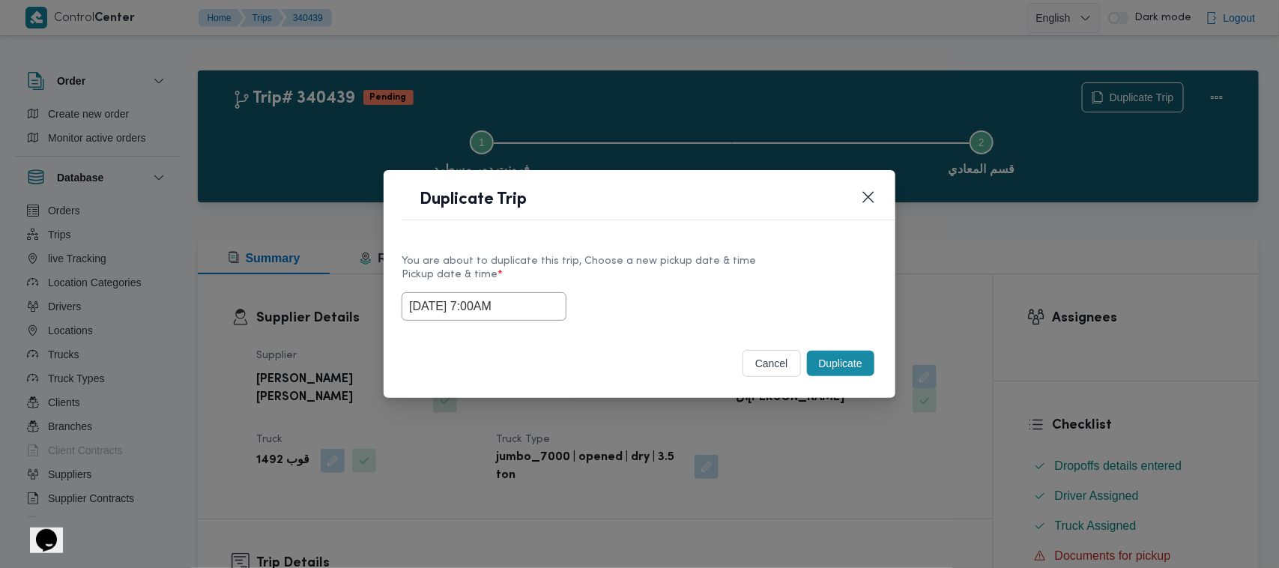
click at [851, 358] on button "Duplicate" at bounding box center [840, 363] width 67 height 25
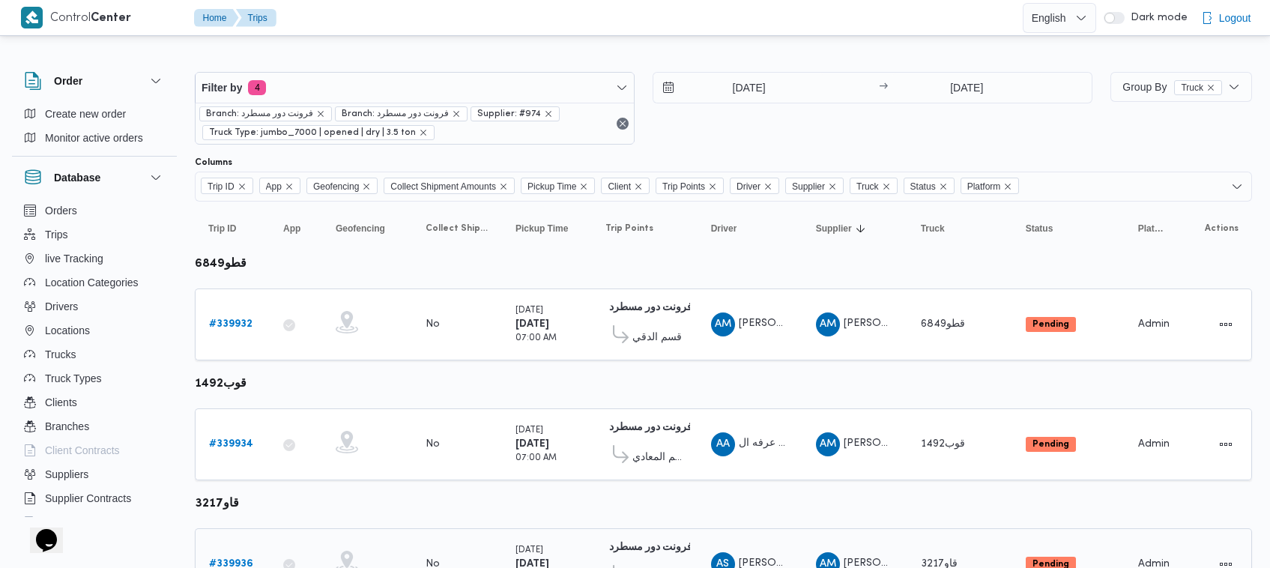
click at [237, 551] on div "# 339936" at bounding box center [232, 564] width 59 height 30
click at [238, 555] on link "# 339936" at bounding box center [231, 564] width 44 height 18
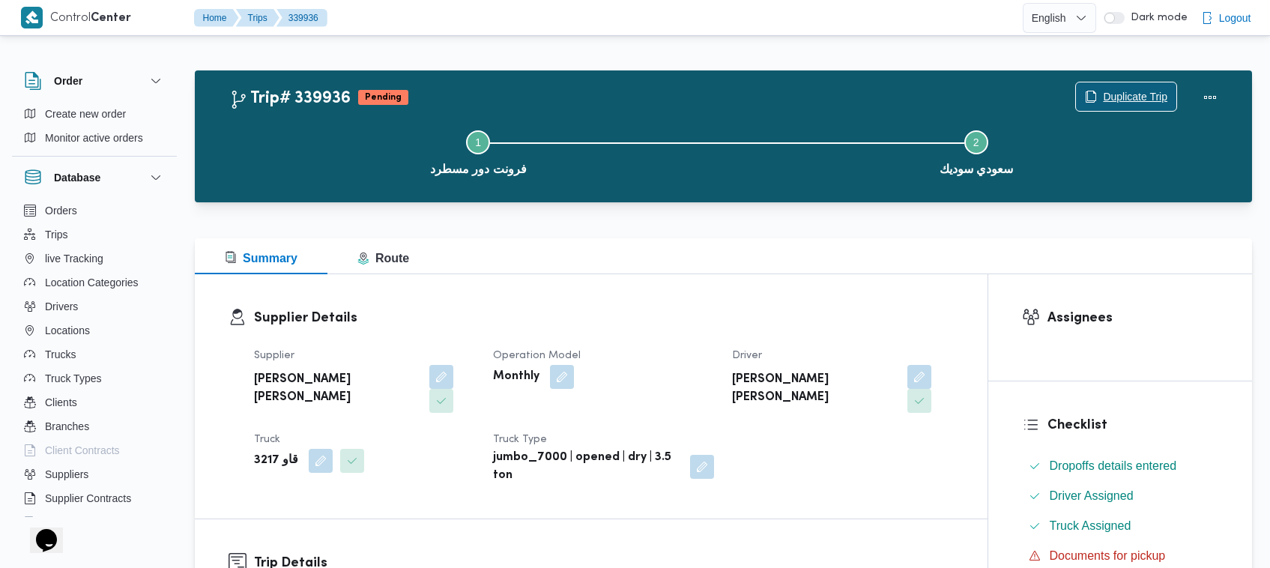
click at [1083, 83] on span "Duplicate Trip" at bounding box center [1126, 96] width 100 height 28
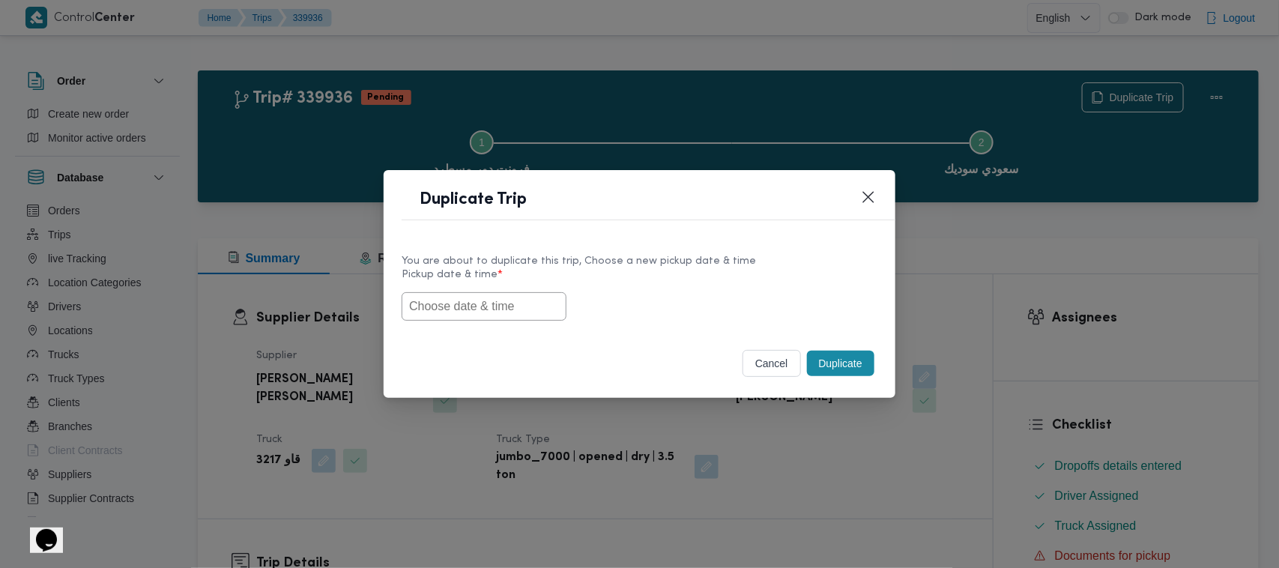
click at [492, 309] on input "text" at bounding box center [484, 306] width 165 height 28
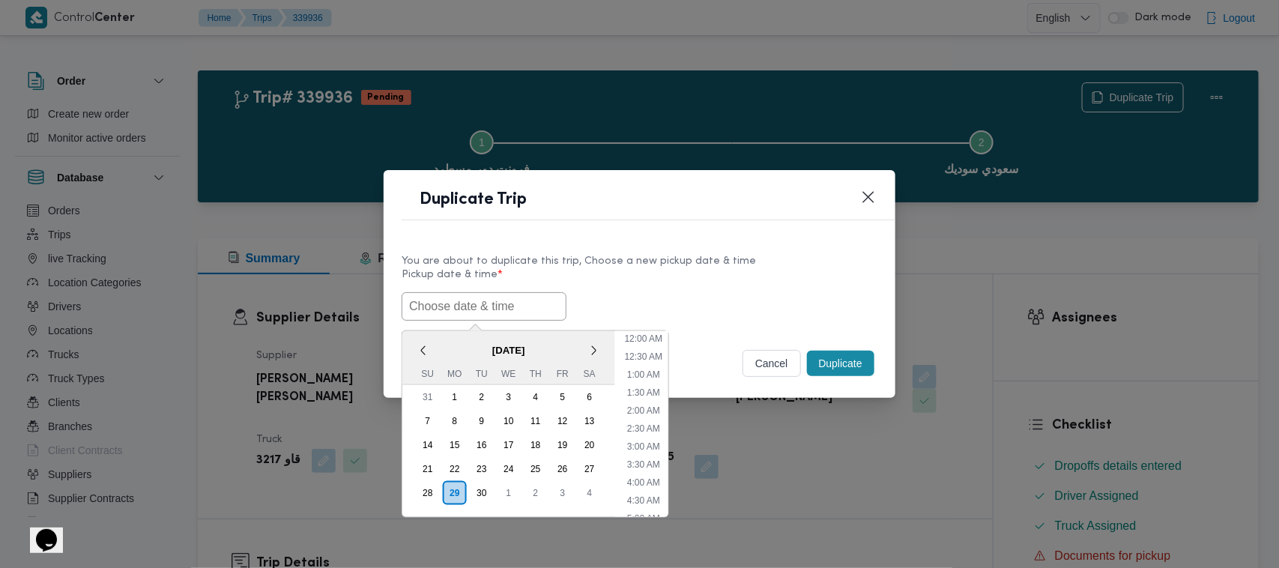
paste input "01/10/2025 7:00AM"
type input "01/10/2025 7:00AM"
click at [664, 280] on label "Pickup date & time *" at bounding box center [640, 280] width 476 height 23
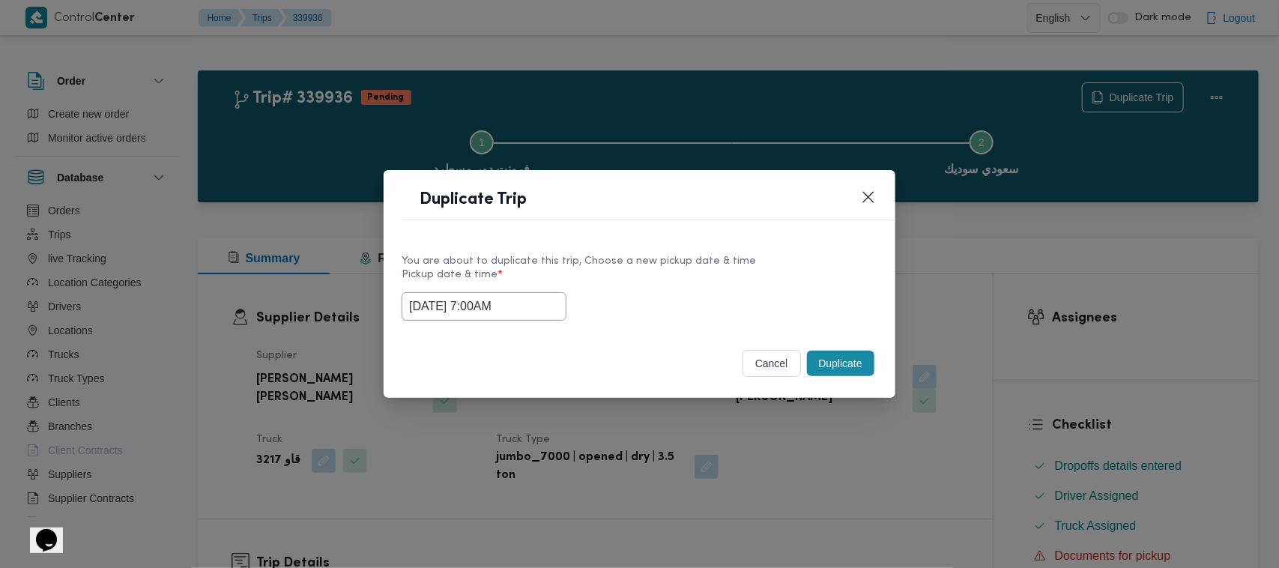
click at [842, 366] on button "Duplicate" at bounding box center [840, 363] width 67 height 25
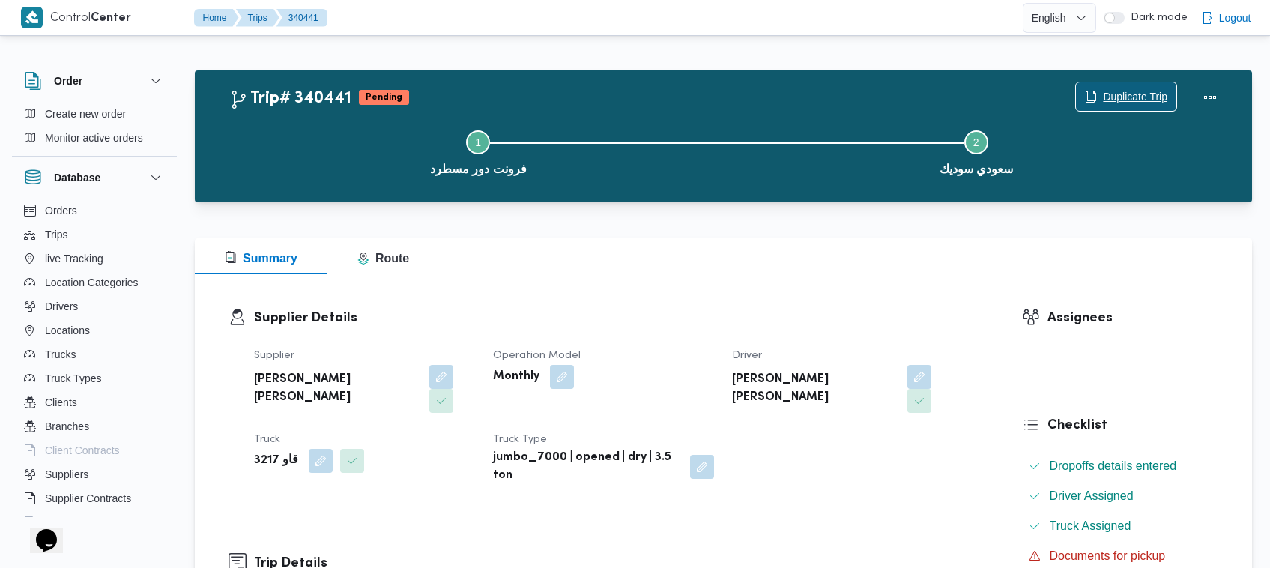
click at [1109, 98] on span "Duplicate Trip" at bounding box center [1135, 97] width 64 height 18
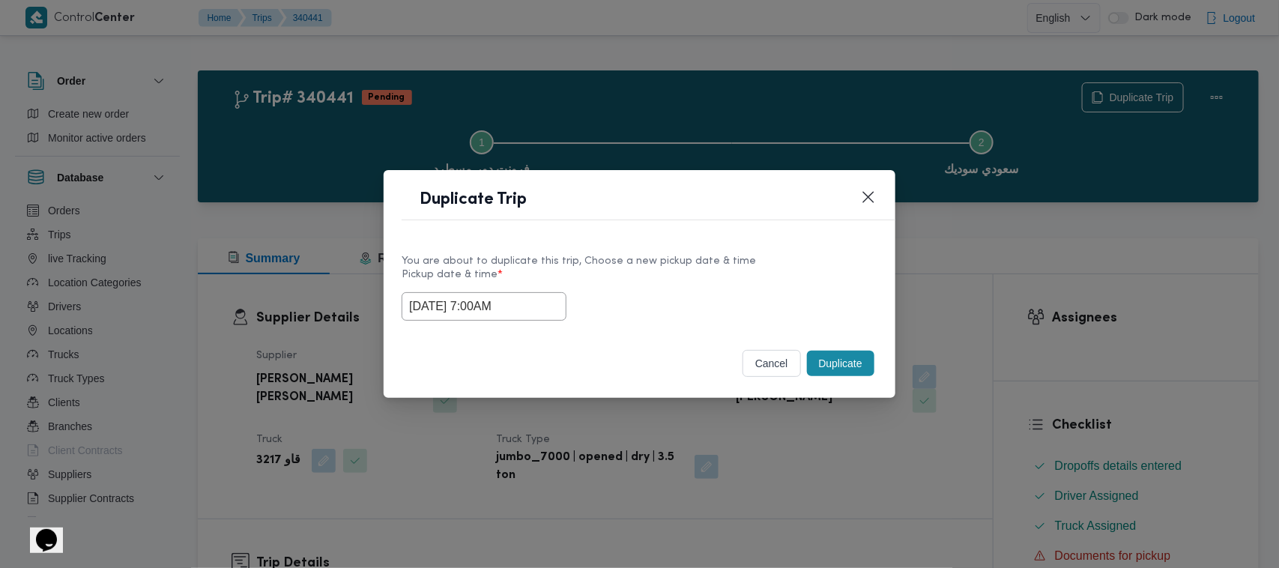
click at [547, 309] on input "01/10/2025 7:00AM" at bounding box center [484, 306] width 165 height 28
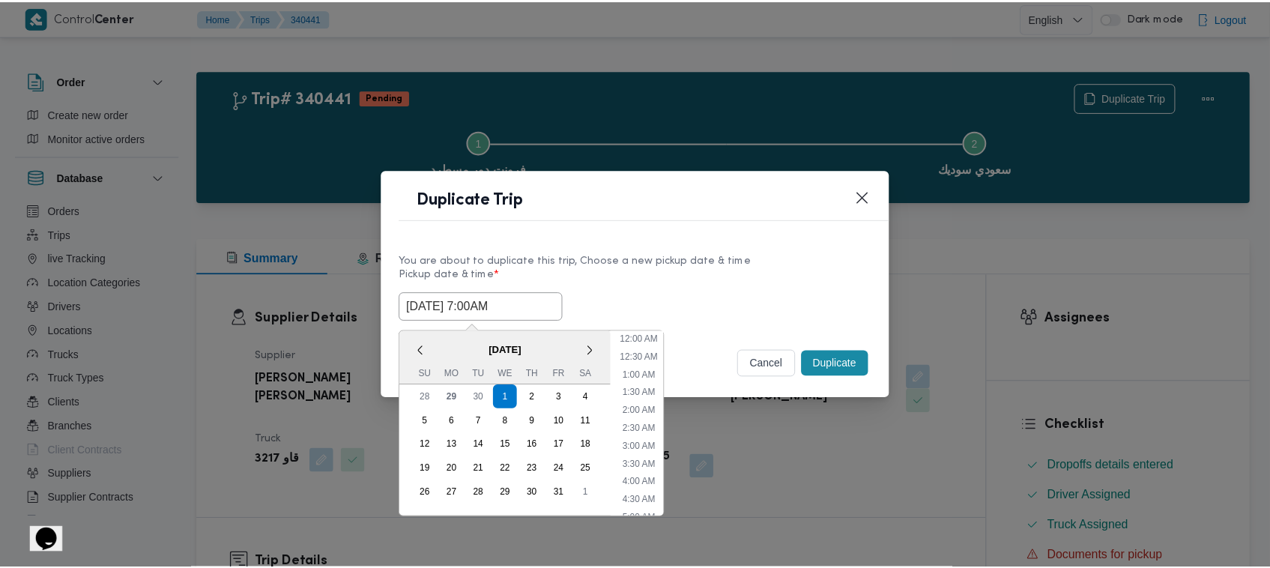
scroll to position [167, 0]
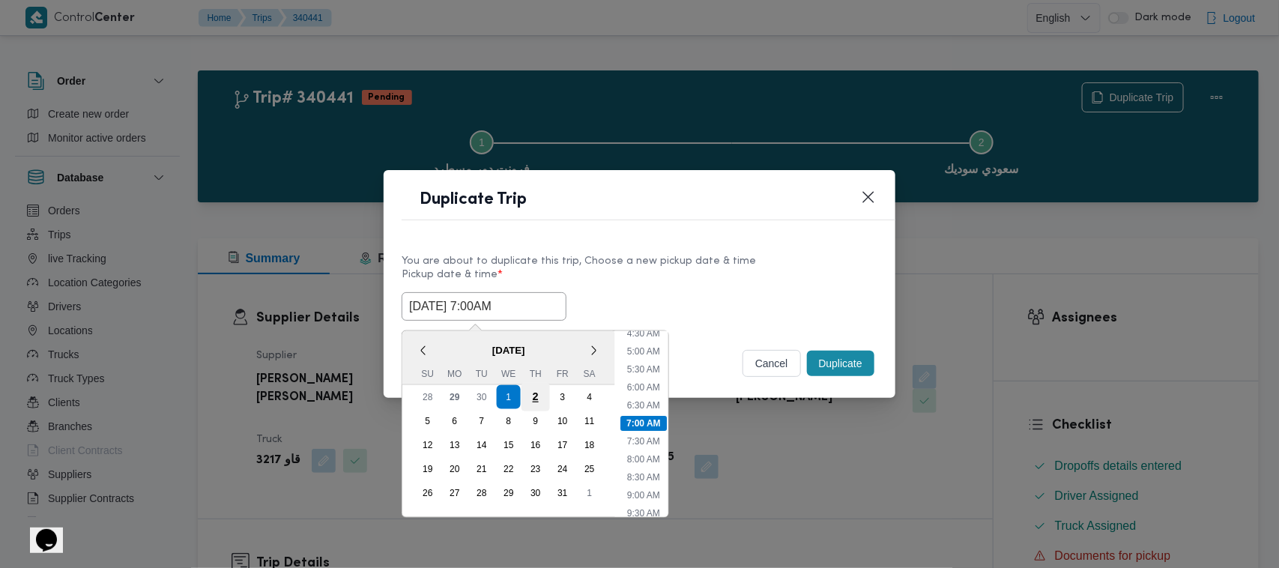
click at [532, 395] on div "2" at bounding box center [536, 397] width 28 height 28
type input "02/10/2025 7:00AM"
click at [714, 262] on div "You are about to duplicate this trip, Choose a new pickup date & time" at bounding box center [640, 261] width 476 height 16
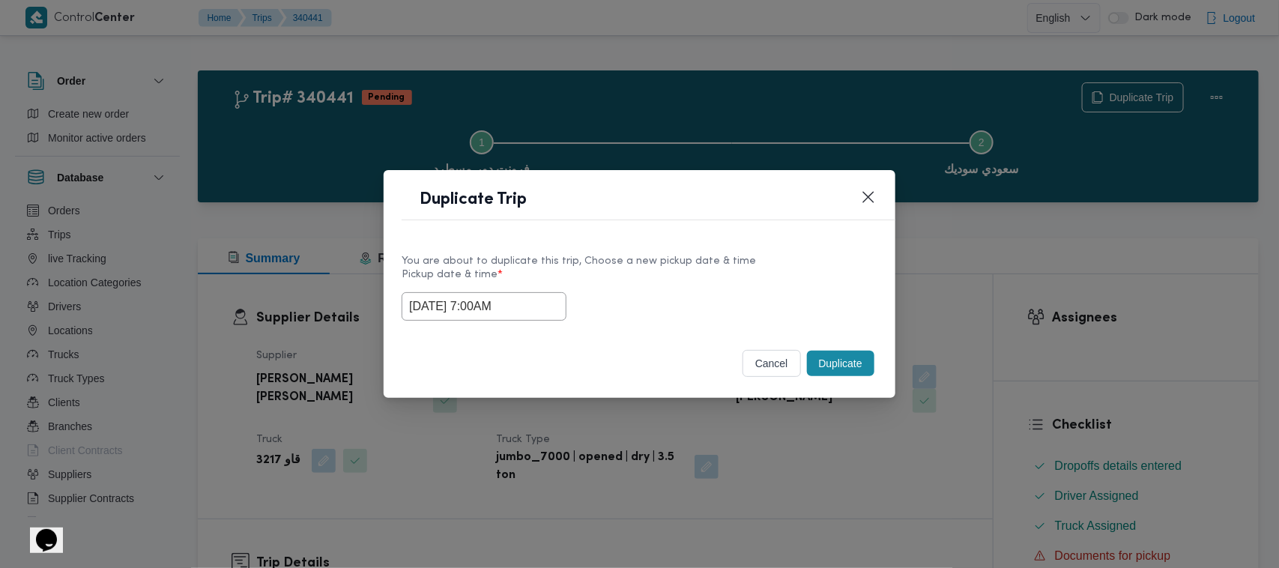
click at [833, 371] on button "Duplicate" at bounding box center [840, 363] width 67 height 25
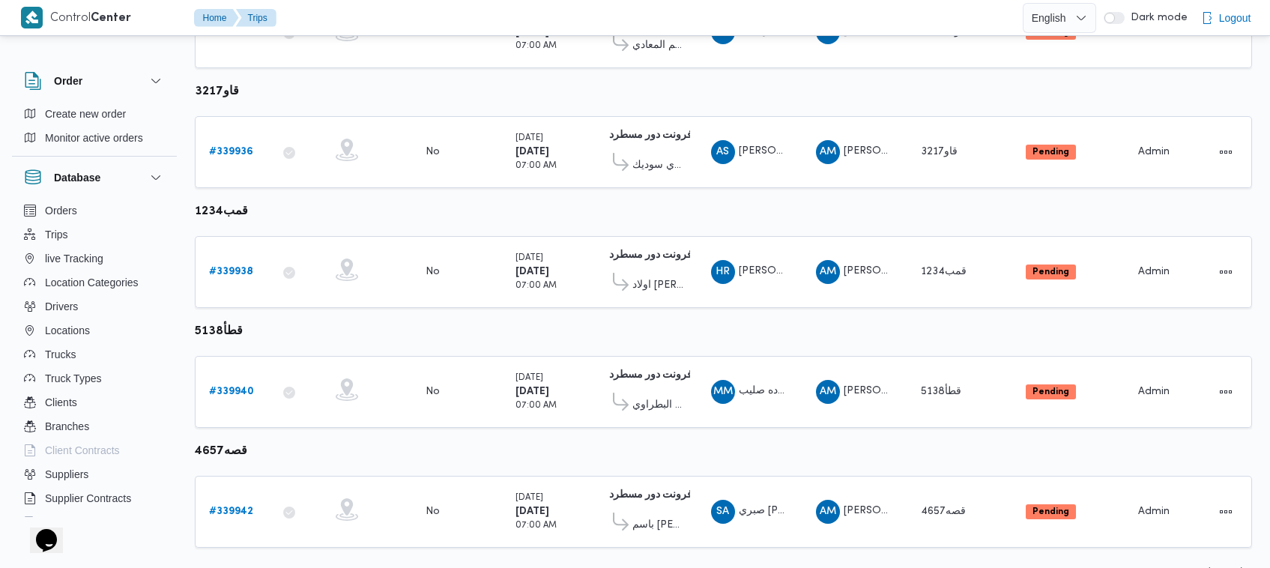
scroll to position [436, 0]
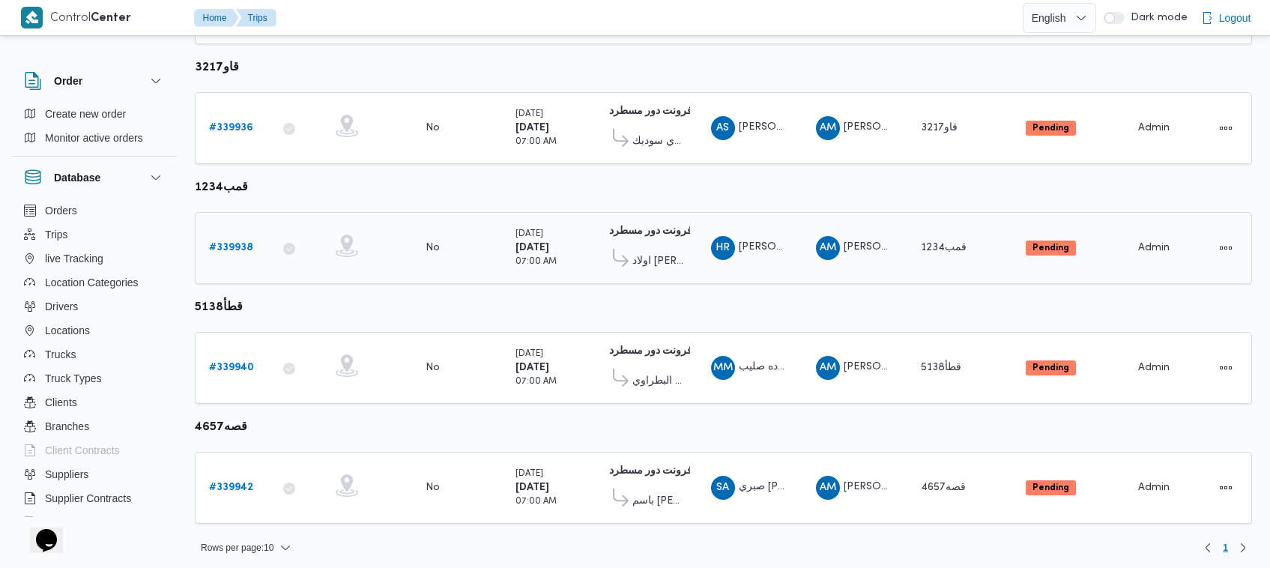
click at [232, 244] on b "# 339938" at bounding box center [231, 248] width 44 height 10
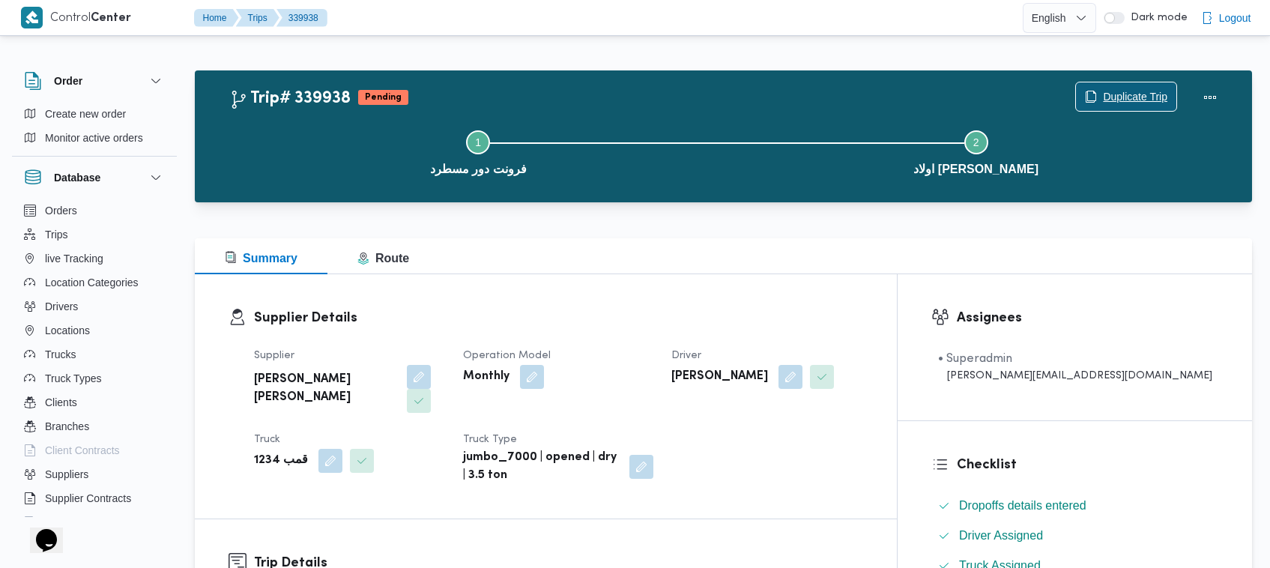
click at [1117, 86] on span "Duplicate Trip" at bounding box center [1126, 96] width 100 height 28
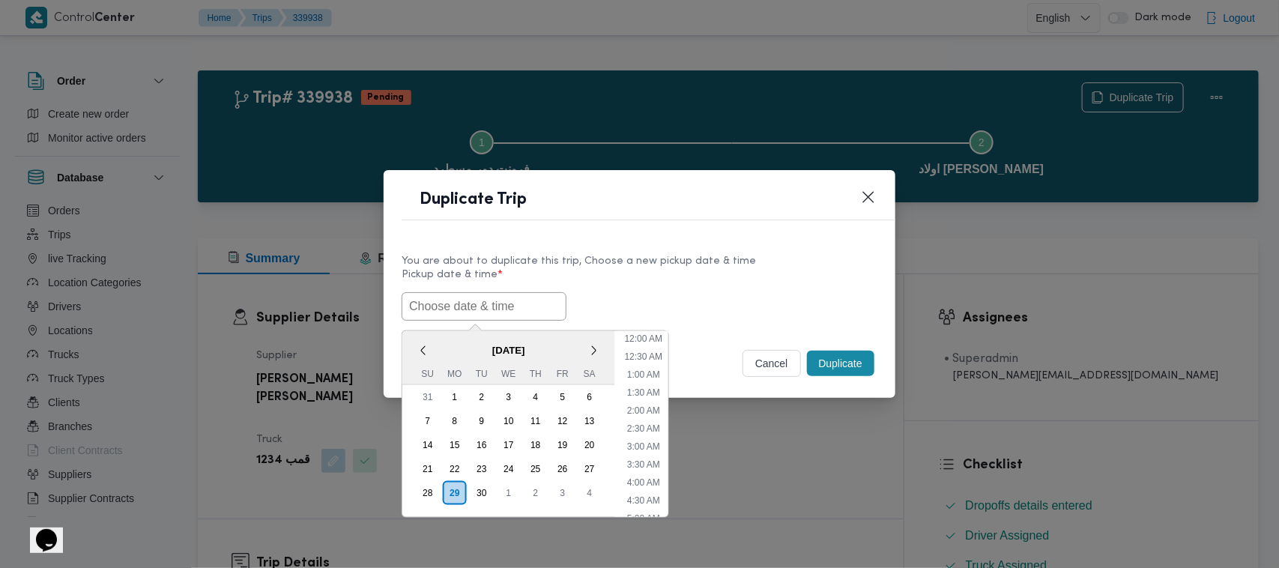
drag, startPoint x: 474, startPoint y: 304, endPoint x: 525, endPoint y: 301, distance: 51.0
click at [474, 304] on input "text" at bounding box center [484, 306] width 165 height 28
paste input "01/10/2025 7:00AM"
type input "01/10/2025 7:00AM"
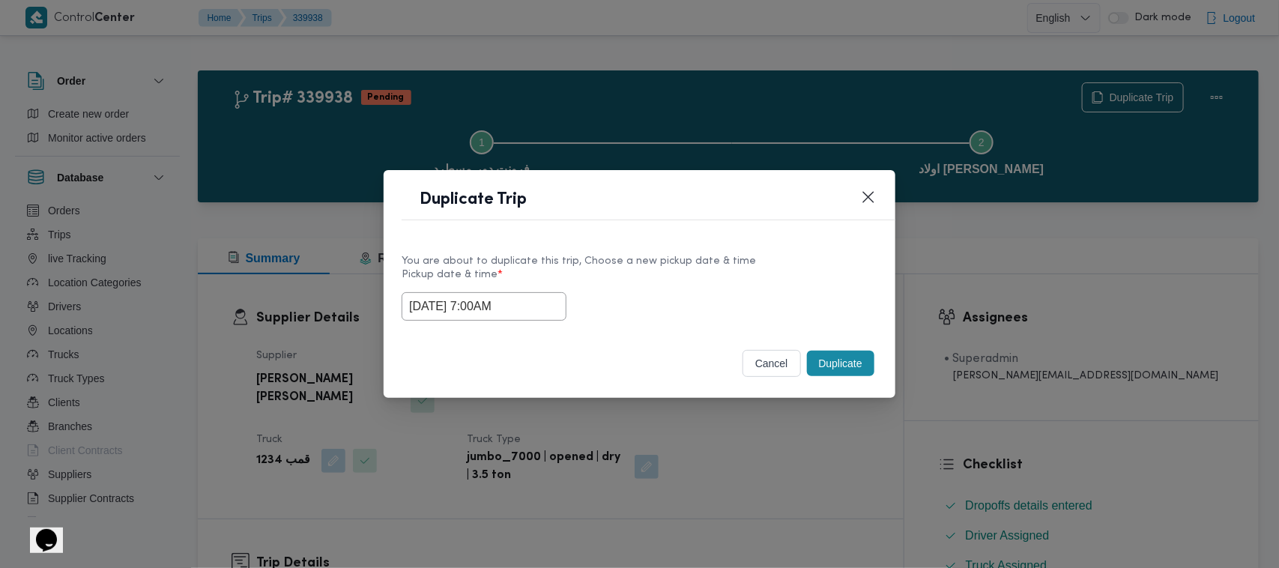
drag, startPoint x: 823, startPoint y: 294, endPoint x: 874, endPoint y: 339, distance: 68.5
click at [830, 294] on div "01/10/2025 7:00AM" at bounding box center [640, 306] width 476 height 28
click at [844, 357] on button "Duplicate" at bounding box center [840, 363] width 67 height 25
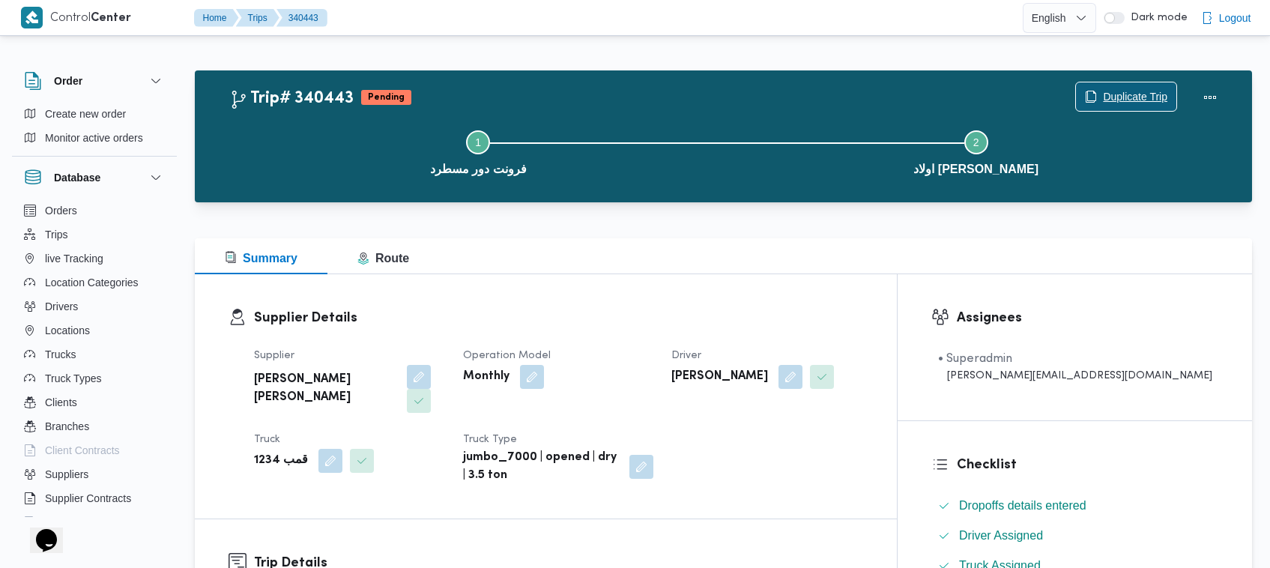
click at [1138, 91] on span "Duplicate Trip" at bounding box center [1135, 97] width 64 height 18
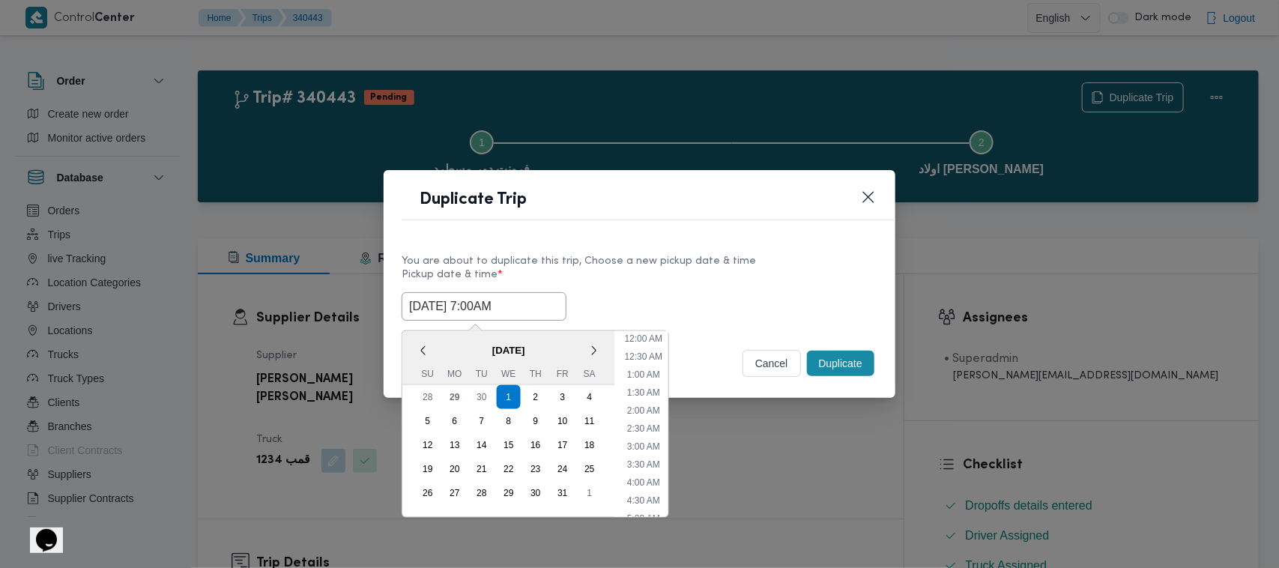
drag, startPoint x: 525, startPoint y: 307, endPoint x: 567, endPoint y: 354, distance: 63.1
click at [525, 307] on input "01/10/2025 7:00AM" at bounding box center [484, 306] width 165 height 28
click at [537, 388] on div "2" at bounding box center [536, 397] width 28 height 28
type input "02/10/2025 7:00AM"
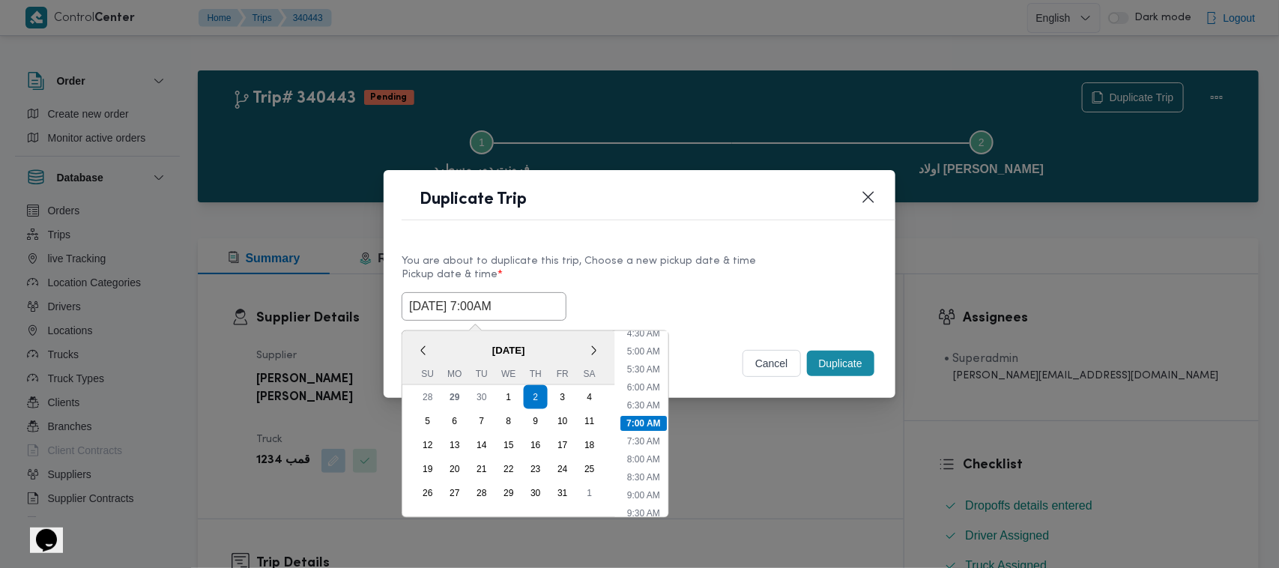
click at [738, 229] on div "Duplicate Trip" at bounding box center [640, 204] width 512 height 68
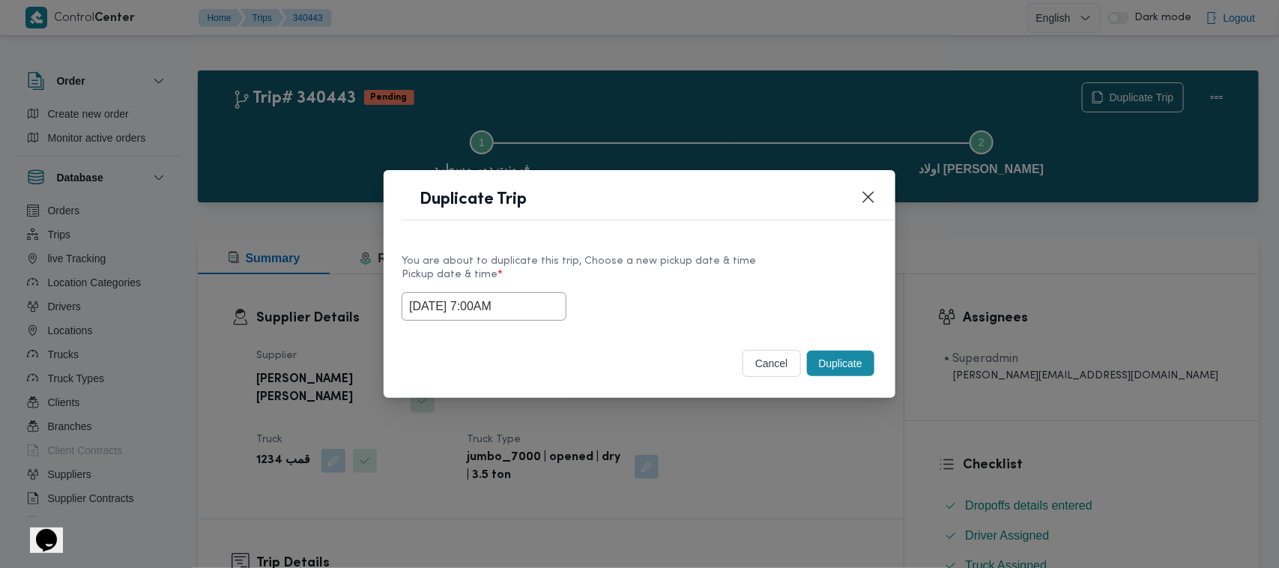
click at [834, 357] on button "Duplicate" at bounding box center [840, 363] width 67 height 25
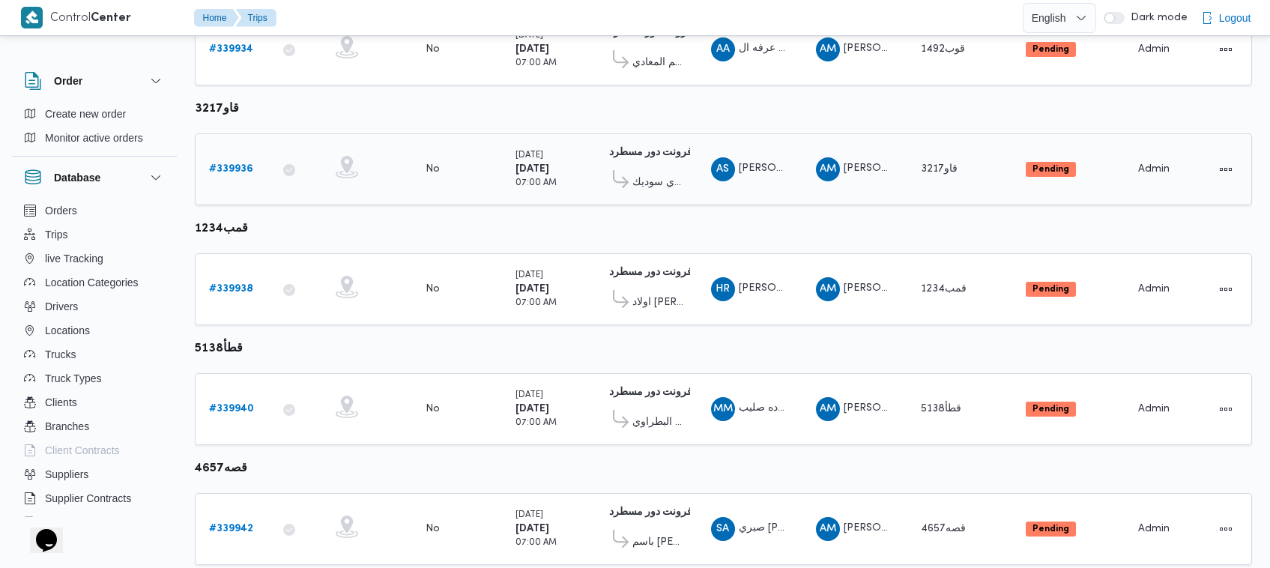
scroll to position [436, 0]
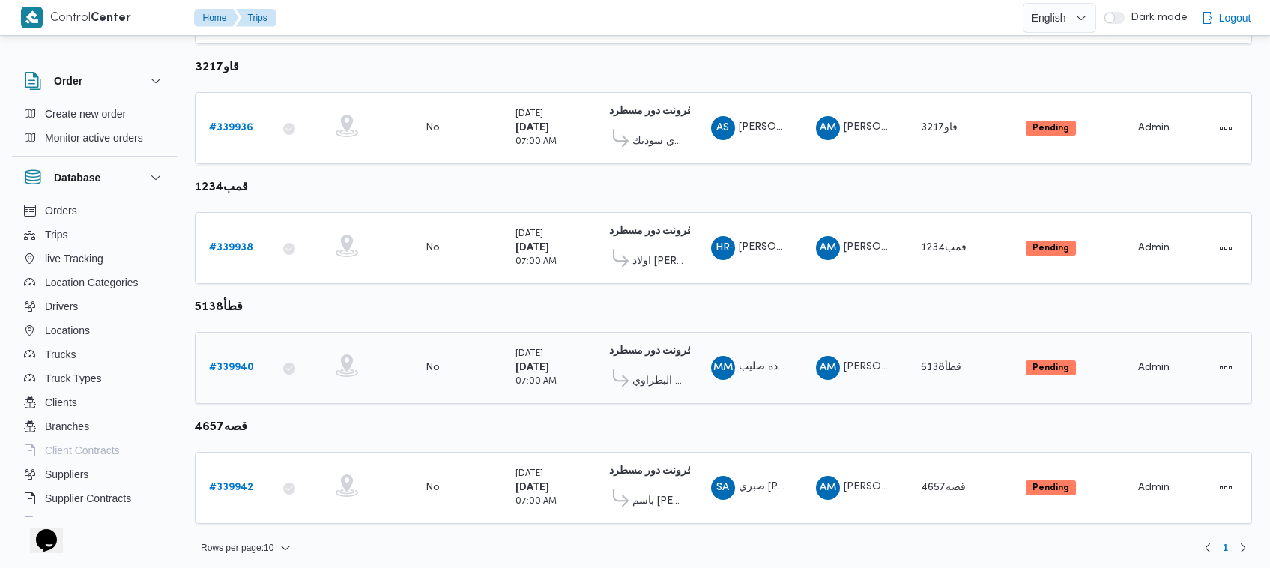
click at [229, 364] on b "# 339940" at bounding box center [231, 368] width 45 height 10
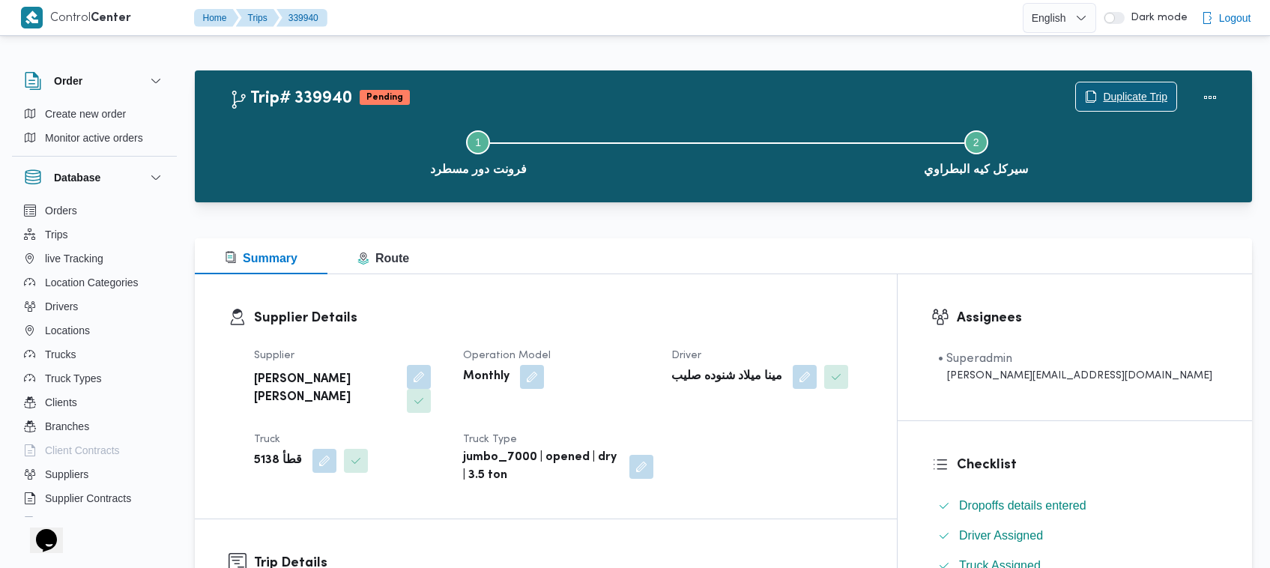
click at [1117, 96] on span "Duplicate Trip" at bounding box center [1135, 97] width 64 height 18
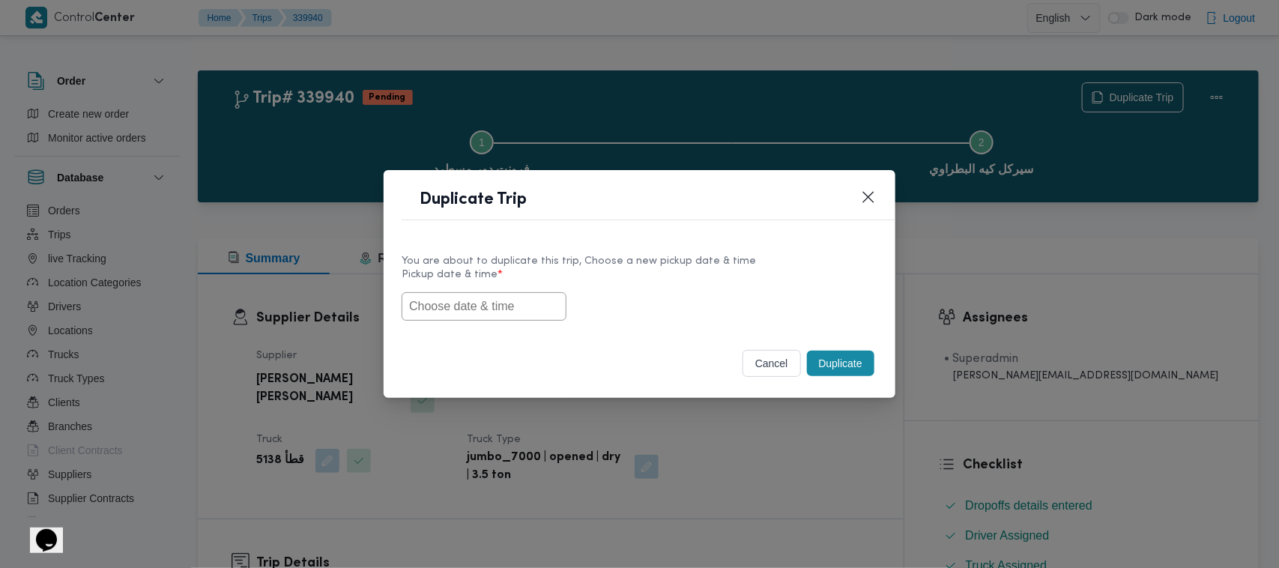
click at [462, 307] on input "text" at bounding box center [484, 306] width 165 height 28
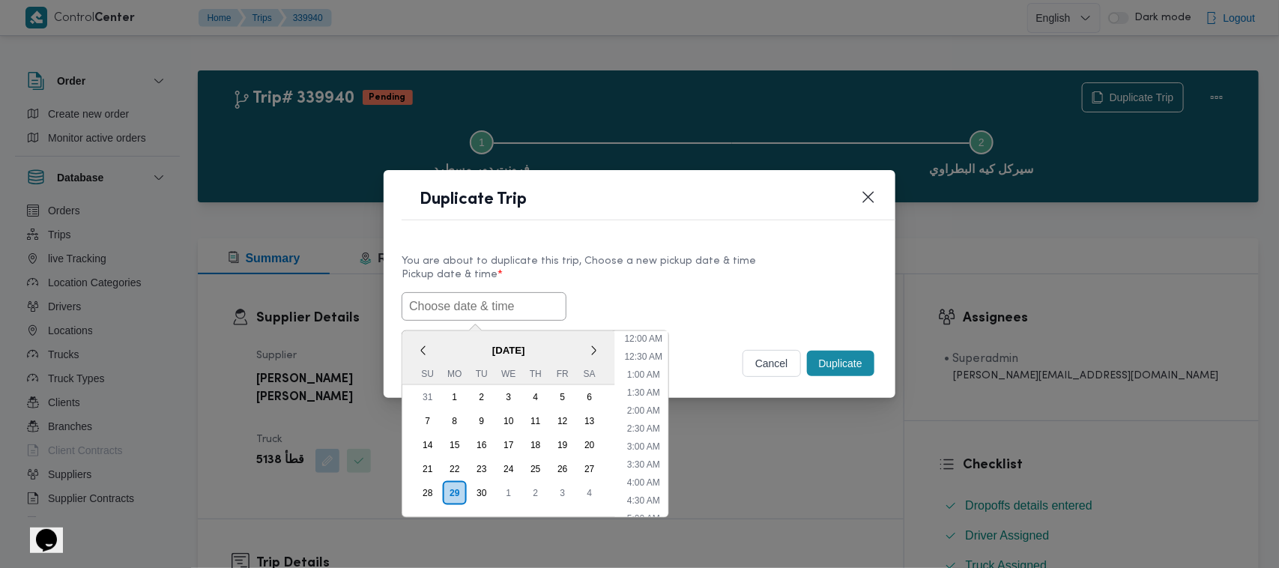
paste input "01/10/2025 7:00AM"
type input "01/10/2025 7:00AM"
click at [637, 292] on div "01/10/2025 7:00AM October 2025 < October 2025 > Su Mo Tu We Th Fr Sa 28 29 30 1…" at bounding box center [640, 306] width 476 height 28
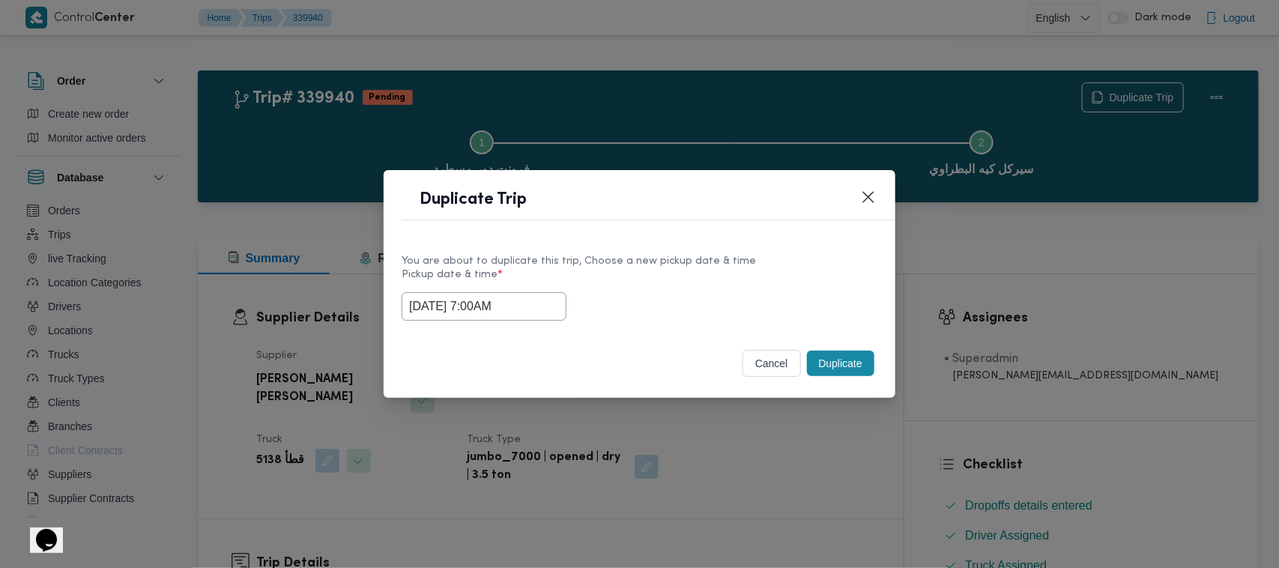
click at [836, 356] on button "Duplicate" at bounding box center [840, 363] width 67 height 25
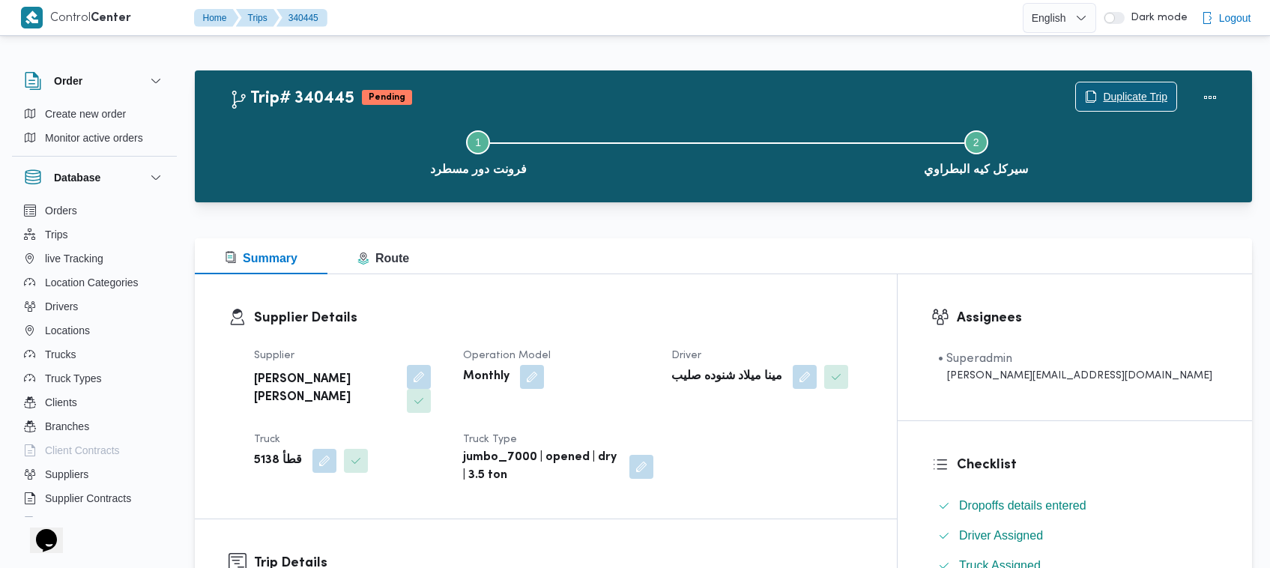
click at [1129, 91] on span "Duplicate Trip" at bounding box center [1135, 97] width 64 height 18
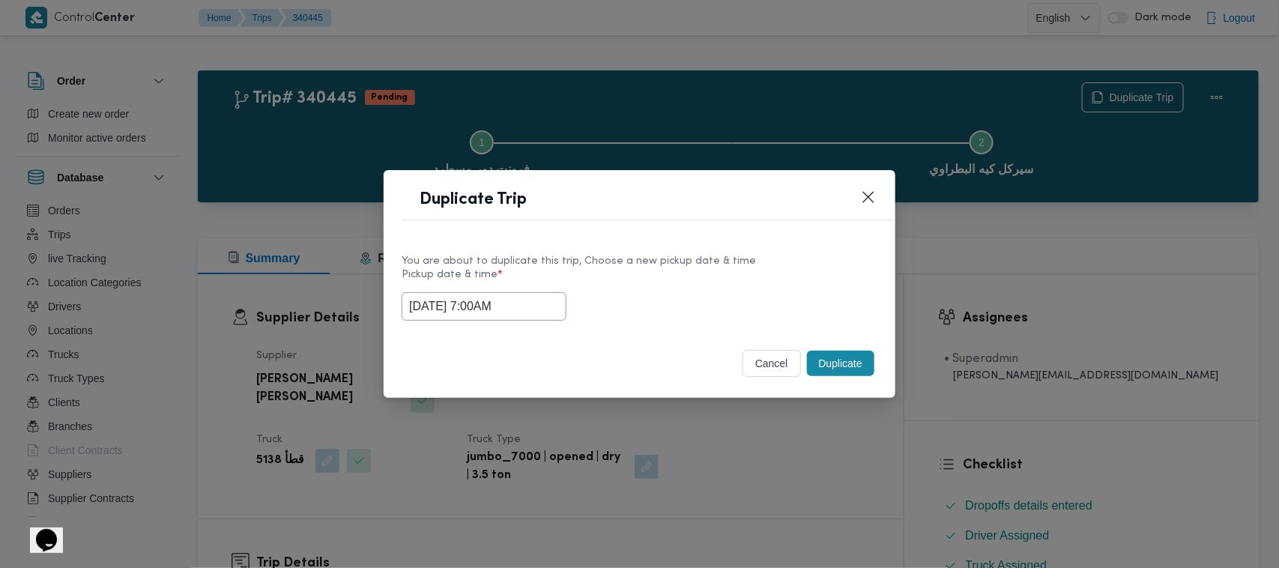
click at [540, 313] on input "01/10/2025 7:00AM" at bounding box center [484, 306] width 165 height 28
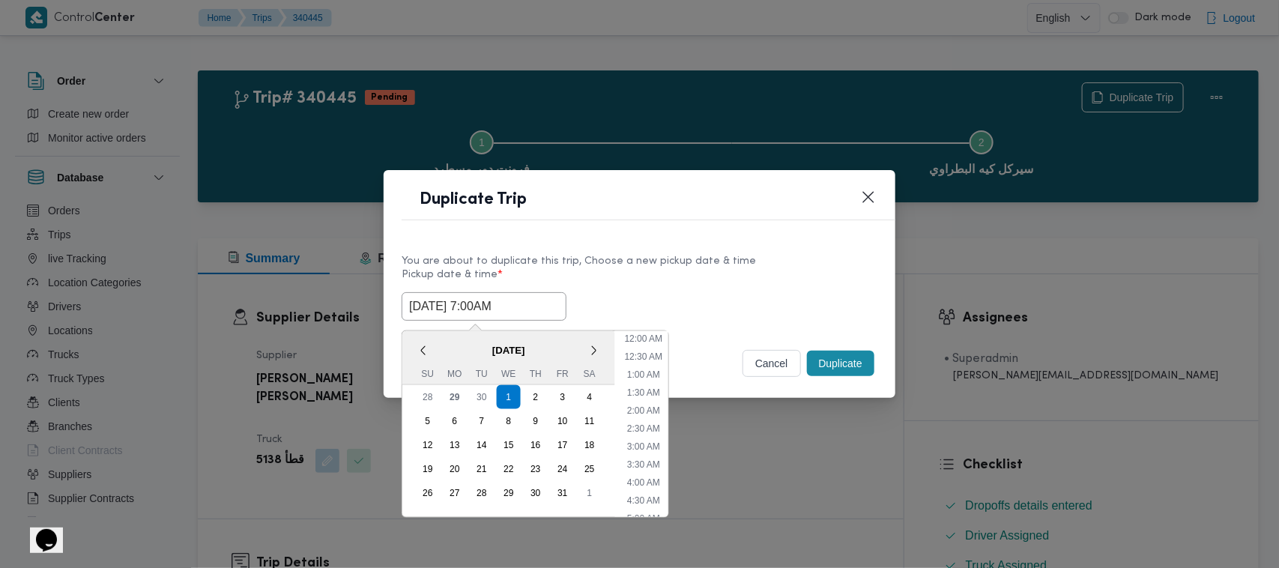
scroll to position [167, 0]
click at [525, 402] on div "2" at bounding box center [536, 397] width 28 height 28
type input "02/10/2025 7:00AM"
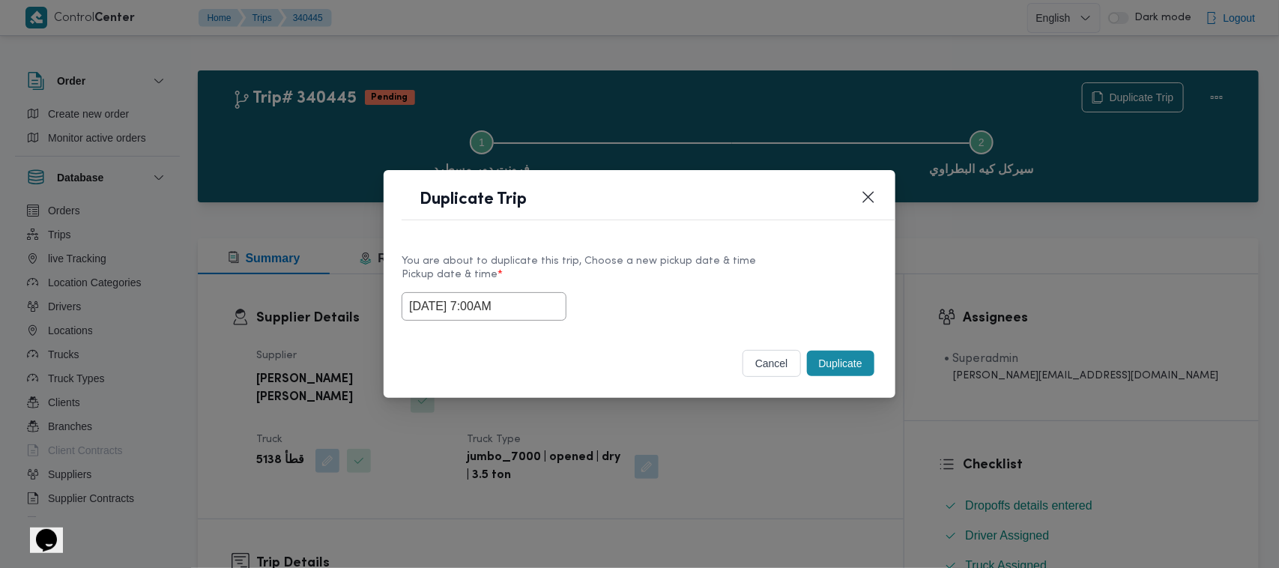
click at [683, 287] on label "Pickup date & time *" at bounding box center [640, 280] width 476 height 23
click at [837, 364] on button "Duplicate" at bounding box center [840, 363] width 67 height 25
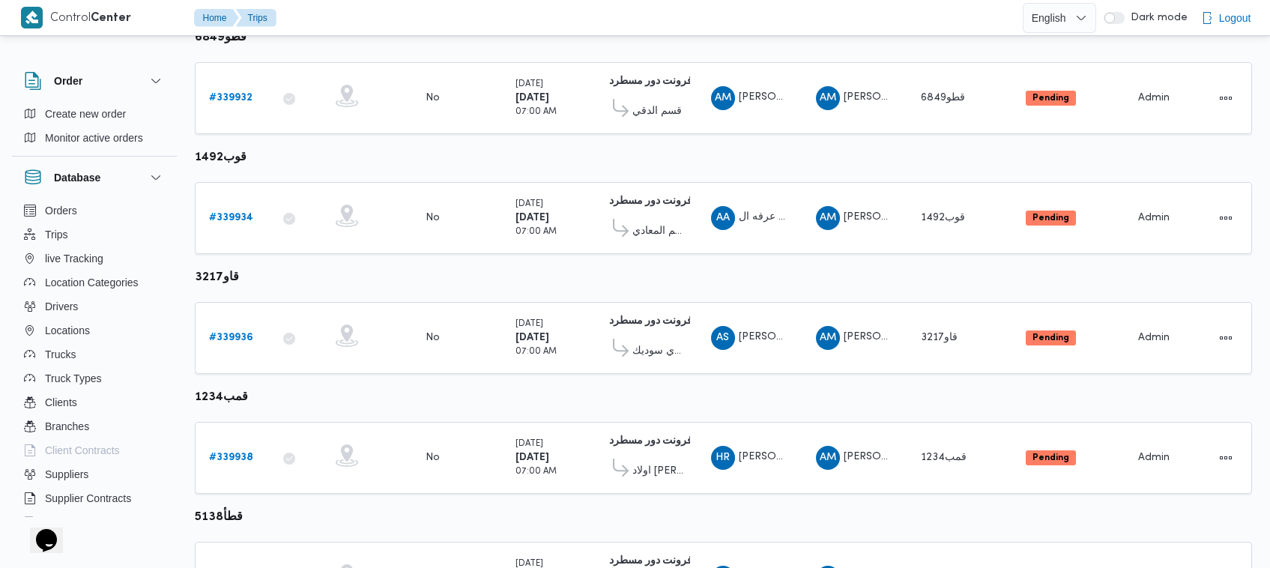
scroll to position [436, 0]
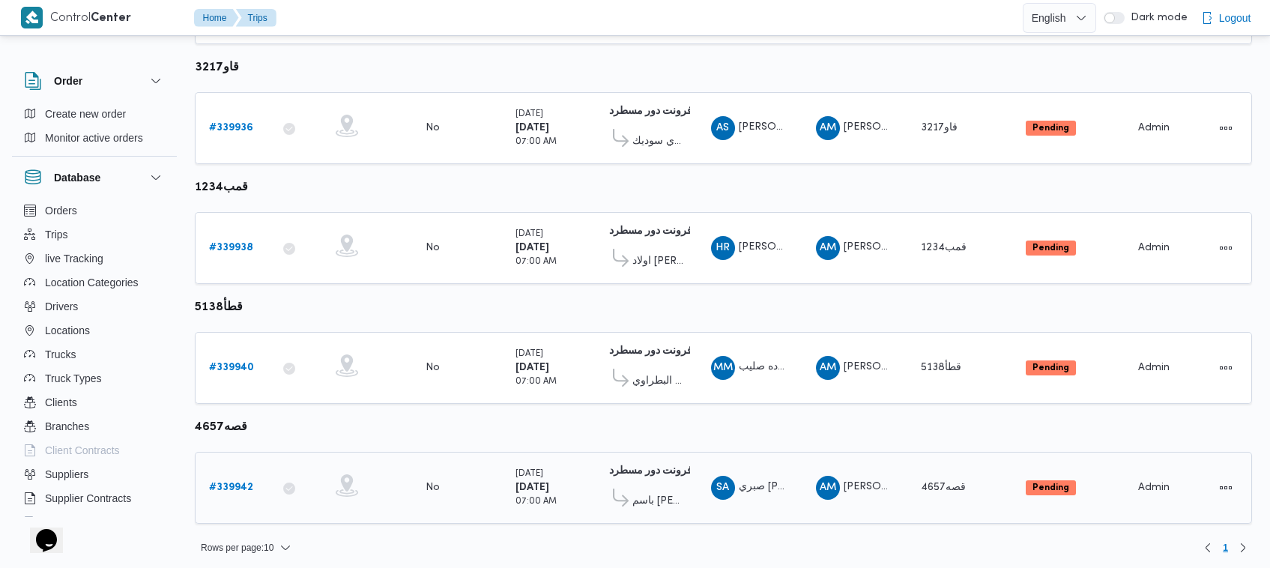
click at [238, 483] on b "# 339942" at bounding box center [231, 488] width 44 height 10
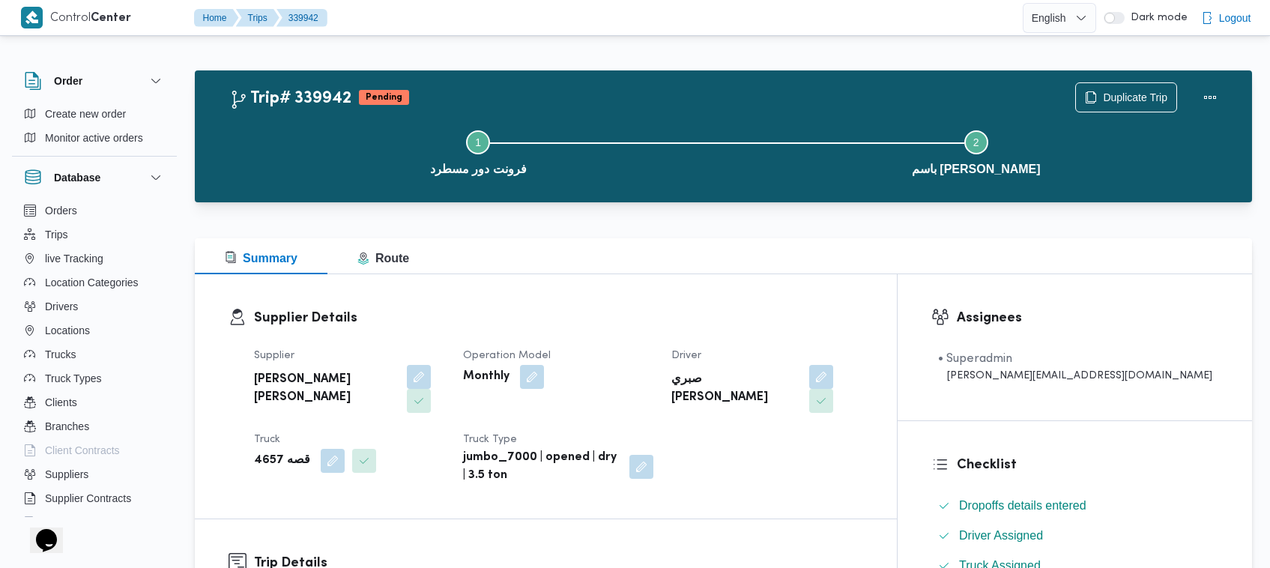
drag, startPoint x: 1159, startPoint y: 105, endPoint x: 1149, endPoint y: 106, distance: 10.5
click at [1159, 106] on div "Step 1 is incomplete 1 فرونت دور مسطرد Step 2 is incomplete 2 باسم ماركت هيليوب…" at bounding box center [727, 151] width 1014 height 96
click at [1114, 101] on span "Duplicate Trip" at bounding box center [1135, 97] width 64 height 18
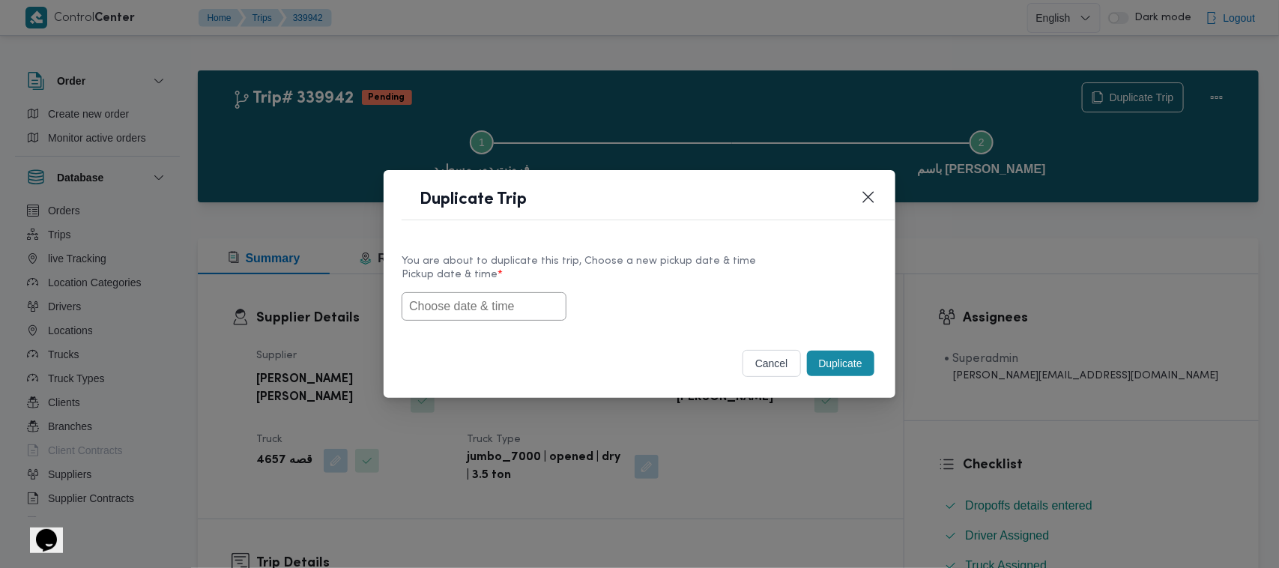
click at [492, 300] on input "text" at bounding box center [484, 306] width 165 height 28
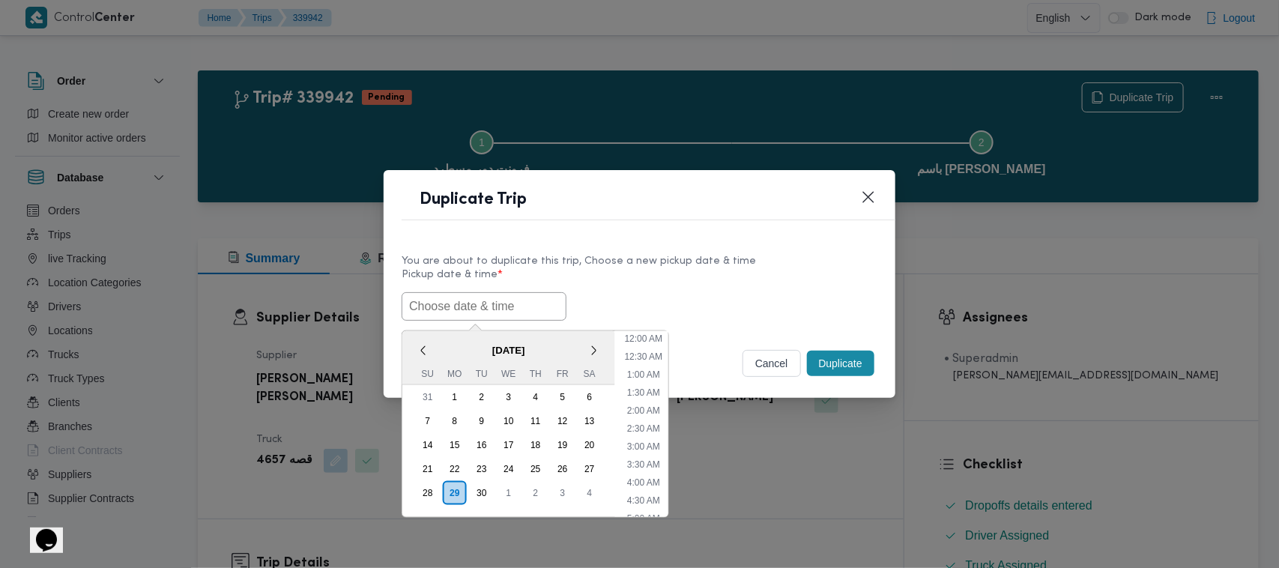
paste input "01/10/2025 7:00AM"
type input "01/10/2025 7:00AM"
click at [680, 293] on div "01/10/2025 7:00AM October 2025 < October 2025 > Su Mo Tu We Th Fr Sa 28 29 30 1…" at bounding box center [640, 306] width 476 height 28
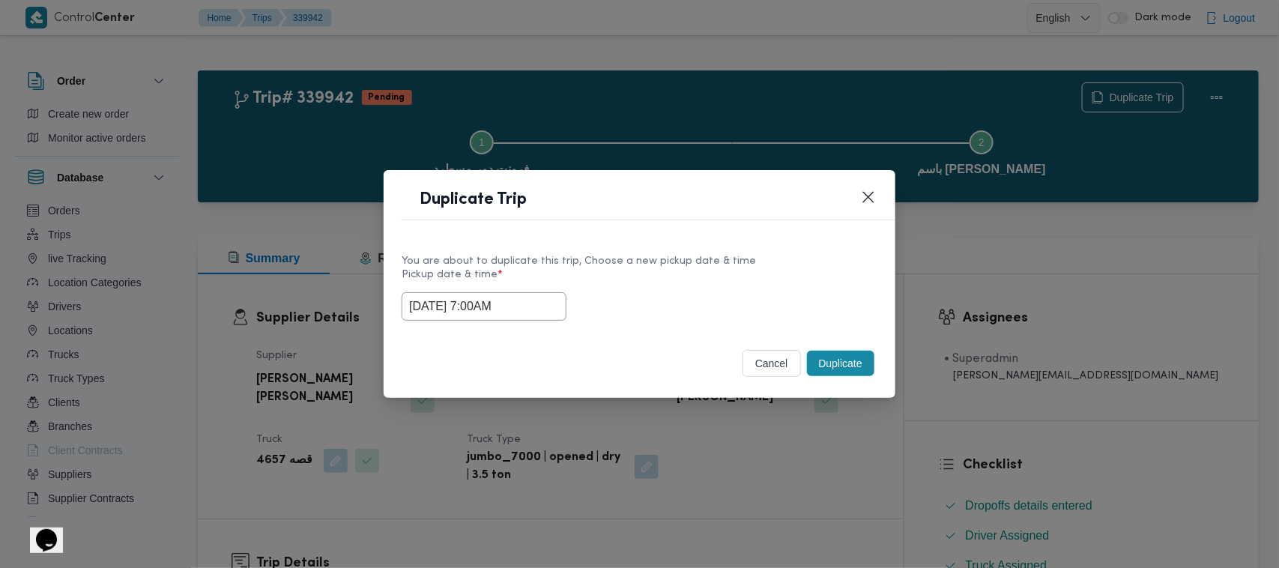
click at [827, 361] on button "Duplicate" at bounding box center [840, 363] width 67 height 25
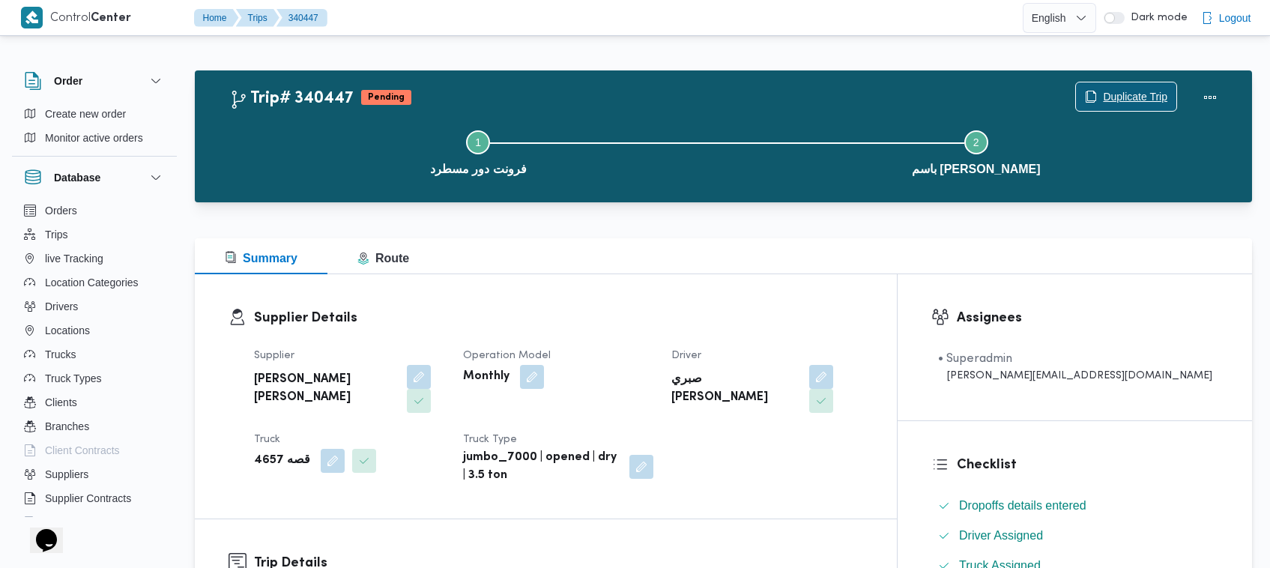
click at [1113, 94] on span "Duplicate Trip" at bounding box center [1135, 97] width 64 height 18
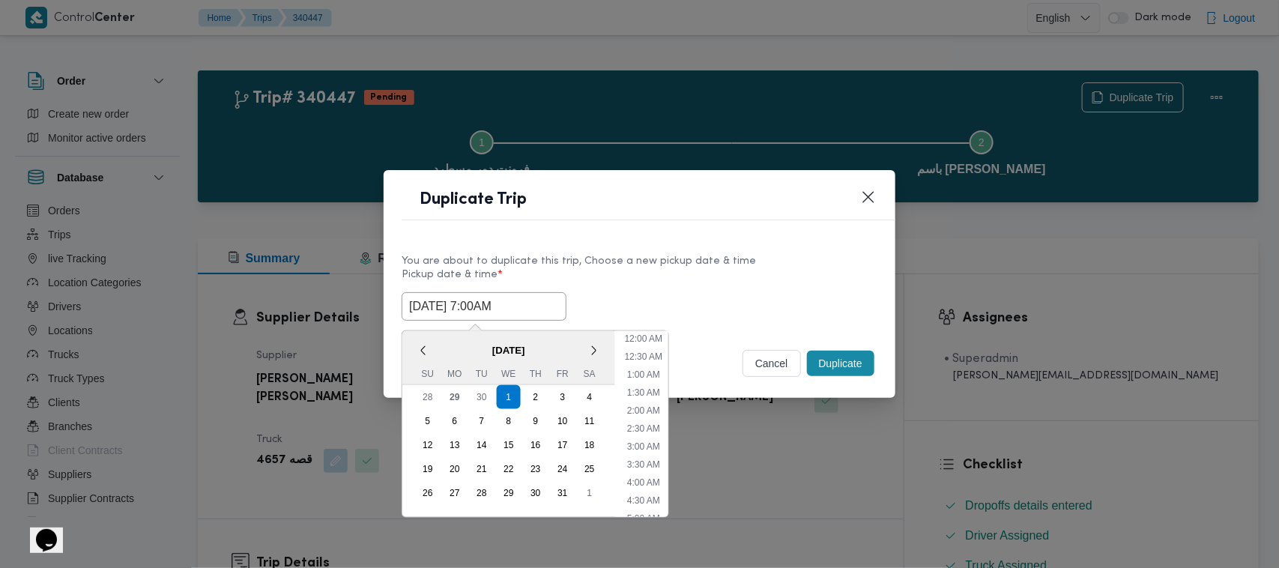
click at [521, 307] on input "01/10/2025 7:00AM" at bounding box center [484, 306] width 165 height 28
click at [534, 387] on div "2" at bounding box center [536, 397] width 28 height 28
type input "02/10/2025 7:00AM"
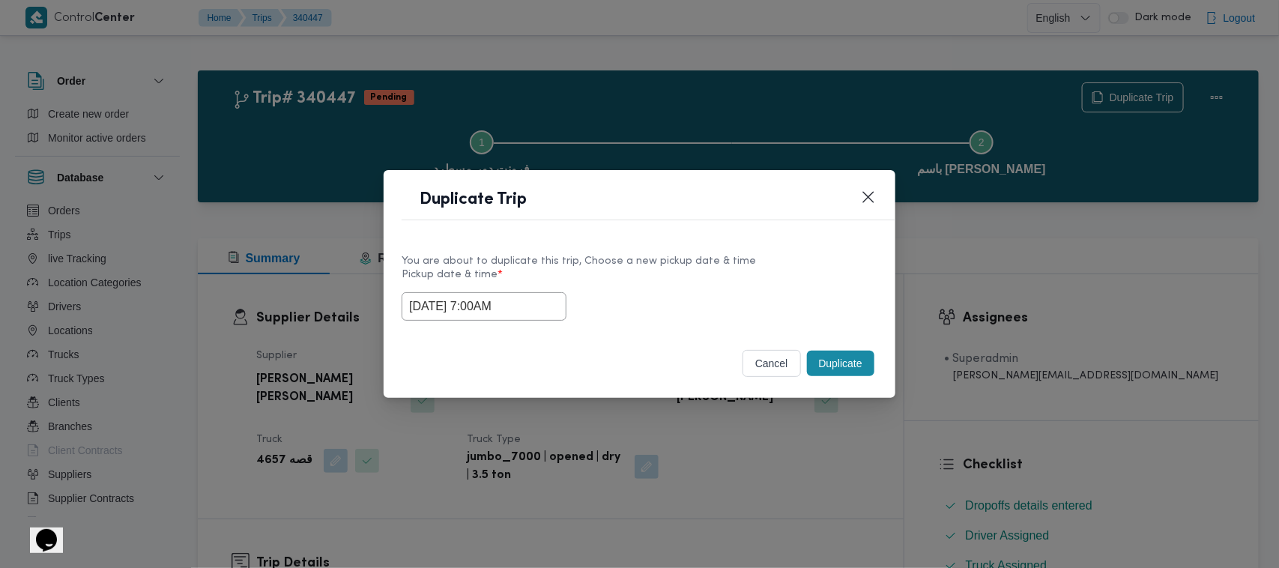
click at [750, 261] on div "You are about to duplicate this trip, Choose a new pickup date & time" at bounding box center [640, 261] width 476 height 16
click at [854, 360] on button "Duplicate" at bounding box center [840, 363] width 67 height 25
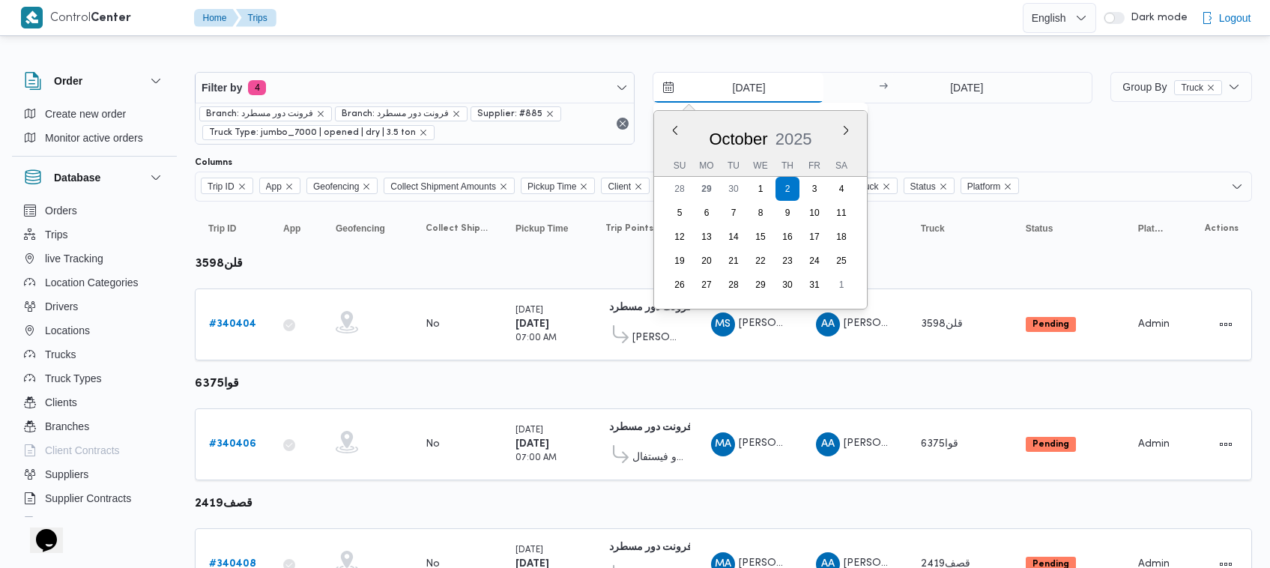
click at [754, 85] on input "2/10/2025" at bounding box center [738, 88] width 170 height 30
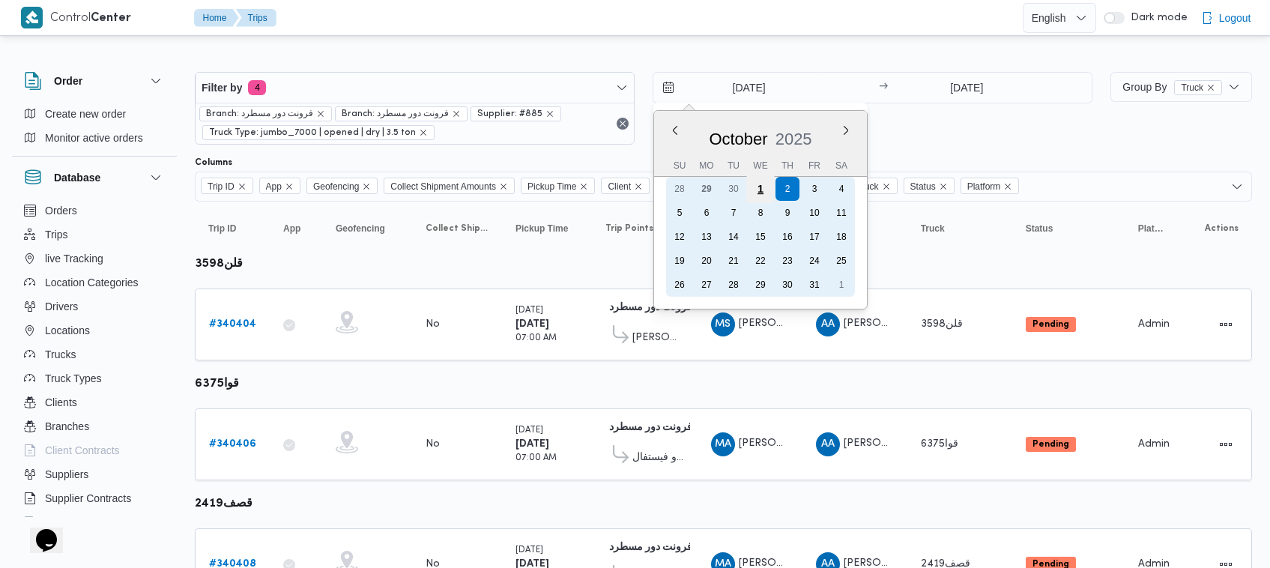
click at [765, 190] on div "1" at bounding box center [760, 189] width 28 height 28
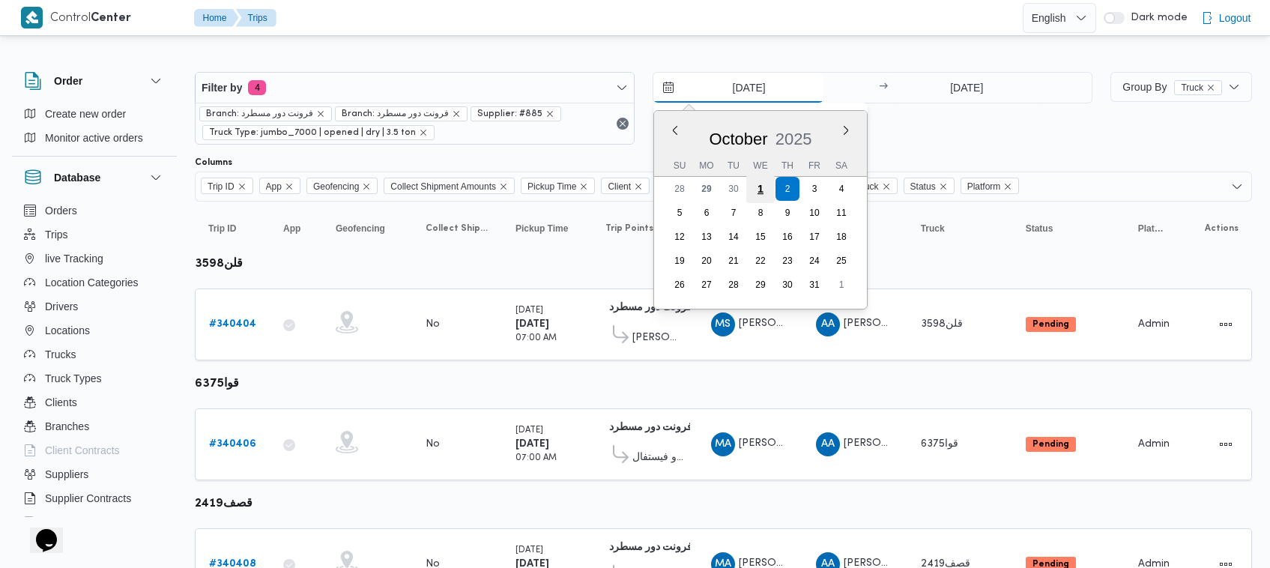
type input "1/10/2025"
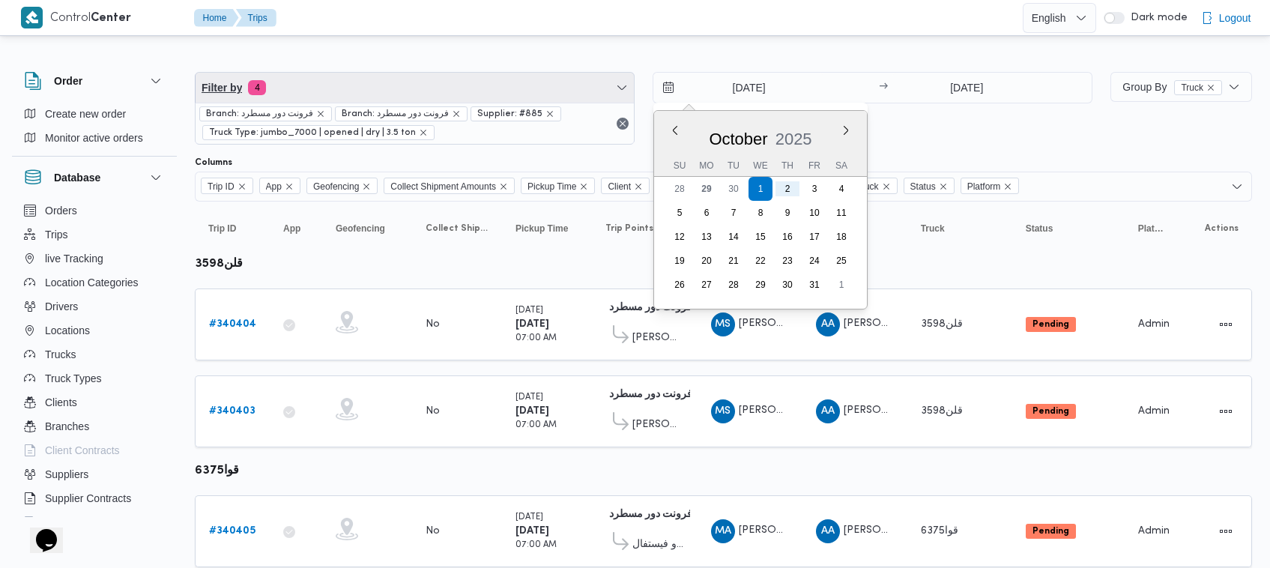
click at [330, 82] on span "Filter by 4" at bounding box center [415, 88] width 438 height 30
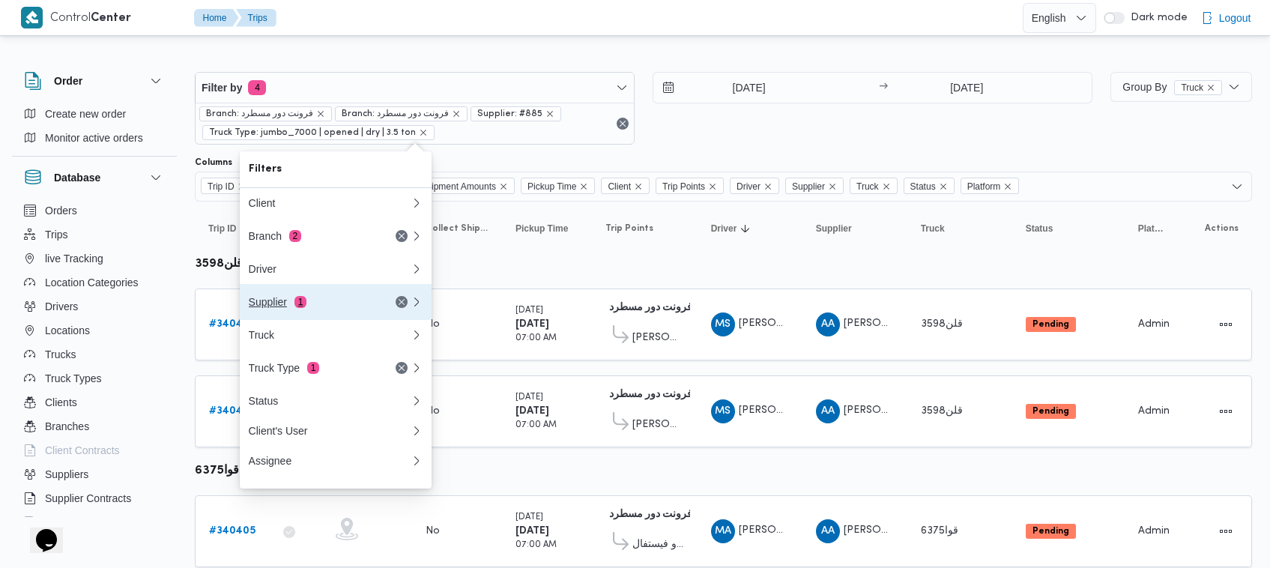
click at [281, 293] on button "Supplier 1" at bounding box center [336, 302] width 192 height 36
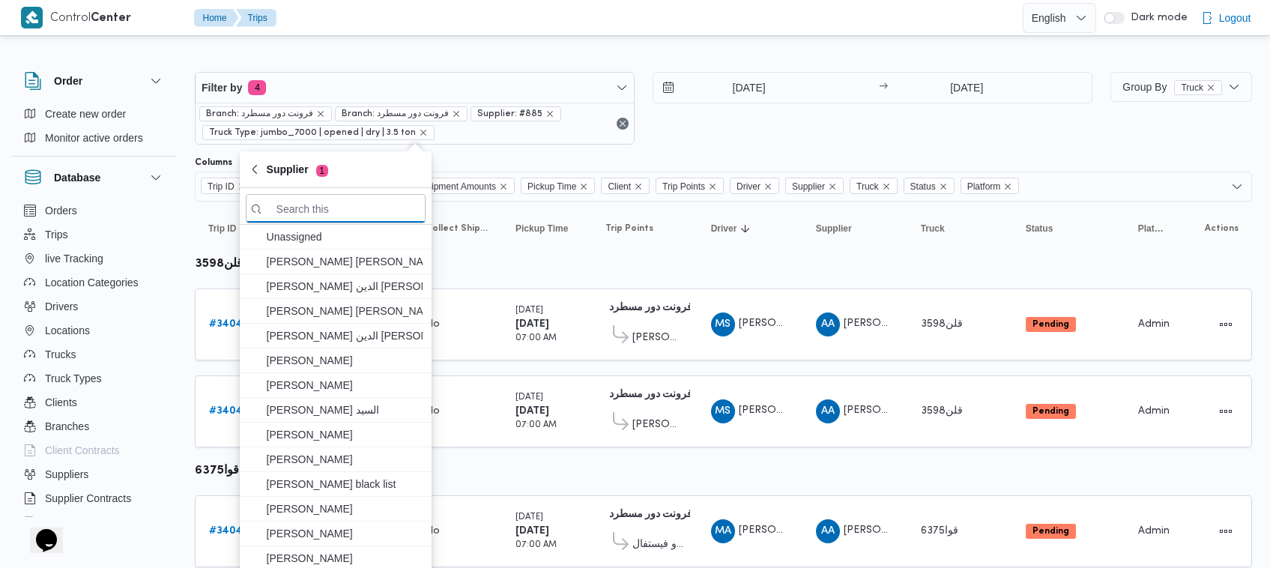
paste input "محمد صلاح عبداللطيف الشريف"
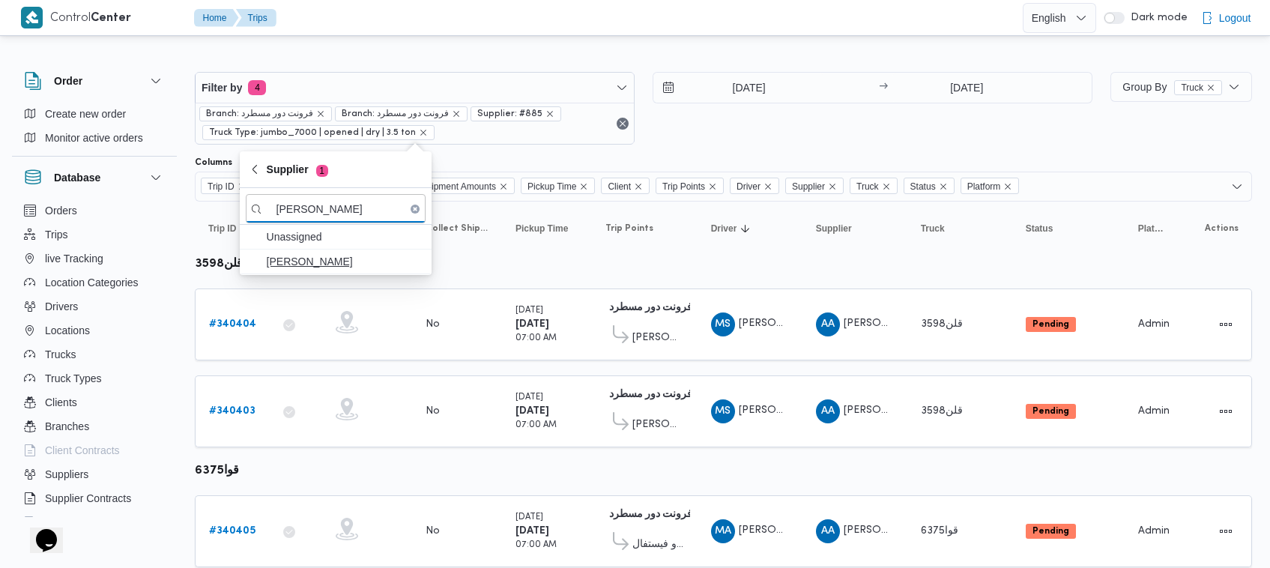
type input "محمد صلاح عبداللطيف الشريف"
click at [327, 260] on span "محمد صلاح عبداللطيف الشريف" at bounding box center [345, 262] width 156 height 18
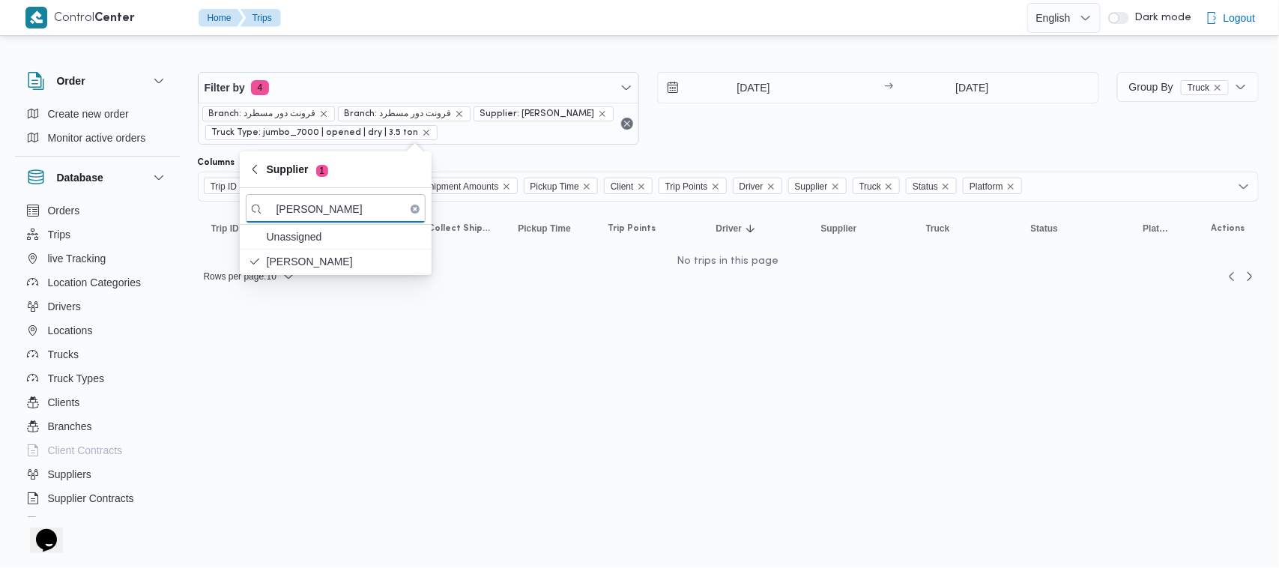
click at [579, 330] on html "Control Center Home Trips English عربي Dark mode Logout Order Create new order …" at bounding box center [639, 284] width 1279 height 568
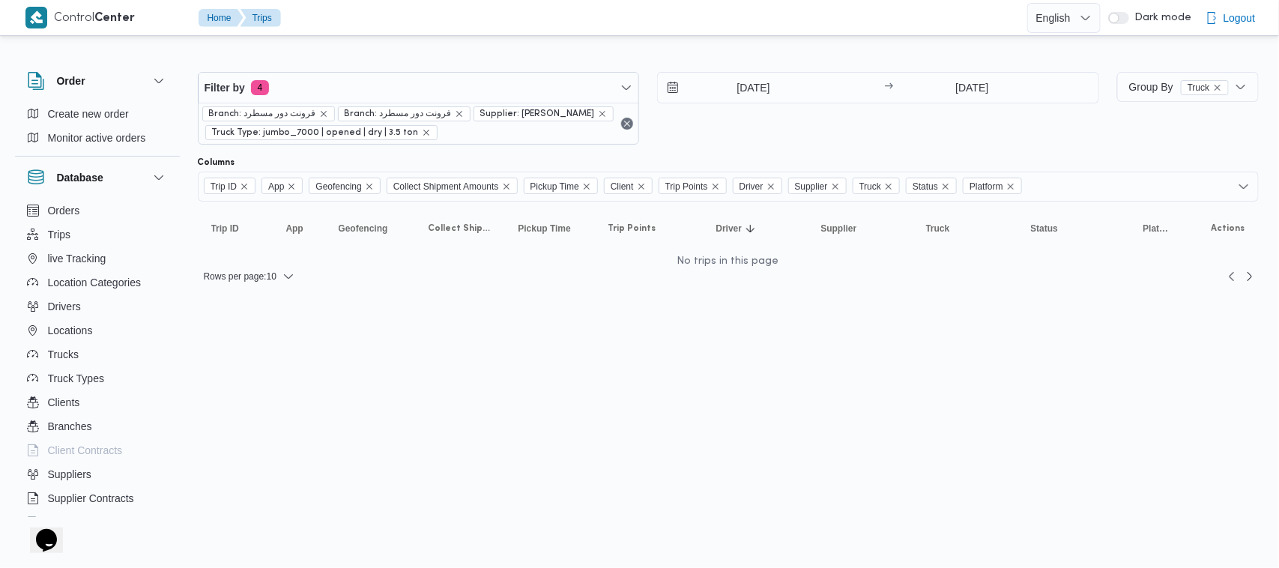
click at [742, 150] on div "Filter by 4 Branch: فرونت دور مسطرد Branch: فرونت دور مسطرد Supplier: محمد صلاح…" at bounding box center [648, 108] width 919 height 91
click at [785, 79] on input "[DATE]" at bounding box center [743, 88] width 170 height 30
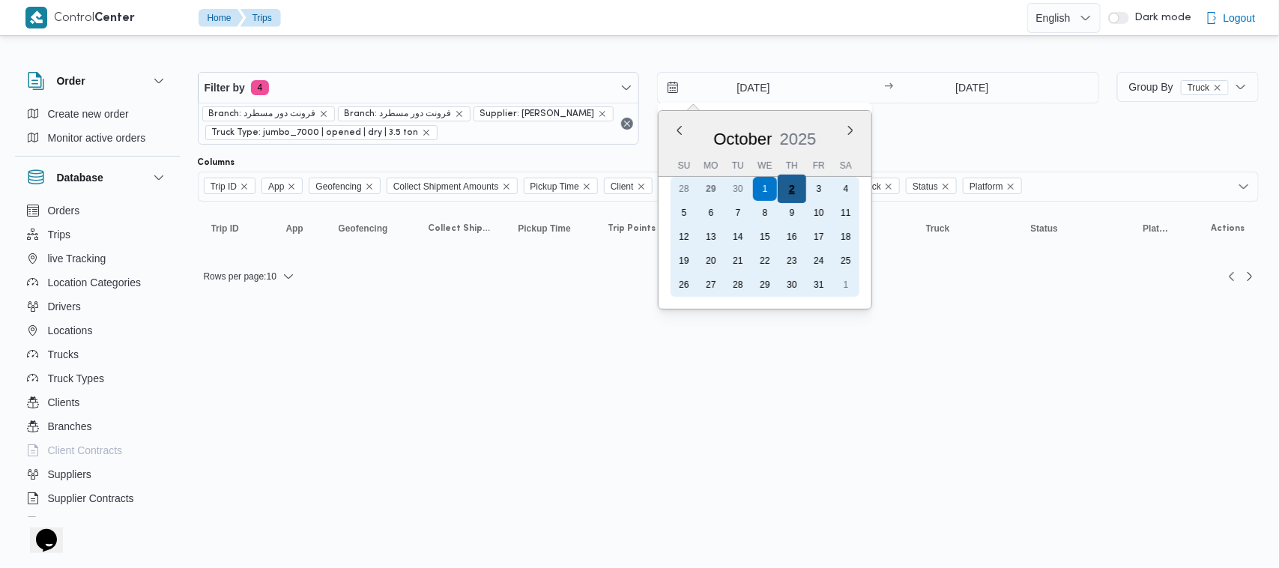
click at [791, 186] on div "2" at bounding box center [792, 189] width 28 height 28
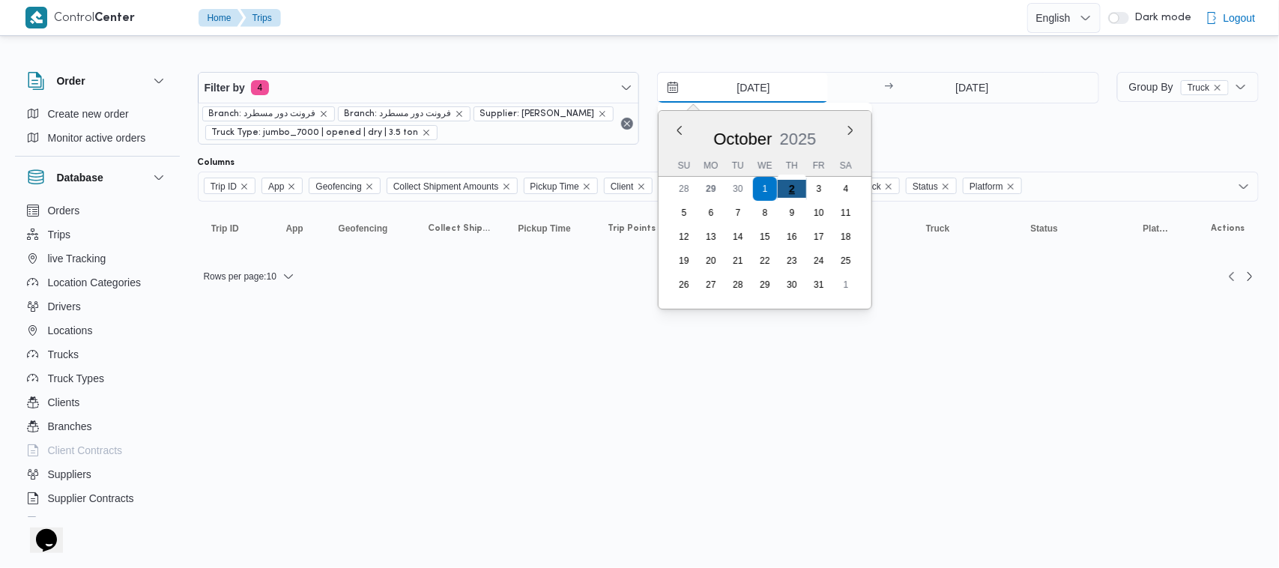
type input "[DATE]"
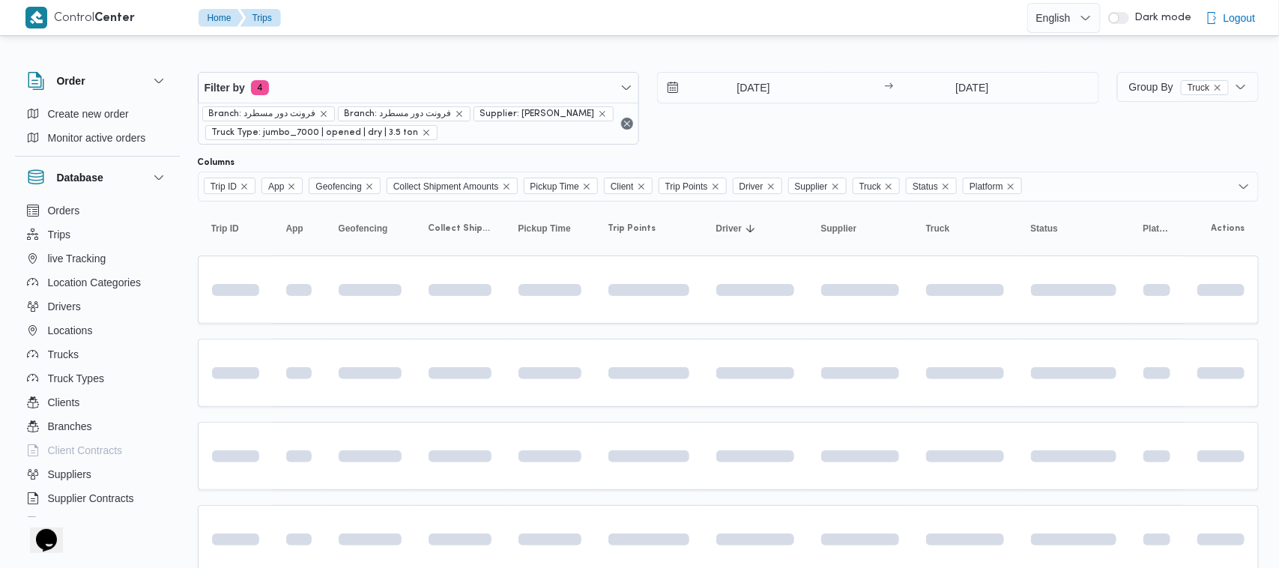
click at [807, 120] on div "[DATE] → [DATE]" at bounding box center [878, 108] width 442 height 73
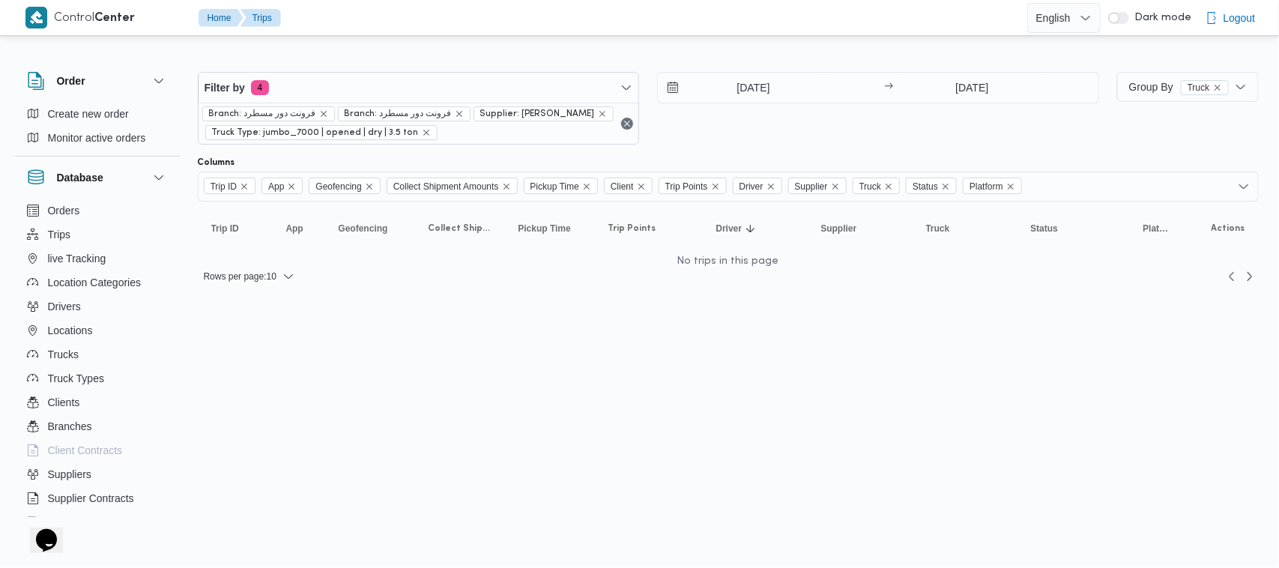
click at [960, 121] on div "[DATE] → [DATE]" at bounding box center [878, 108] width 442 height 73
click at [738, 129] on div "[DATE] → [DATE]" at bounding box center [878, 108] width 442 height 73
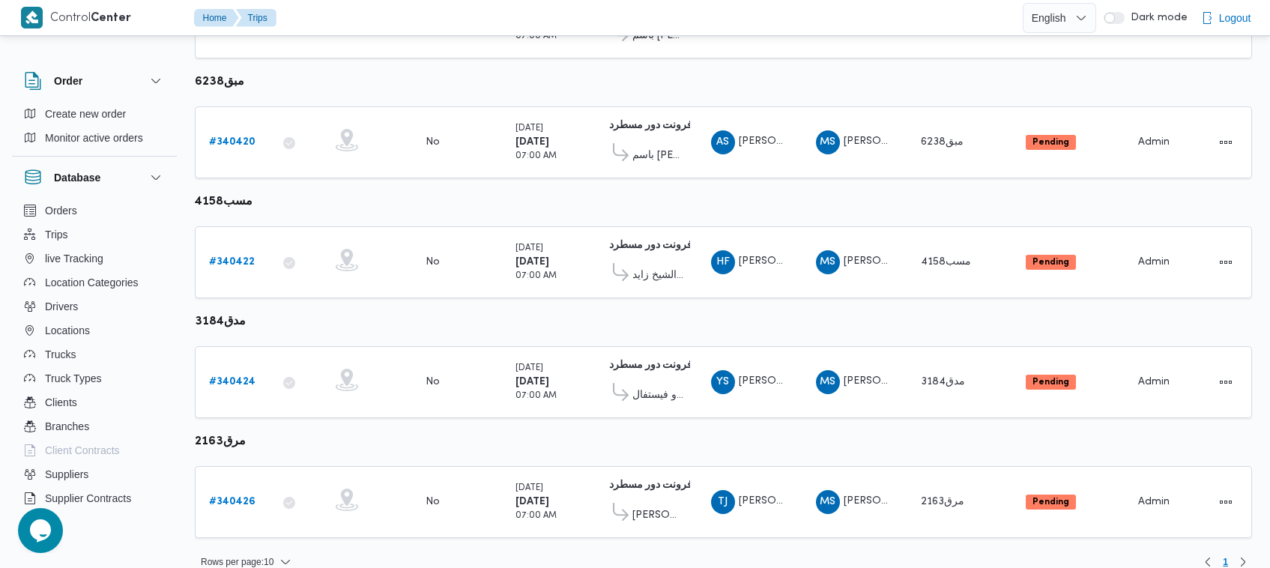
scroll to position [436, 0]
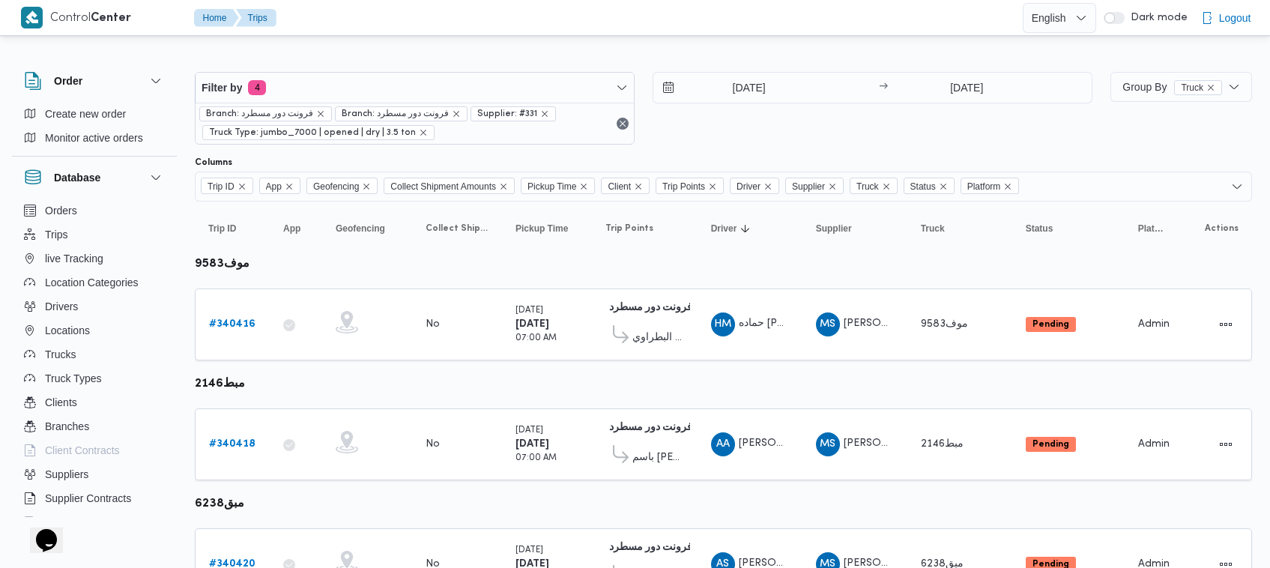
scroll to position [910, 0]
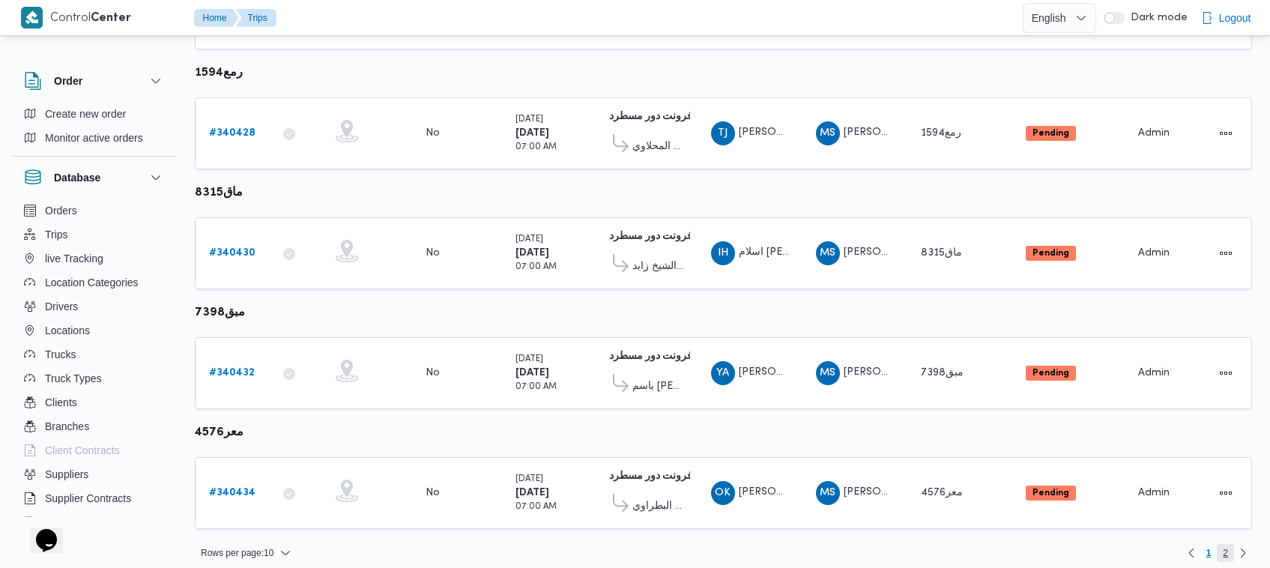
click at [1233, 544] on span "2" at bounding box center [1225, 553] width 17 height 18
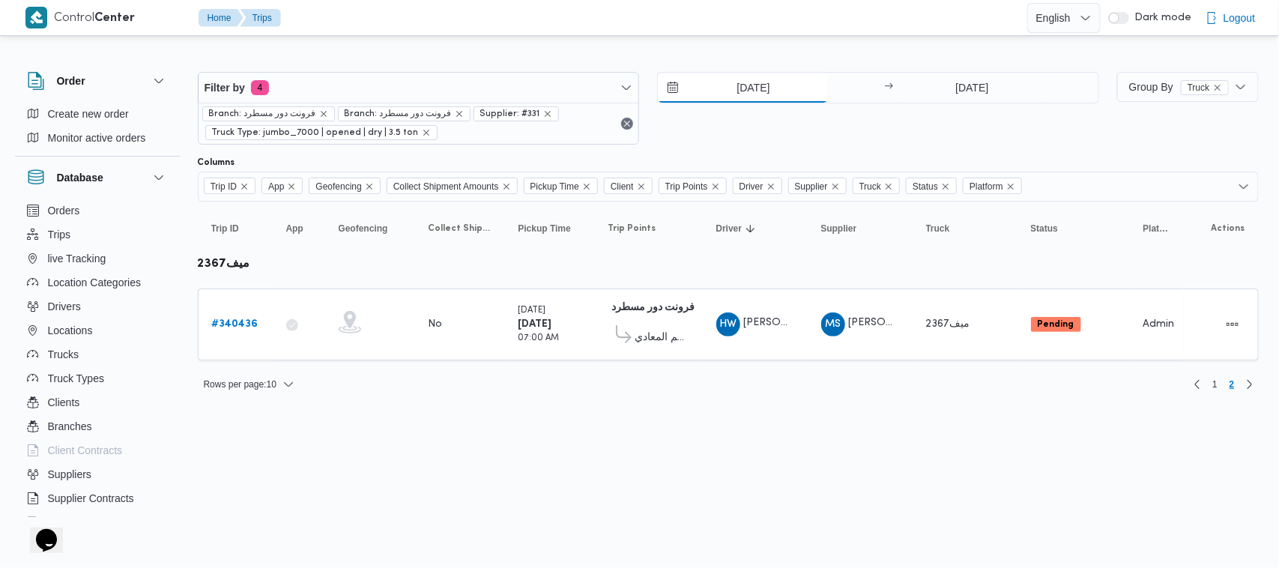
click at [740, 94] on input "[DATE]" at bounding box center [743, 88] width 170 height 30
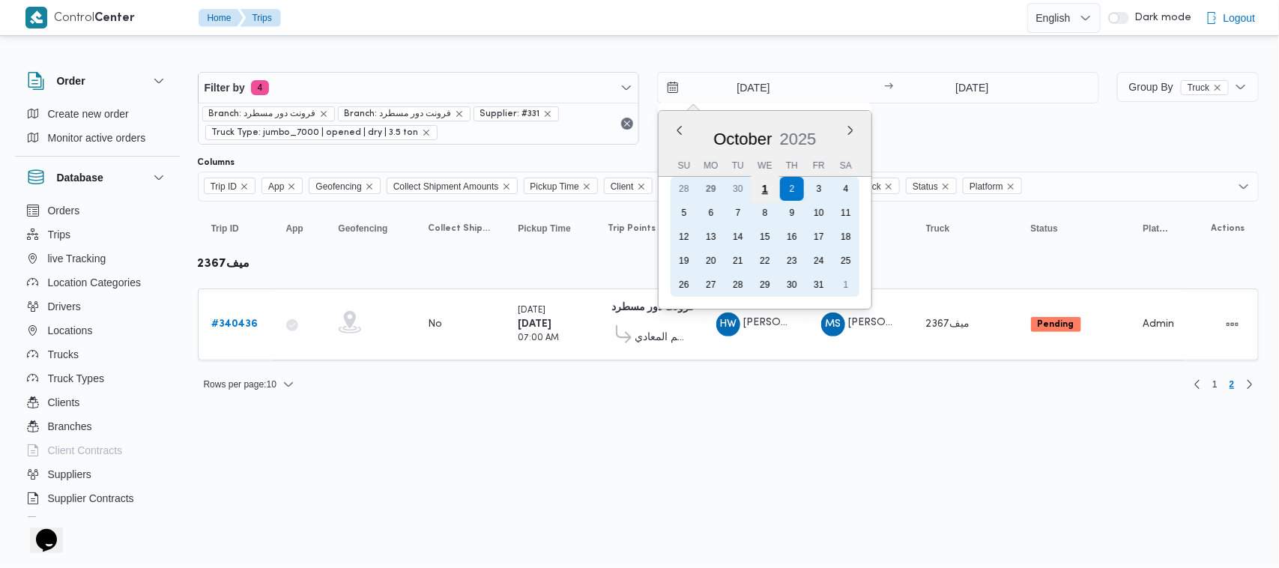
click at [761, 193] on div "1" at bounding box center [765, 189] width 28 height 28
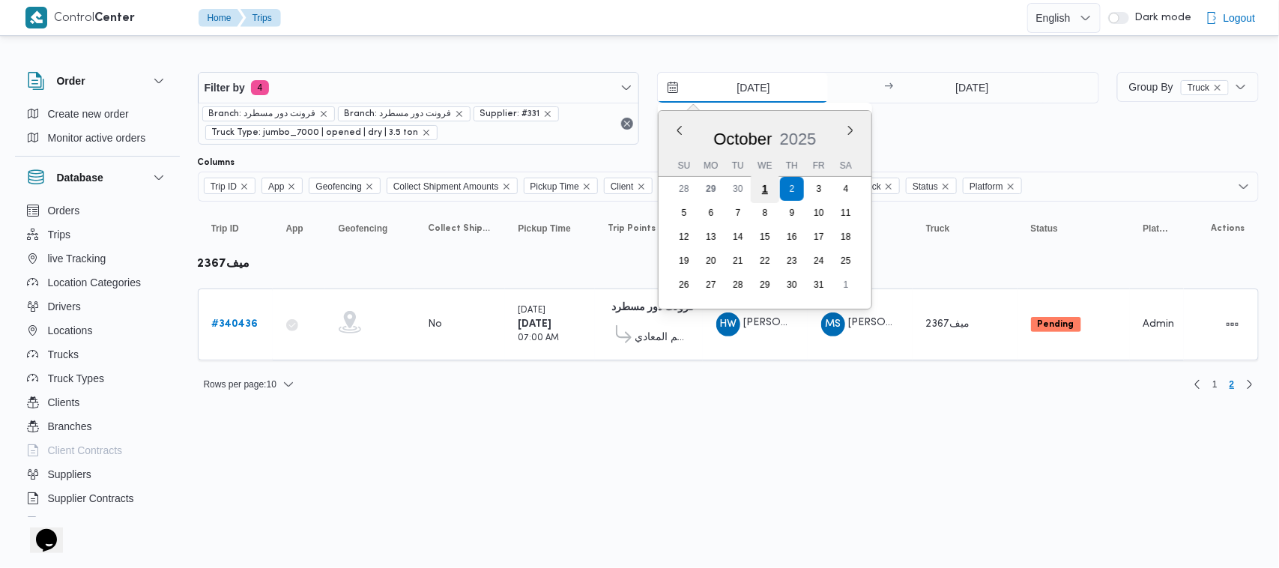
type input "[DATE]"
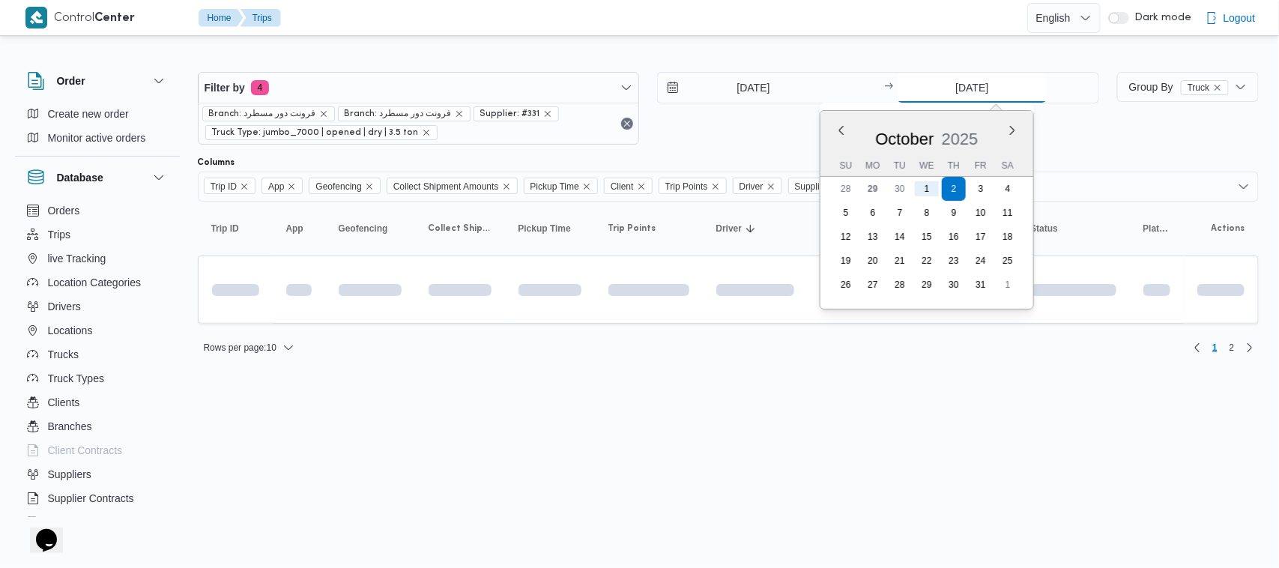
click at [1005, 90] on input "[DATE]" at bounding box center [972, 88] width 149 height 30
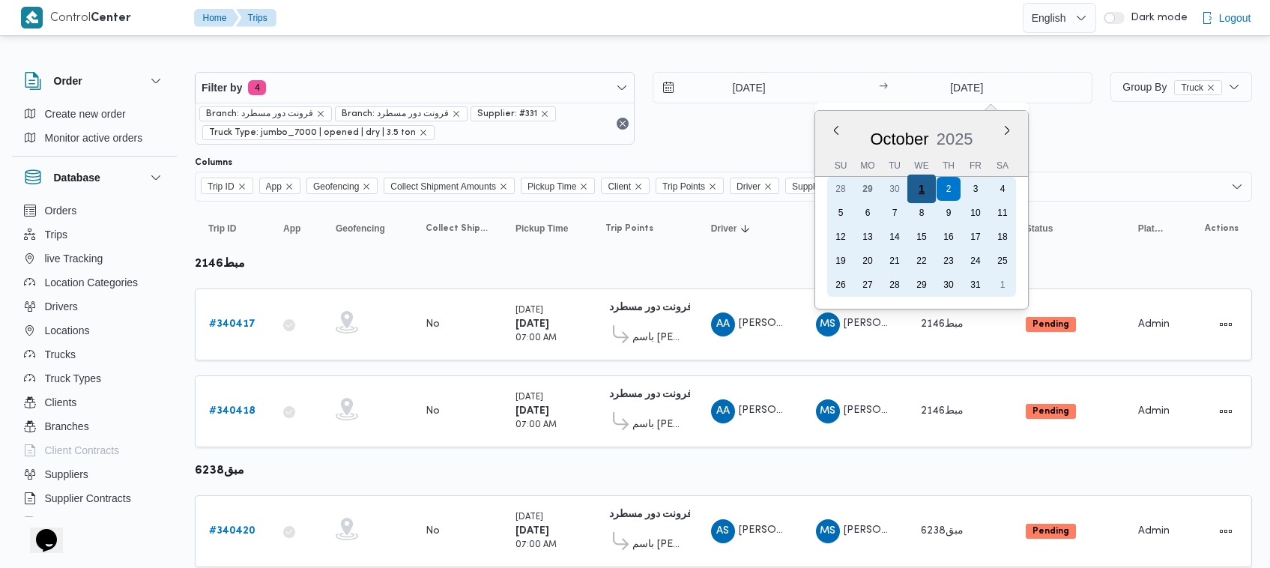
click at [929, 188] on div "1" at bounding box center [921, 189] width 28 height 28
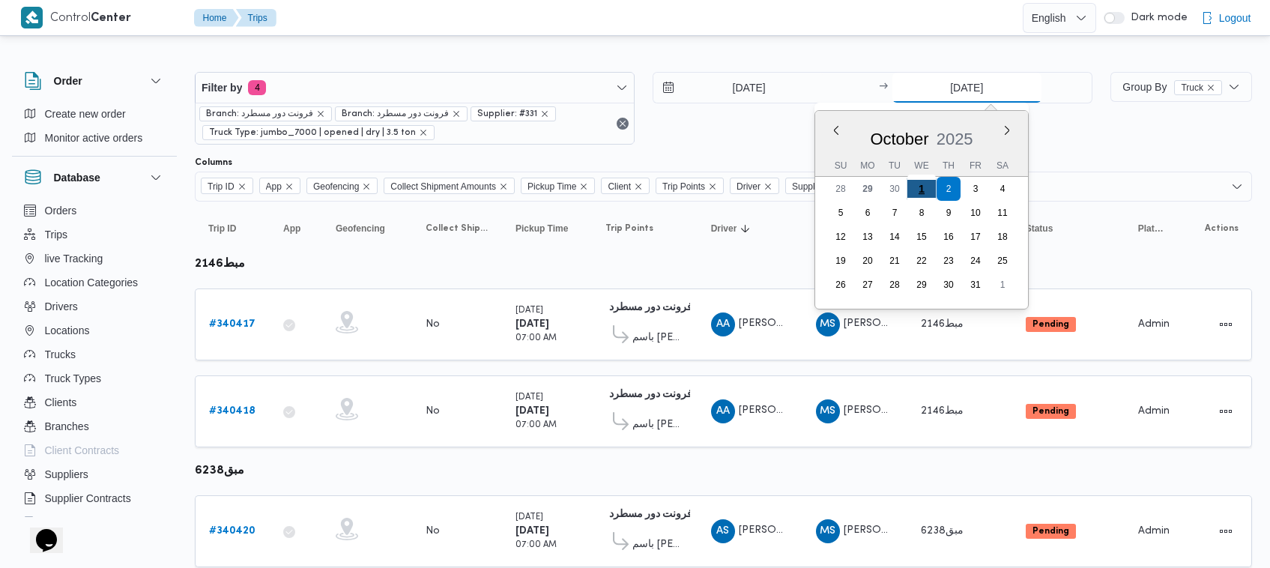
type input "[DATE]"
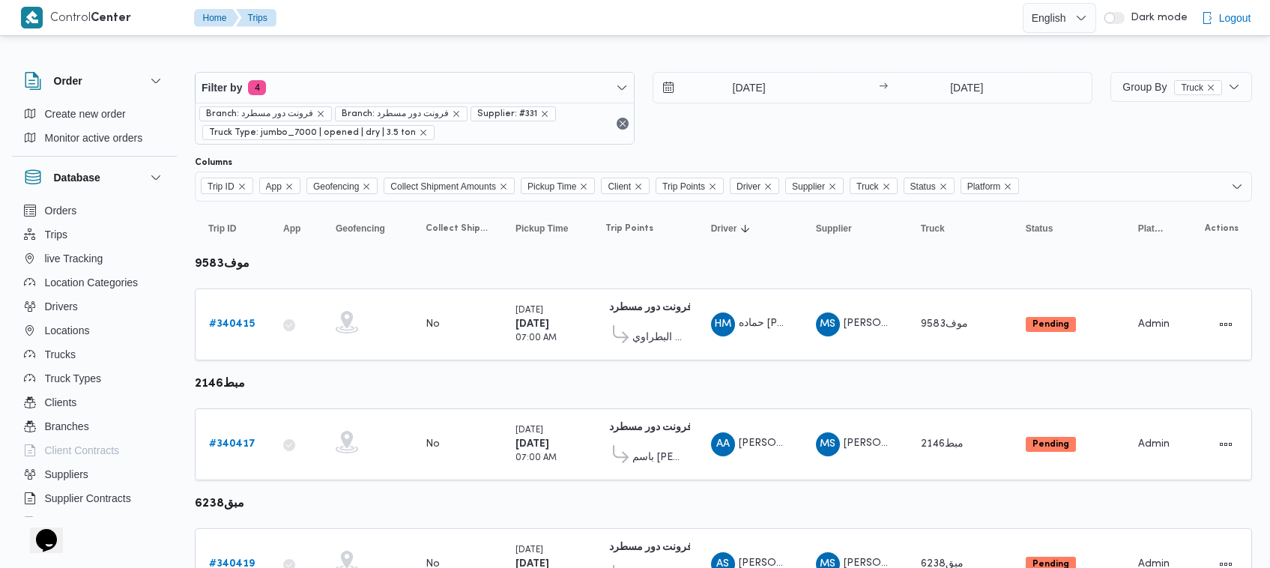
click at [940, 132] on div "1/10/2025 → 1/10/2025" at bounding box center [873, 108] width 440 height 73
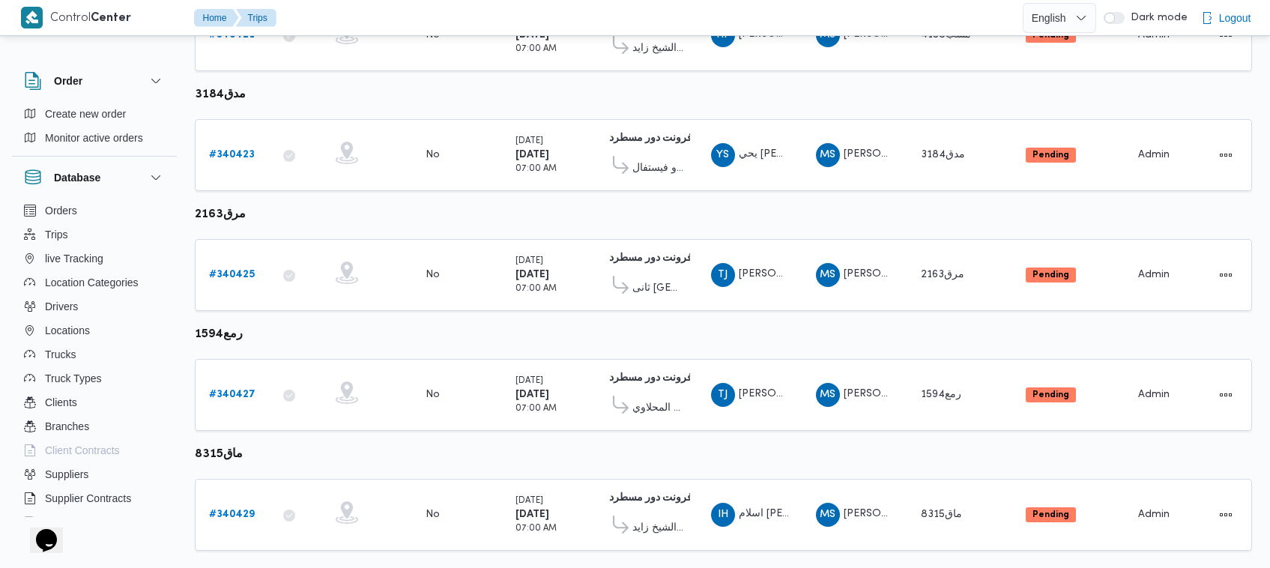
scroll to position [910, 0]
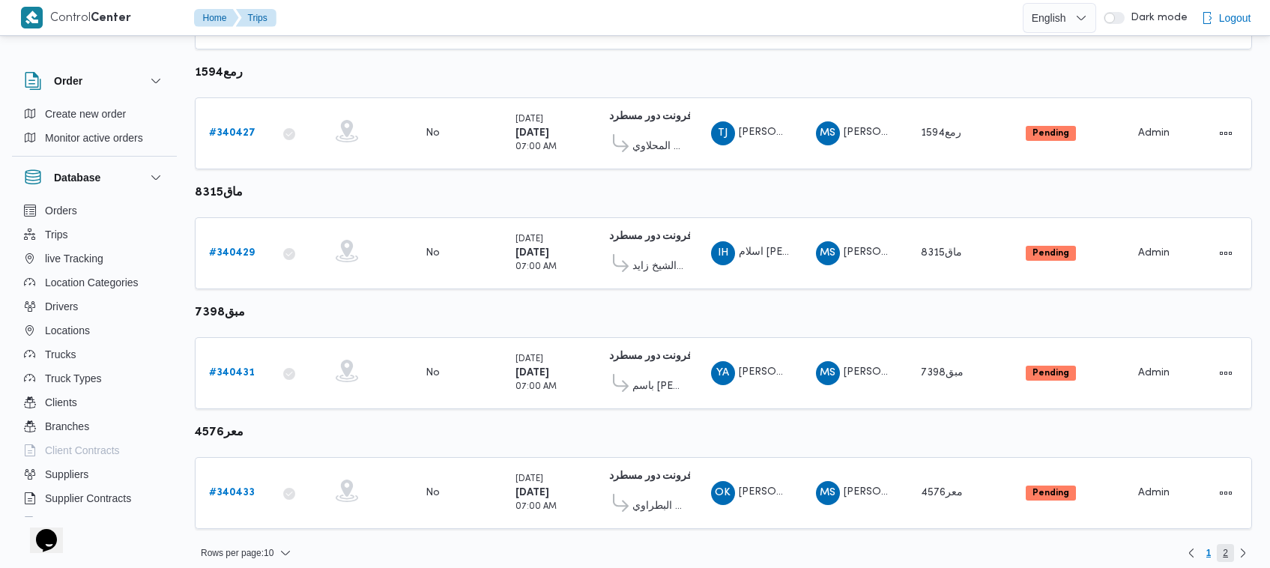
click at [1219, 544] on span "2" at bounding box center [1225, 553] width 17 height 18
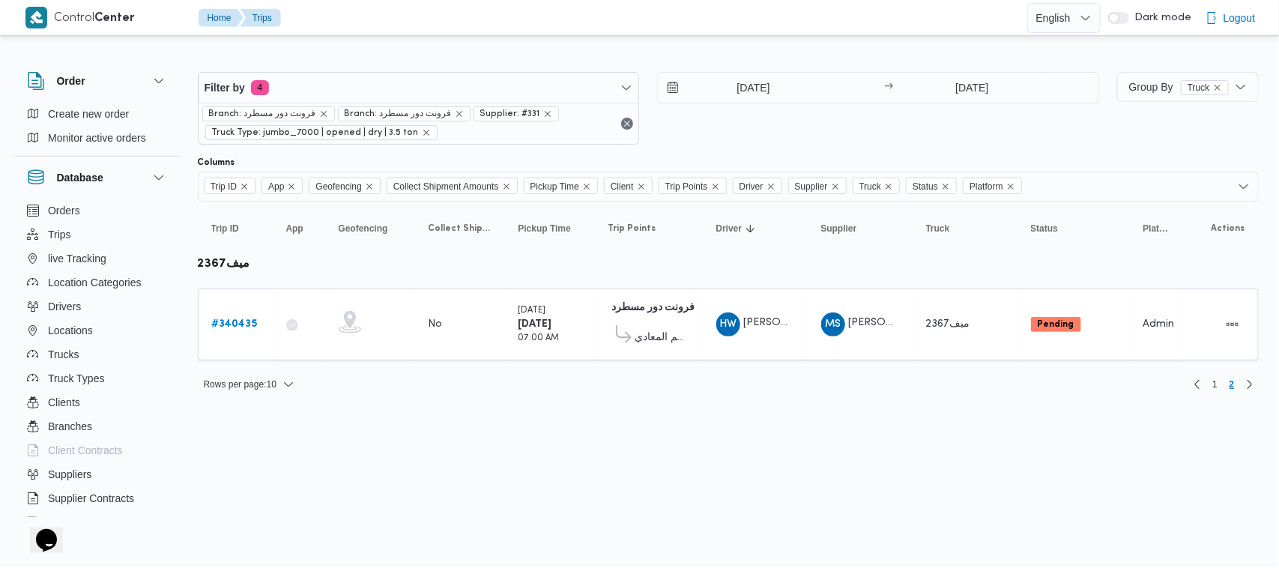
click at [500, 425] on html "Control Center Home Trips English عربي Dark mode Logout Order Create new order …" at bounding box center [639, 284] width 1279 height 568
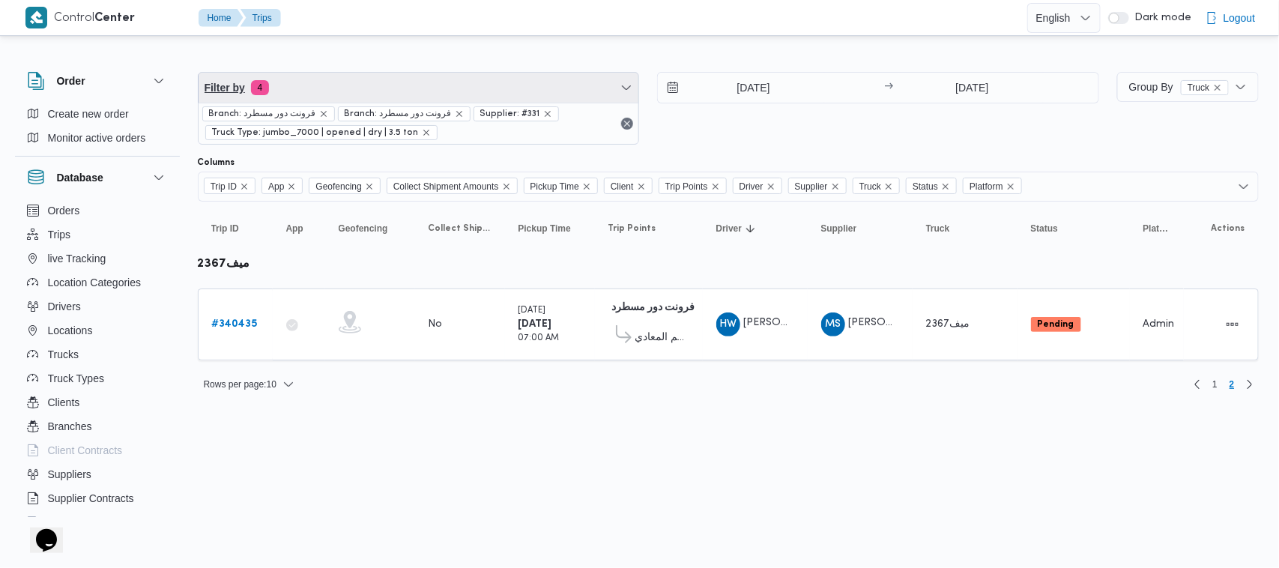
click at [451, 73] on span "Filter by 4" at bounding box center [419, 88] width 441 height 30
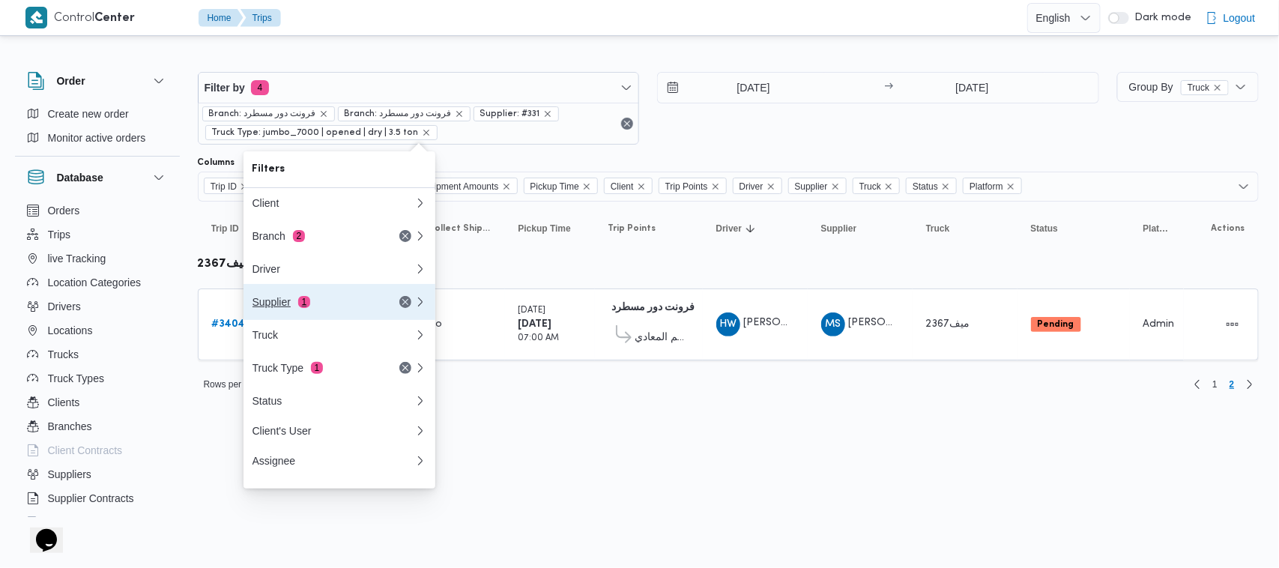
click at [341, 320] on button "Supplier 1" at bounding box center [340, 302] width 192 height 36
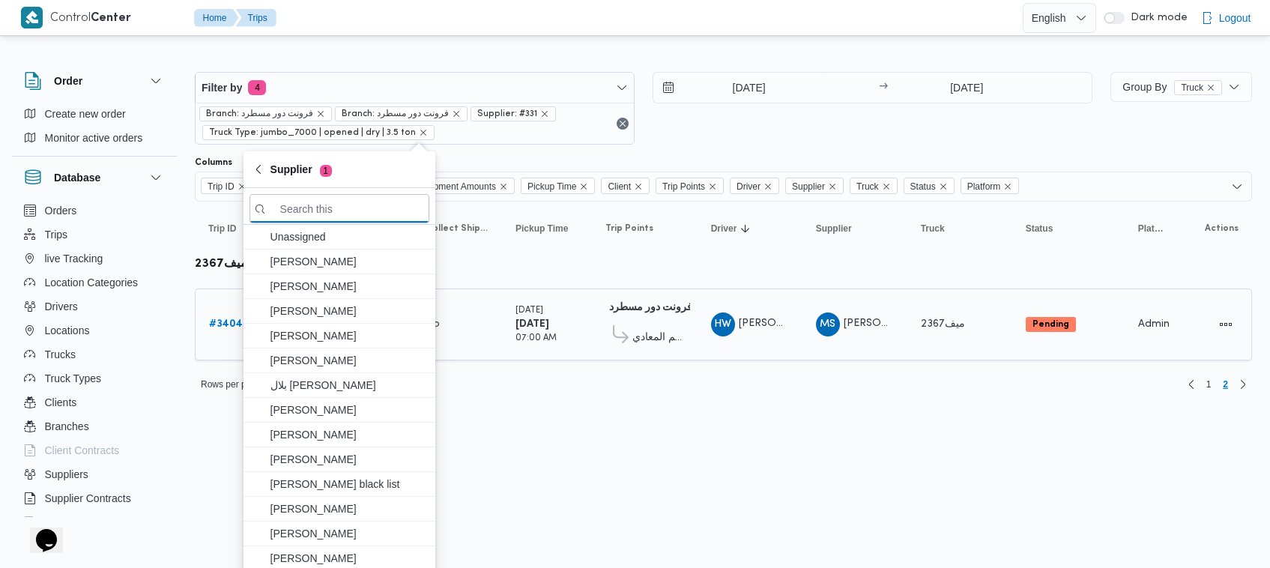
paste input "[PERSON_NAME] [PERSON_NAME]"
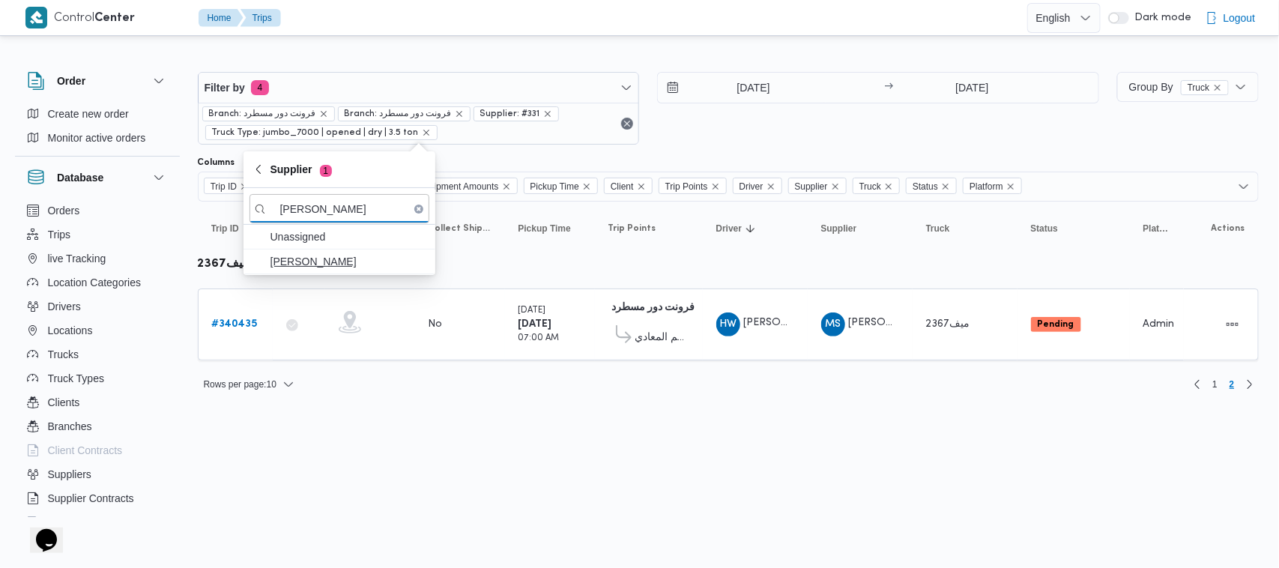
type input "[PERSON_NAME] [PERSON_NAME]"
click at [306, 266] on span "[PERSON_NAME] [PERSON_NAME]" at bounding box center [349, 262] width 156 height 18
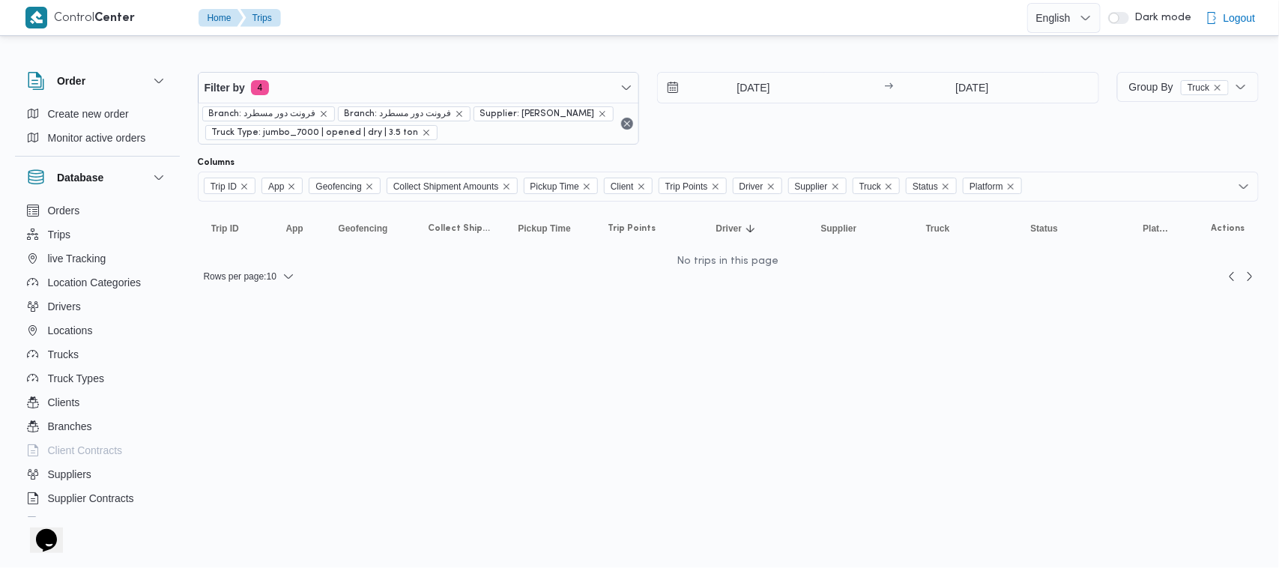
click at [804, 114] on div "1/10/2025 → 1/10/2025" at bounding box center [878, 108] width 442 height 73
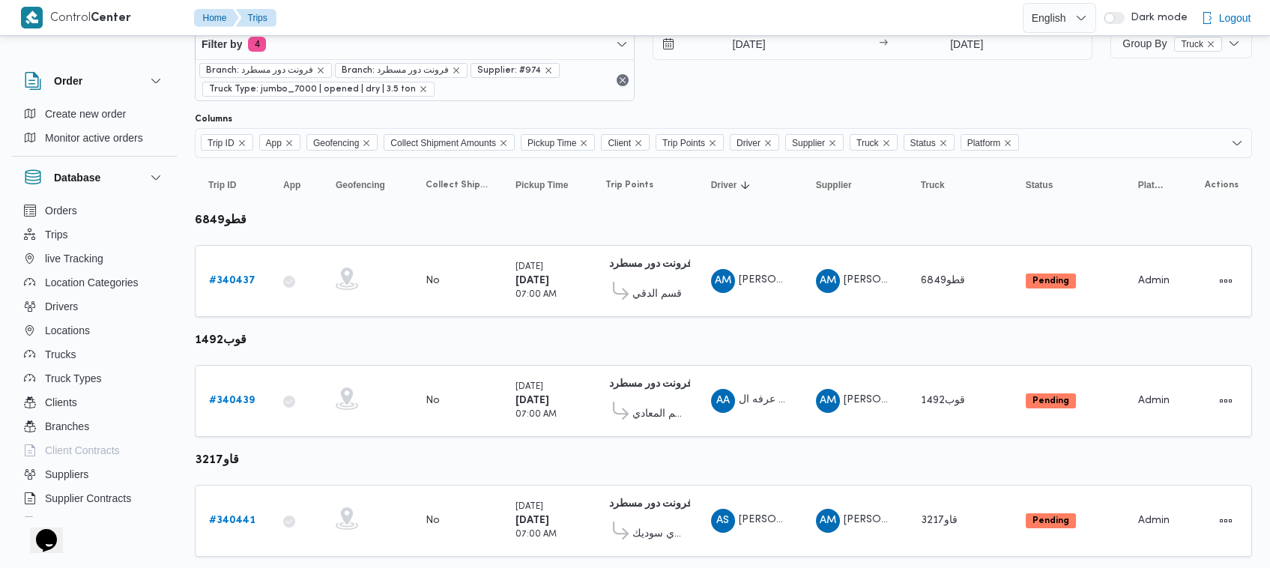
scroll to position [80, 0]
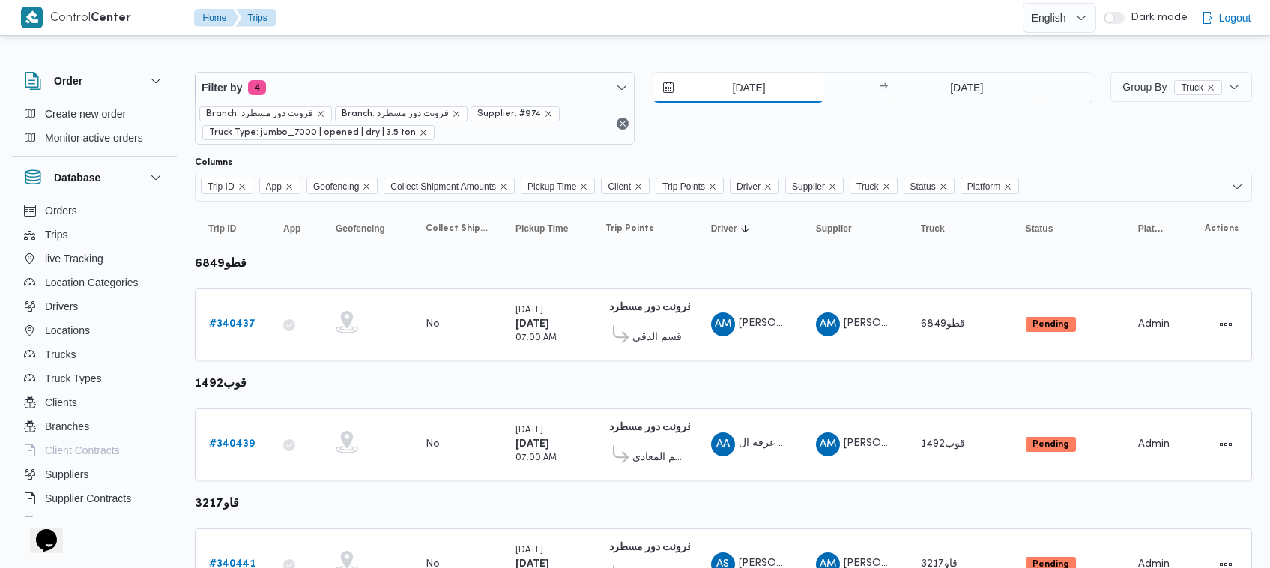
click at [719, 98] on input "[DATE]" at bounding box center [738, 88] width 170 height 30
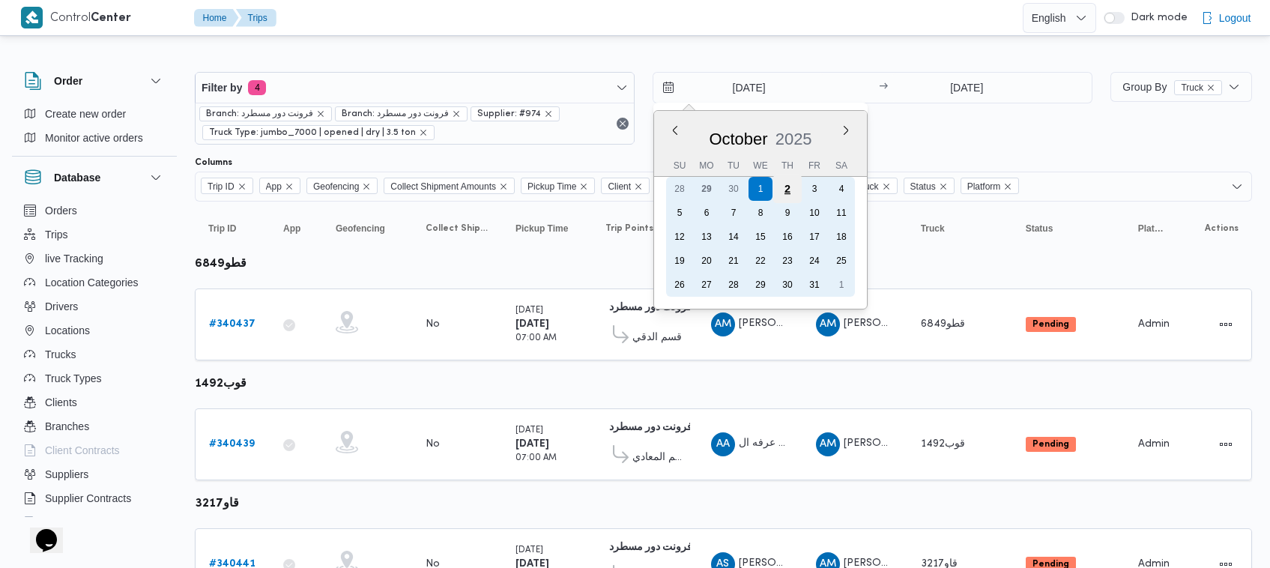
click at [785, 189] on div "2" at bounding box center [787, 189] width 28 height 28
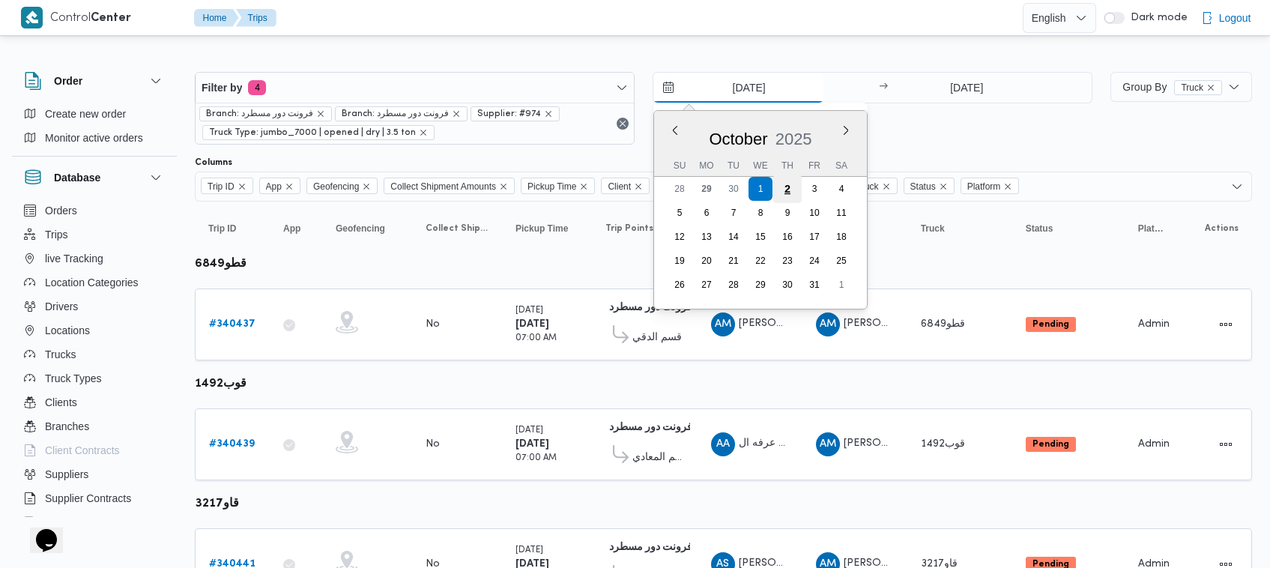
type input "[DATE]"
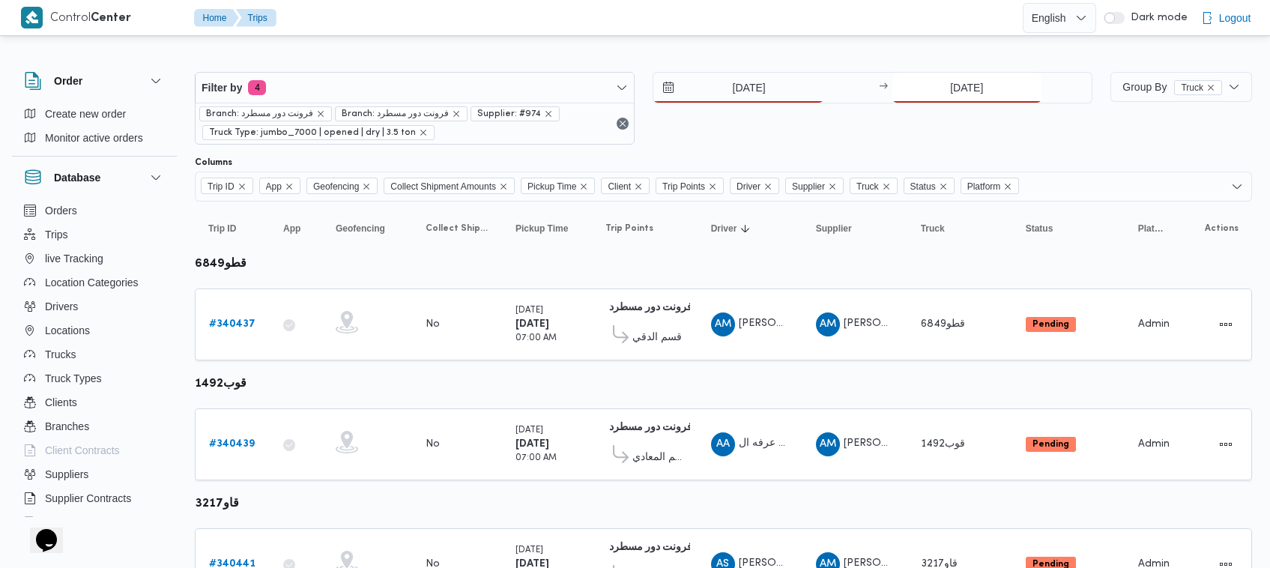
click at [988, 95] on input "[DATE]" at bounding box center [966, 88] width 149 height 30
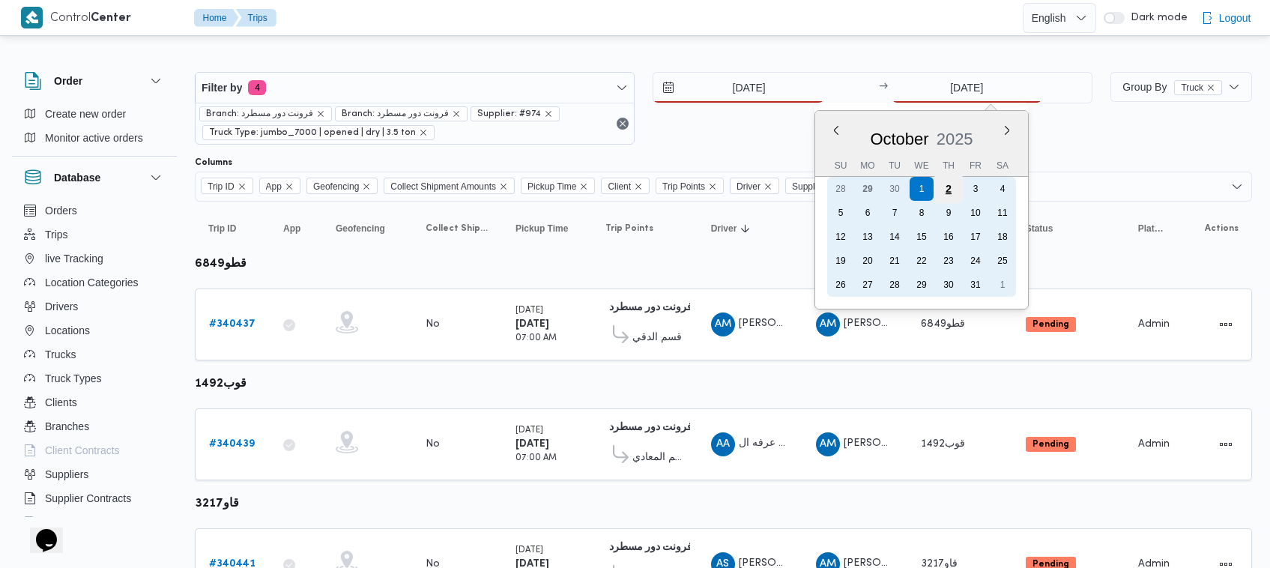
click at [950, 191] on div "2" at bounding box center [948, 189] width 28 height 28
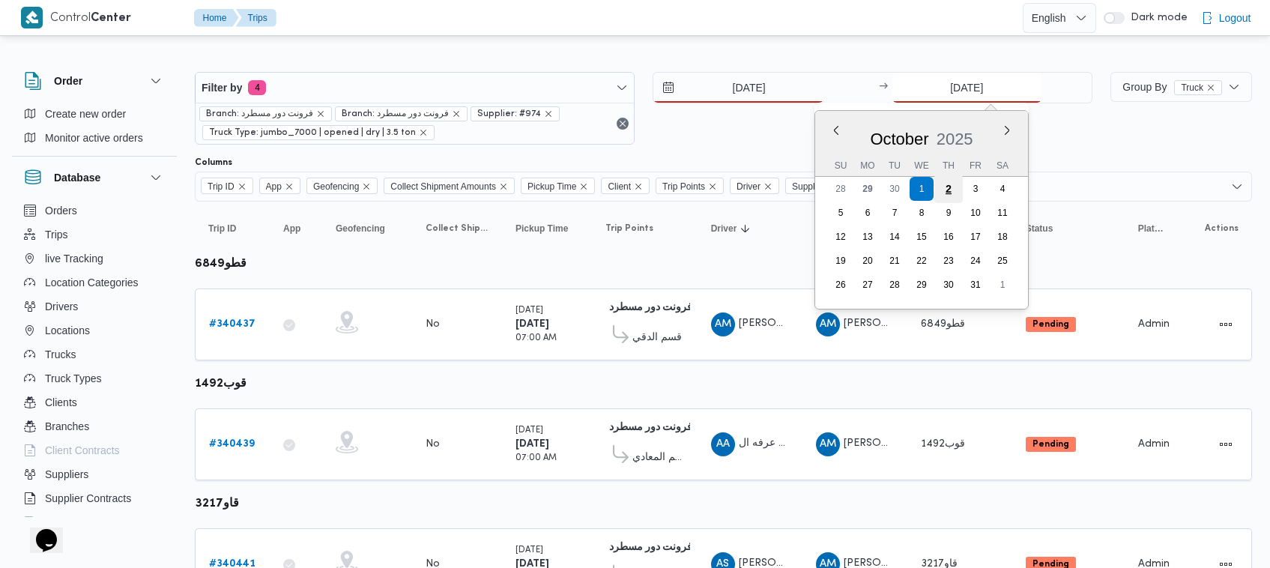
type input "[DATE]"
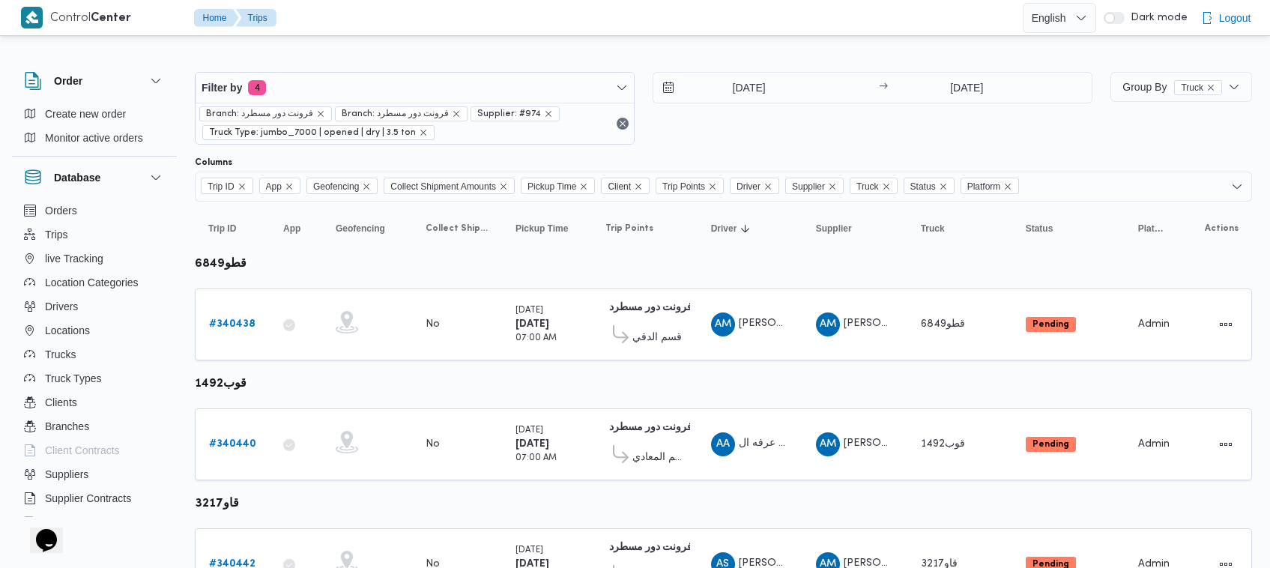
click at [942, 133] on div "[DATE] → [DATE]" at bounding box center [873, 108] width 440 height 73
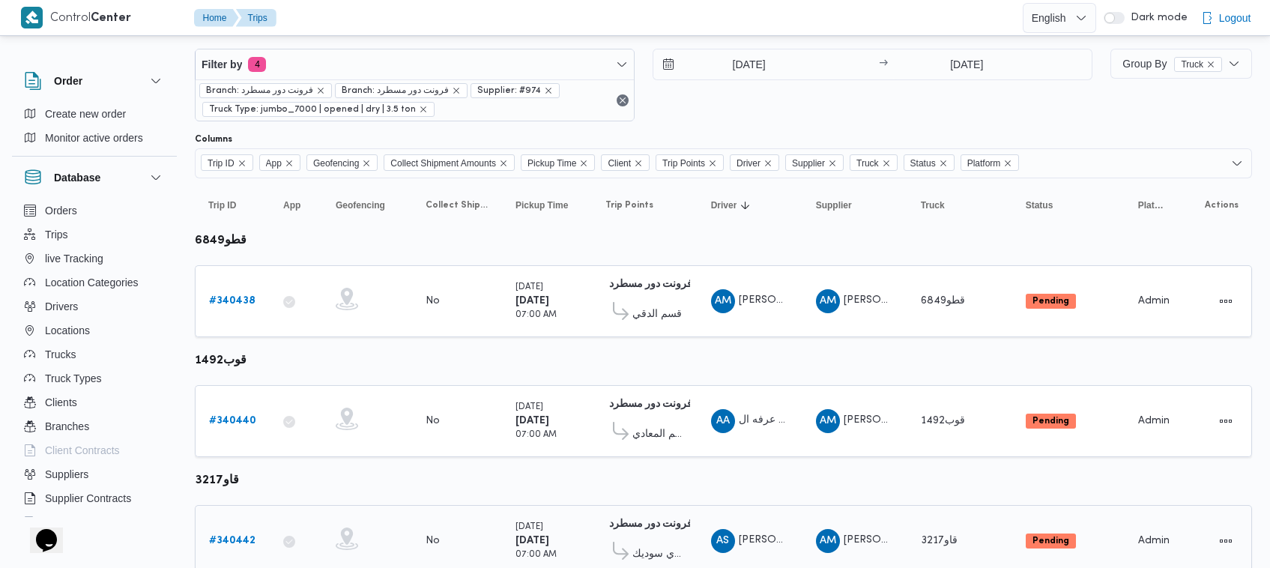
scroll to position [436, 0]
